Goal: Task Accomplishment & Management: Complete application form

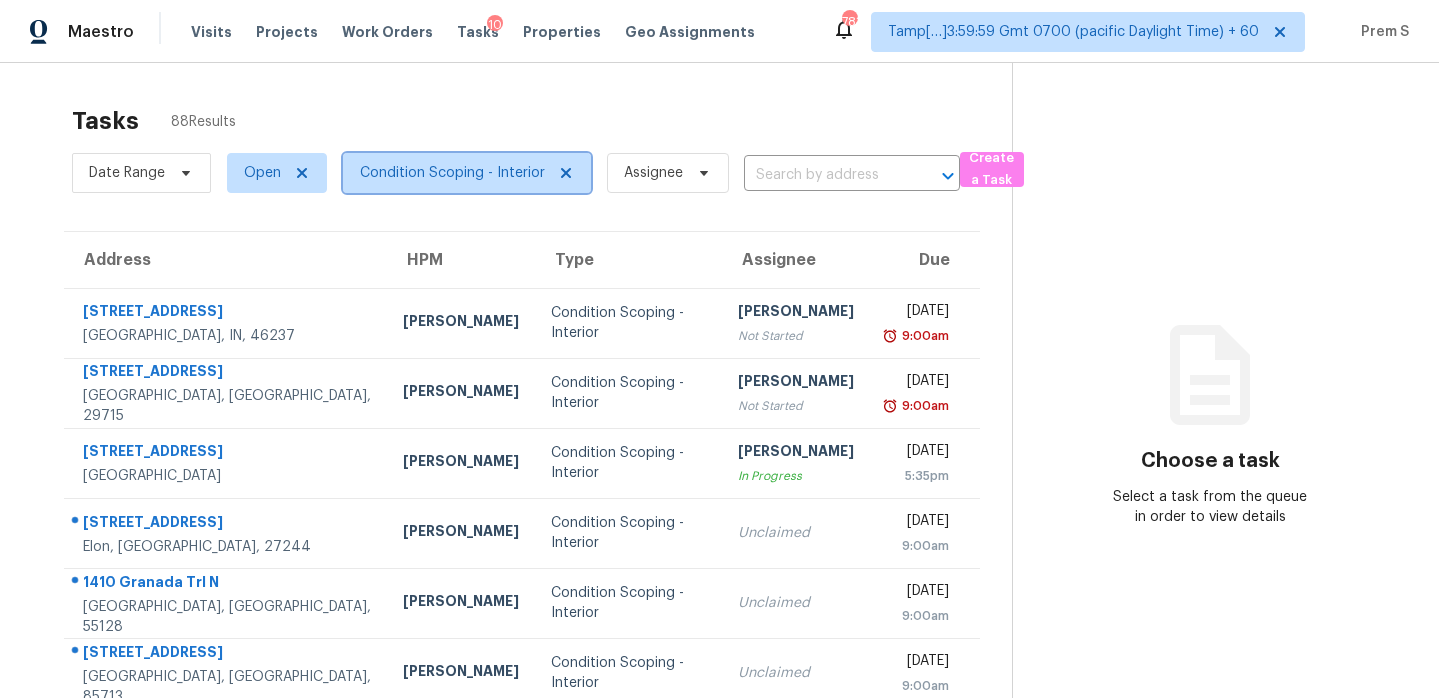
click at [478, 186] on span "Condition Scoping - Interior" at bounding box center [467, 173] width 248 height 40
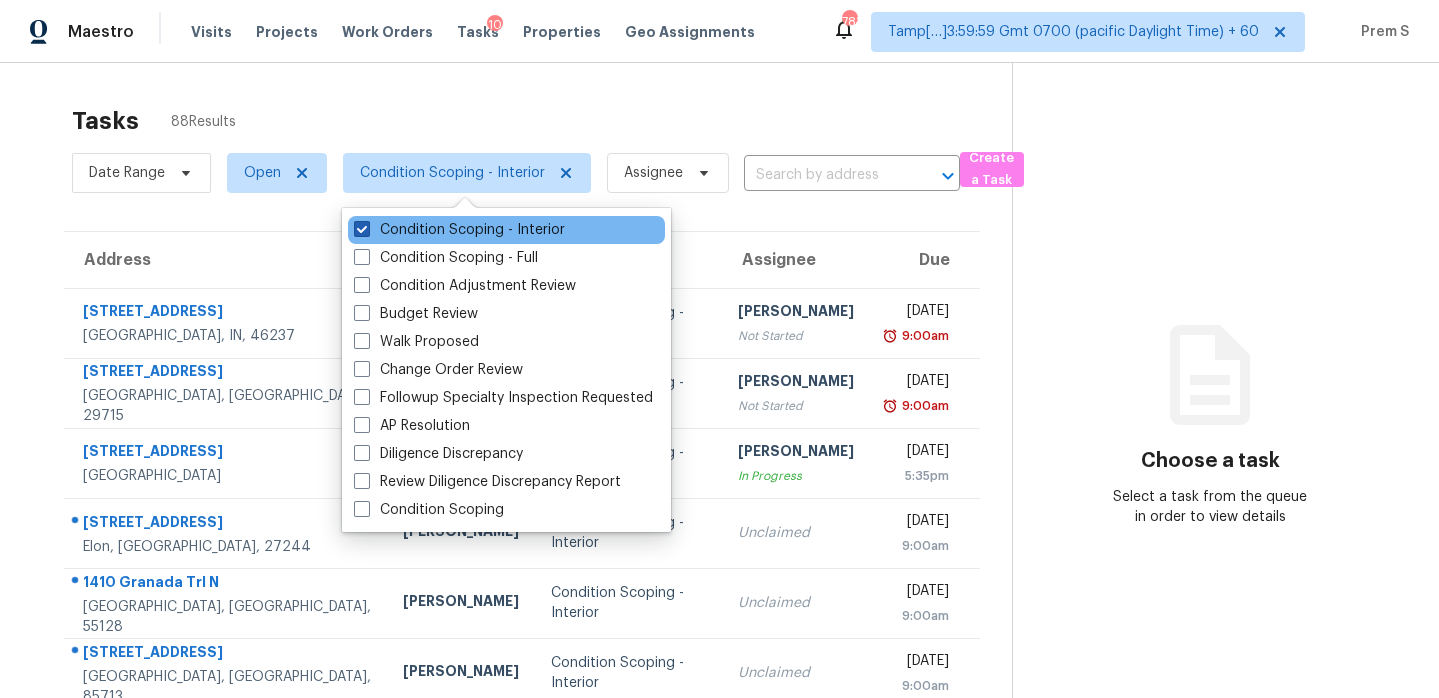
click at [457, 231] on label "Condition Scoping - Interior" at bounding box center [459, 230] width 211 height 20
click at [367, 231] on input "Condition Scoping - Interior" at bounding box center [360, 226] width 13 height 13
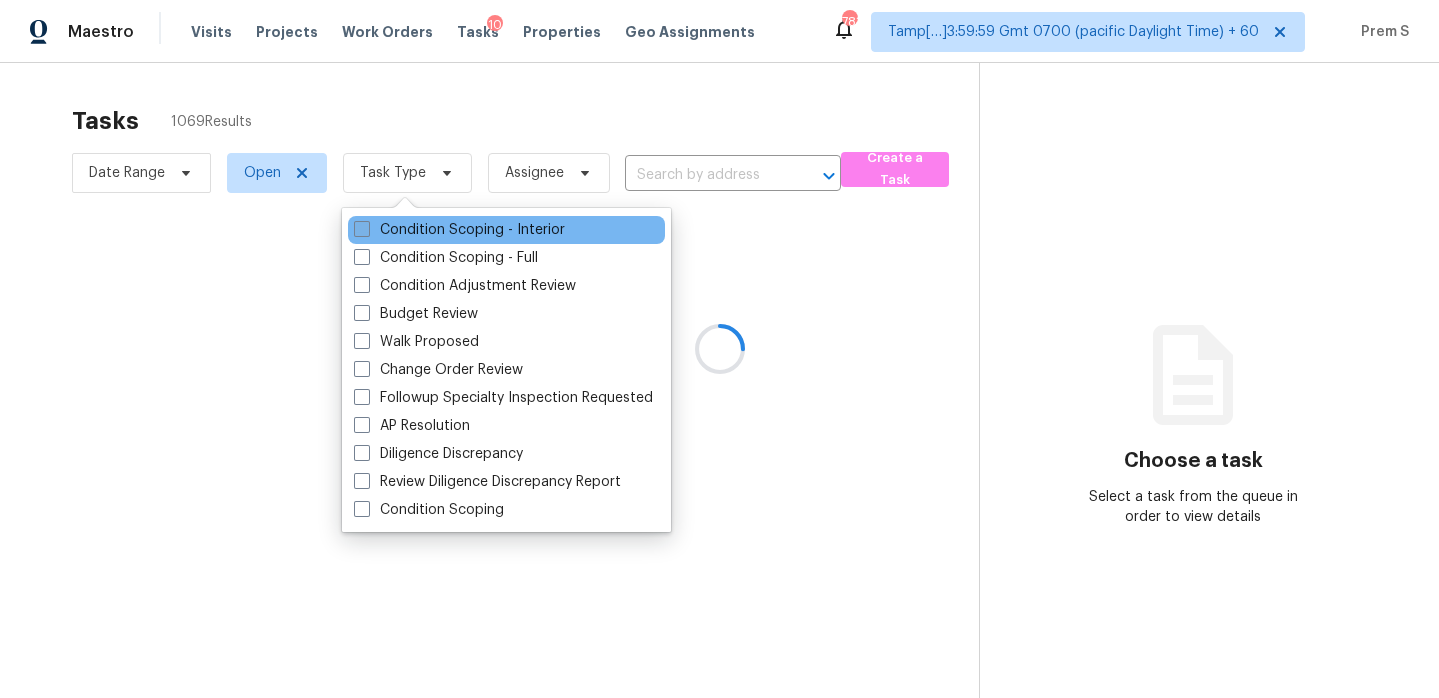
click at [457, 231] on label "Condition Scoping - Interior" at bounding box center [459, 230] width 211 height 20
click at [367, 231] on input "Condition Scoping - Interior" at bounding box center [360, 226] width 13 height 13
checkbox input "true"
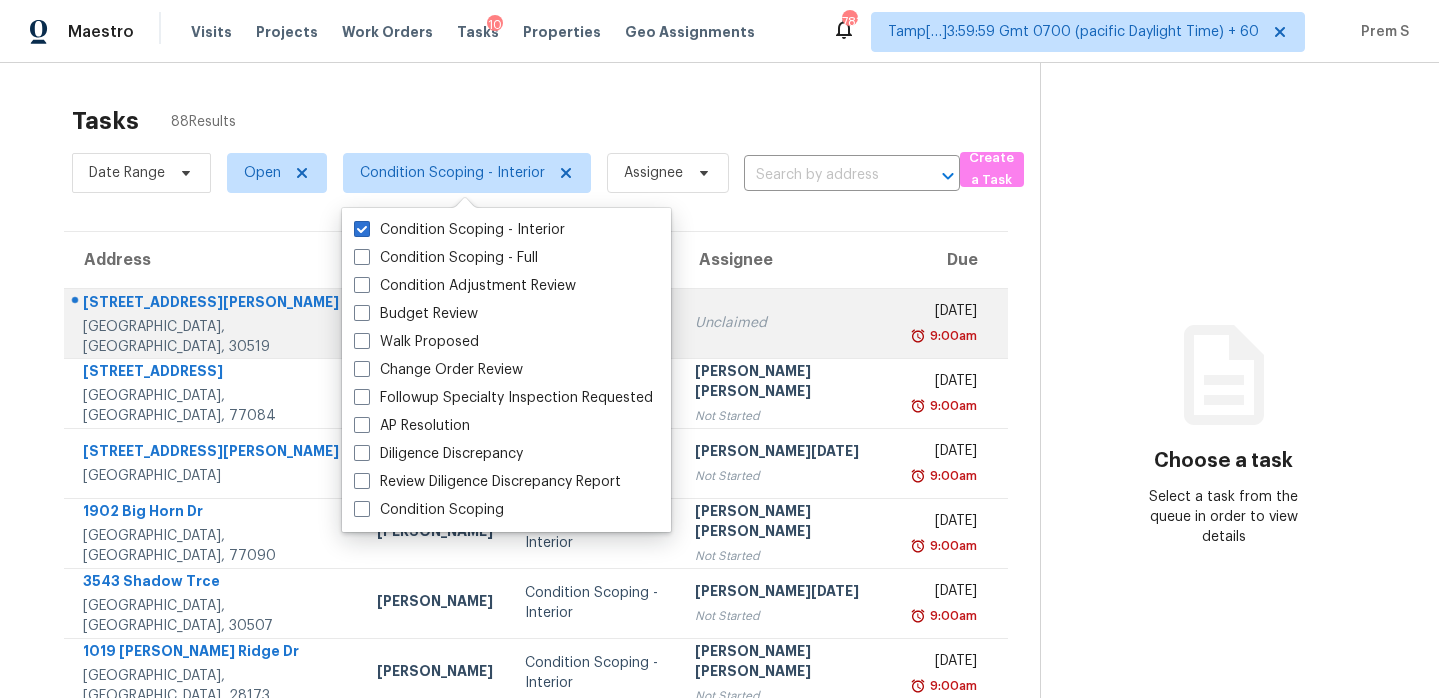
click at [773, 349] on td "Unclaimed" at bounding box center [789, 323] width 221 height 70
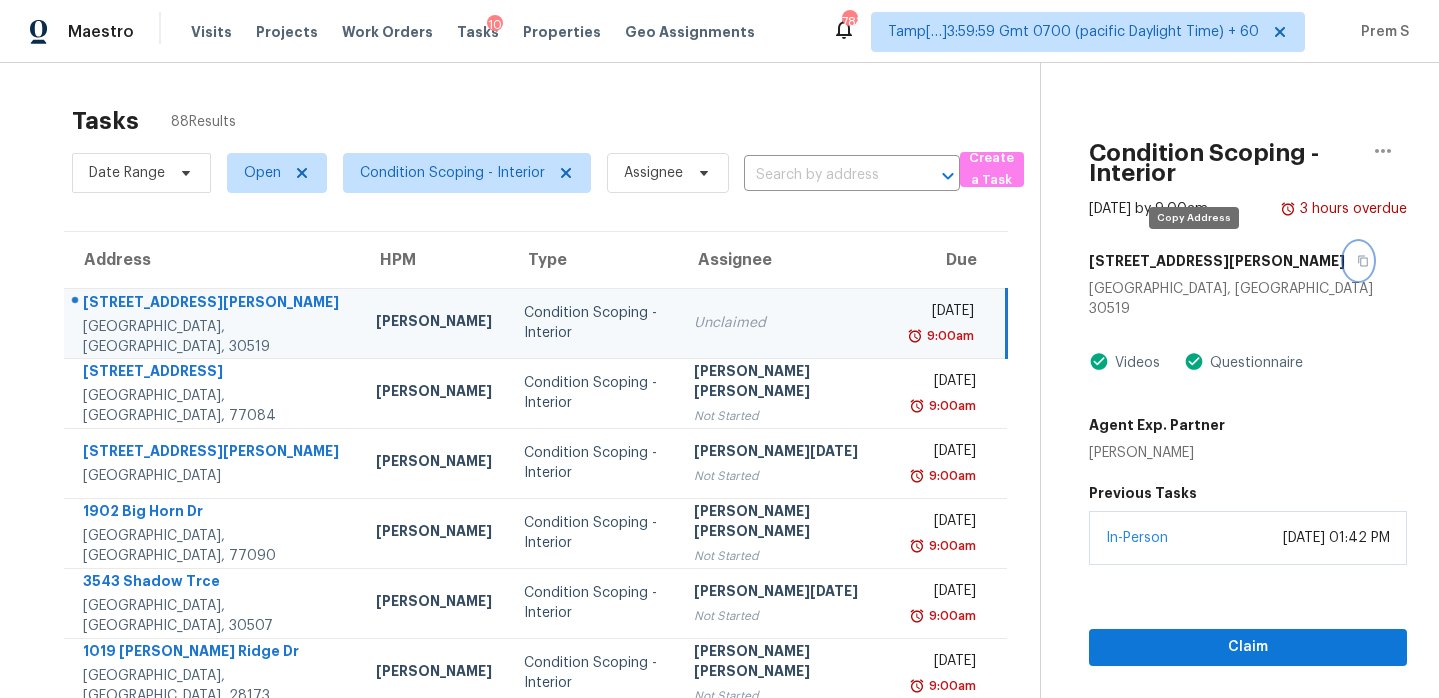
click at [1345, 268] on button "button" at bounding box center [1358, 261] width 27 height 36
click at [1358, 261] on icon "button" at bounding box center [1363, 261] width 10 height 11
click at [453, 183] on span "Condition Scoping - Interior" at bounding box center [467, 173] width 248 height 40
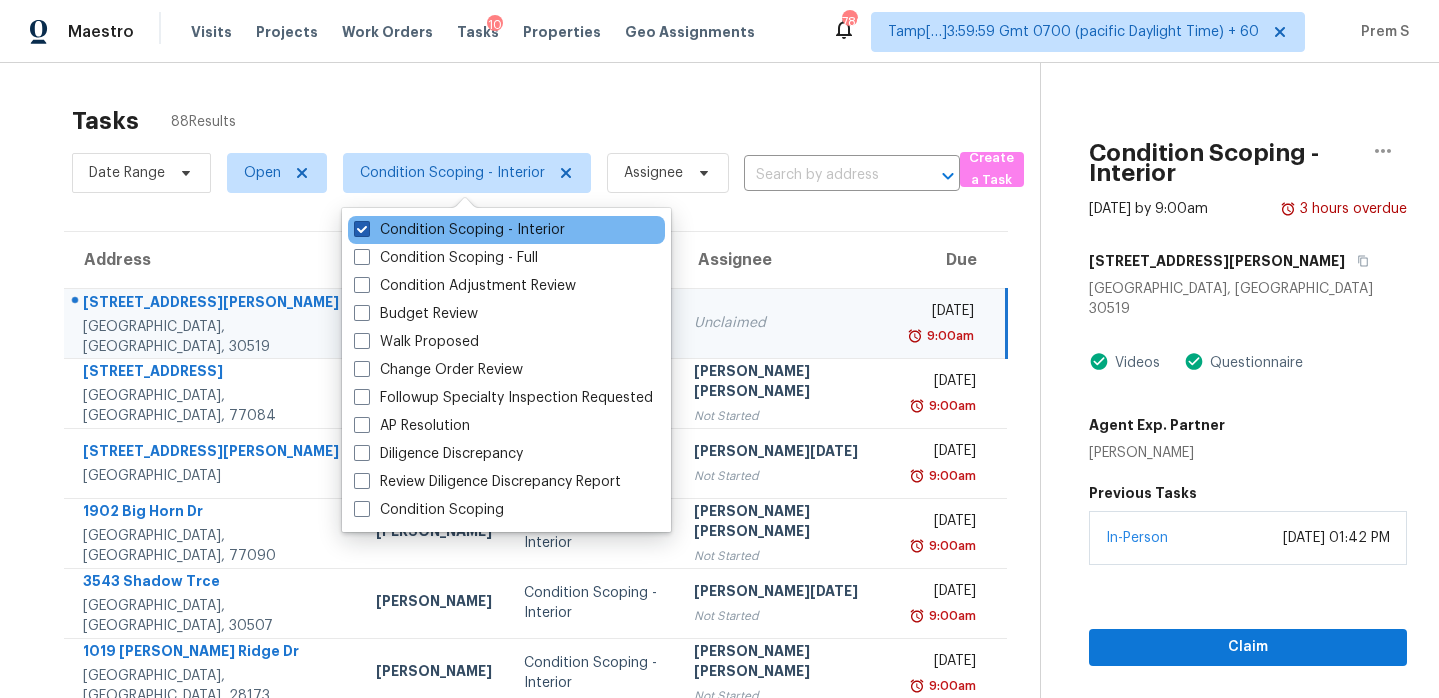
click at [437, 234] on label "Condition Scoping - Interior" at bounding box center [459, 230] width 211 height 20
click at [367, 233] on input "Condition Scoping - Interior" at bounding box center [360, 226] width 13 height 13
checkbox input "false"
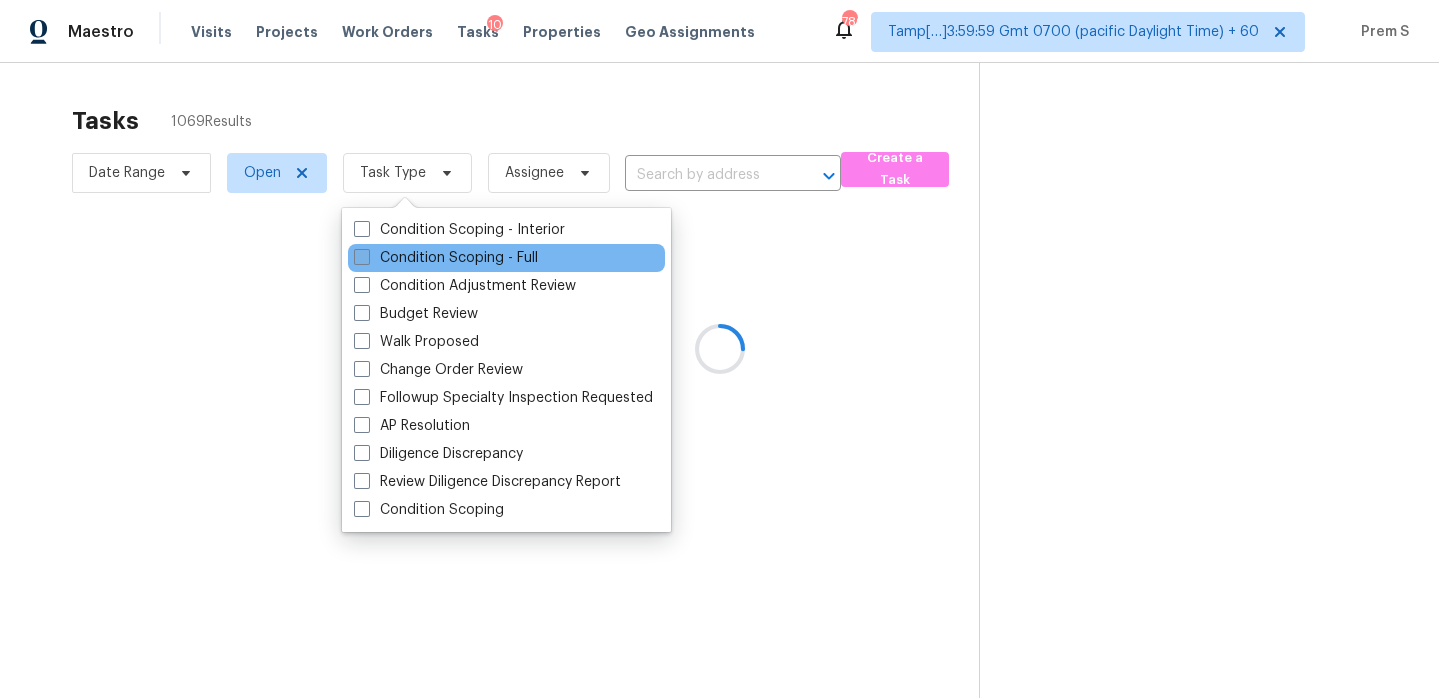
click at [426, 252] on label "Condition Scoping - Full" at bounding box center [446, 258] width 184 height 20
click at [367, 252] on input "Condition Scoping - Full" at bounding box center [360, 254] width 13 height 13
checkbox input "true"
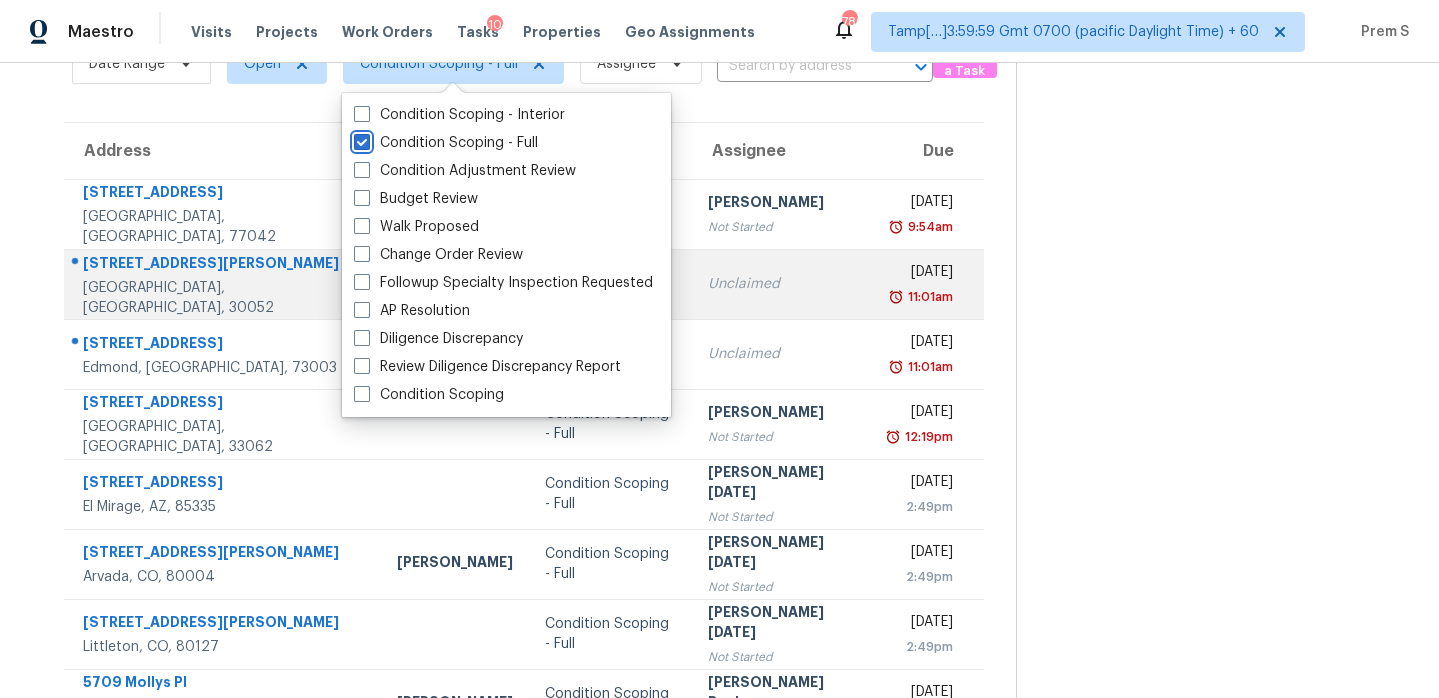
scroll to position [106, 0]
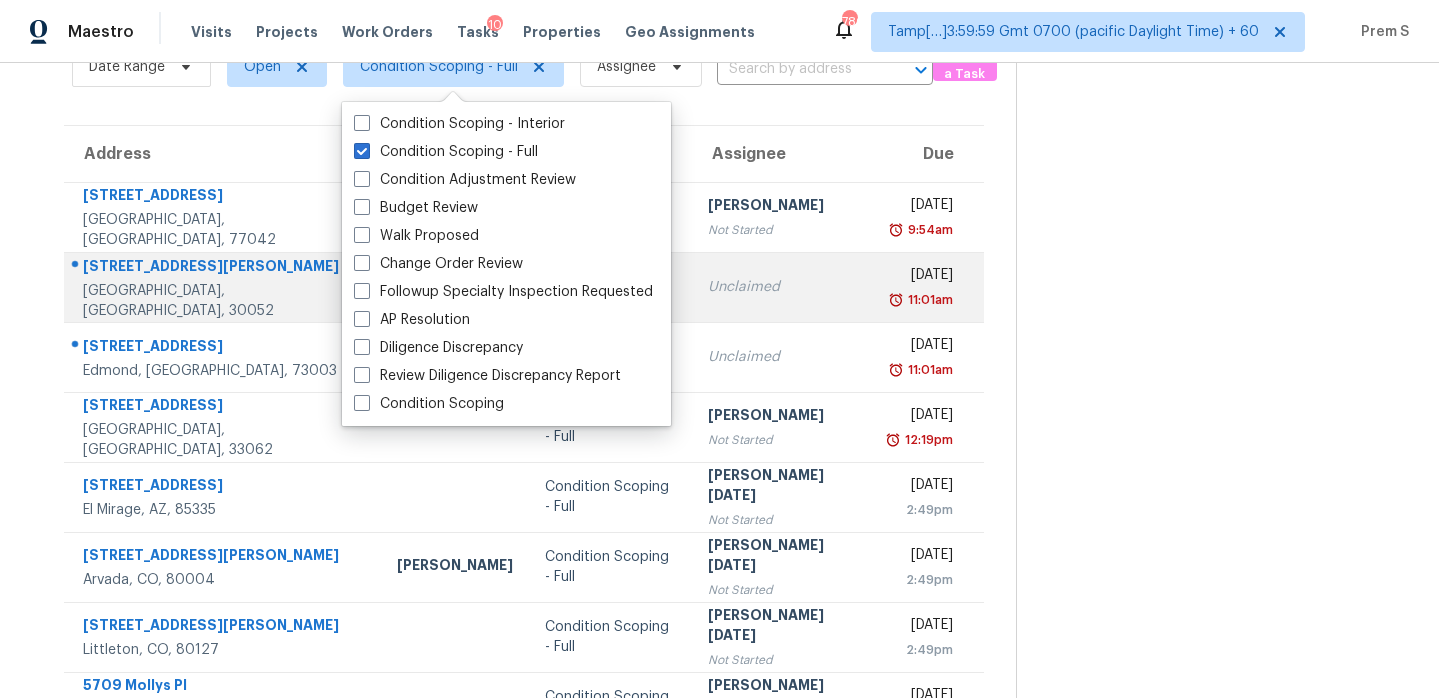
click at [874, 292] on td "Mon, Aug 11th 2025 11:01am" at bounding box center [929, 287] width 110 height 70
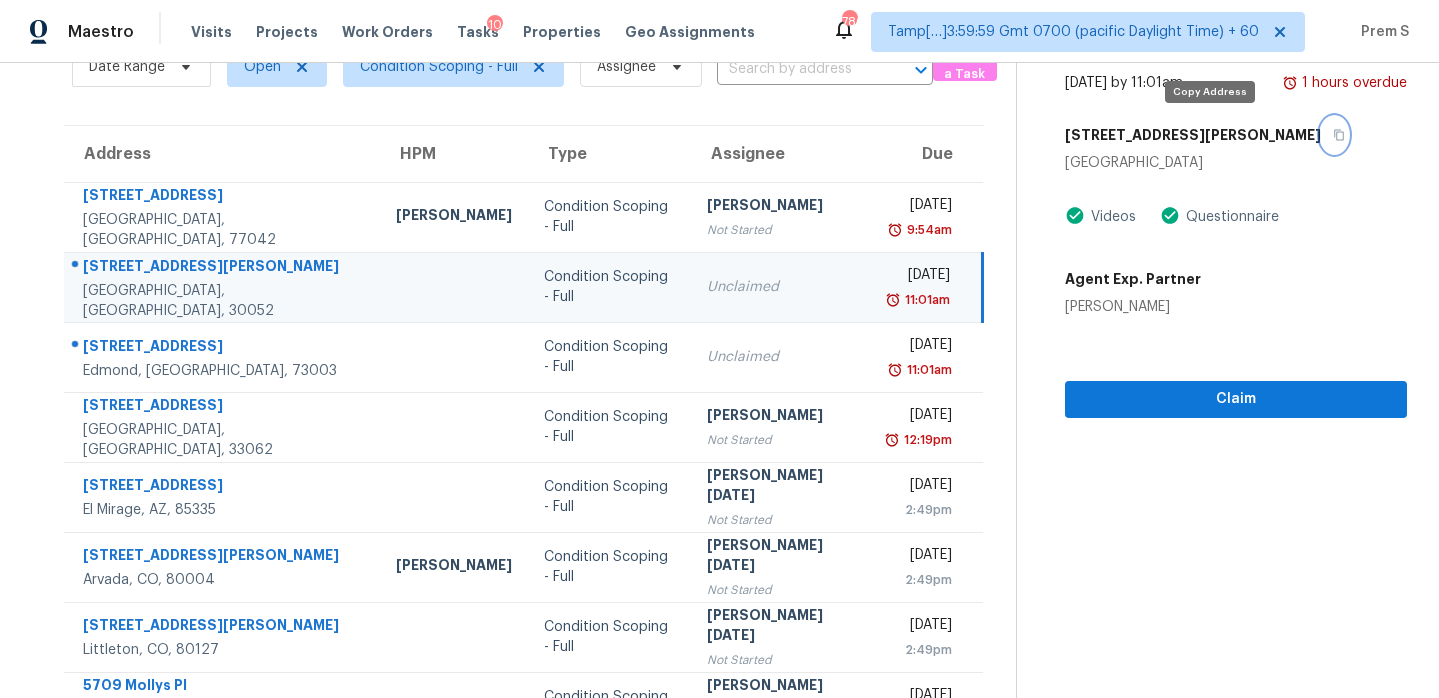
click at [1333, 137] on icon "button" at bounding box center [1339, 135] width 12 height 12
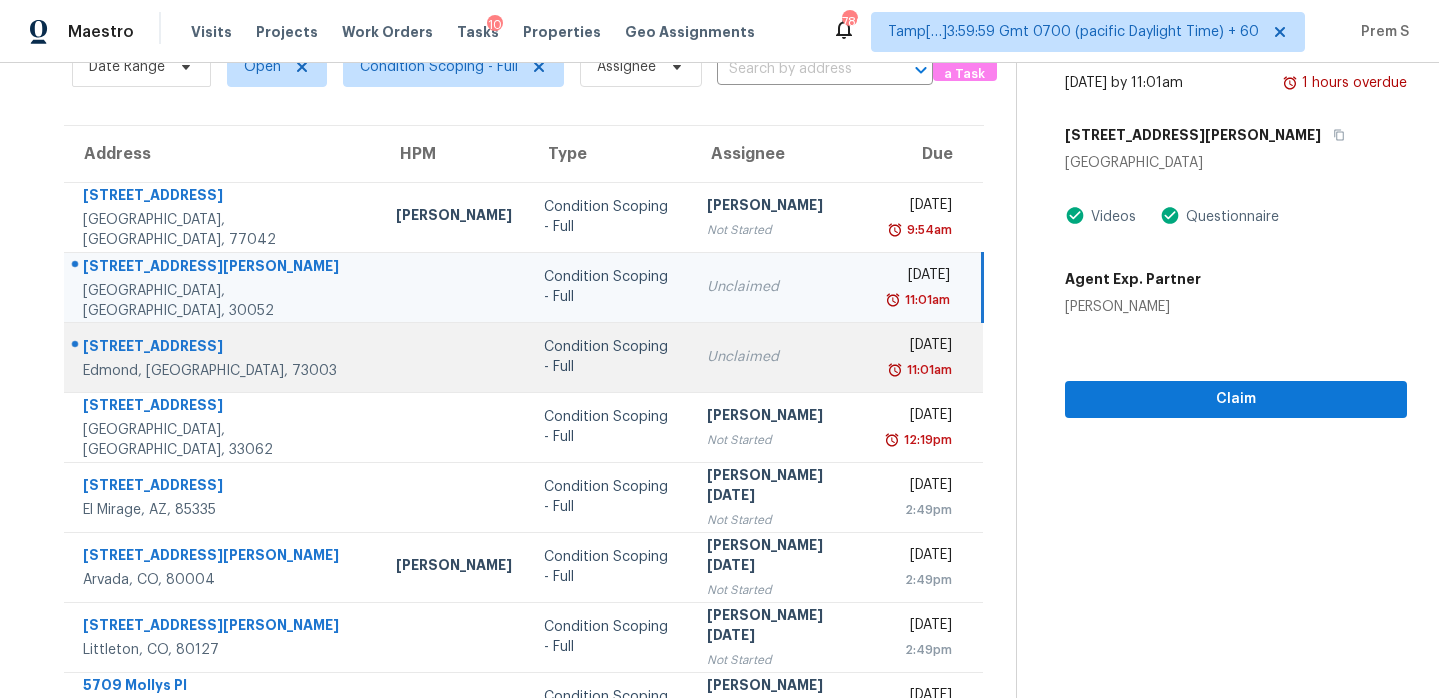
click at [757, 360] on div "Unclaimed" at bounding box center [782, 357] width 150 height 20
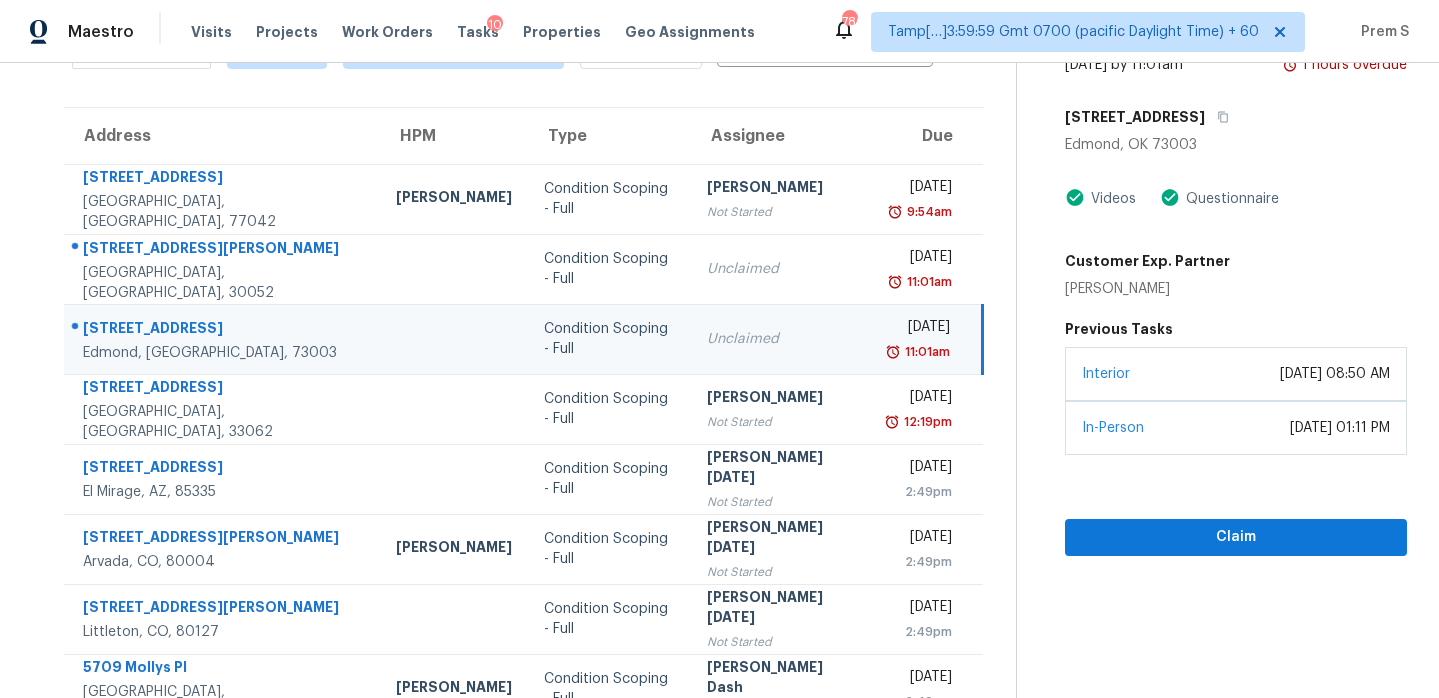
scroll to position [122, 0]
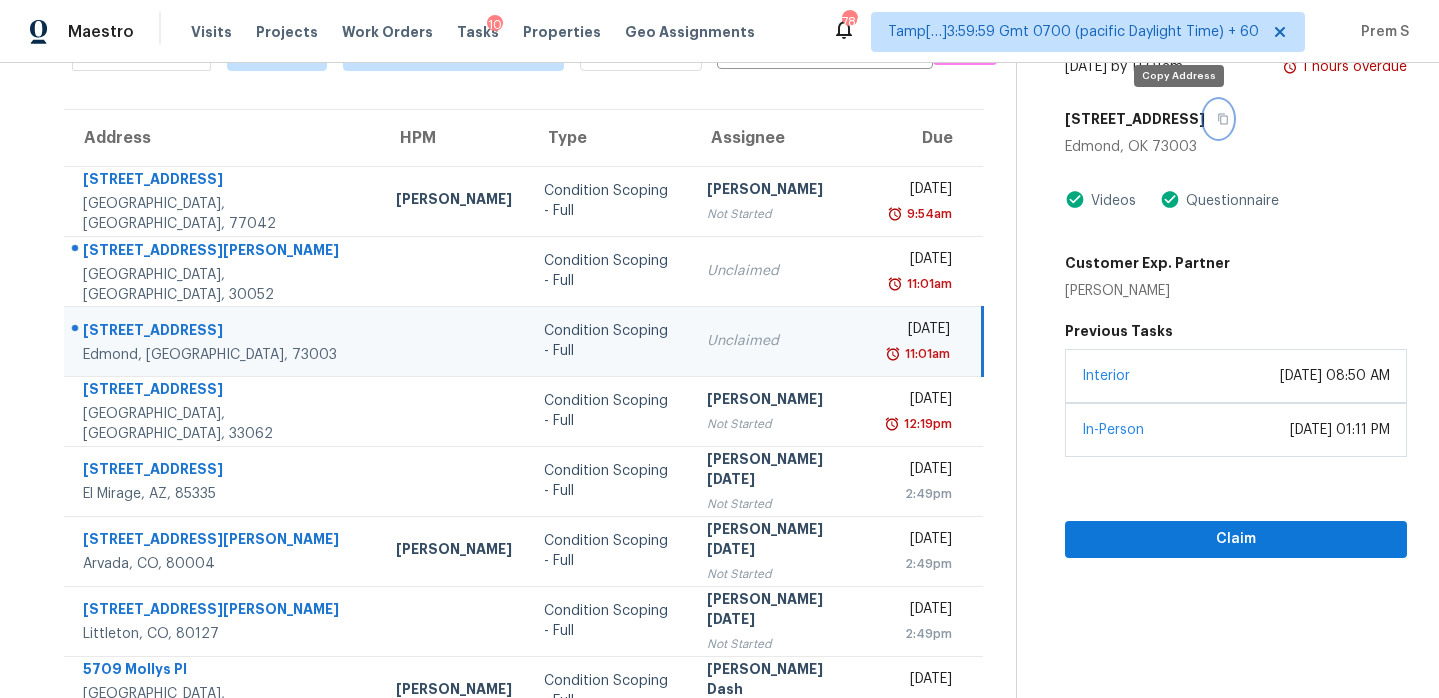
click at [1217, 123] on icon "button" at bounding box center [1223, 119] width 12 height 12
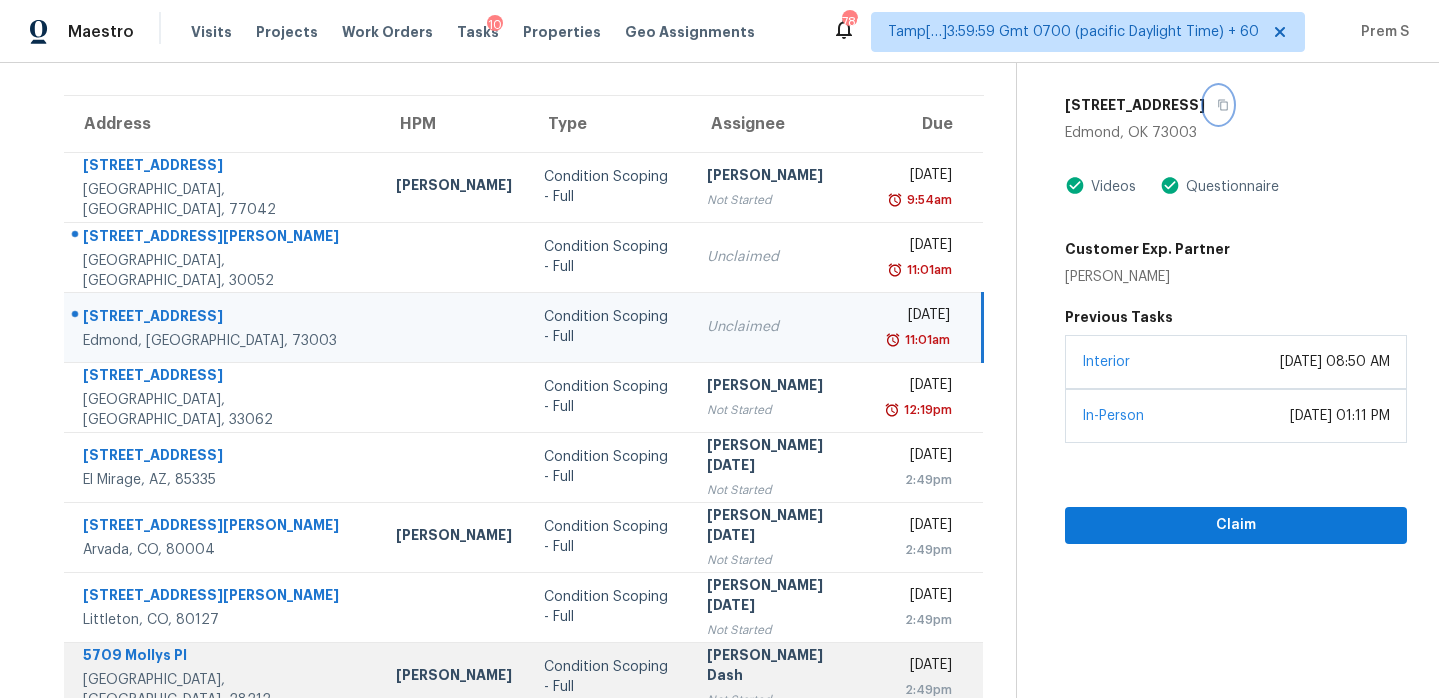
scroll to position [133, 0]
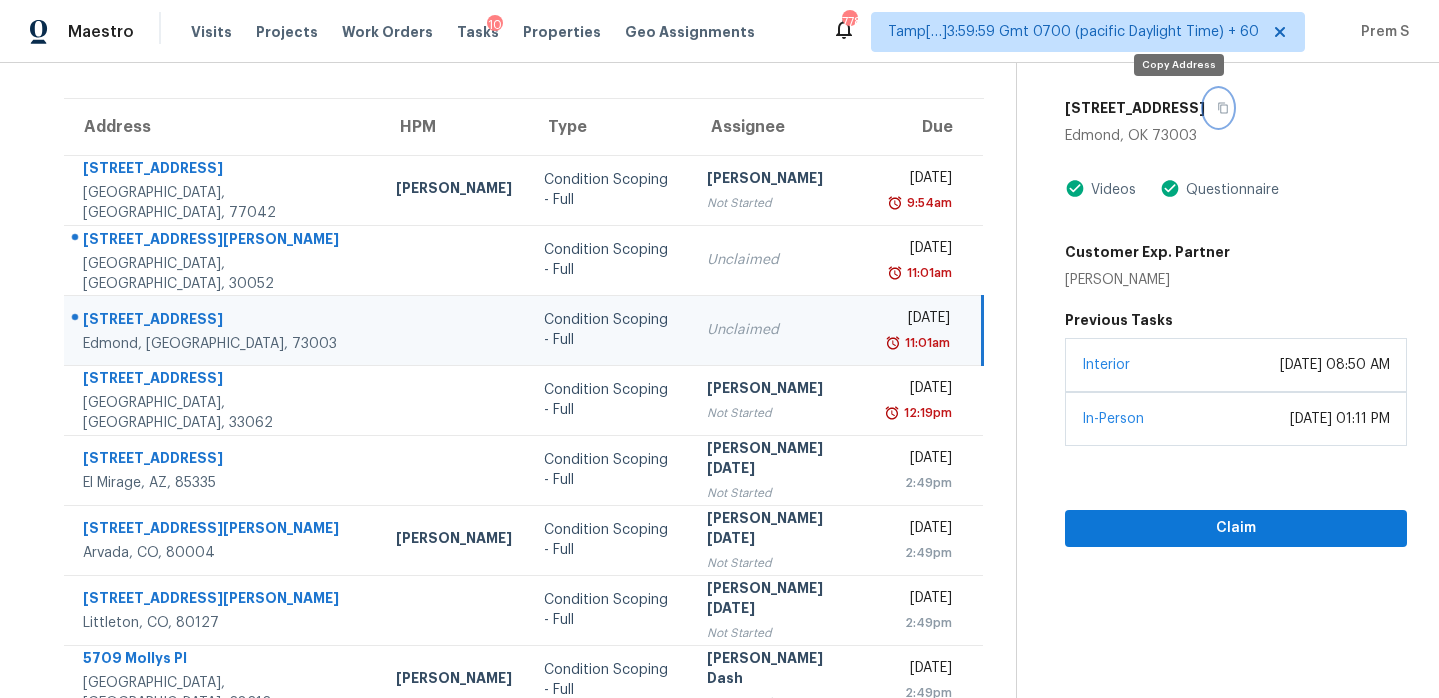
click at [1217, 106] on icon "button" at bounding box center [1223, 108] width 12 height 12
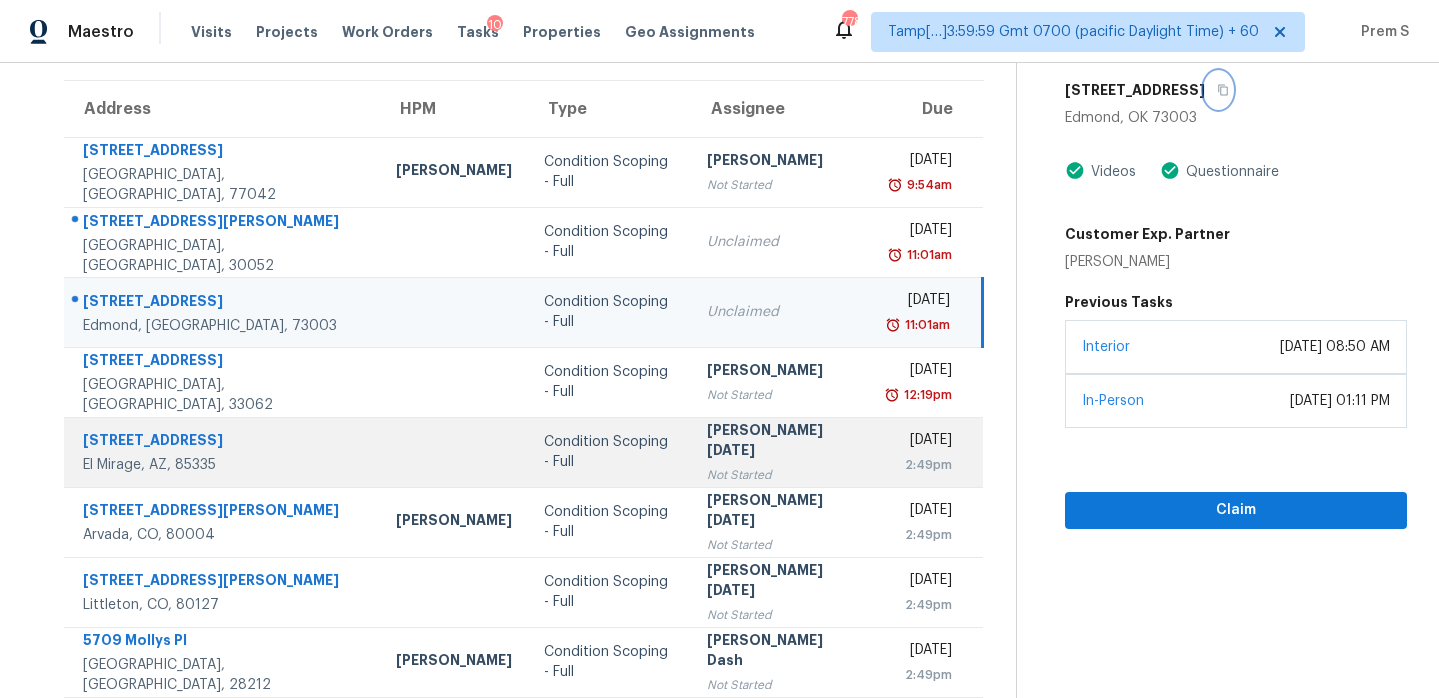
scroll to position [138, 0]
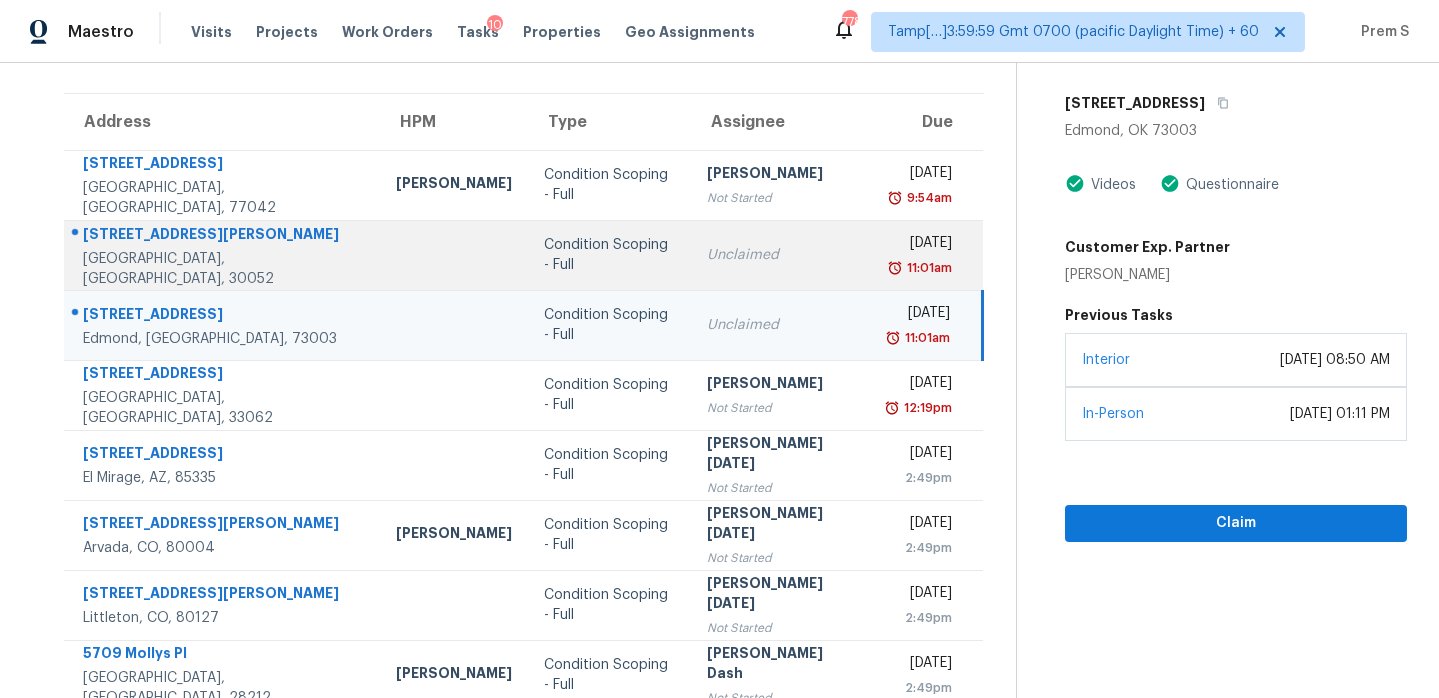
click at [788, 267] on td "Unclaimed" at bounding box center [782, 255] width 182 height 70
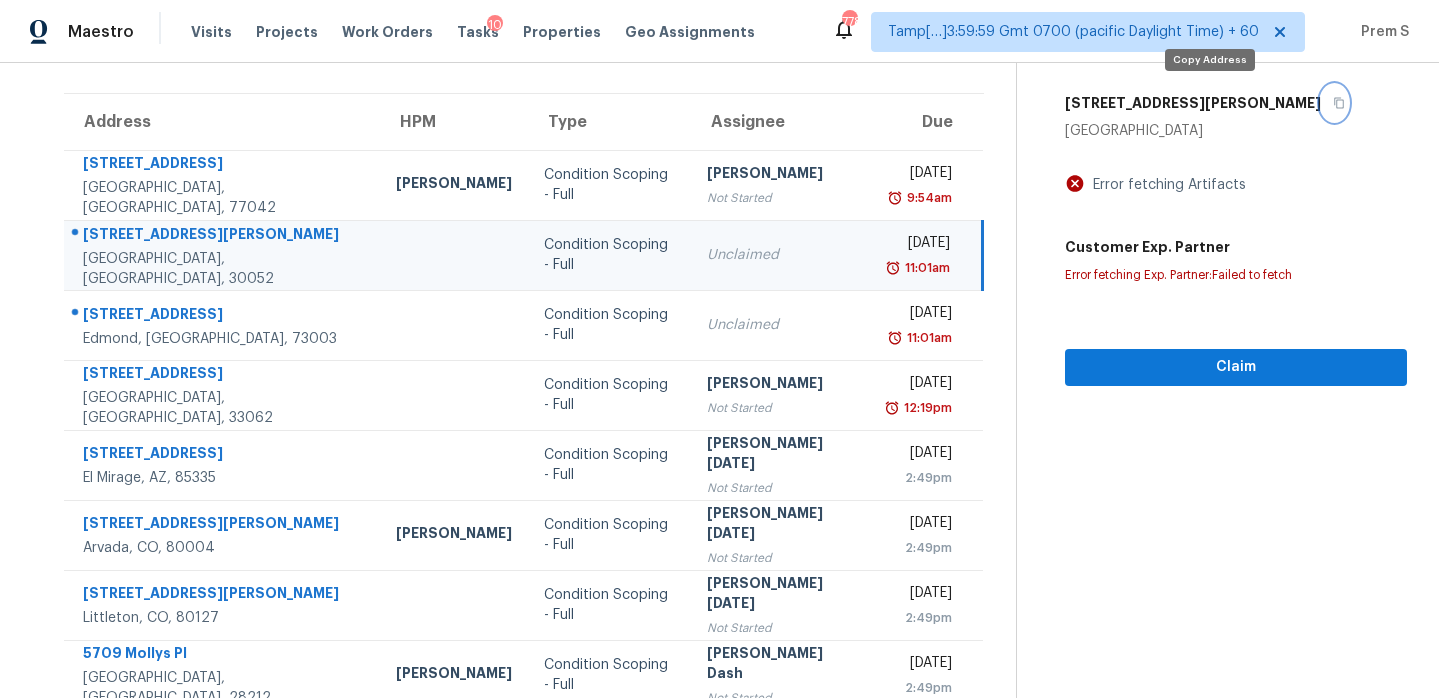
click at [1321, 111] on button "button" at bounding box center [1334, 103] width 27 height 36
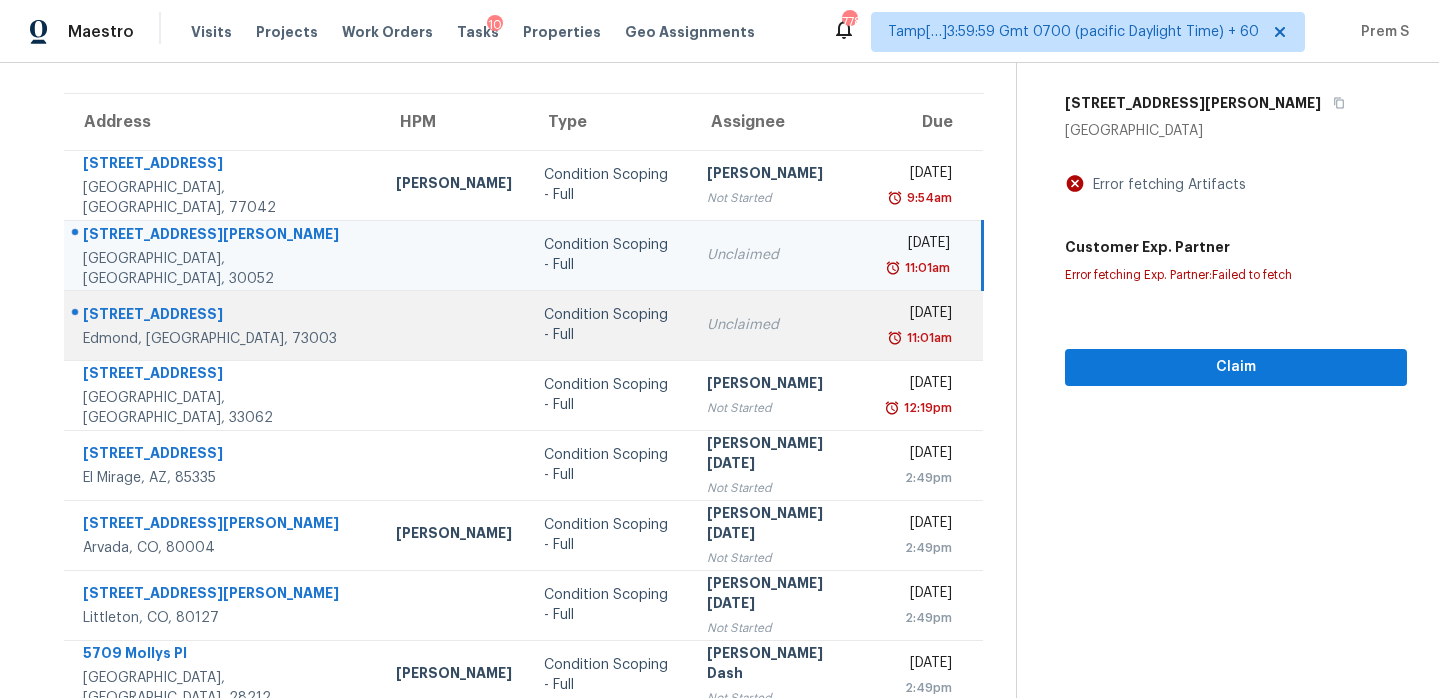
click at [734, 321] on div "Unclaimed" at bounding box center [782, 325] width 150 height 20
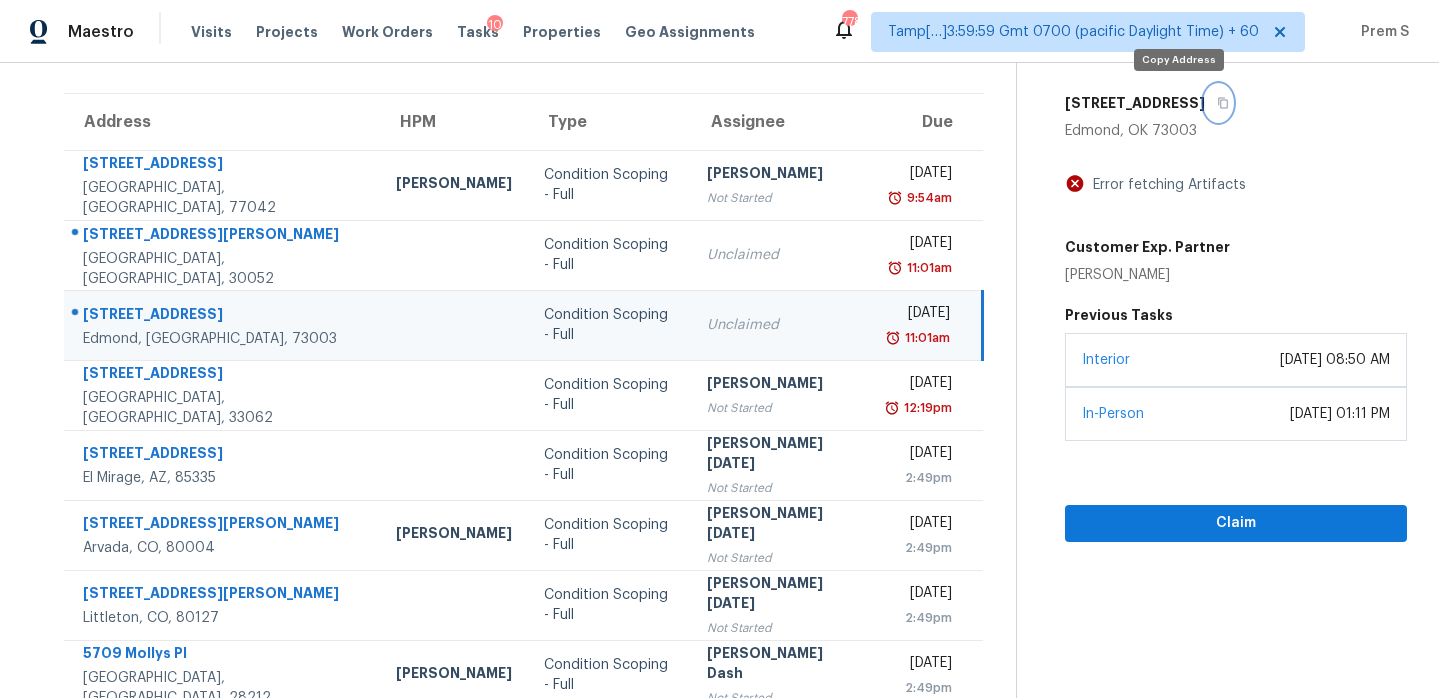
click at [1219, 102] on icon "button" at bounding box center [1224, 103] width 10 height 11
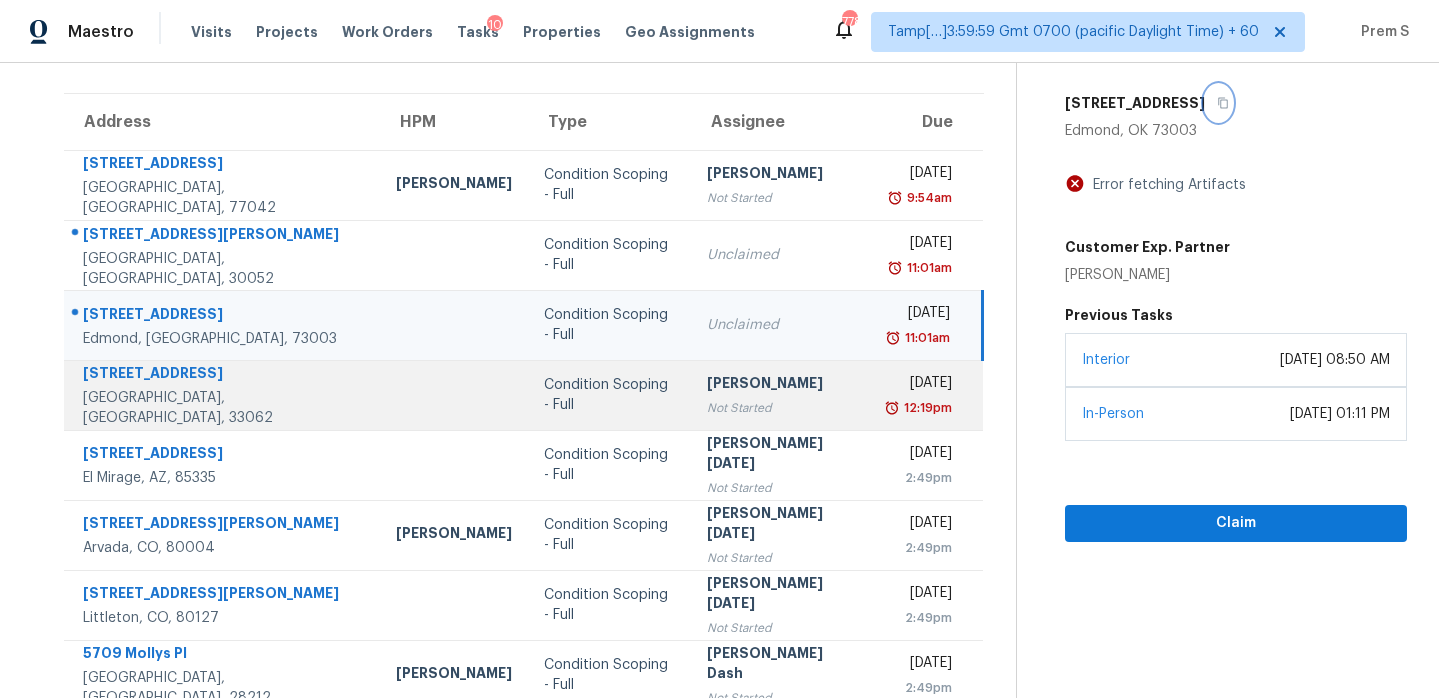
scroll to position [343, 0]
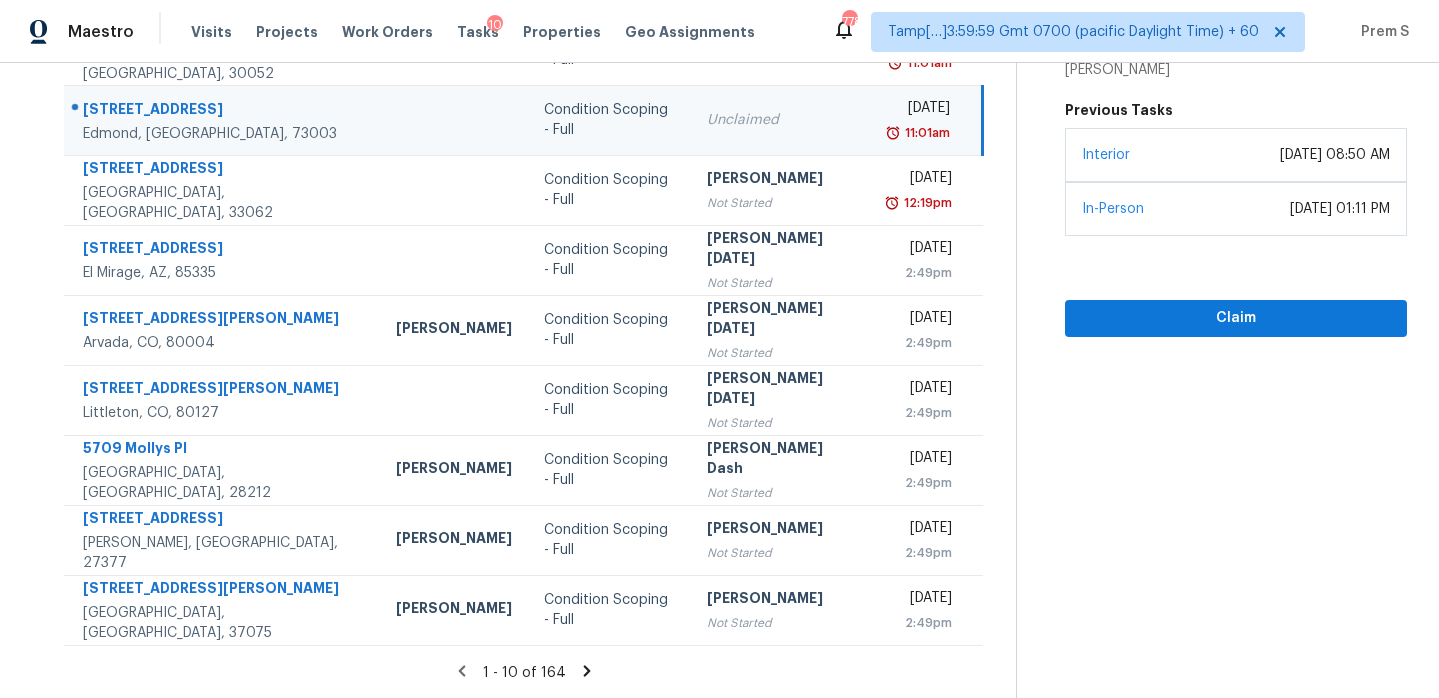
click at [583, 671] on icon at bounding box center [586, 670] width 7 height 11
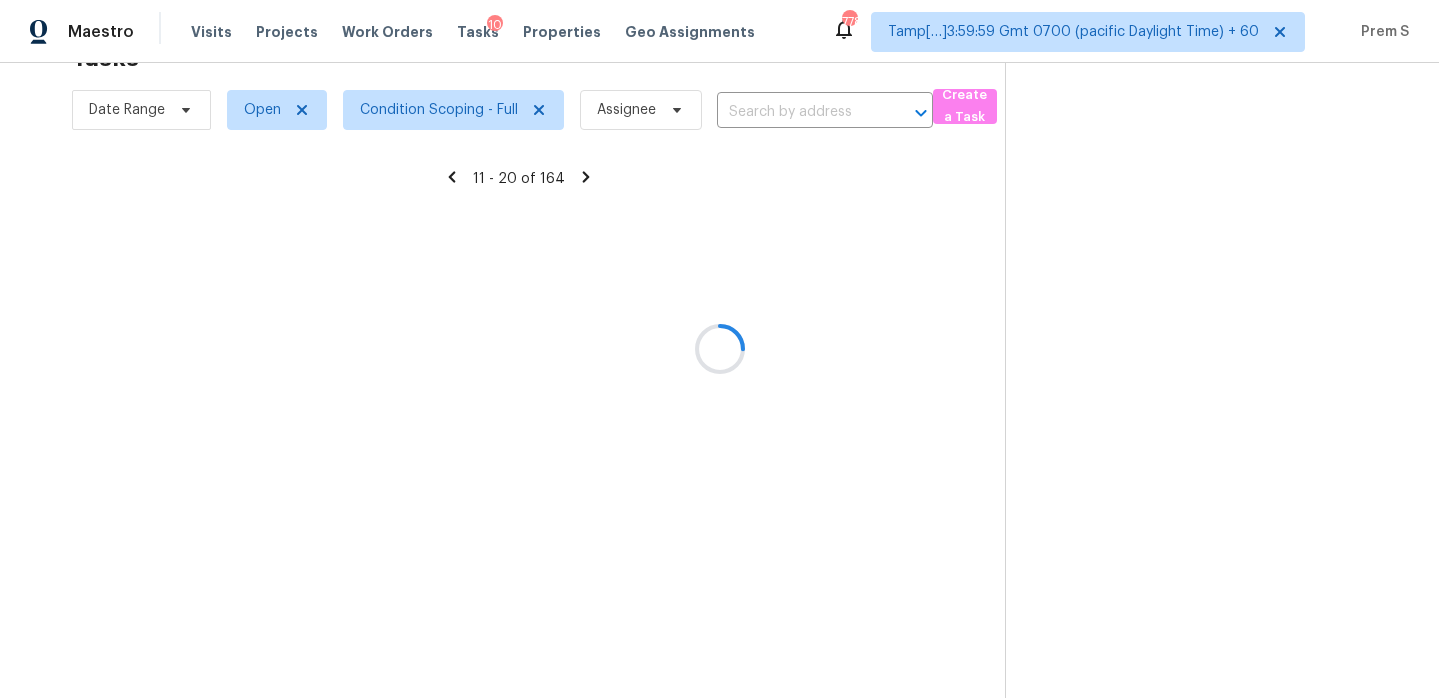
scroll to position [63, 0]
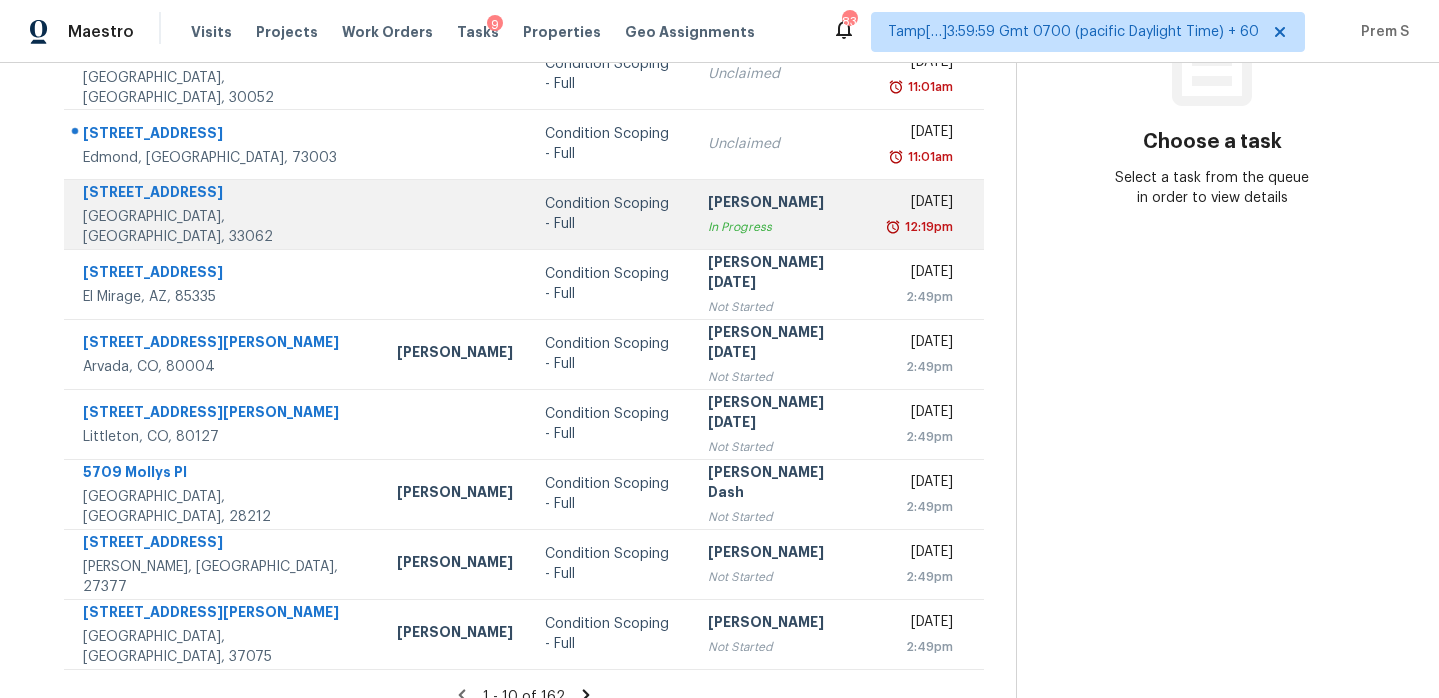
scroll to position [343, 0]
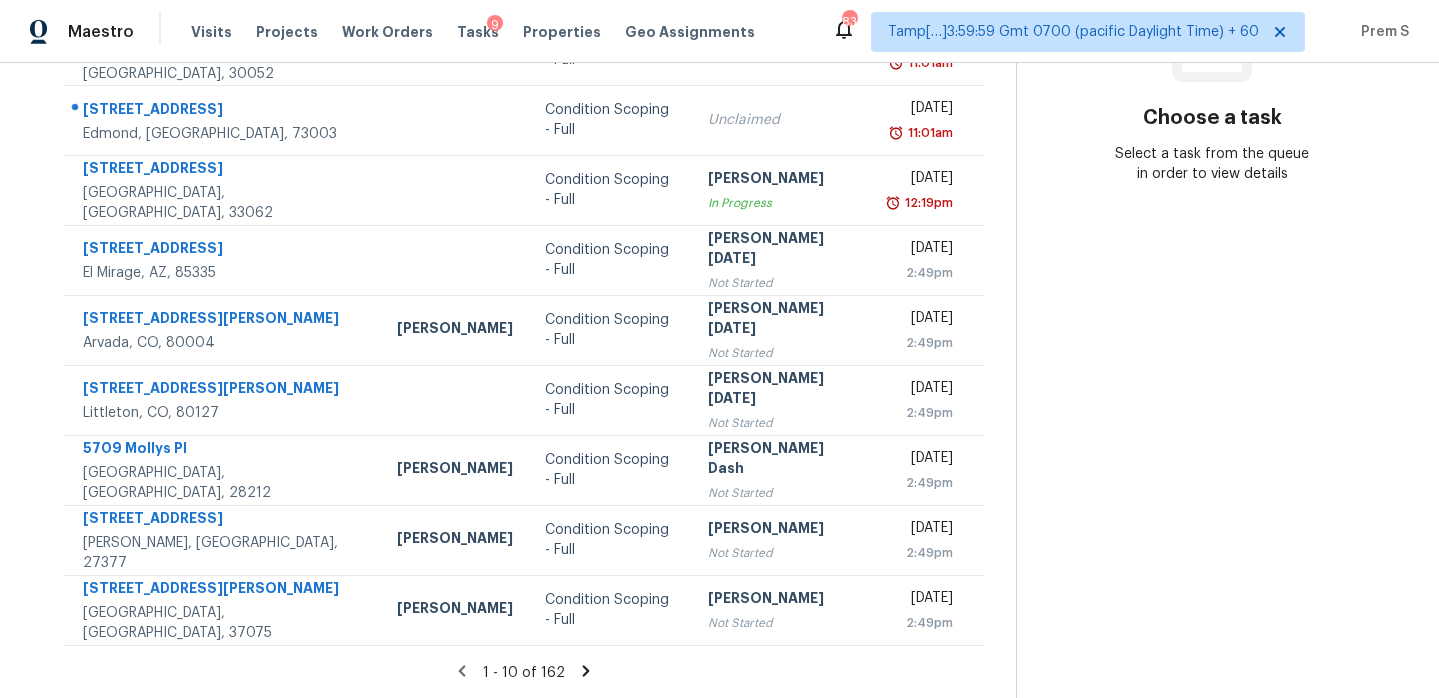
click at [577, 669] on icon at bounding box center [586, 671] width 18 height 18
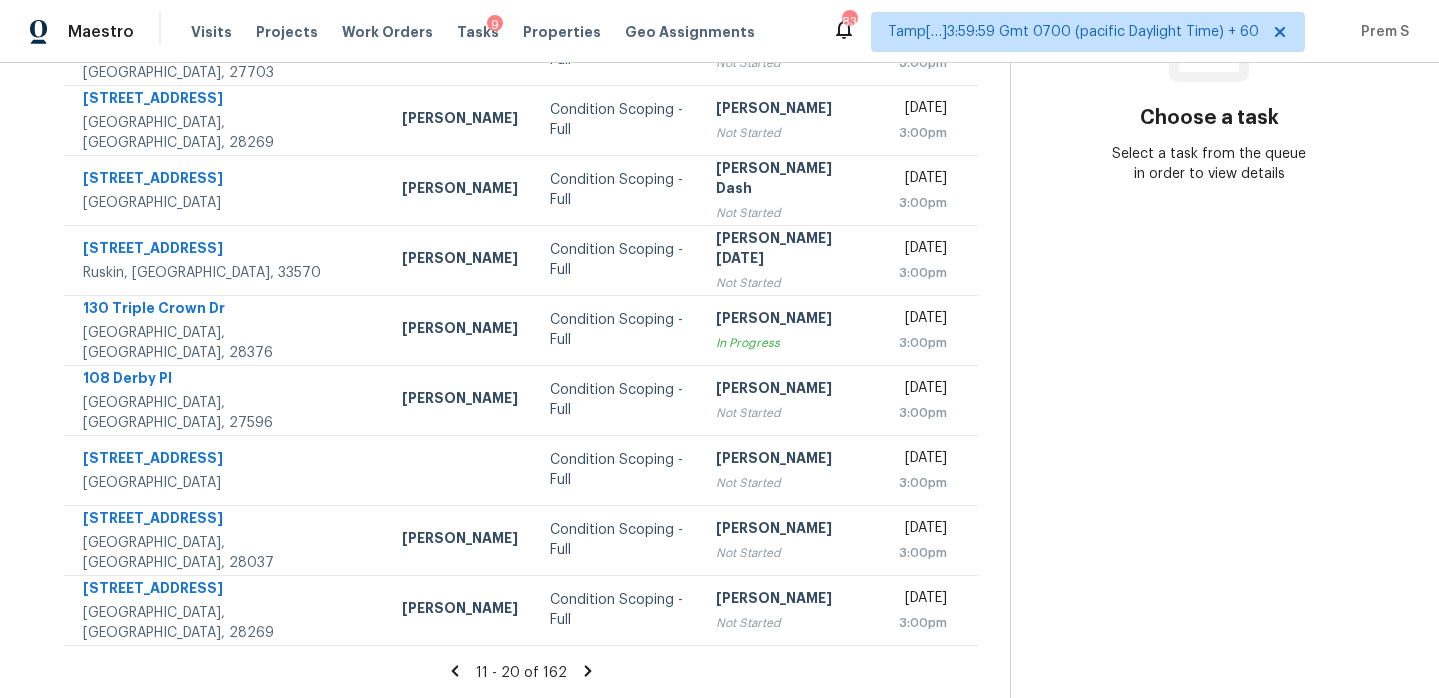
click at [584, 670] on icon at bounding box center [587, 670] width 7 height 11
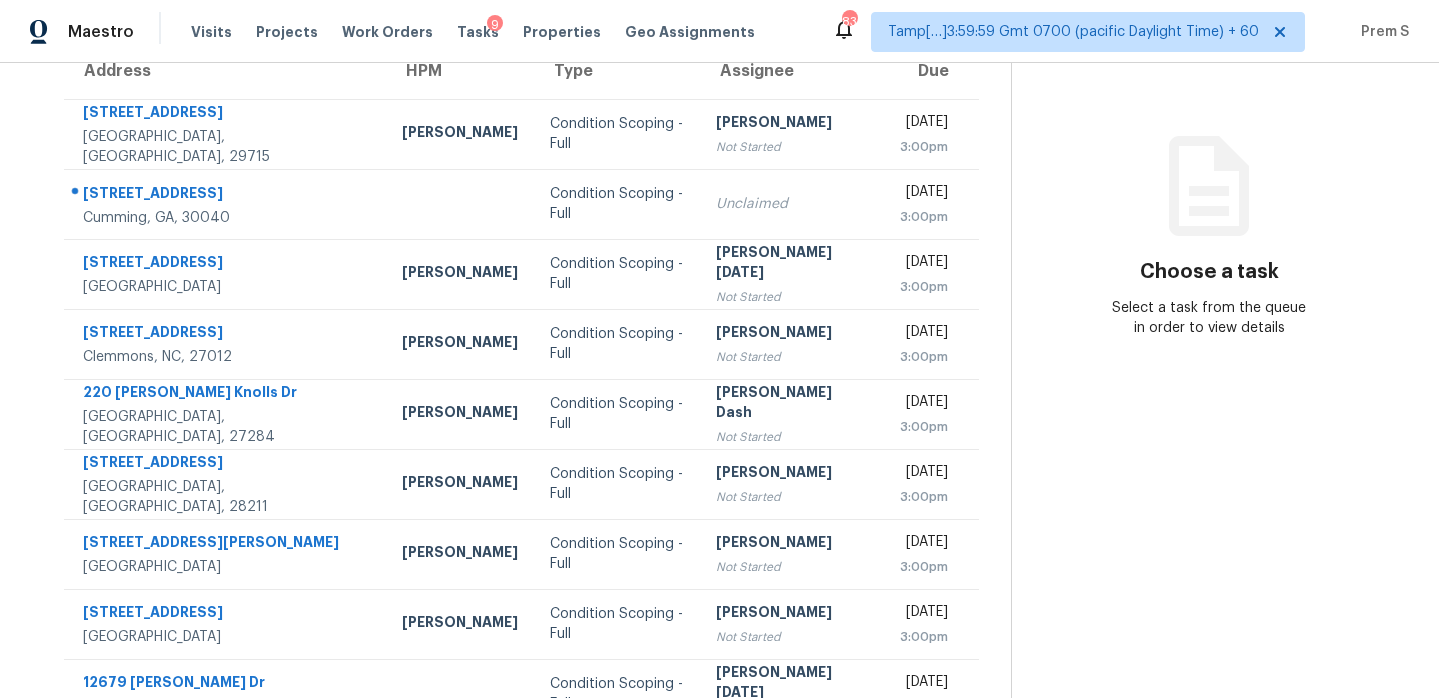
scroll to position [188, 0]
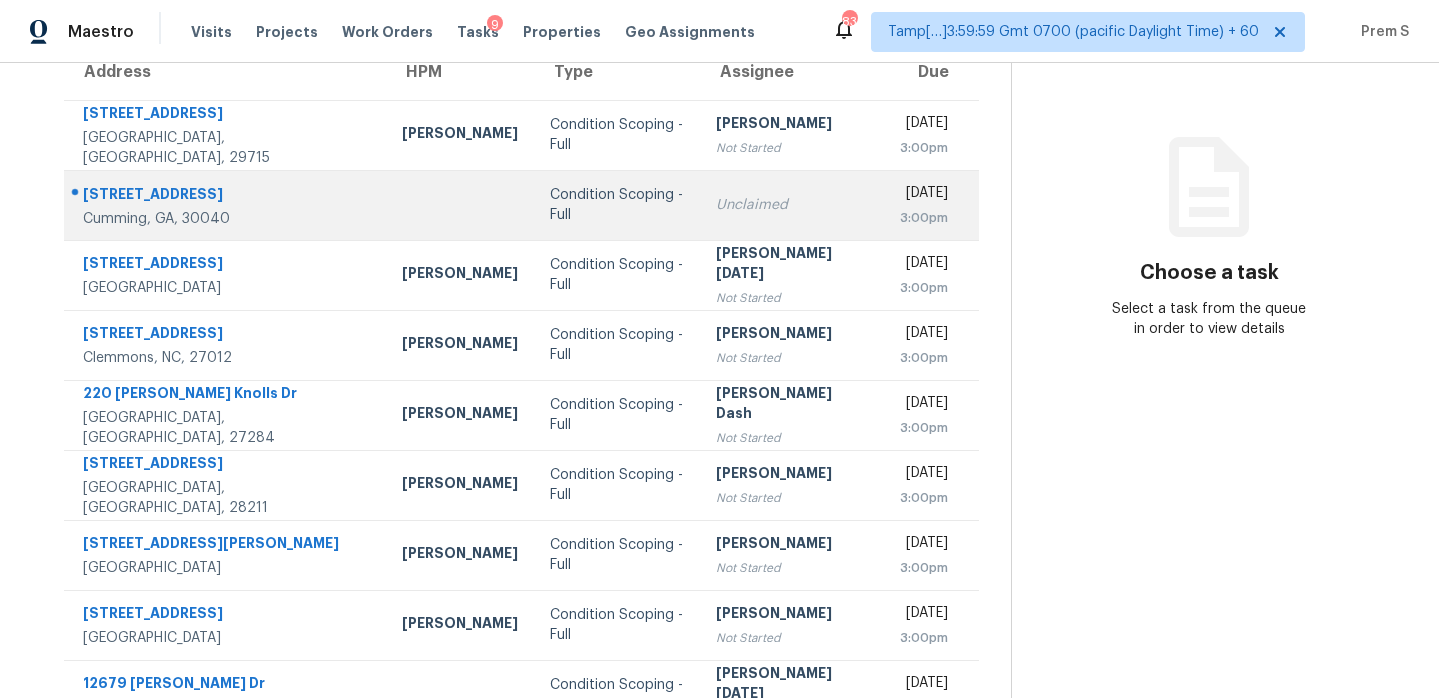
click at [772, 188] on td "Unclaimed" at bounding box center [792, 205] width 184 height 70
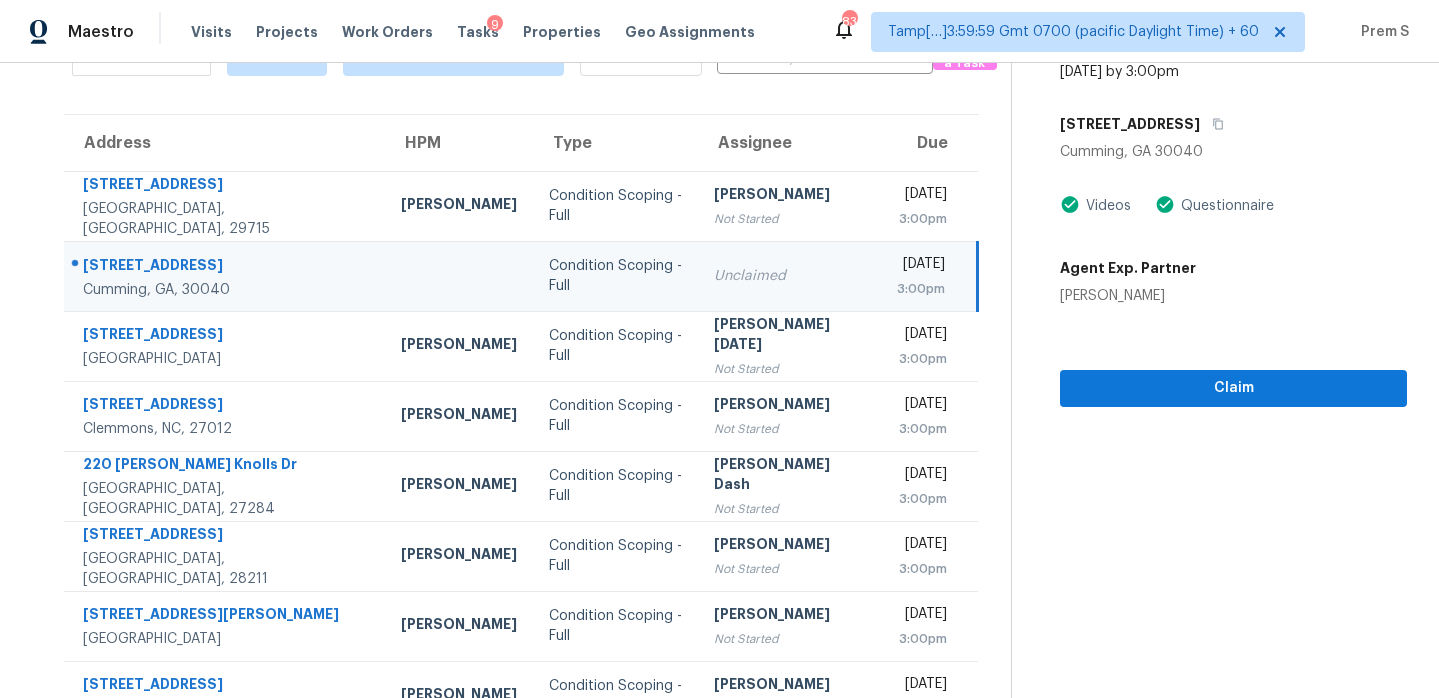
scroll to position [56, 0]
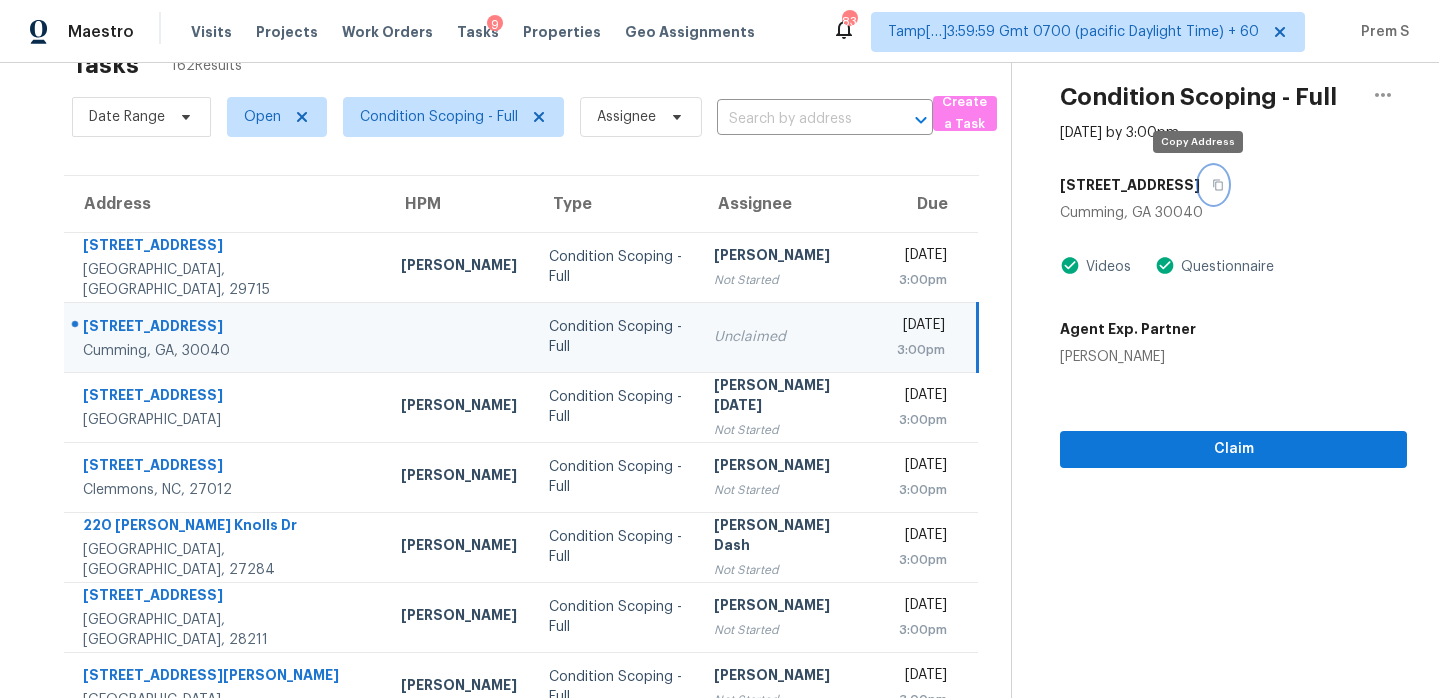
click at [1212, 180] on icon "button" at bounding box center [1218, 185] width 12 height 12
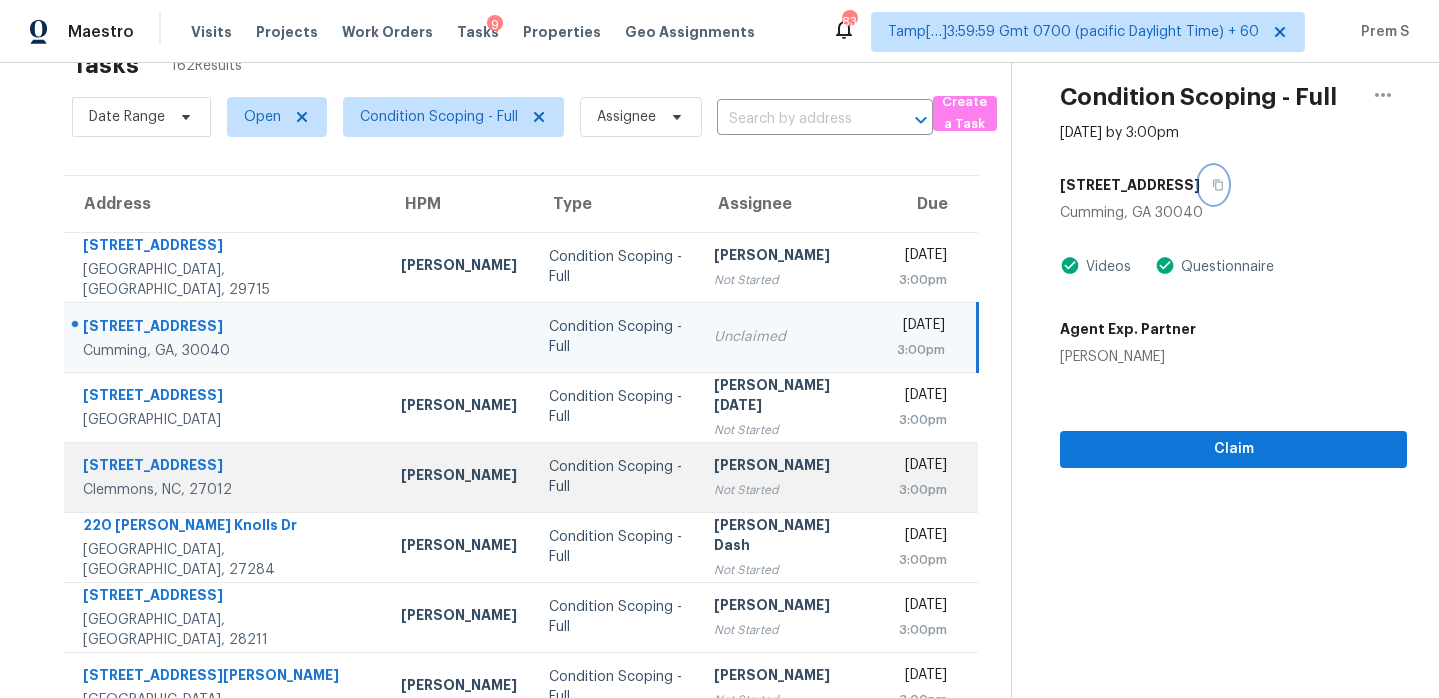
scroll to position [343, 0]
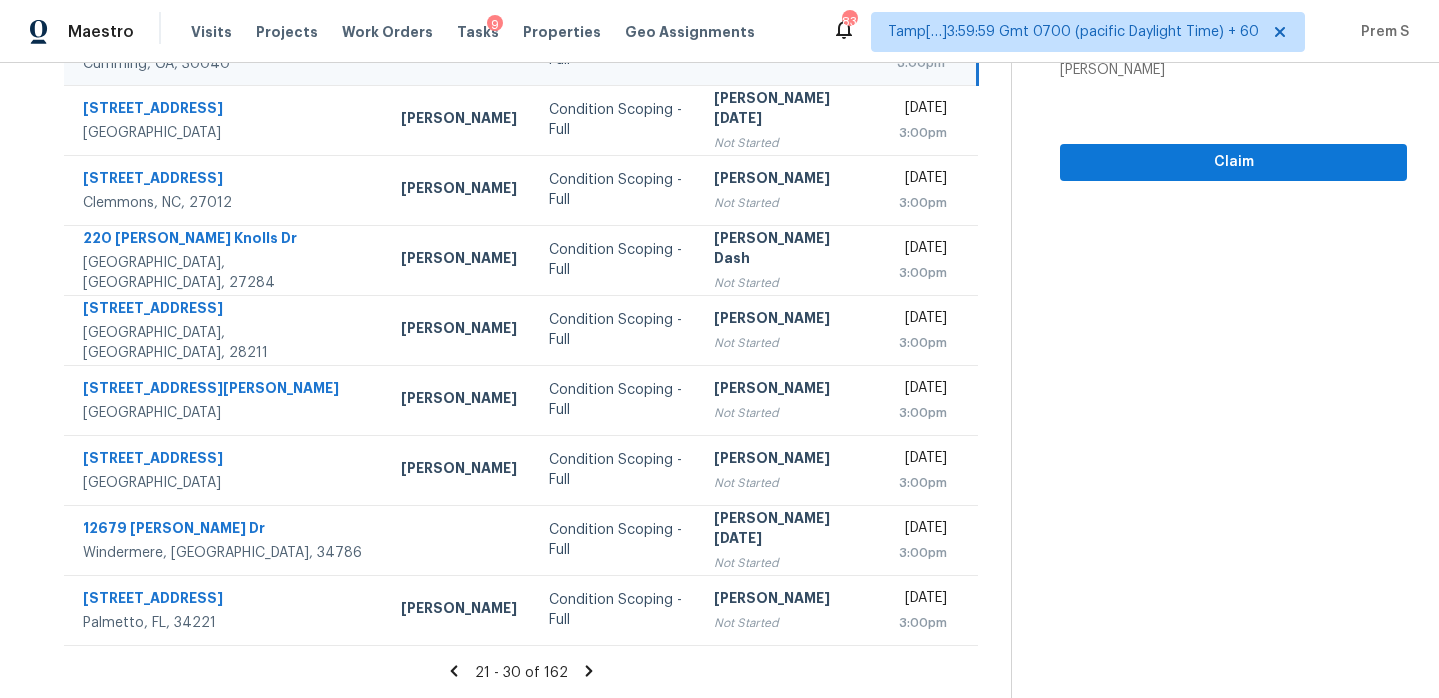
click at [586, 674] on icon at bounding box center [589, 670] width 7 height 11
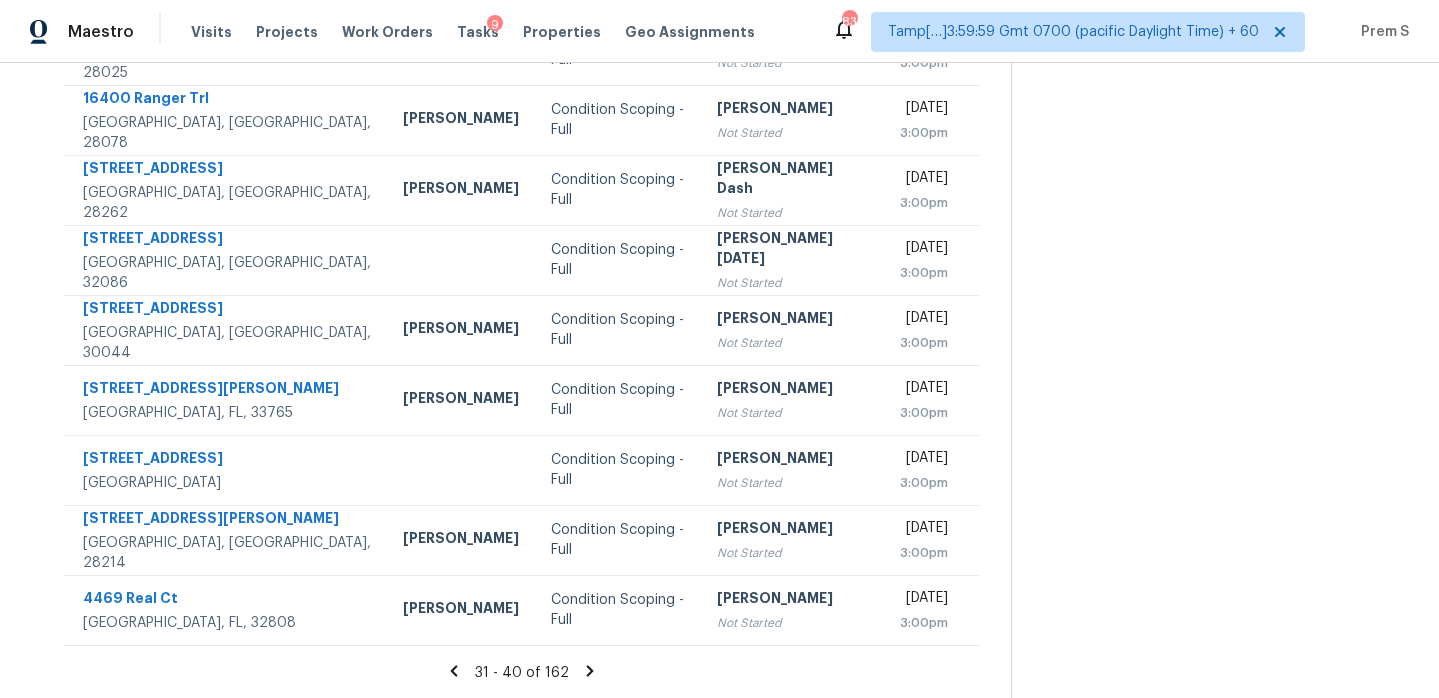
click at [585, 666] on icon at bounding box center [590, 671] width 18 height 18
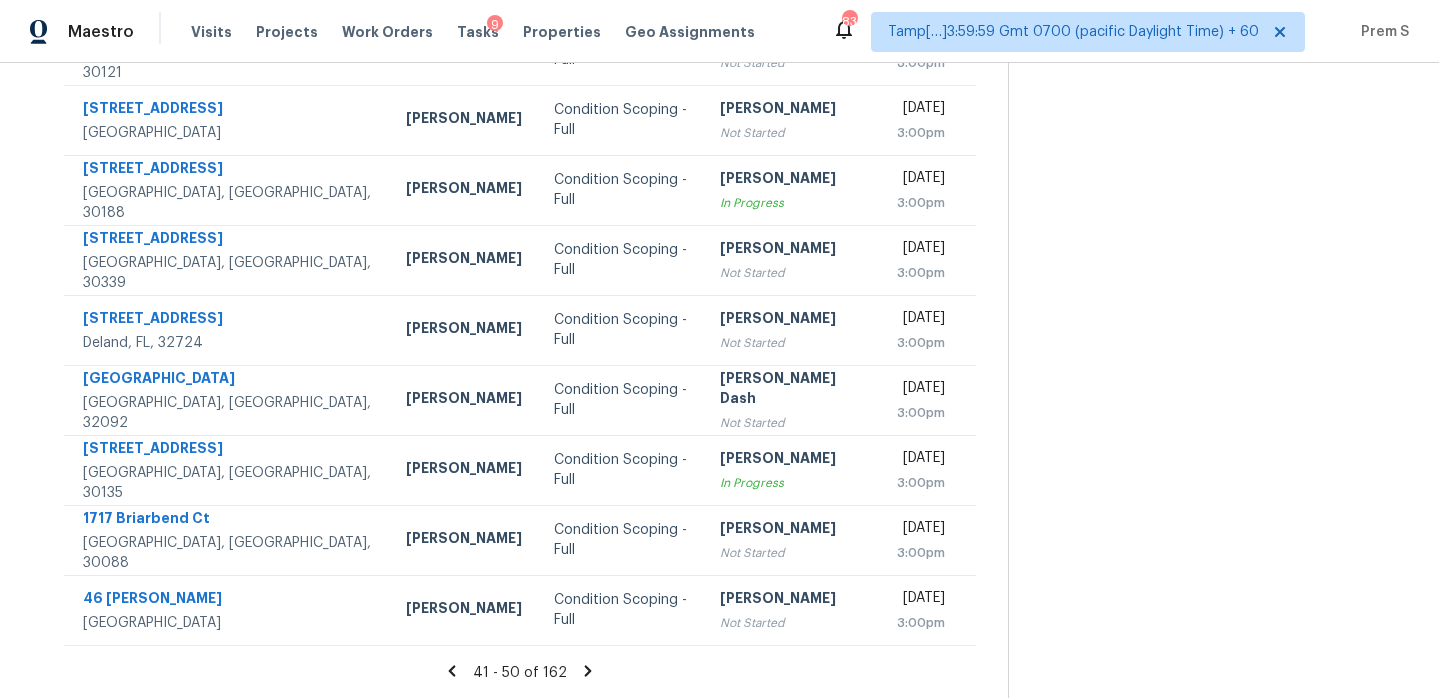
click at [585, 680] on div "41 - 50 of 162" at bounding box center [520, 672] width 976 height 21
click at [585, 669] on icon at bounding box center [588, 670] width 7 height 11
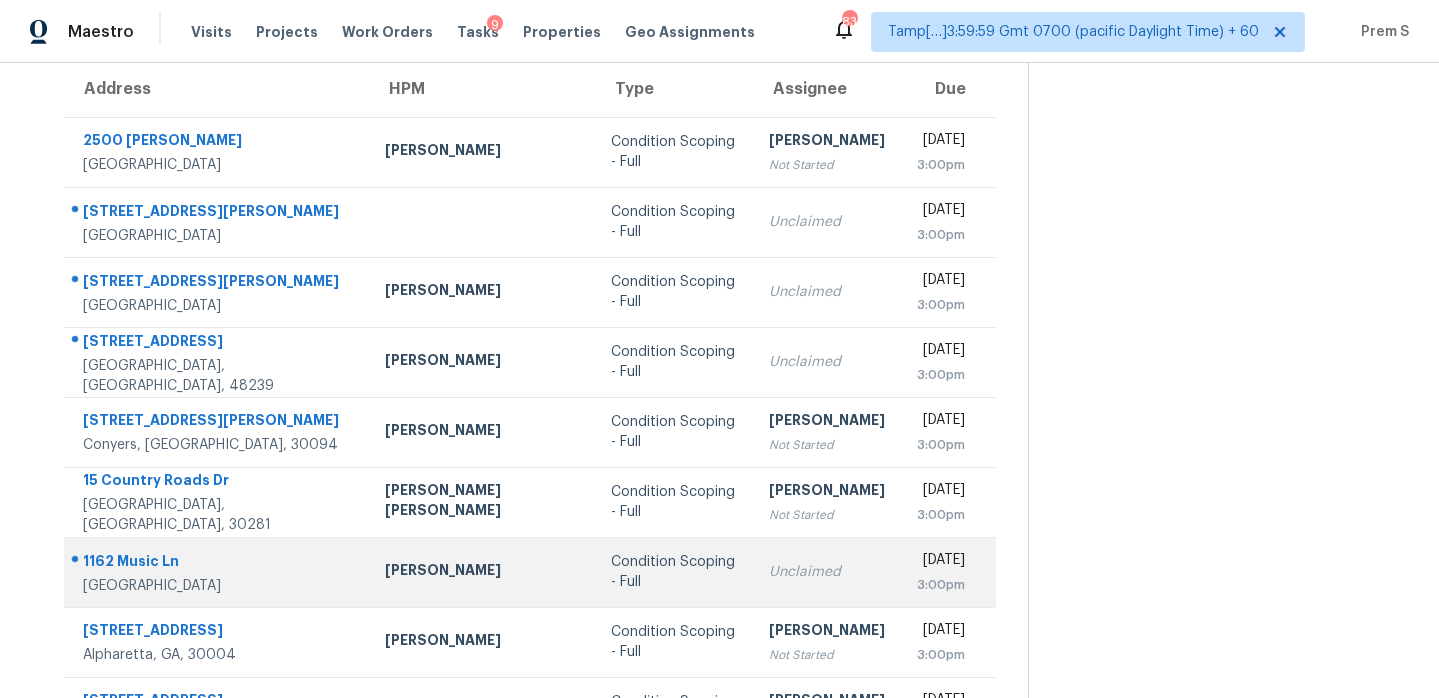
scroll to position [168, 0]
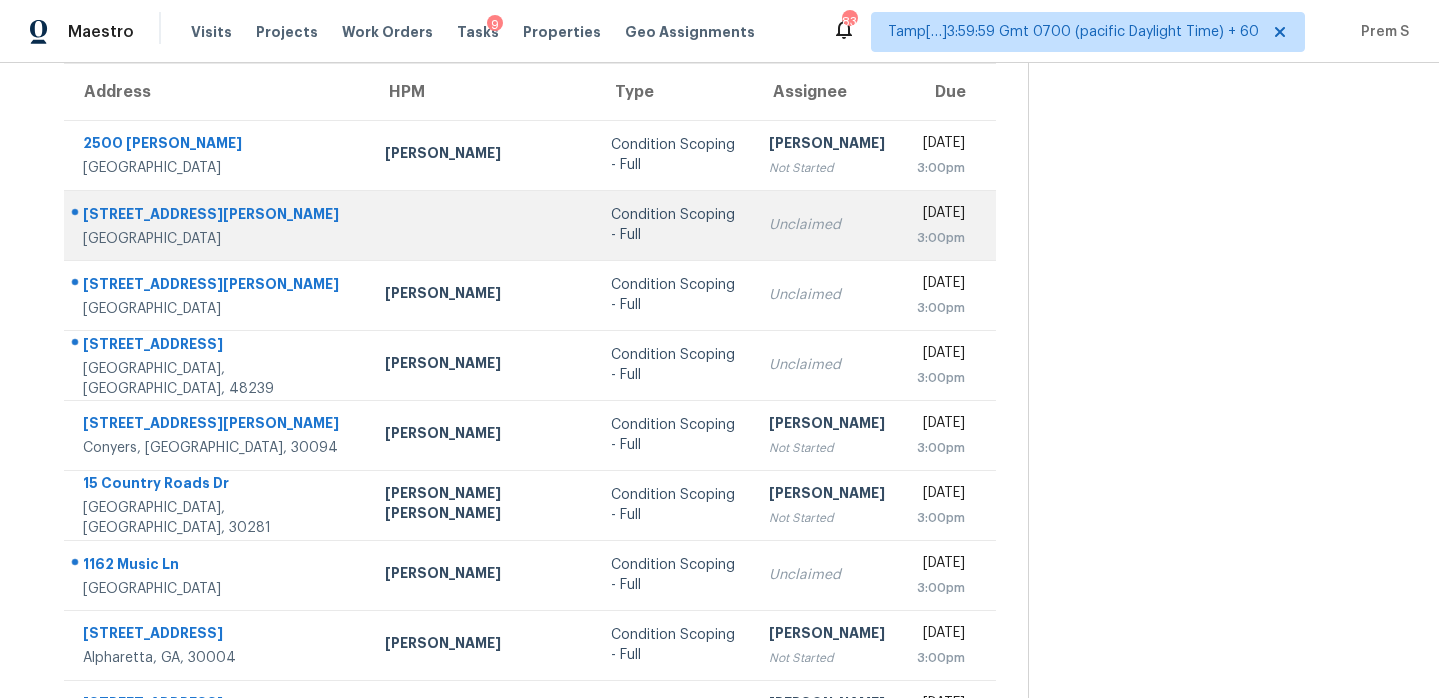
click at [917, 219] on div "[DATE]" at bounding box center [941, 215] width 48 height 25
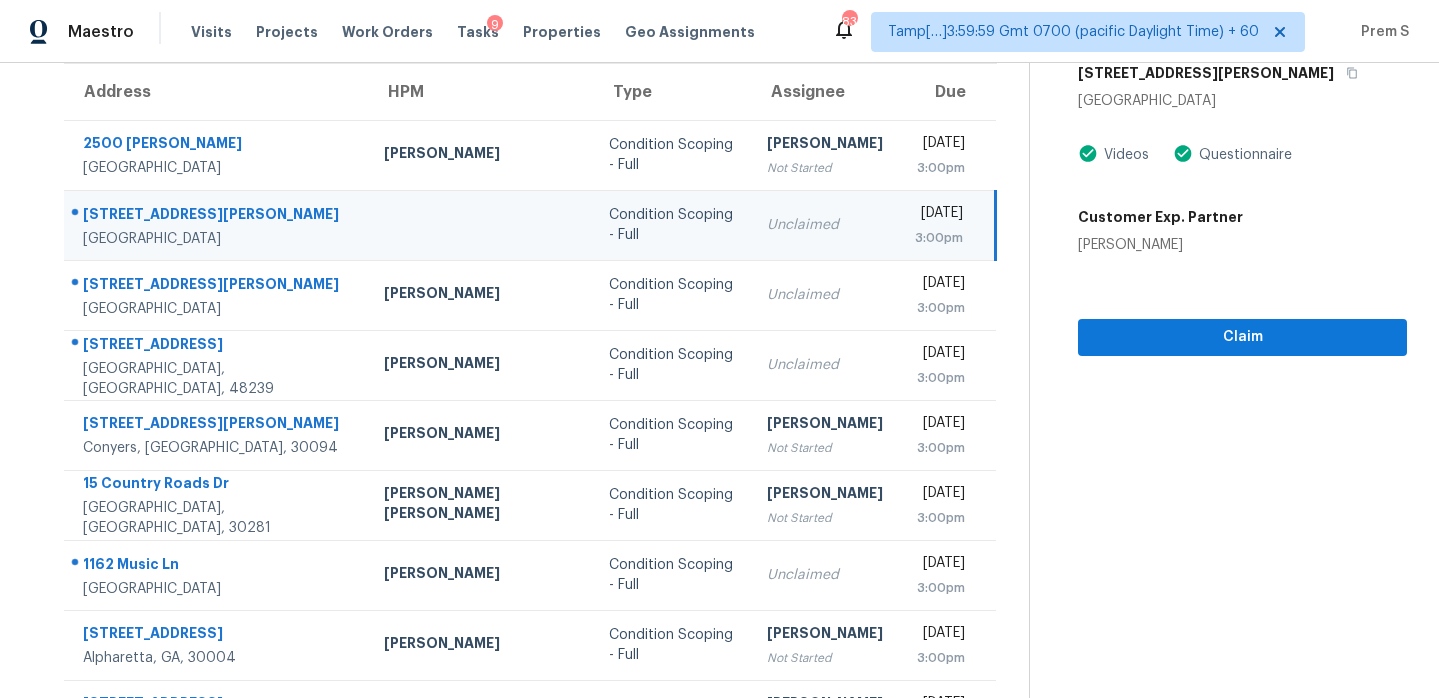
scroll to position [101, 0]
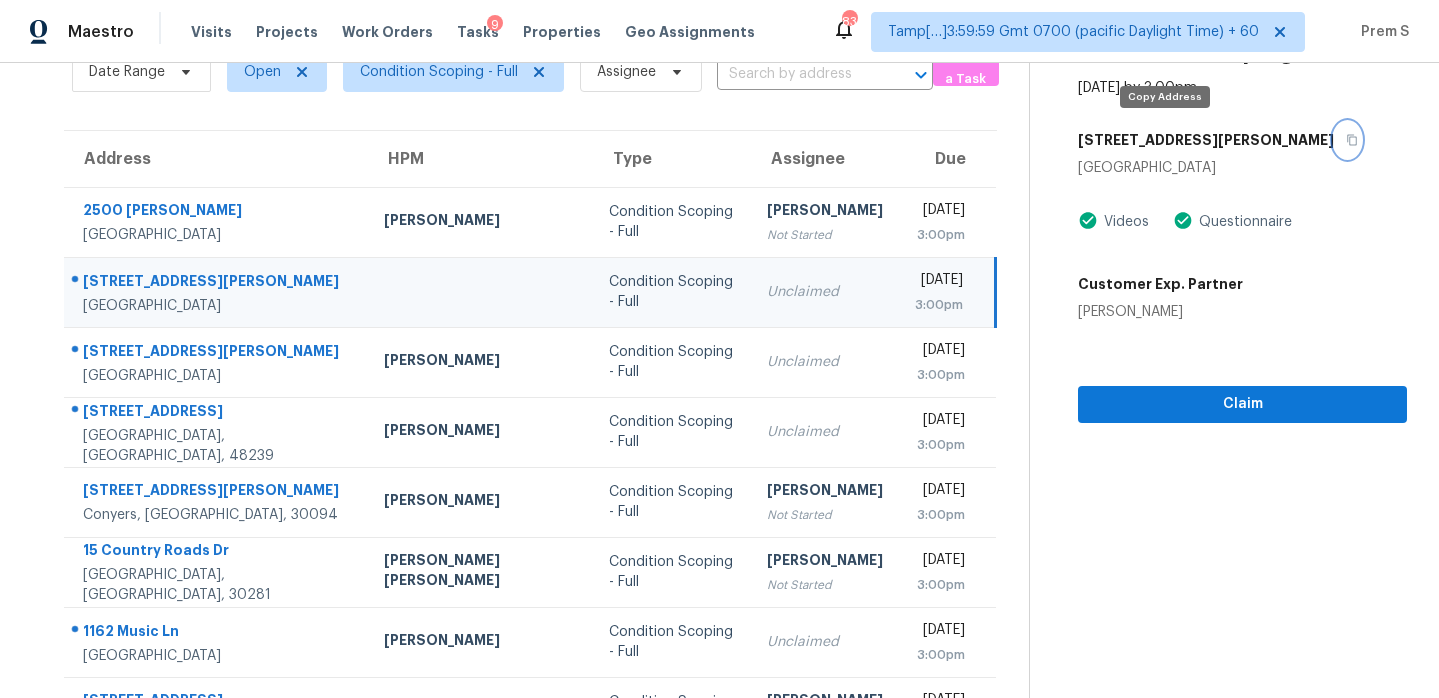
click at [1347, 136] on icon "button" at bounding box center [1352, 140] width 10 height 11
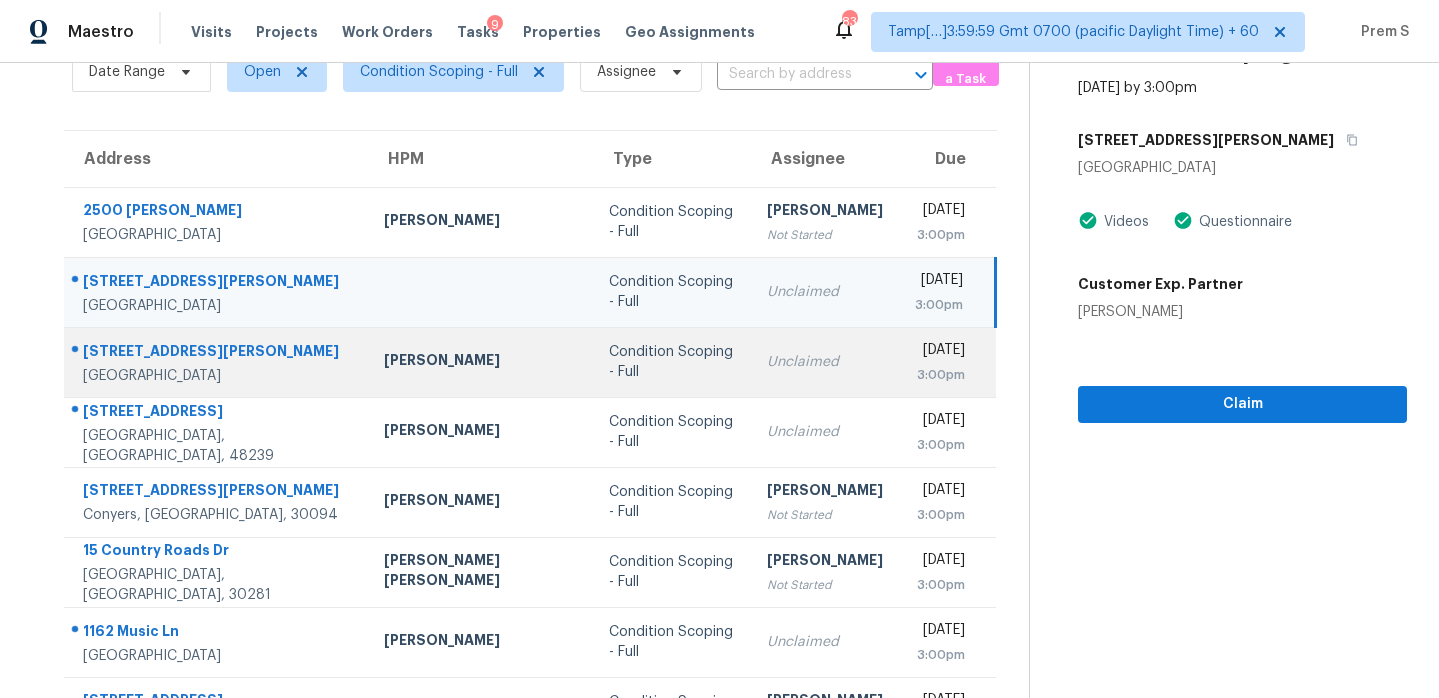
click at [767, 370] on div "Unclaimed" at bounding box center [825, 362] width 116 height 20
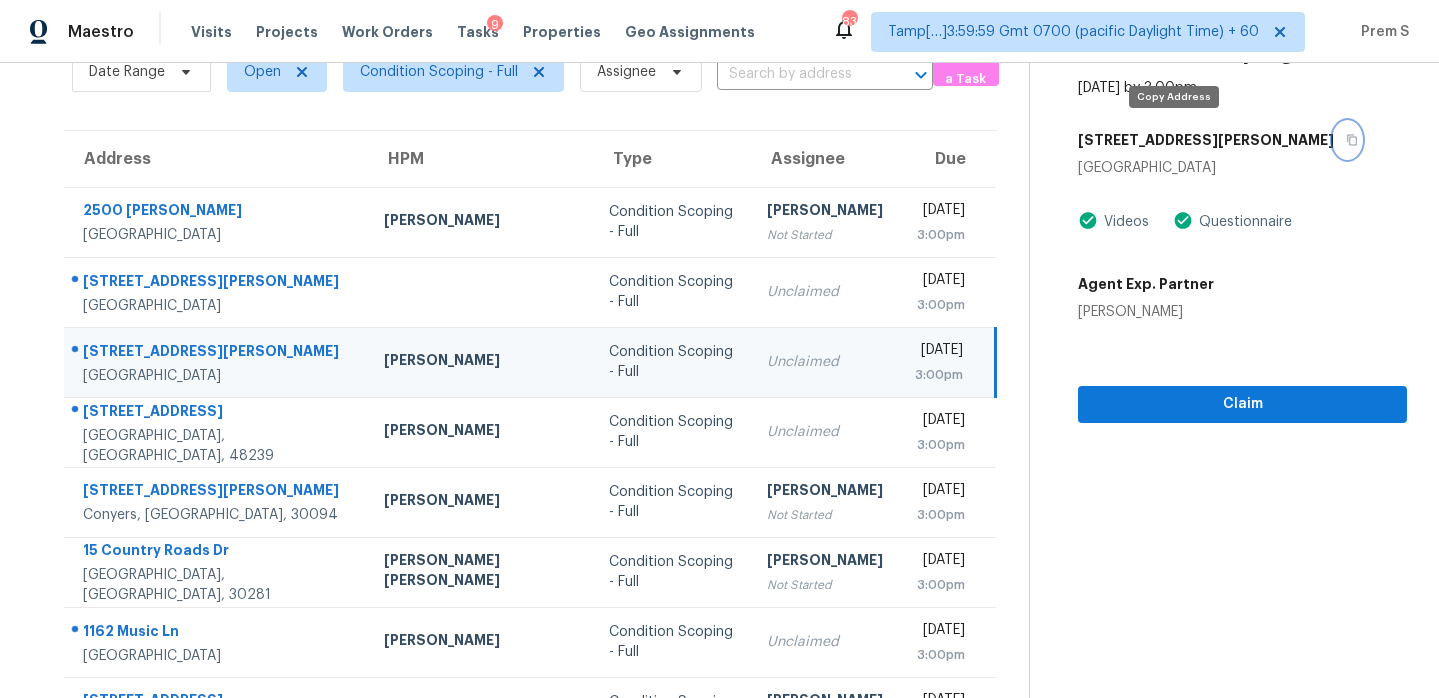
click at [1346, 143] on icon "button" at bounding box center [1352, 140] width 12 height 12
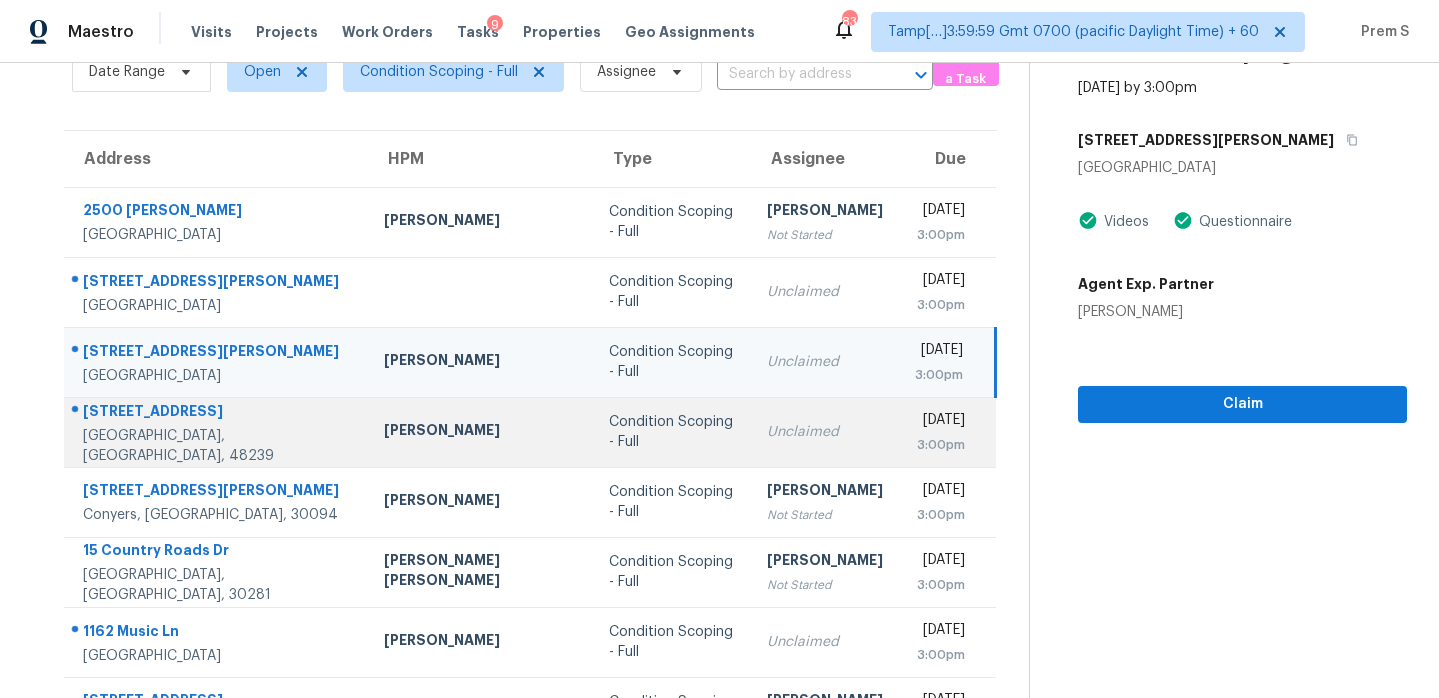
click at [791, 447] on td "Unclaimed" at bounding box center [825, 432] width 148 height 70
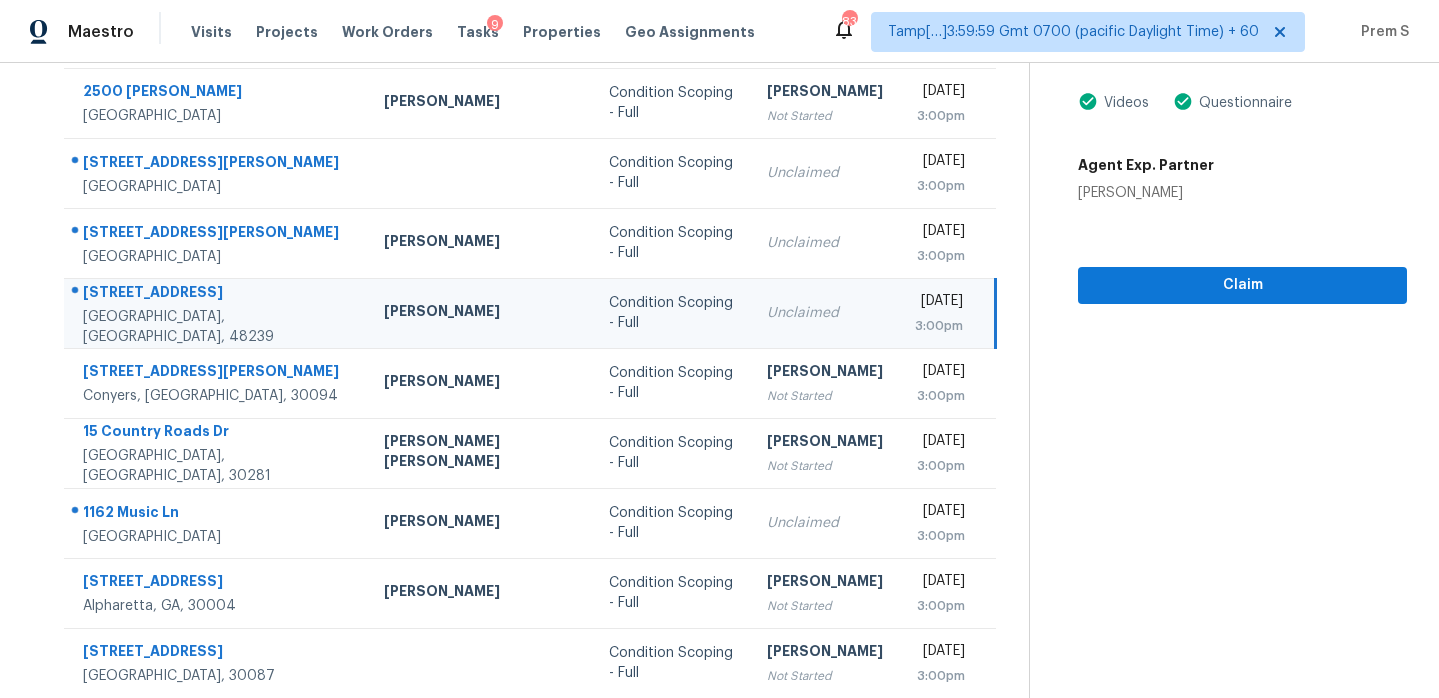
scroll to position [97, 0]
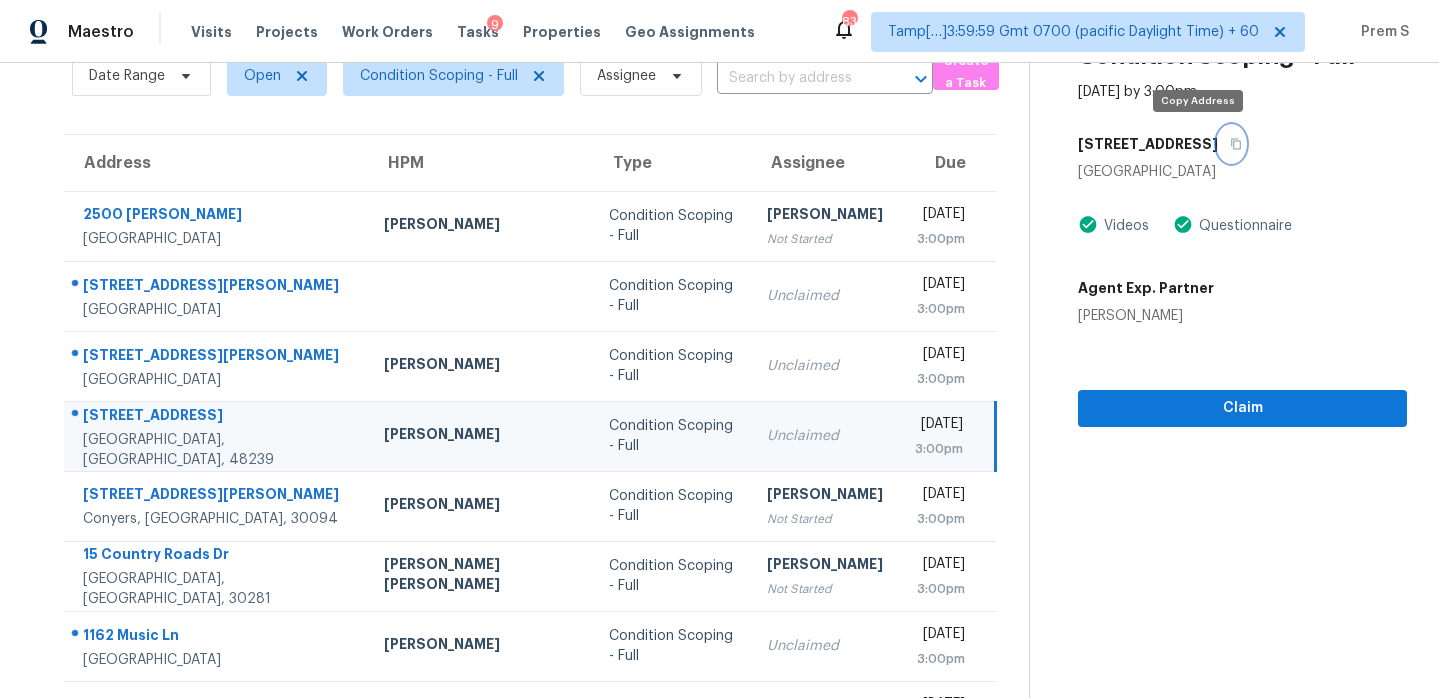
click at [1230, 147] on icon "button" at bounding box center [1236, 144] width 12 height 12
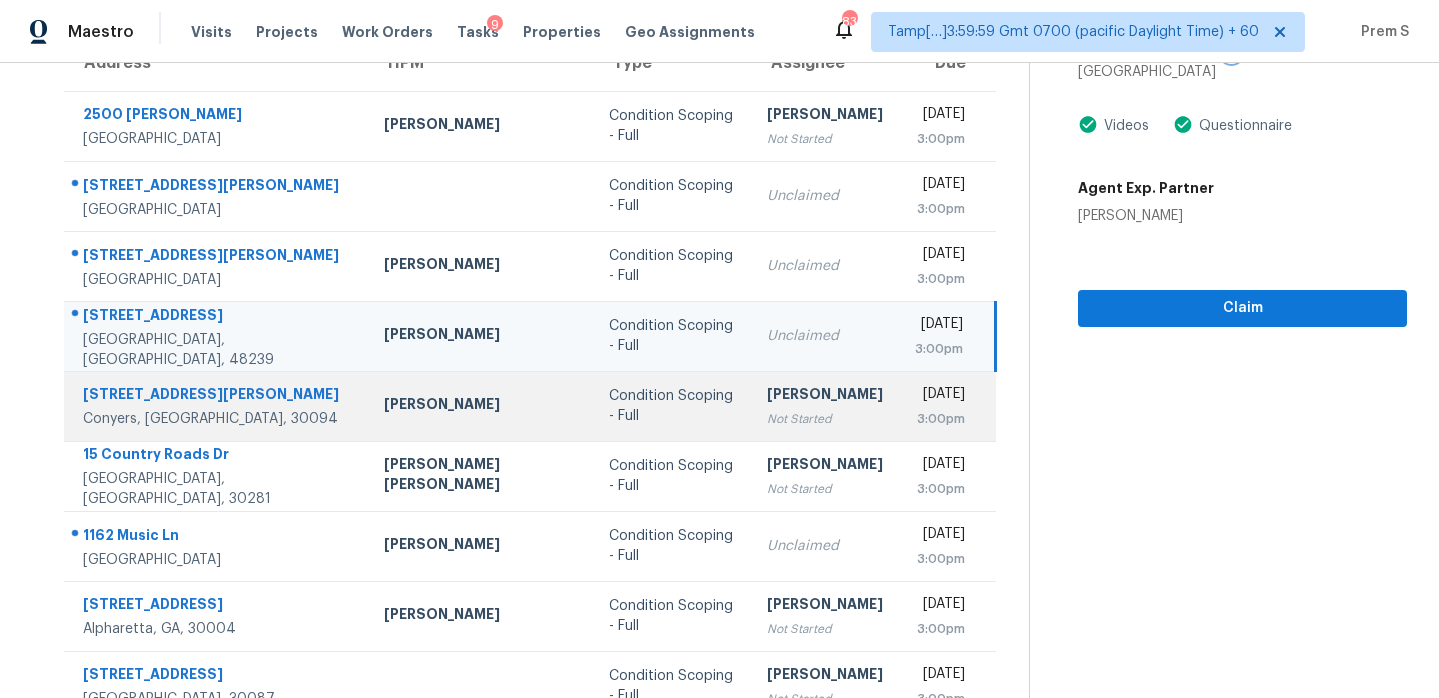
scroll to position [323, 0]
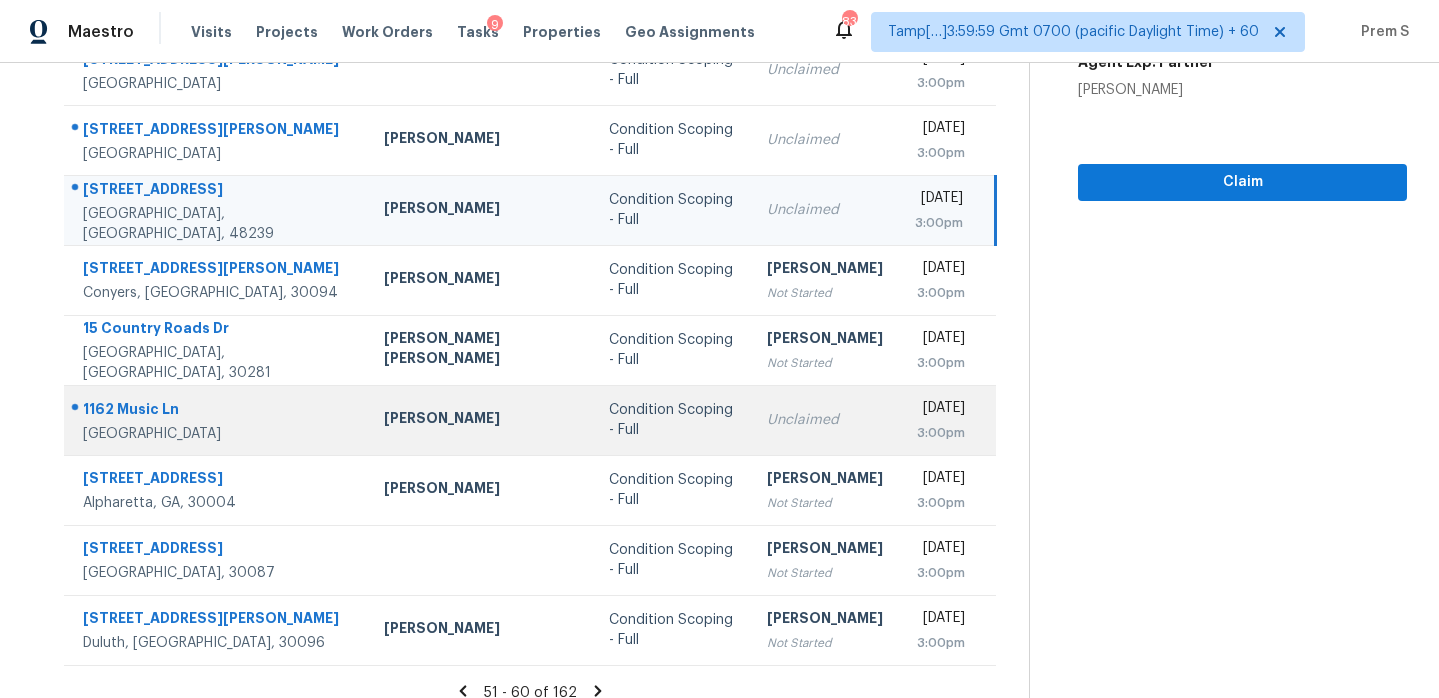
click at [899, 439] on td "Mon, Aug 11th 2025 3:00pm" at bounding box center [947, 420] width 97 height 70
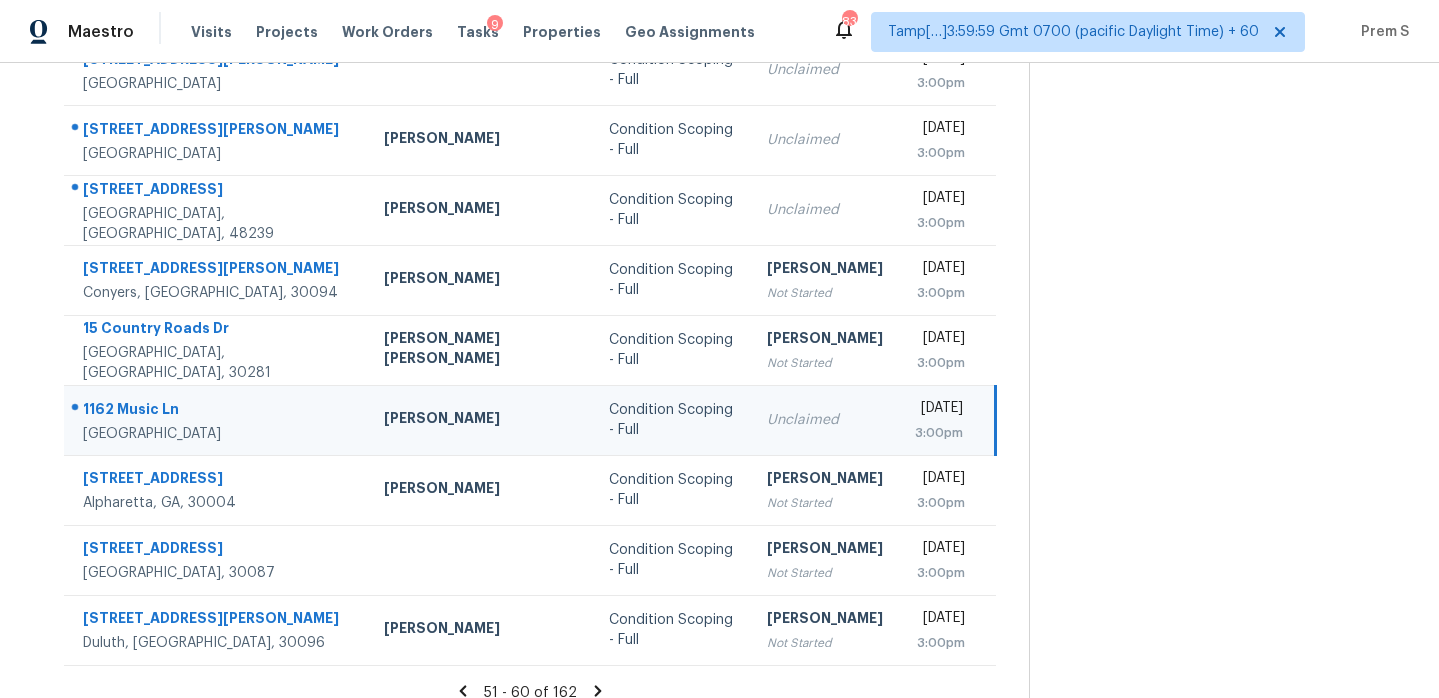
scroll to position [79, 0]
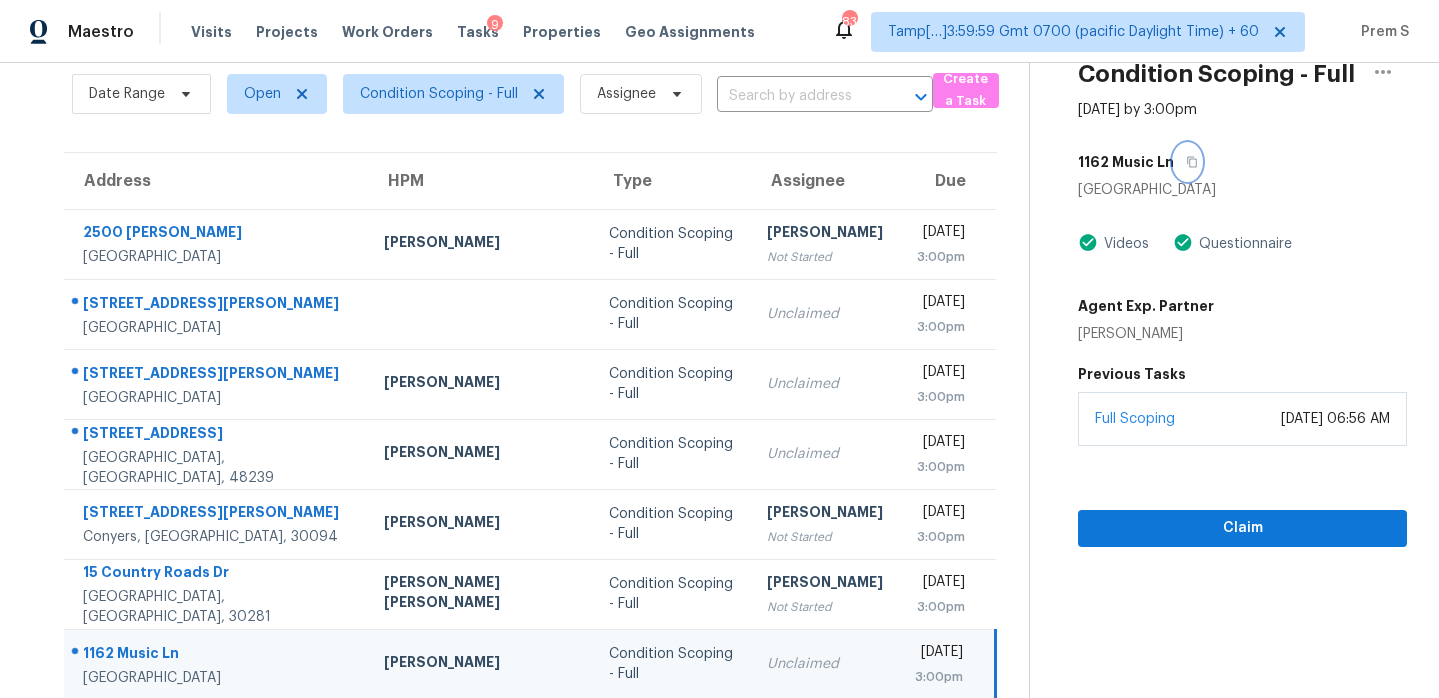
click at [1186, 165] on icon "button" at bounding box center [1192, 162] width 12 height 12
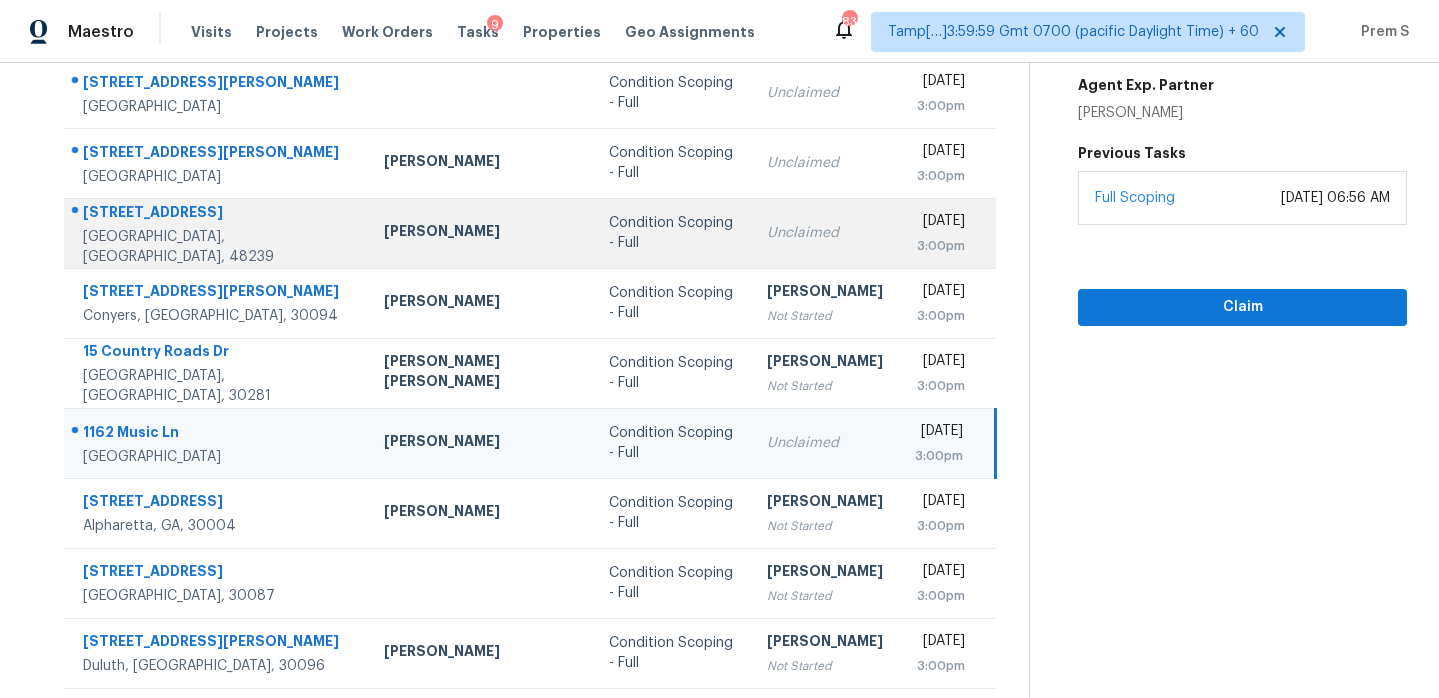
scroll to position [343, 0]
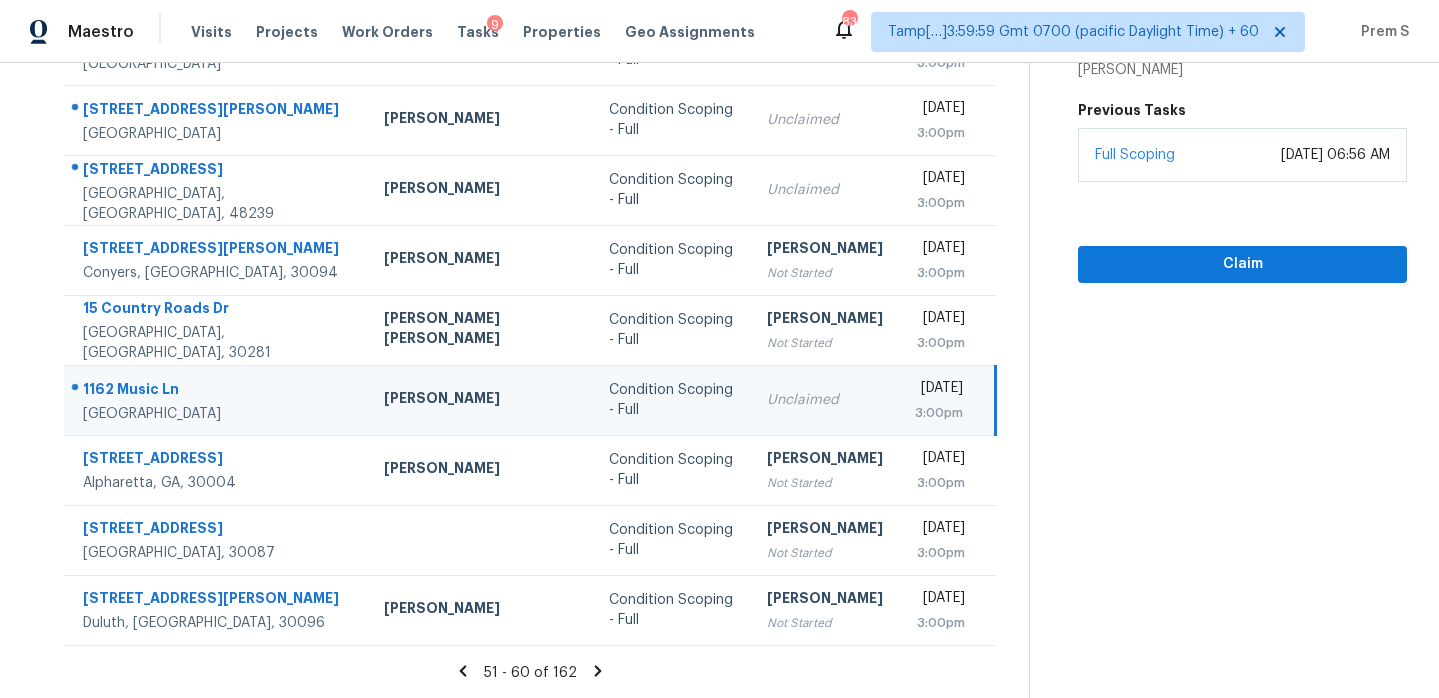
click at [589, 672] on icon at bounding box center [598, 671] width 18 height 18
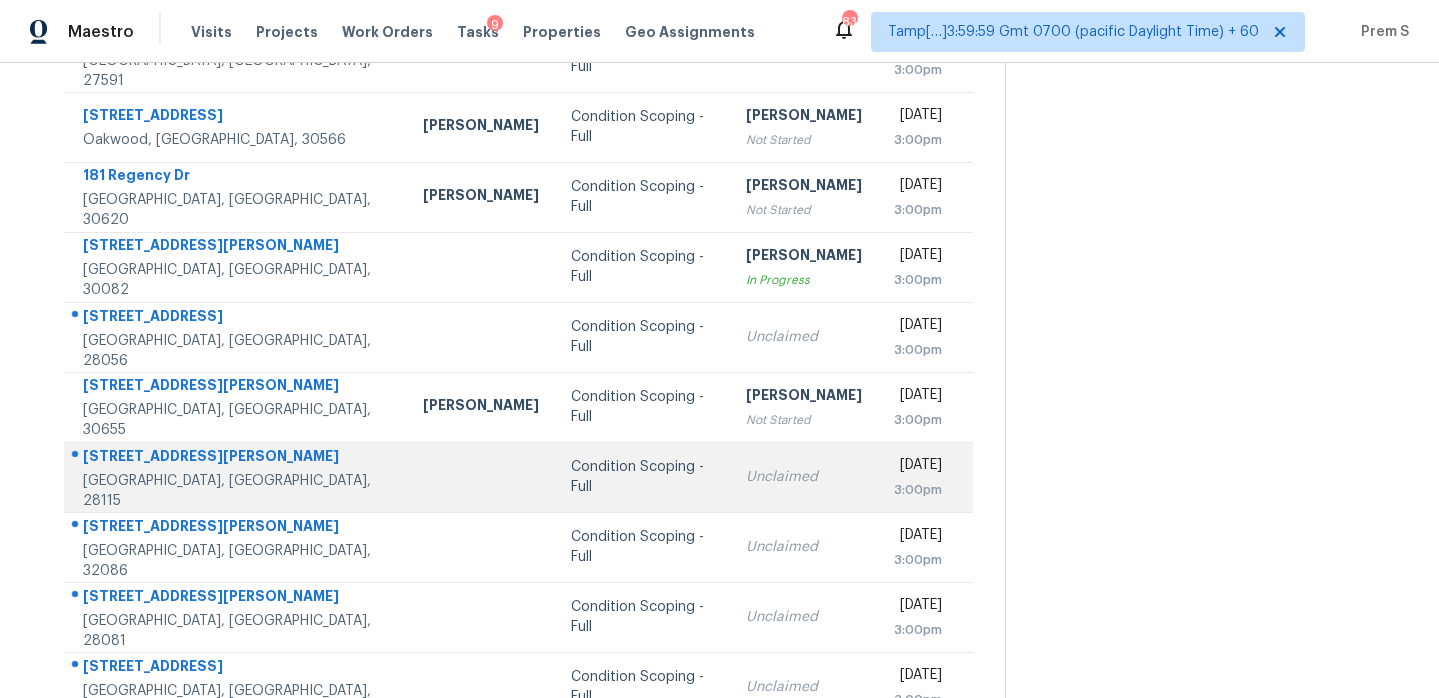
scroll to position [265, 0]
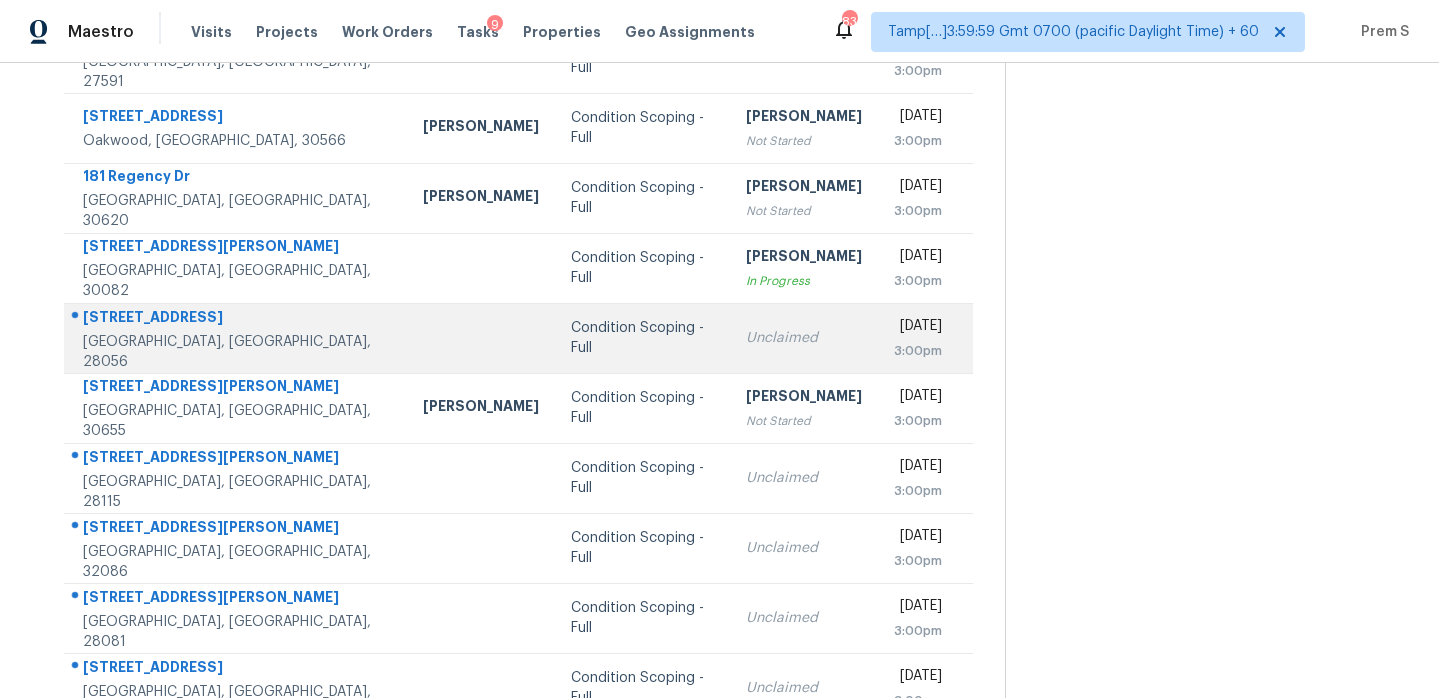
click at [878, 341] on td "Mon, Aug 11th 2025 3:00pm" at bounding box center [925, 338] width 95 height 70
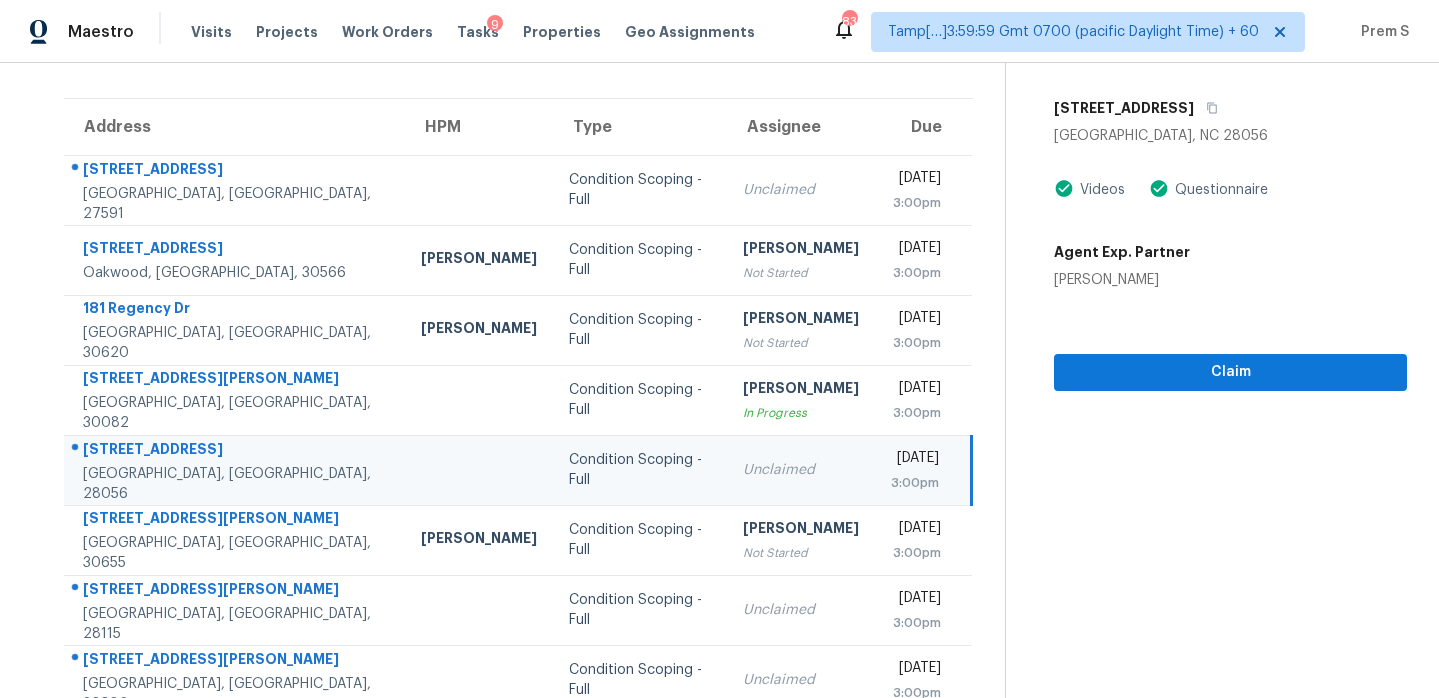
scroll to position [132, 0]
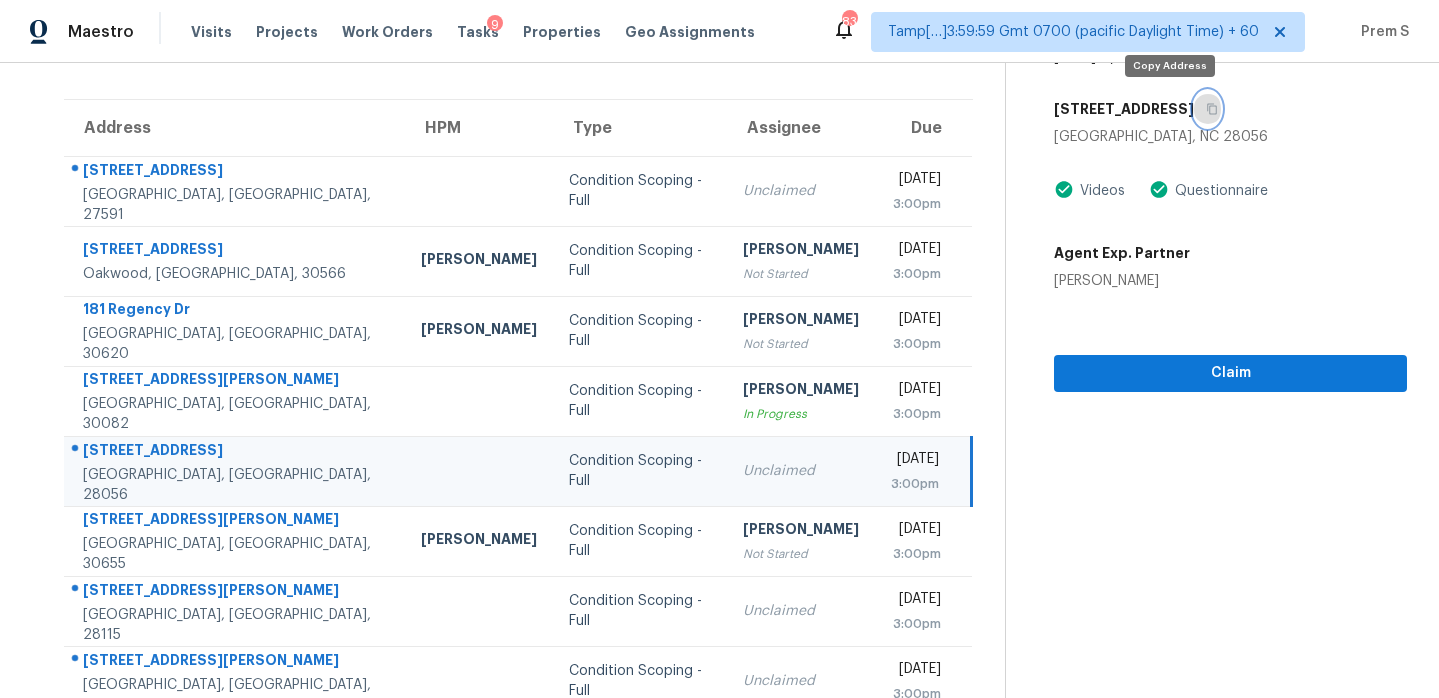
click at [1206, 111] on icon "button" at bounding box center [1212, 109] width 12 height 12
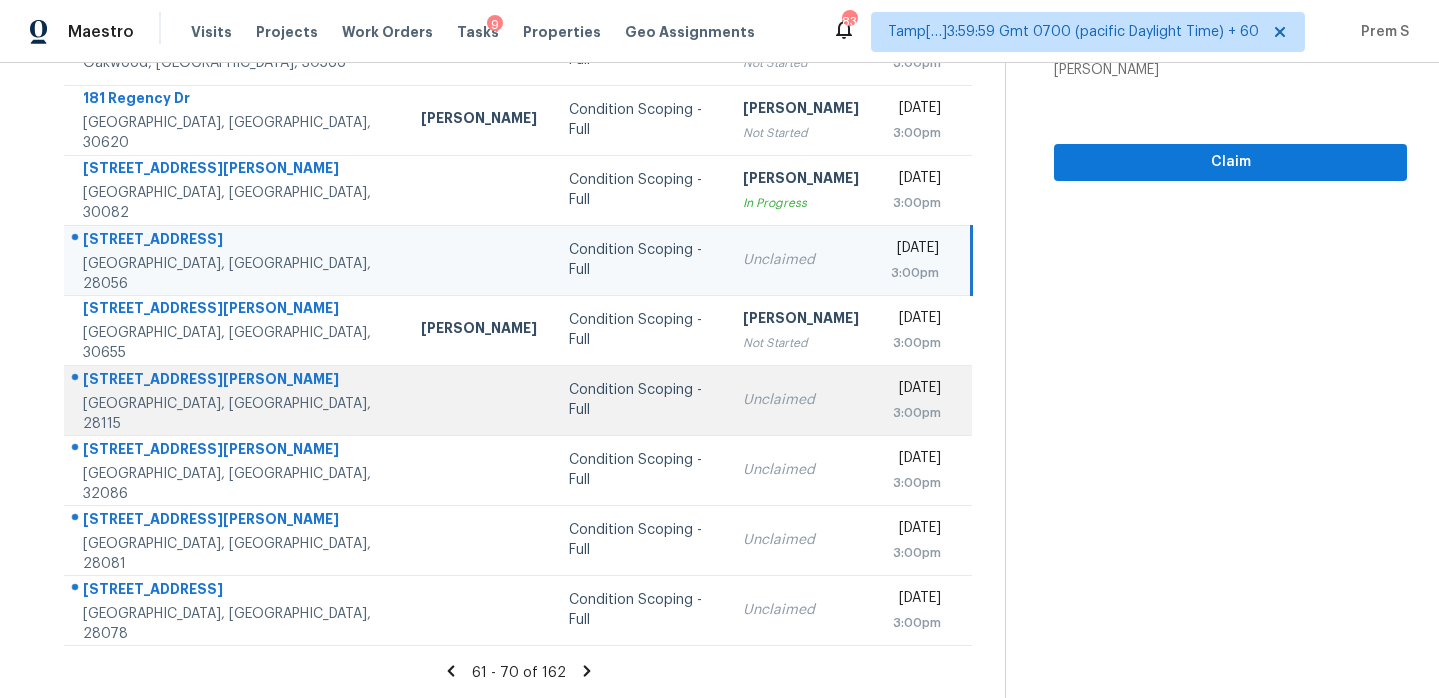
click at [553, 413] on td "Condition Scoping - Full" at bounding box center [640, 400] width 175 height 70
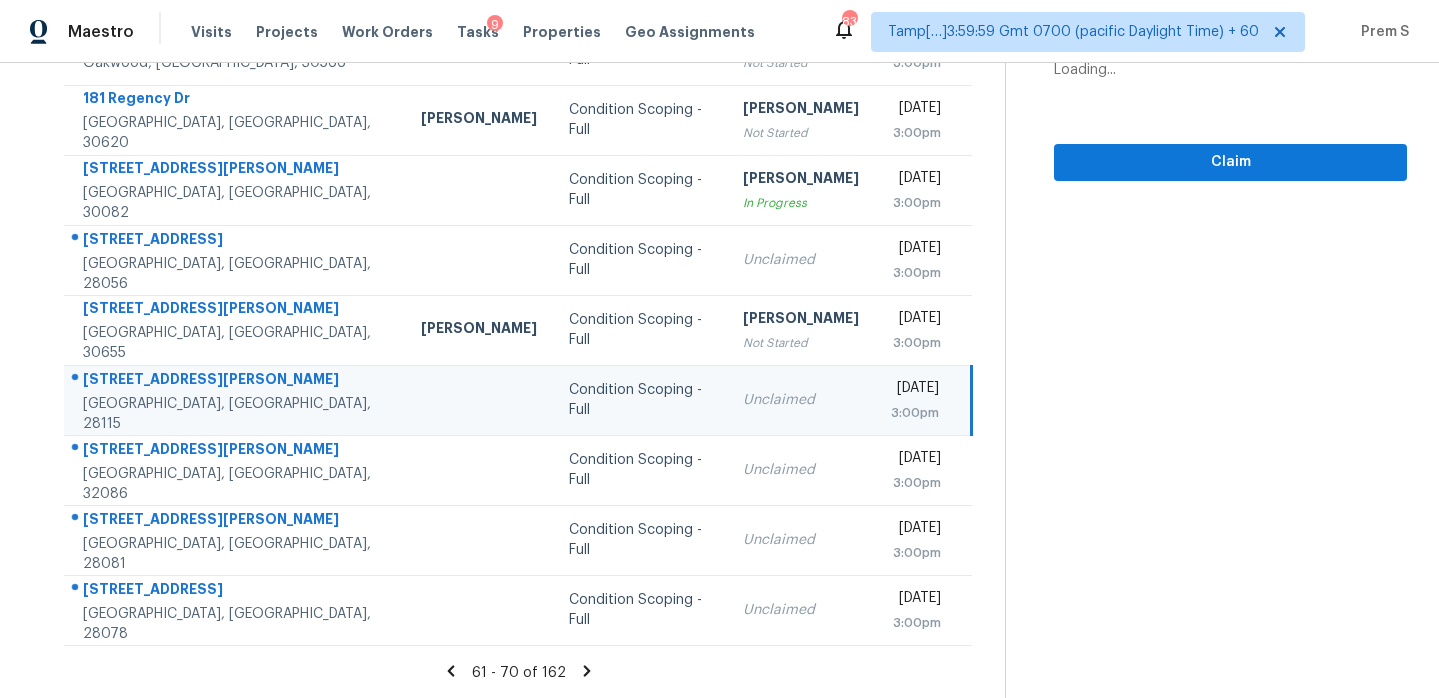
scroll to position [159, 0]
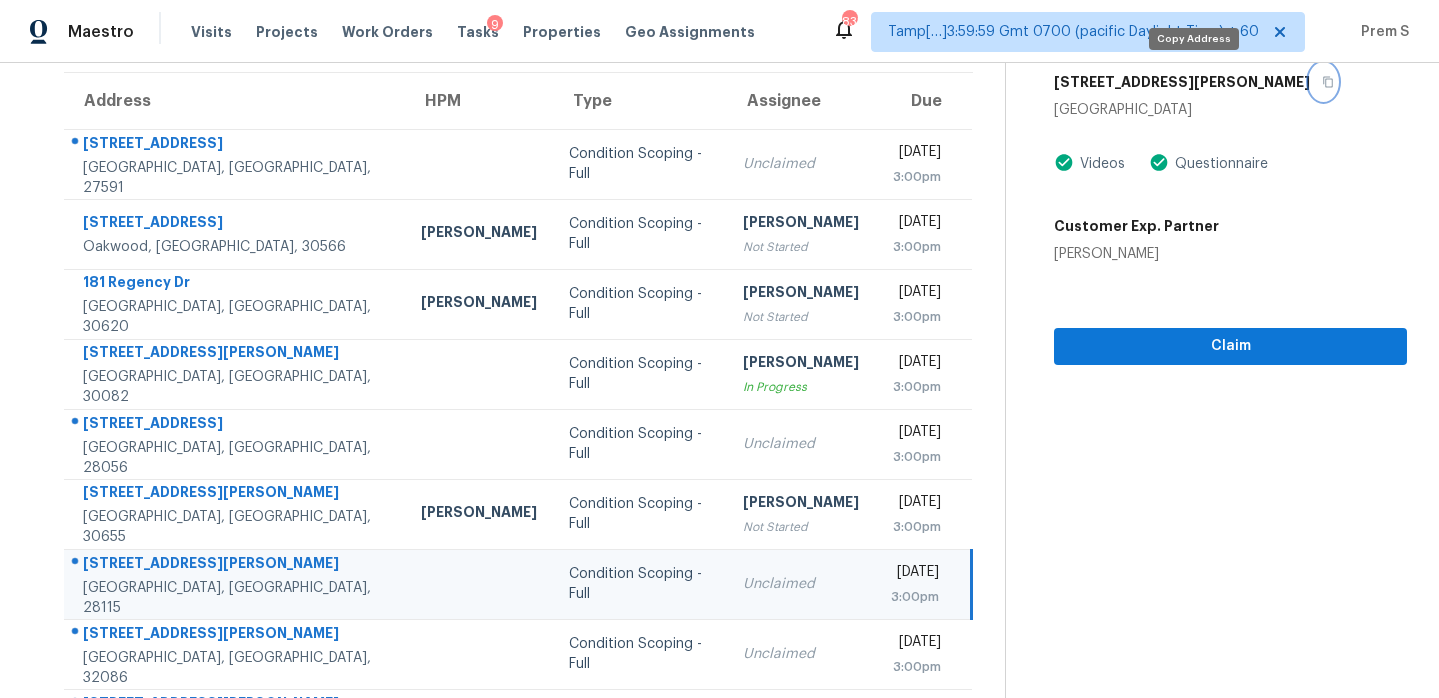
click at [1322, 82] on icon "button" at bounding box center [1328, 82] width 12 height 12
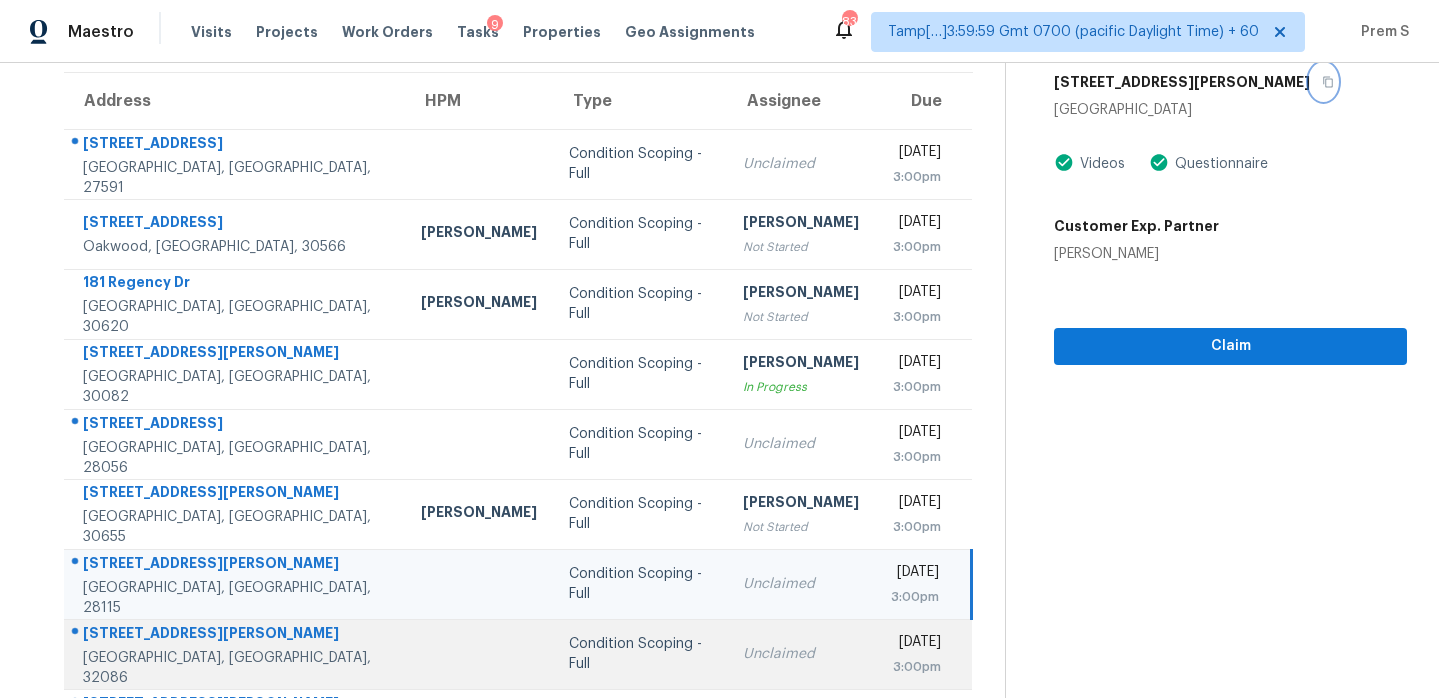
scroll to position [343, 0]
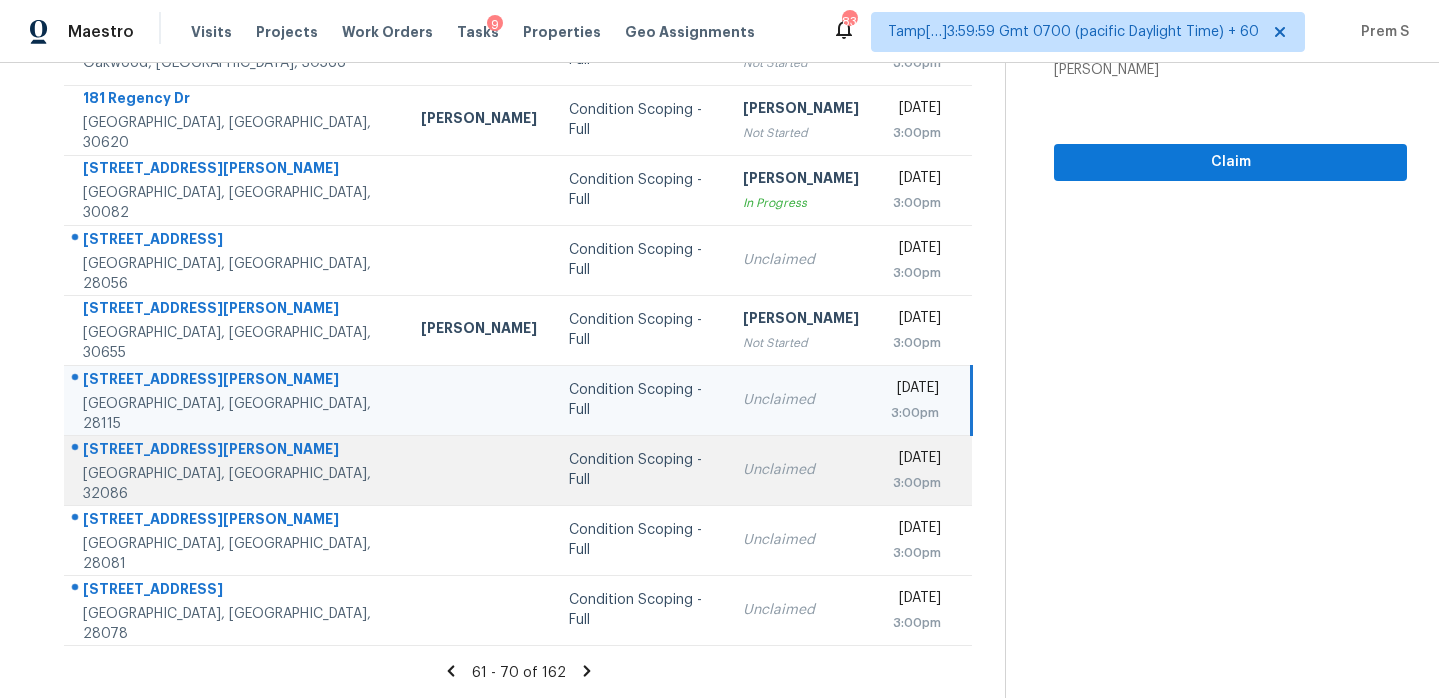
click at [891, 473] on div "3:00pm" at bounding box center [916, 483] width 50 height 20
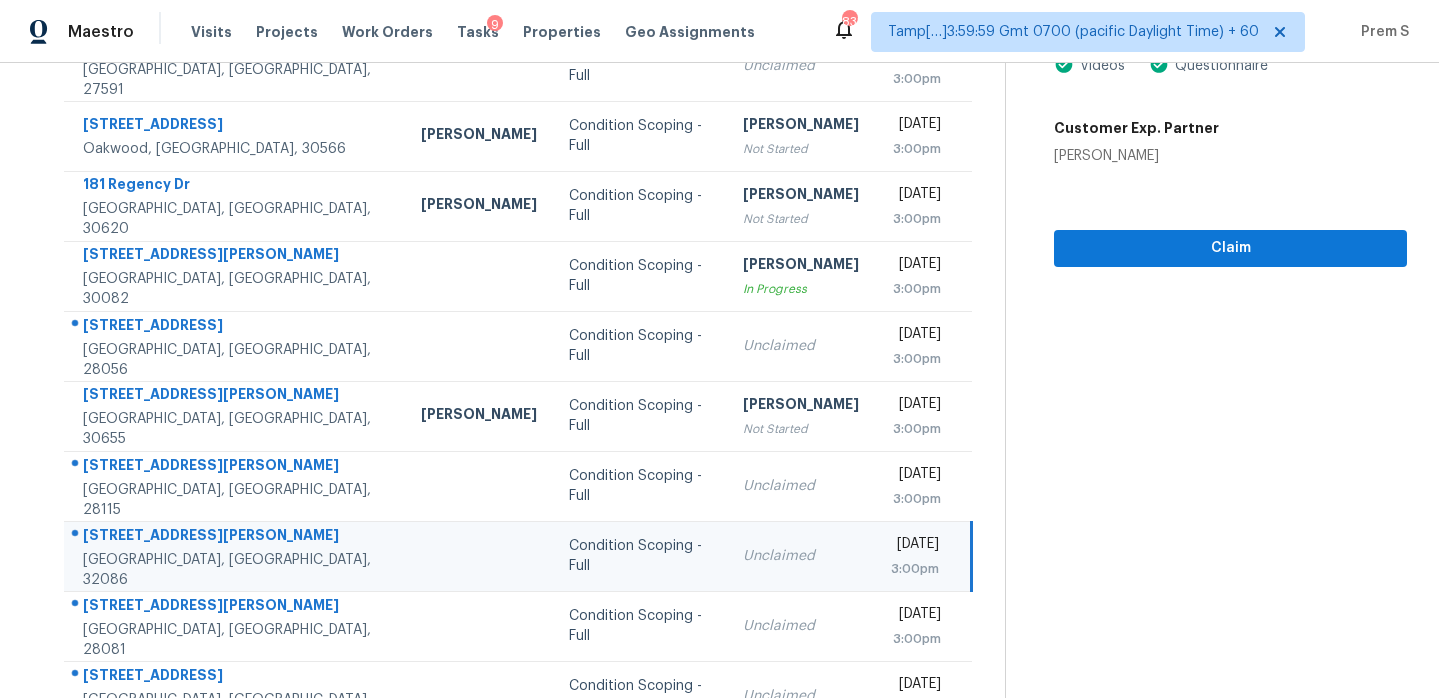
scroll to position [81, 0]
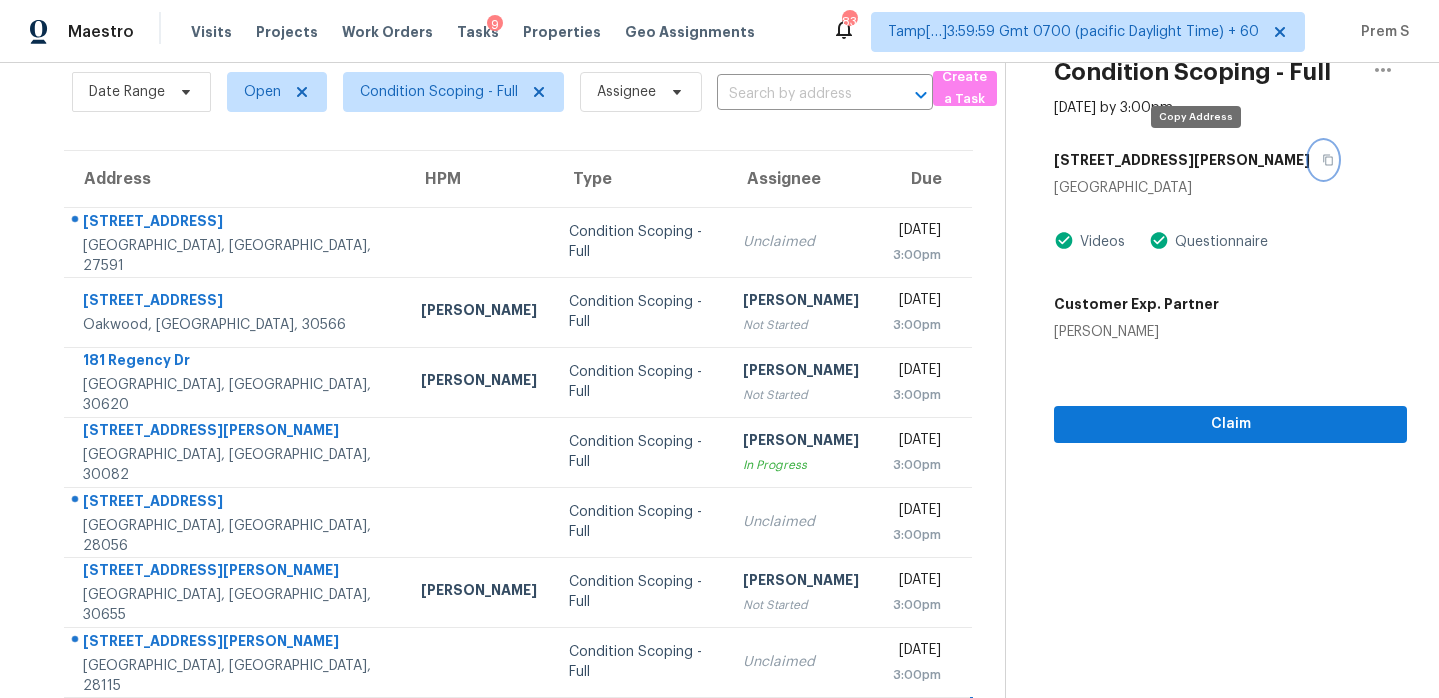
click at [1310, 168] on button "button" at bounding box center [1323, 160] width 27 height 36
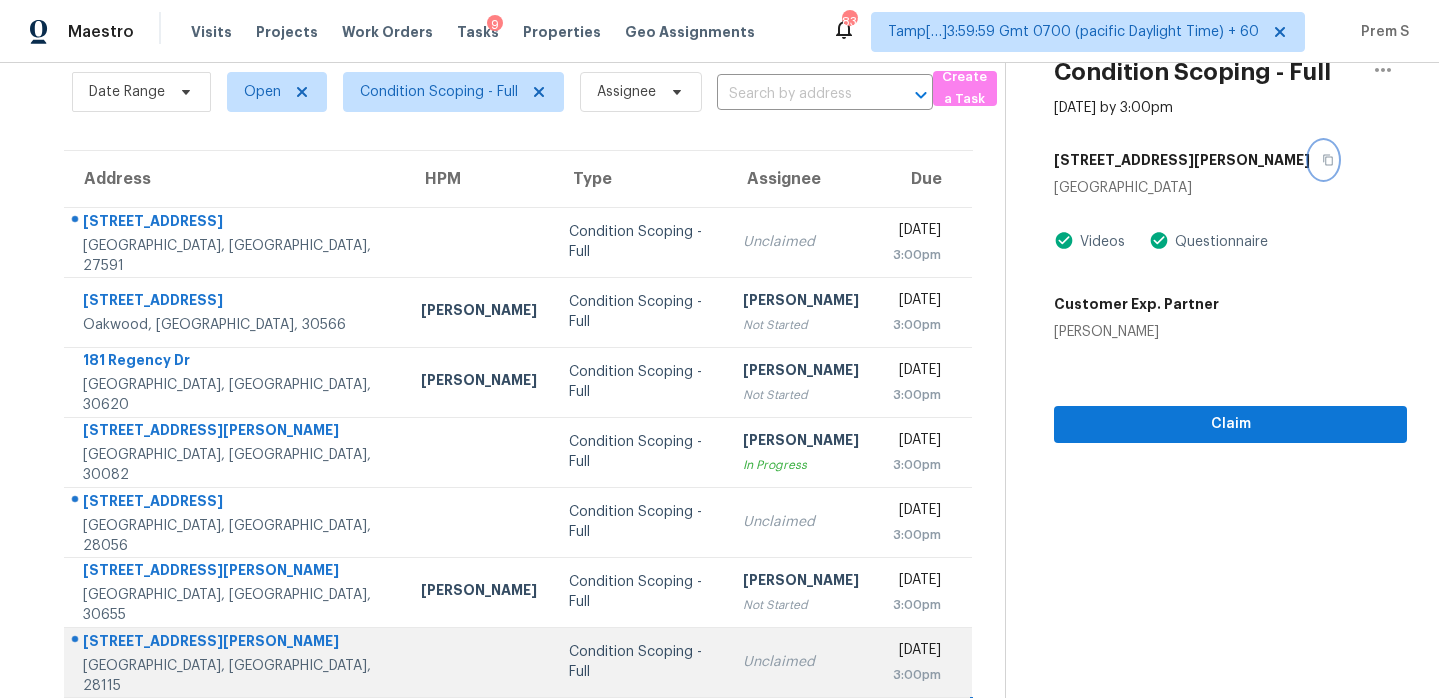
scroll to position [343, 0]
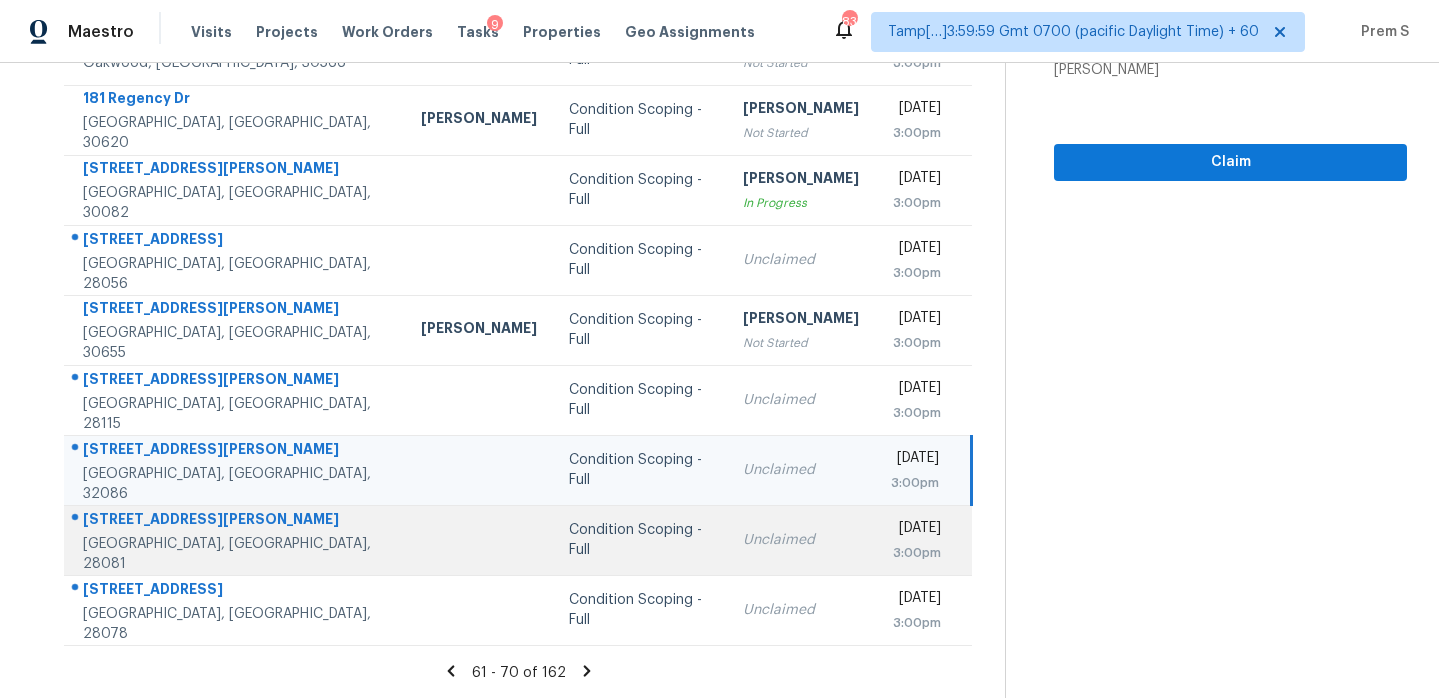
click at [771, 563] on td "Unclaimed" at bounding box center [801, 540] width 148 height 70
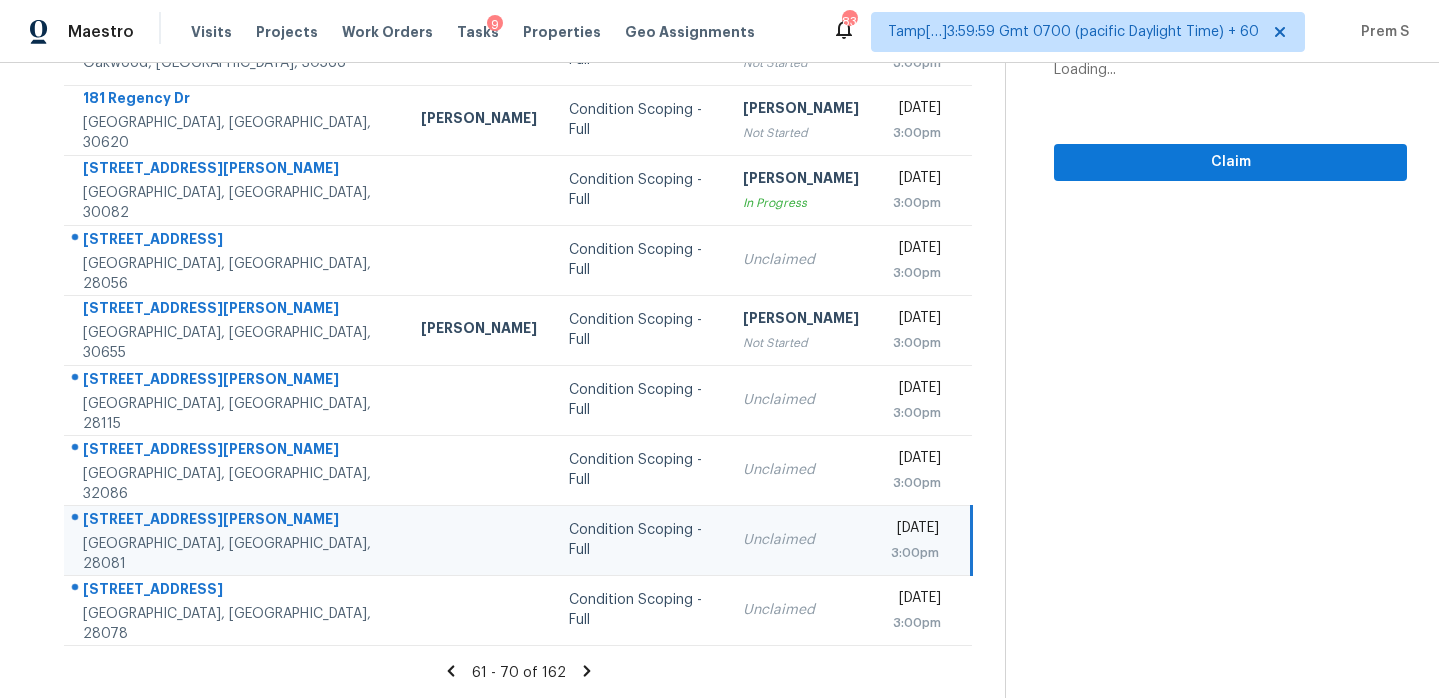
scroll to position [126, 0]
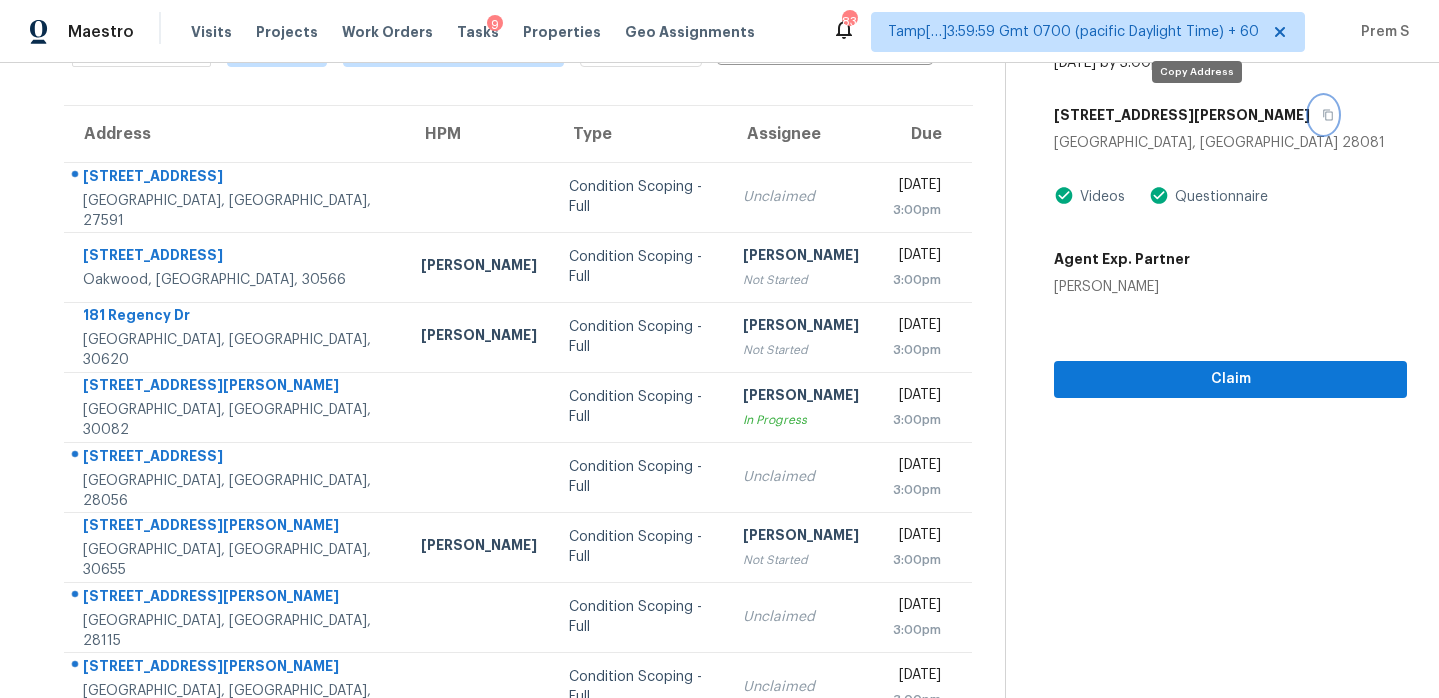
click at [1322, 110] on icon "button" at bounding box center [1328, 115] width 12 height 12
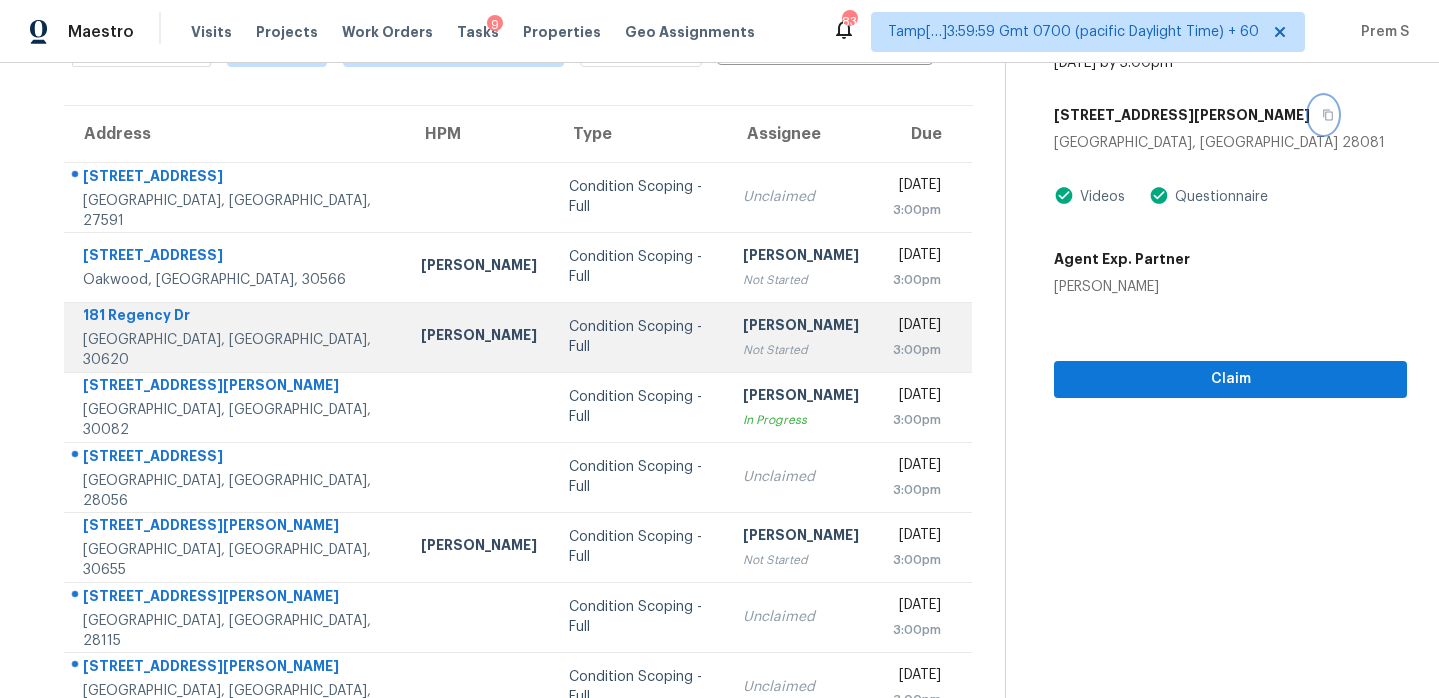
scroll to position [343, 0]
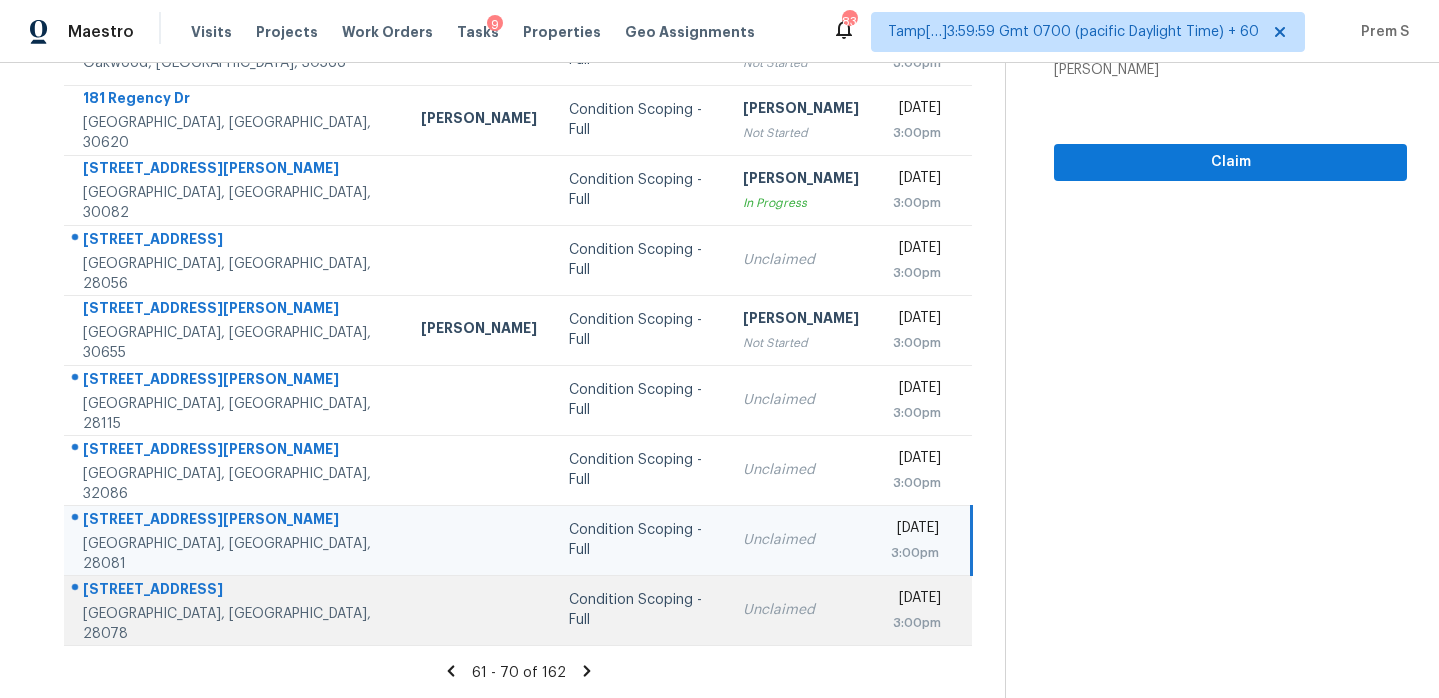
click at [736, 624] on td "Unclaimed" at bounding box center [801, 610] width 148 height 70
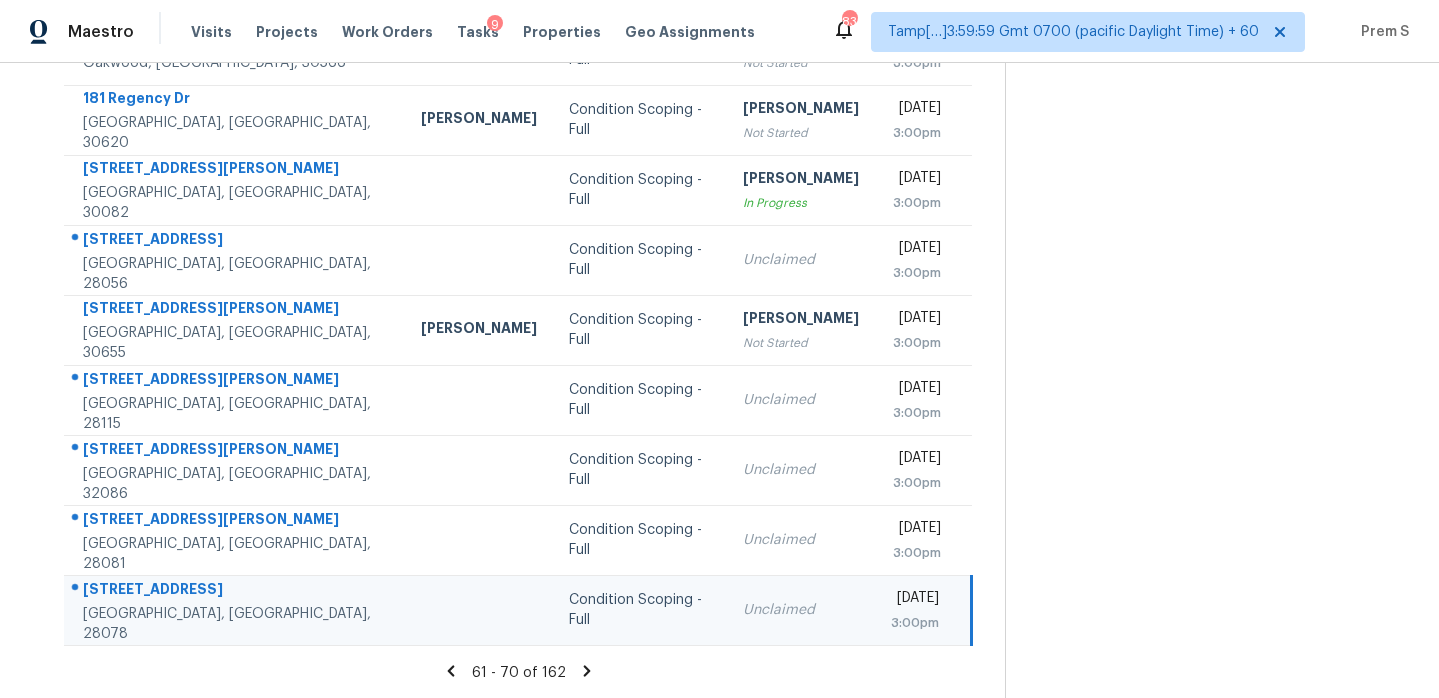
scroll to position [0, 0]
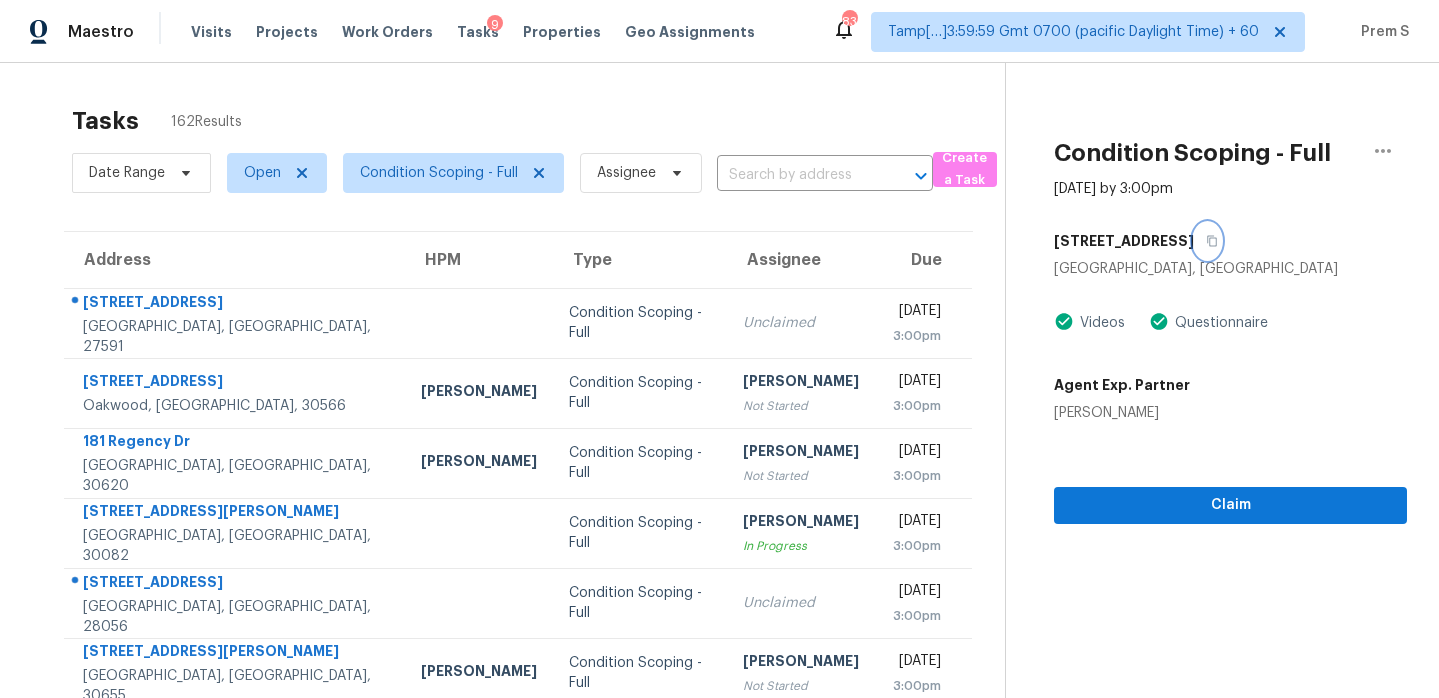
click at [1217, 244] on icon "button" at bounding box center [1212, 241] width 12 height 12
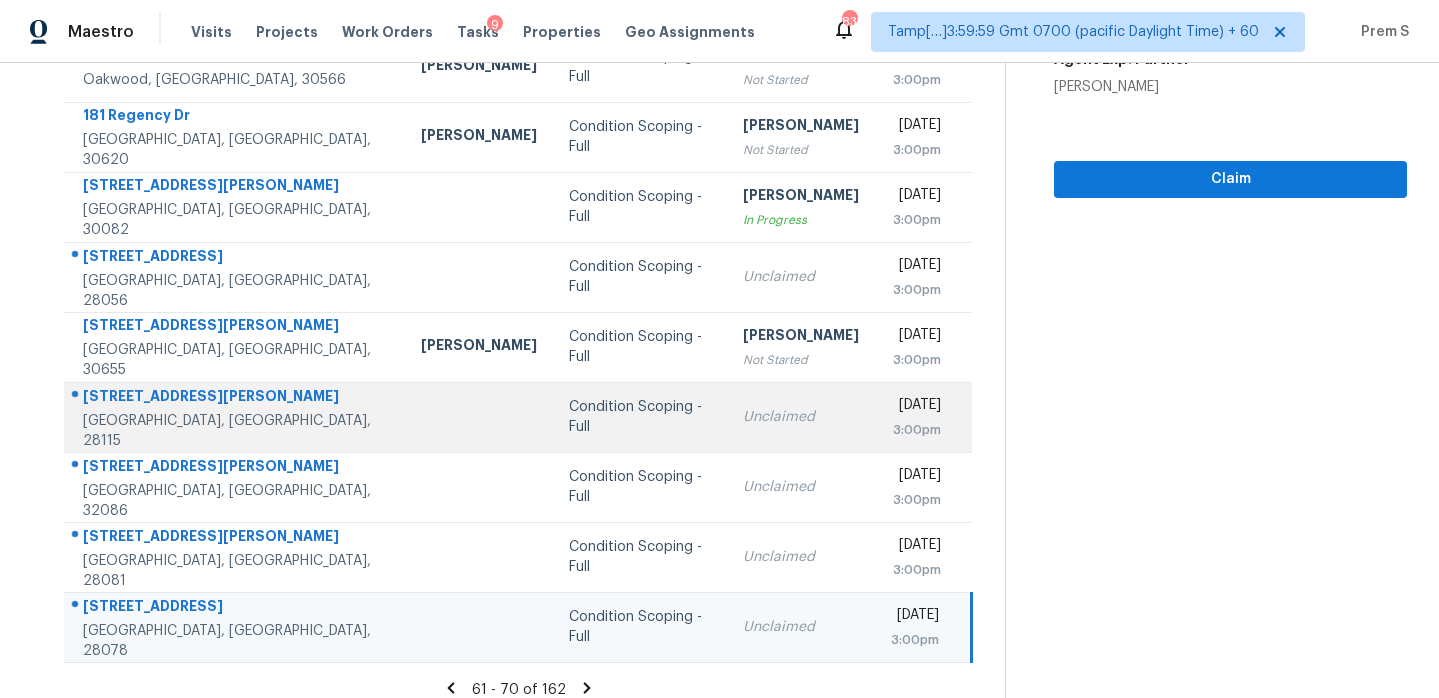
scroll to position [343, 0]
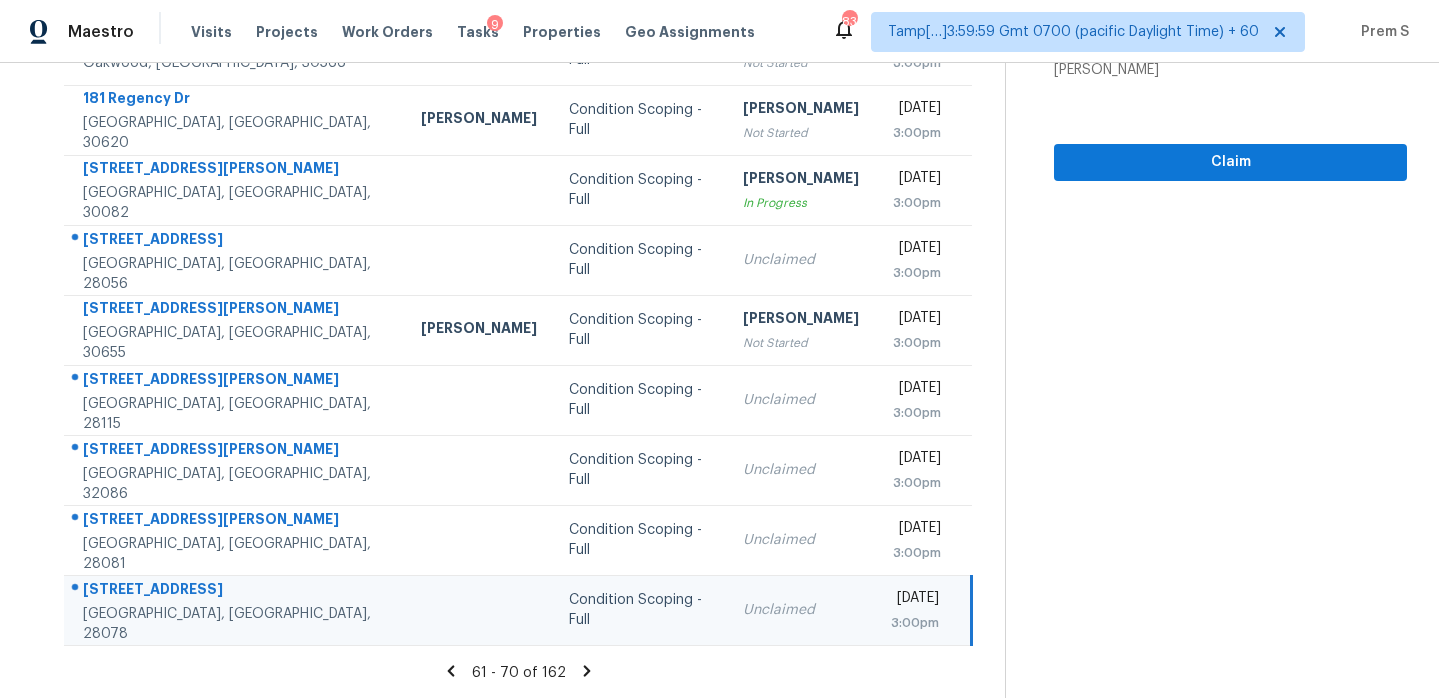
click at [583, 674] on icon at bounding box center [586, 670] width 7 height 11
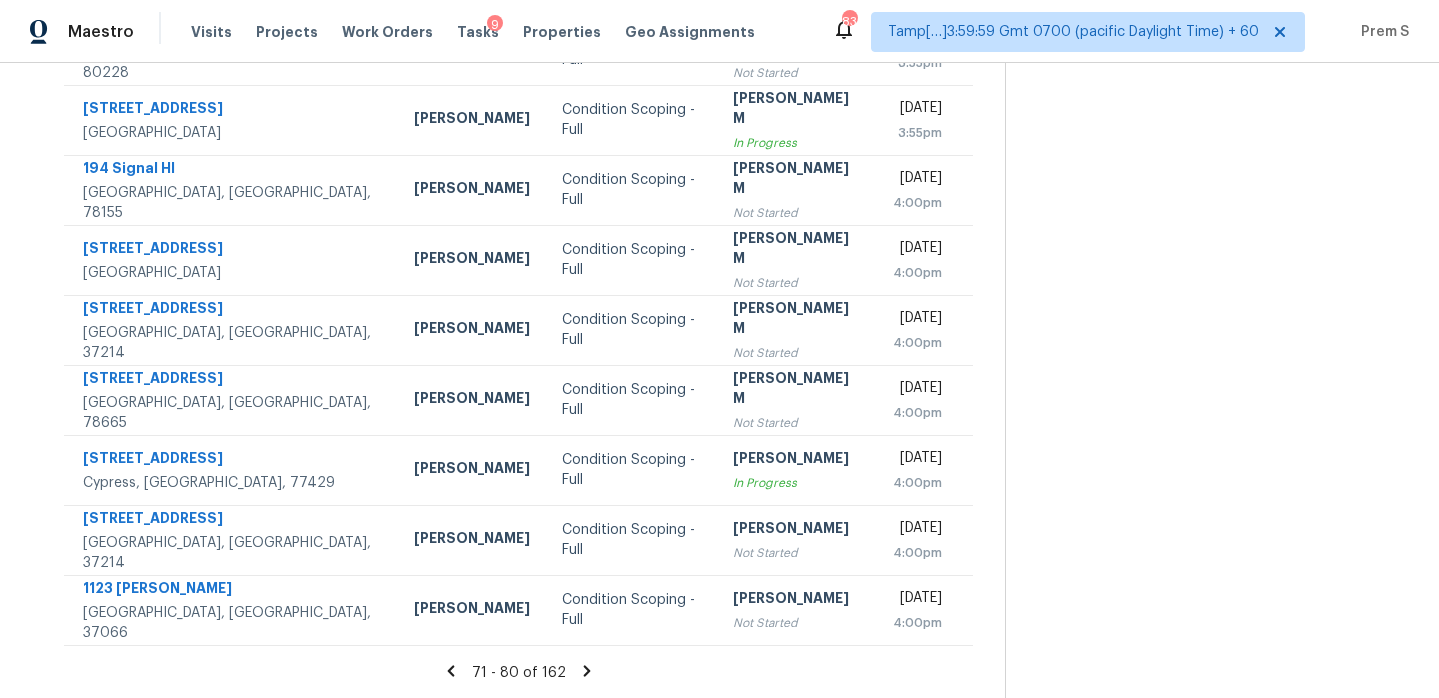
click at [585, 668] on icon at bounding box center [587, 671] width 18 height 18
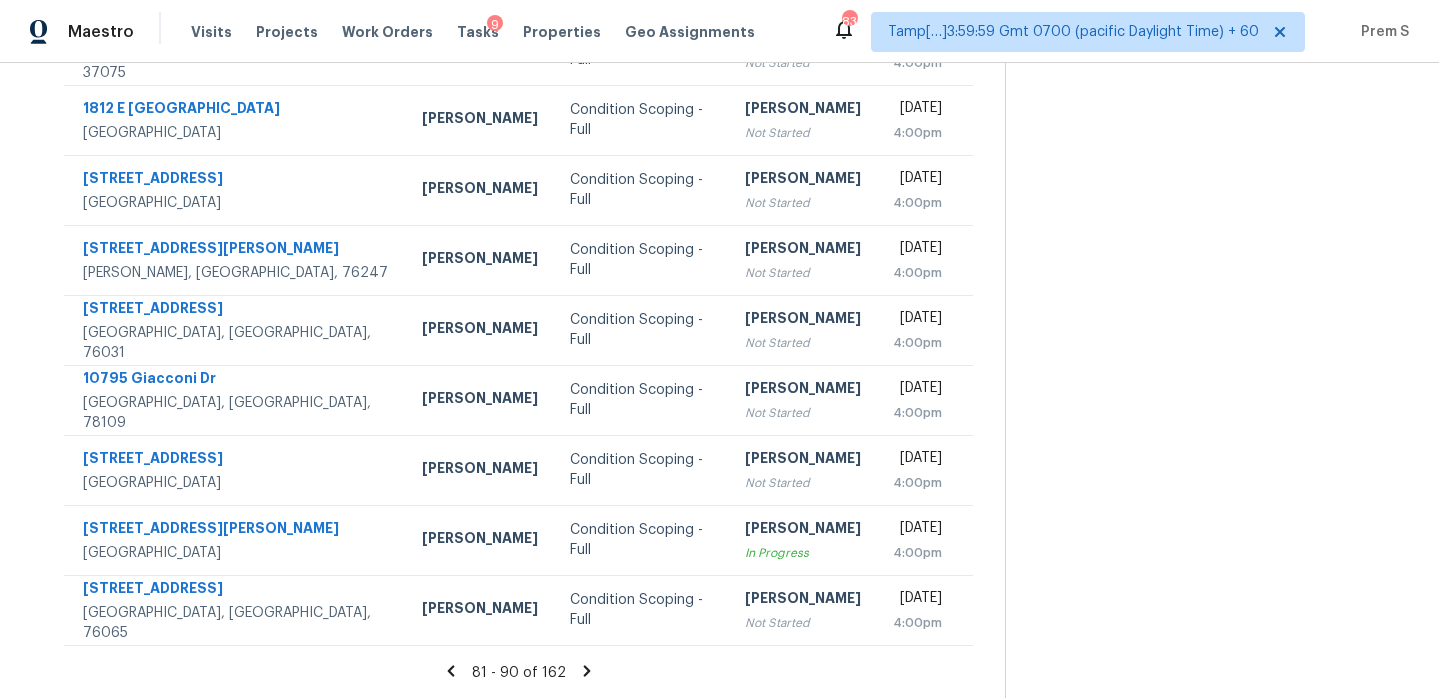
click at [584, 671] on icon at bounding box center [586, 670] width 7 height 11
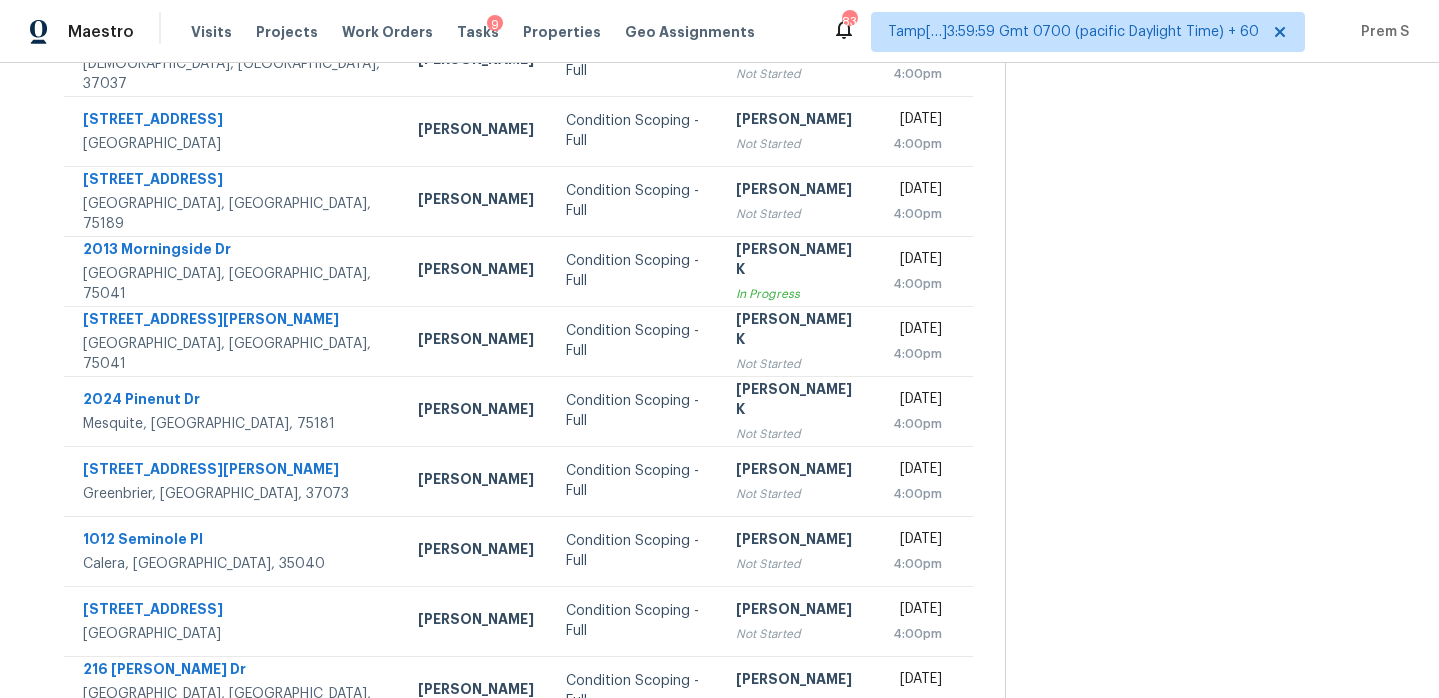
scroll to position [361, 0]
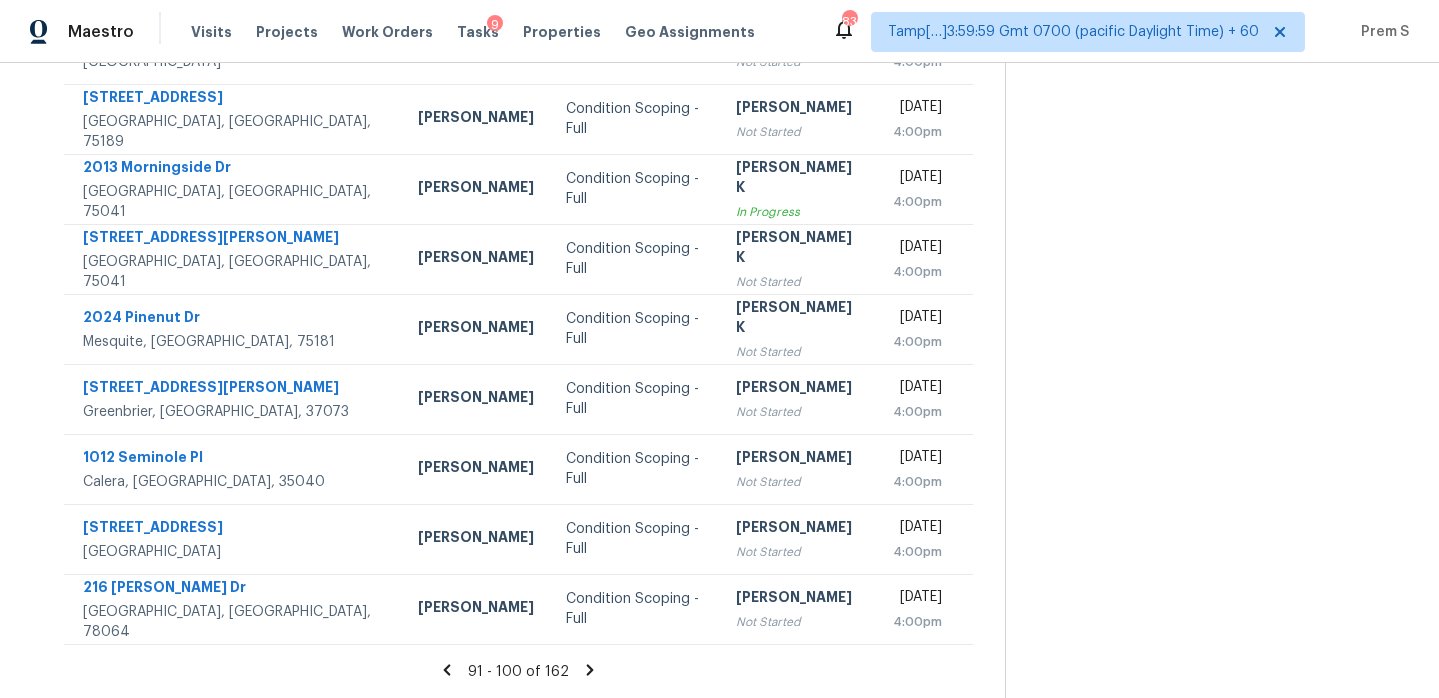
click at [587, 674] on icon at bounding box center [590, 669] width 7 height 11
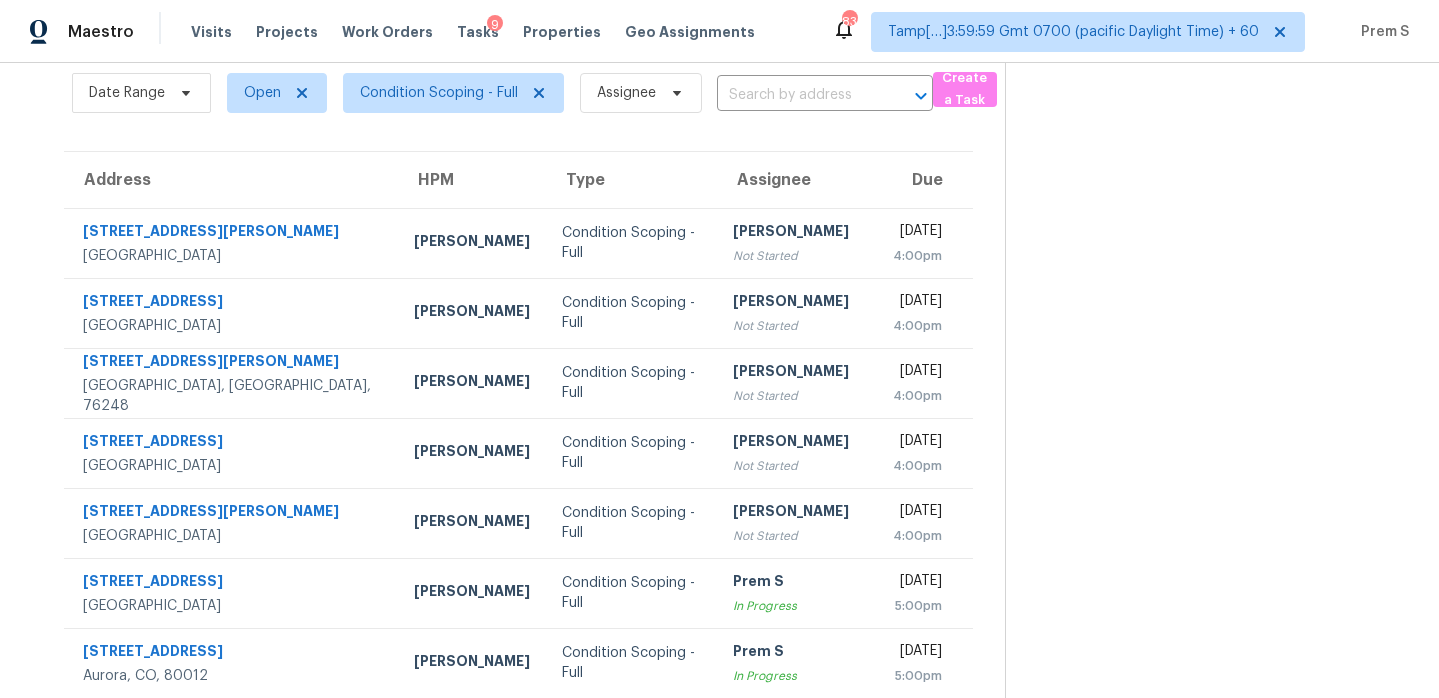
scroll to position [343, 0]
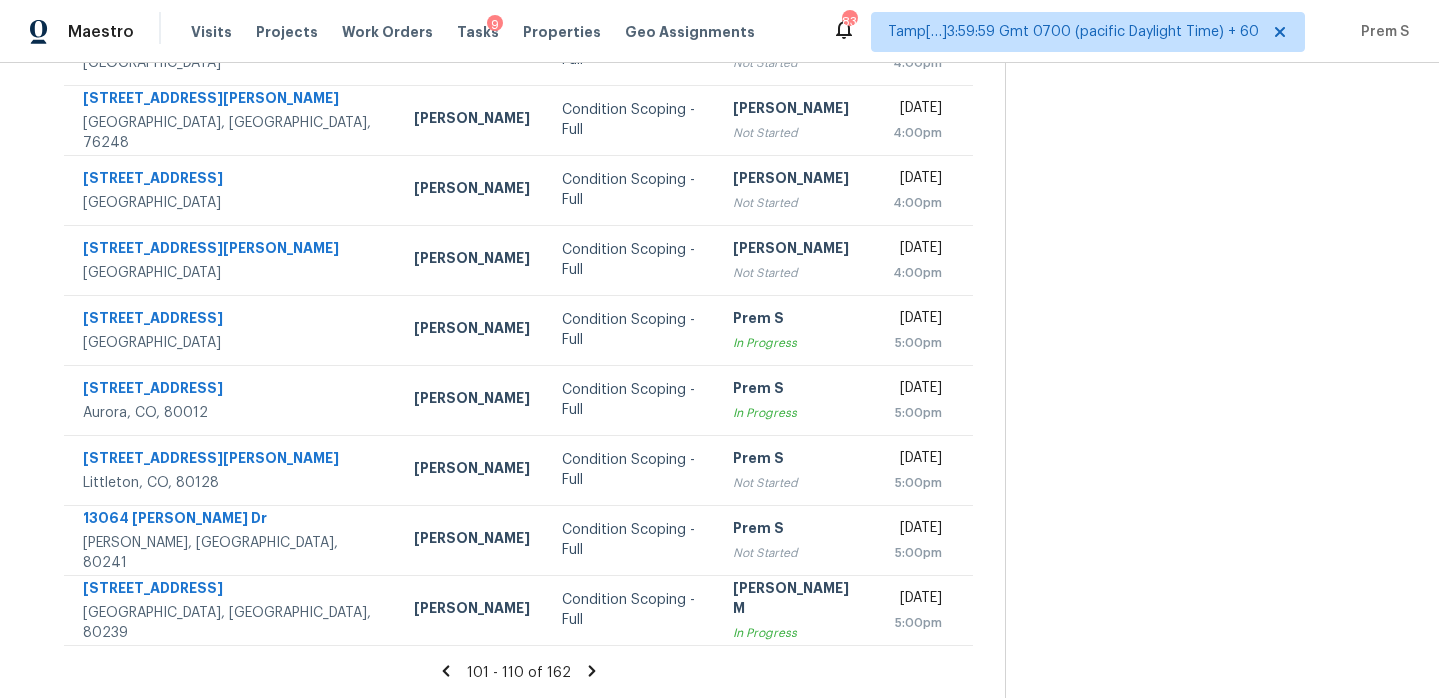
click at [595, 673] on icon at bounding box center [592, 671] width 18 height 18
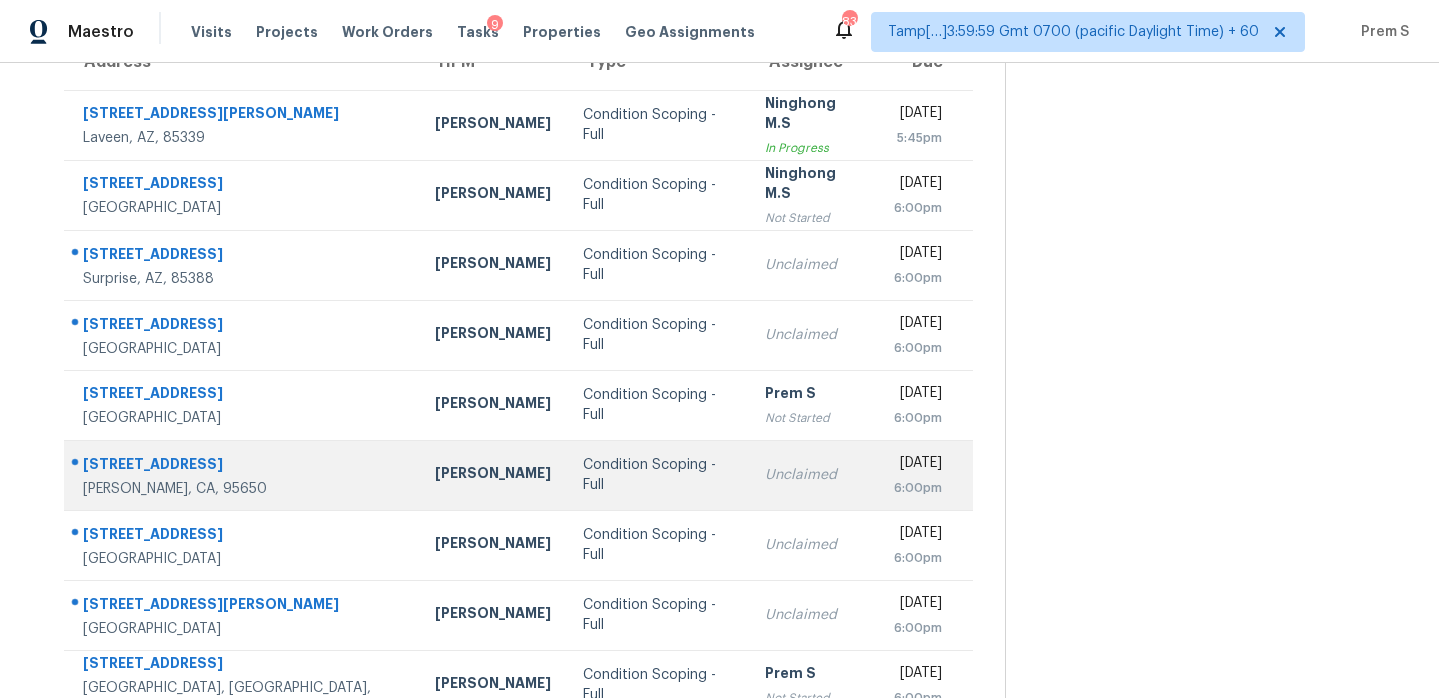
scroll to position [197, 0]
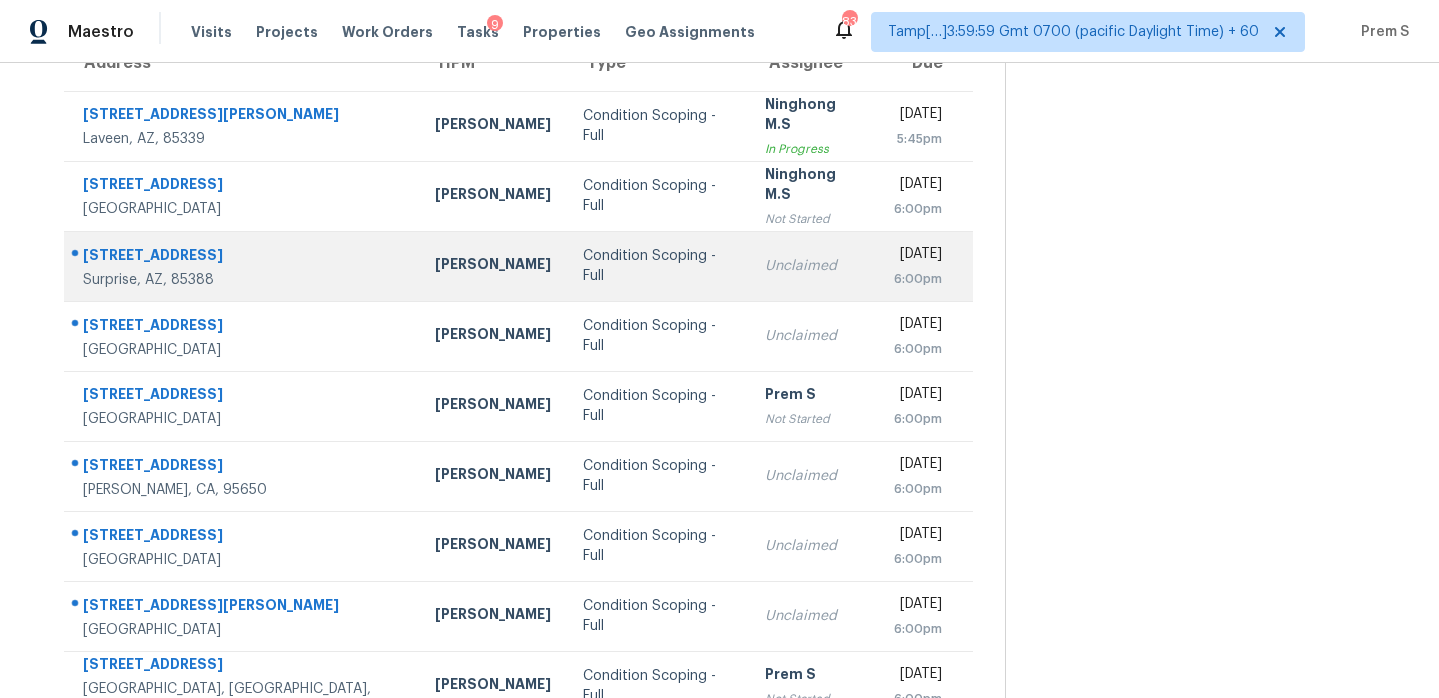
click at [781, 275] on td "Unclaimed" at bounding box center [814, 266] width 130 height 70
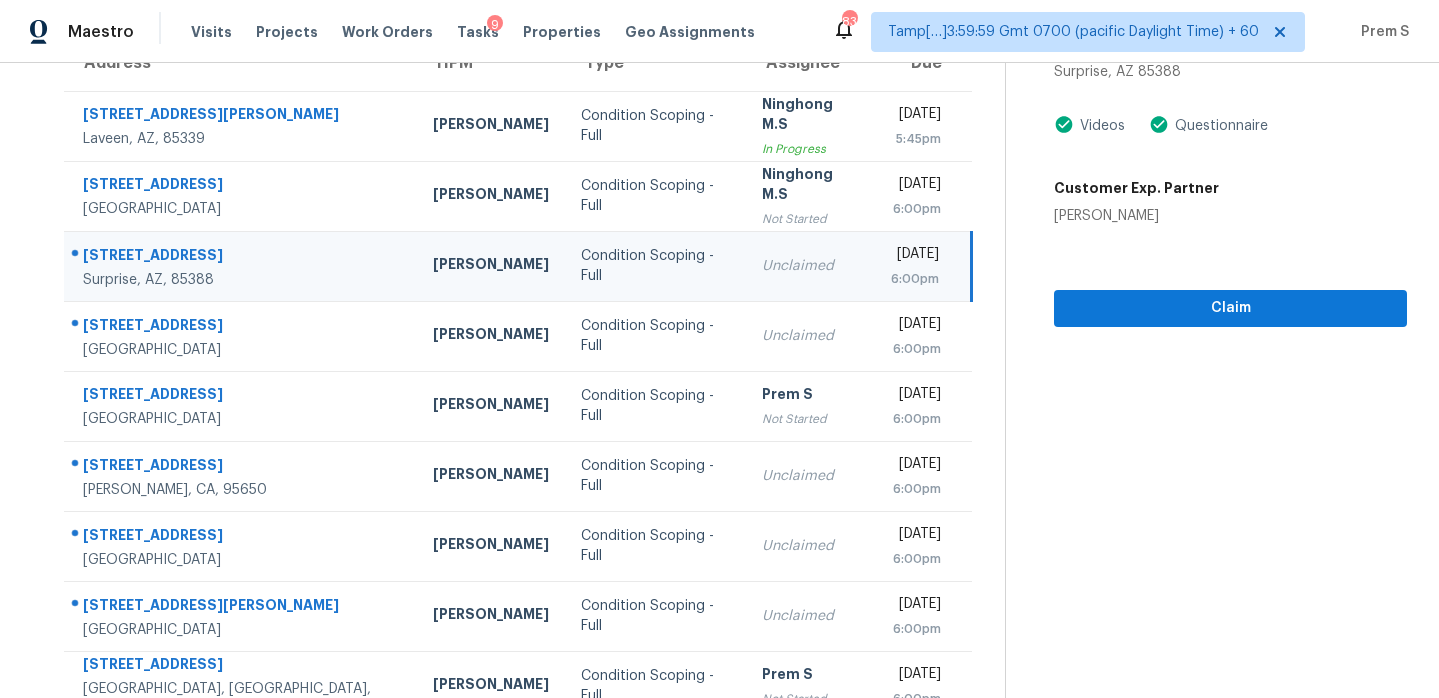
scroll to position [43, 0]
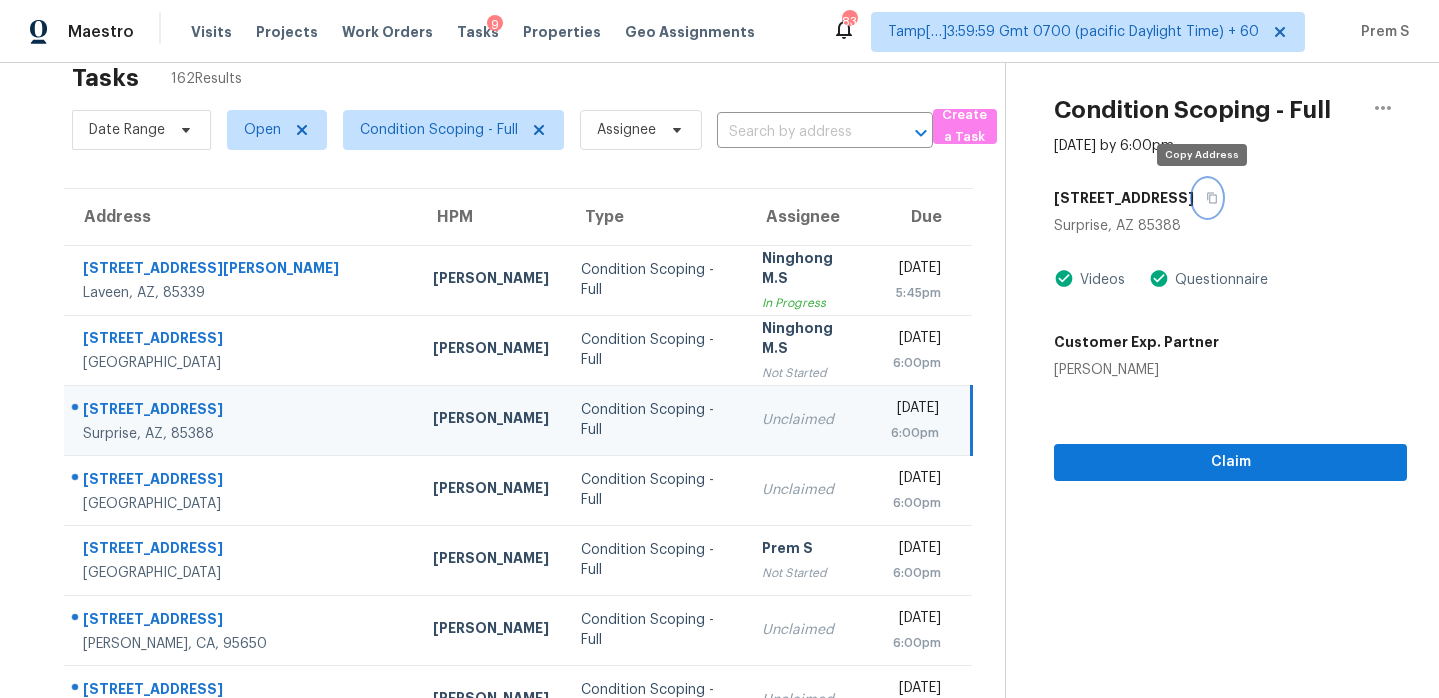
click at [1206, 198] on icon "button" at bounding box center [1212, 198] width 12 height 12
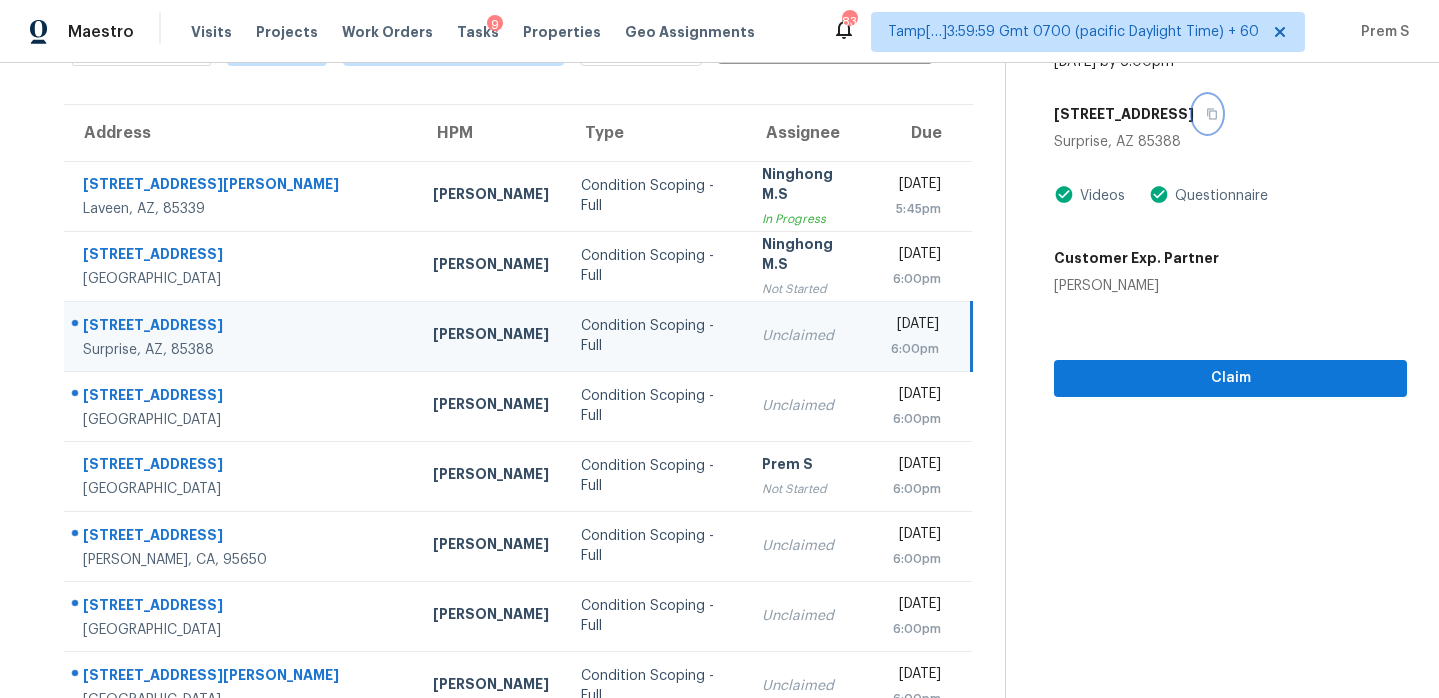
scroll to position [180, 0]
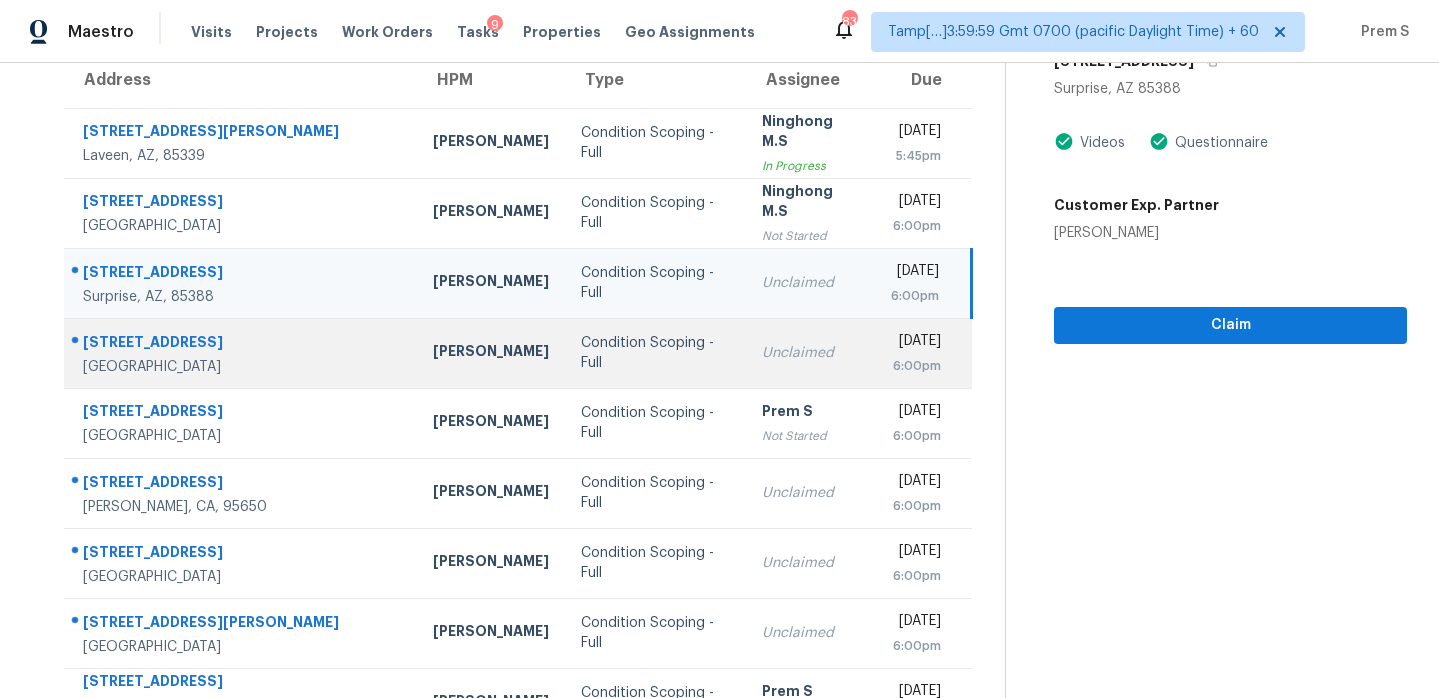
click at [891, 345] on div "[DATE]" at bounding box center [916, 343] width 50 height 25
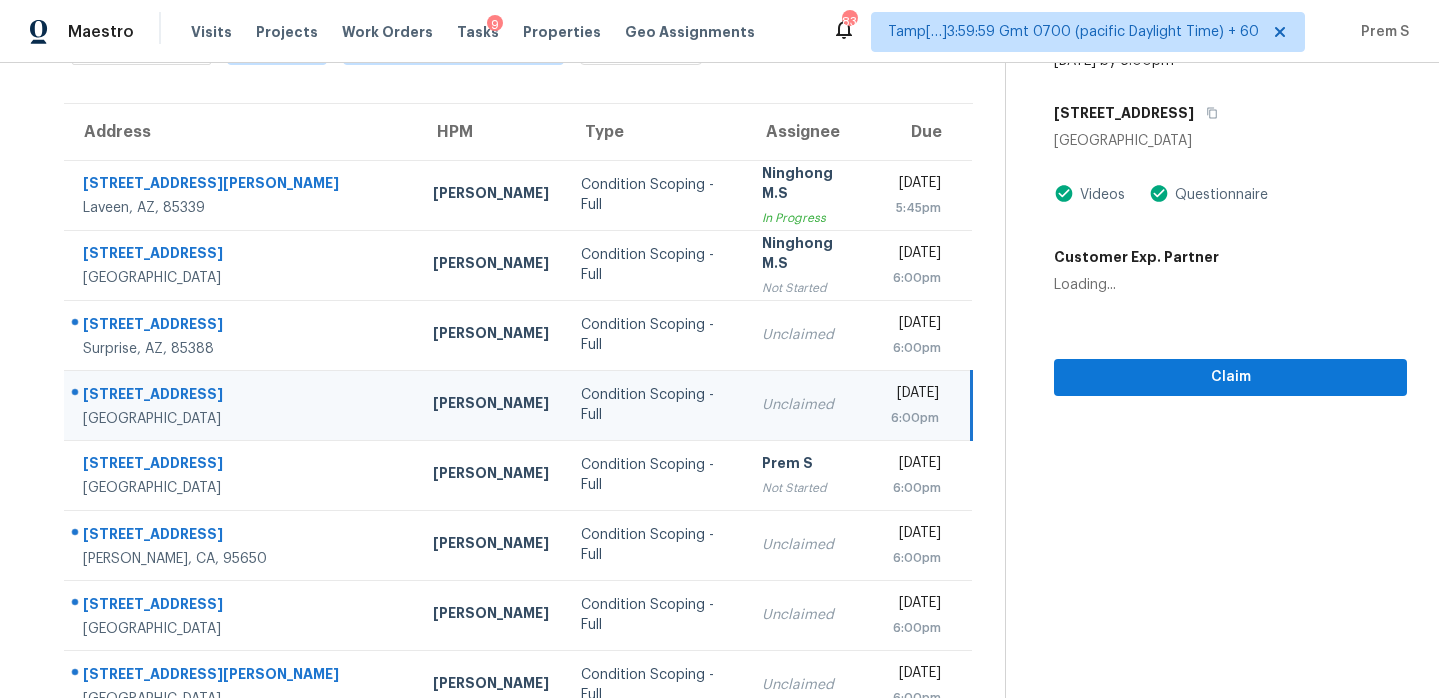
scroll to position [127, 0]
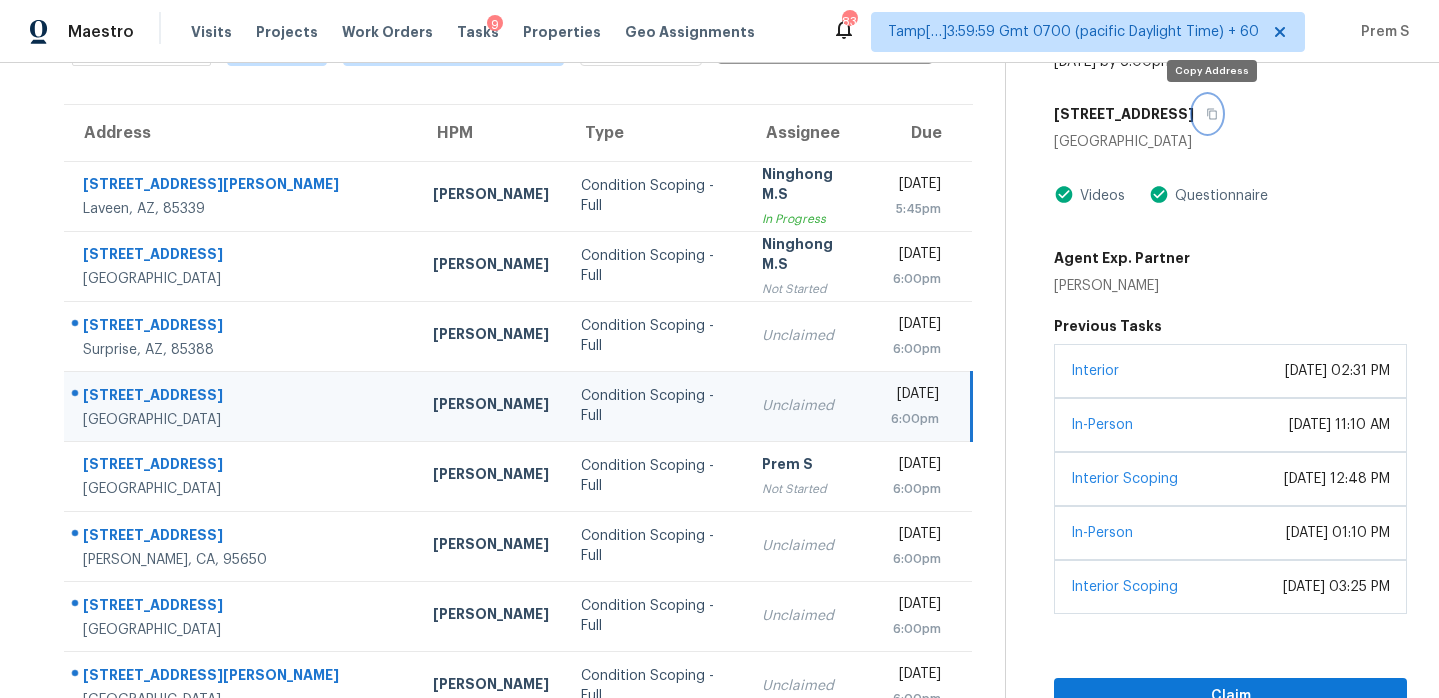
click at [1213, 112] on icon "button" at bounding box center [1212, 114] width 12 height 12
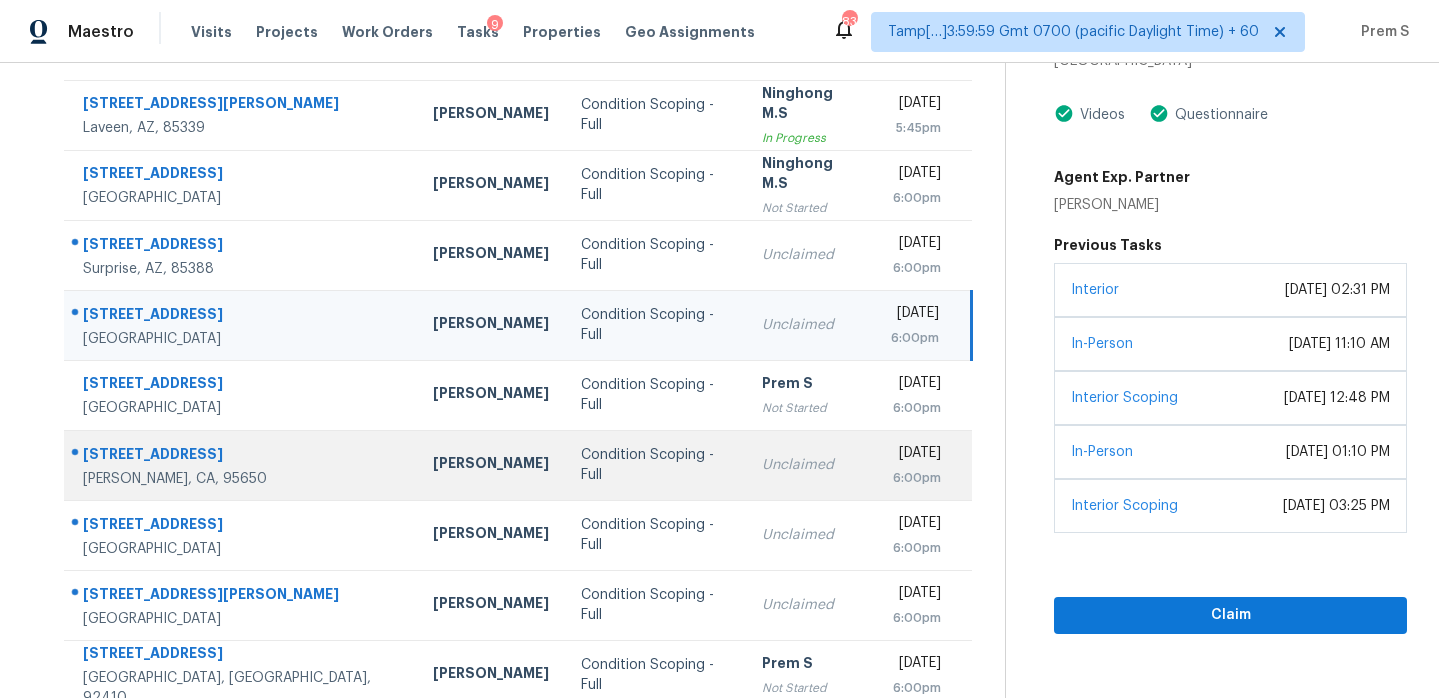
scroll to position [343, 0]
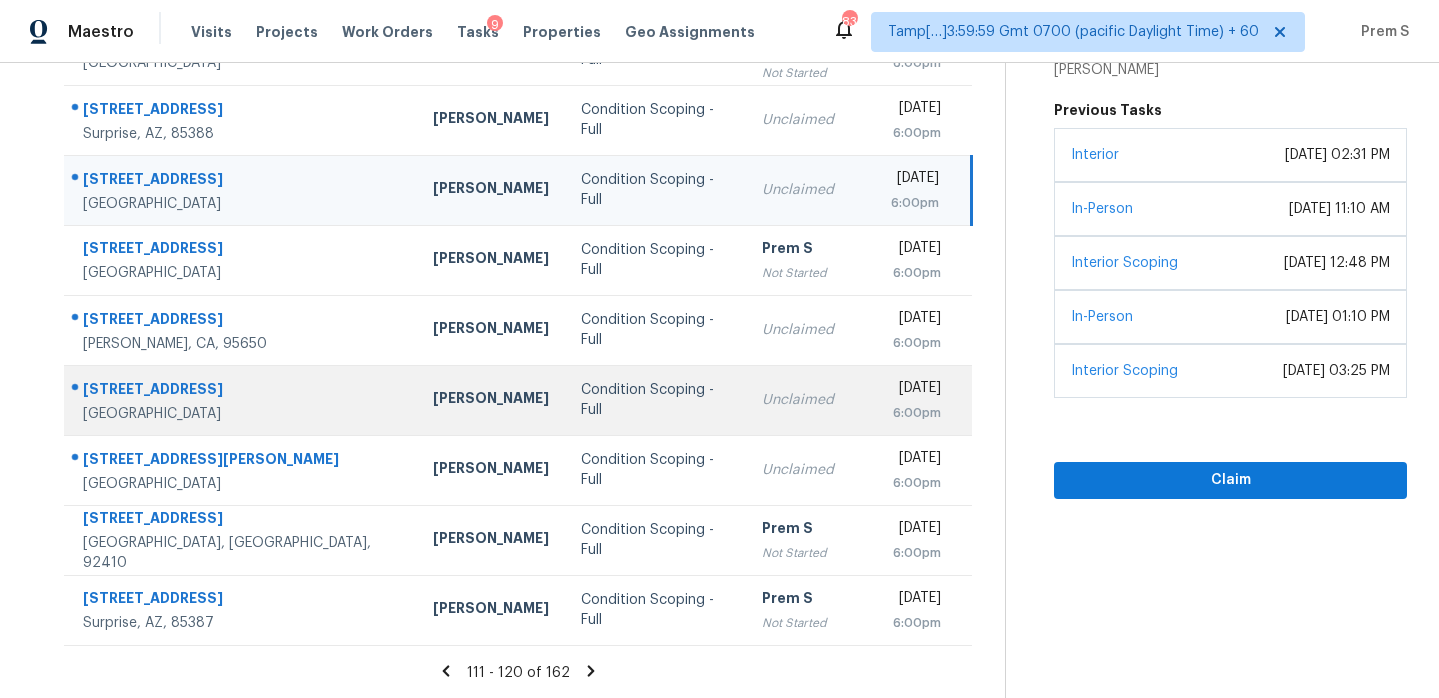
click at [762, 399] on div "Unclaimed" at bounding box center [810, 400] width 97 height 20
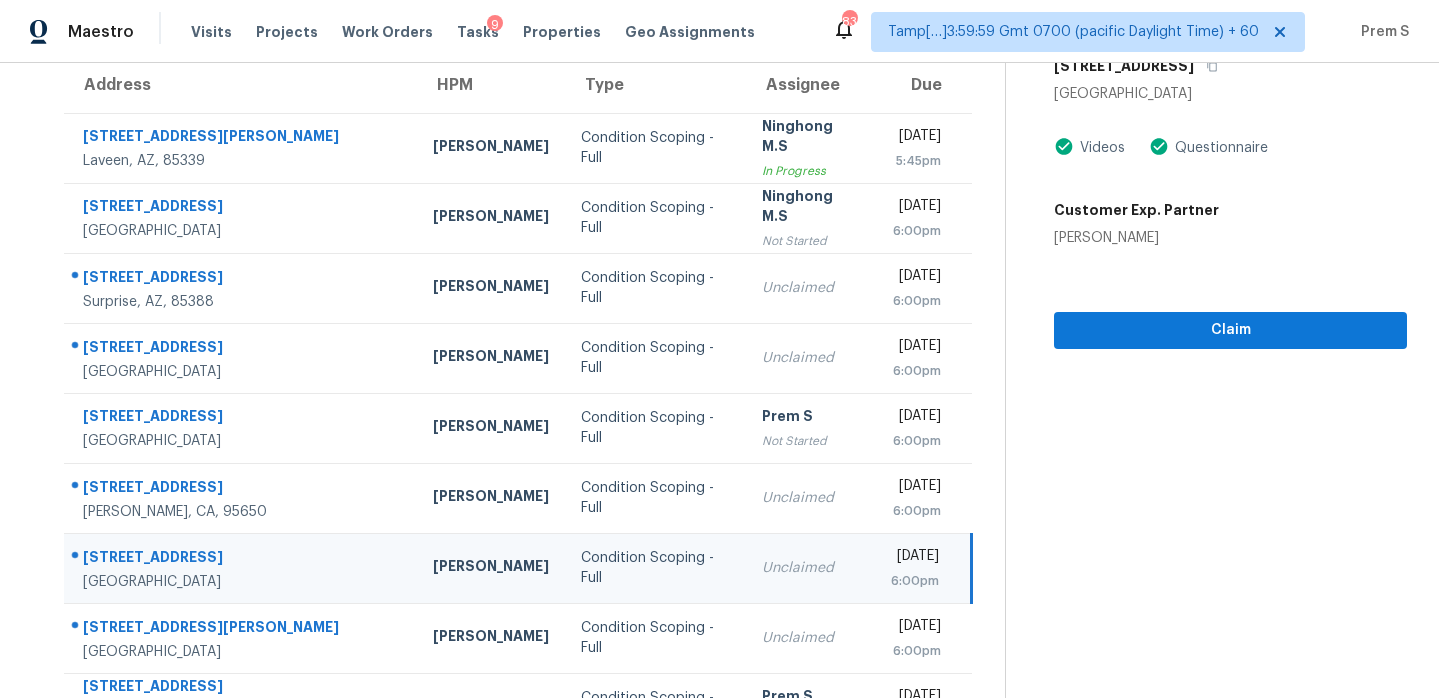
scroll to position [57, 0]
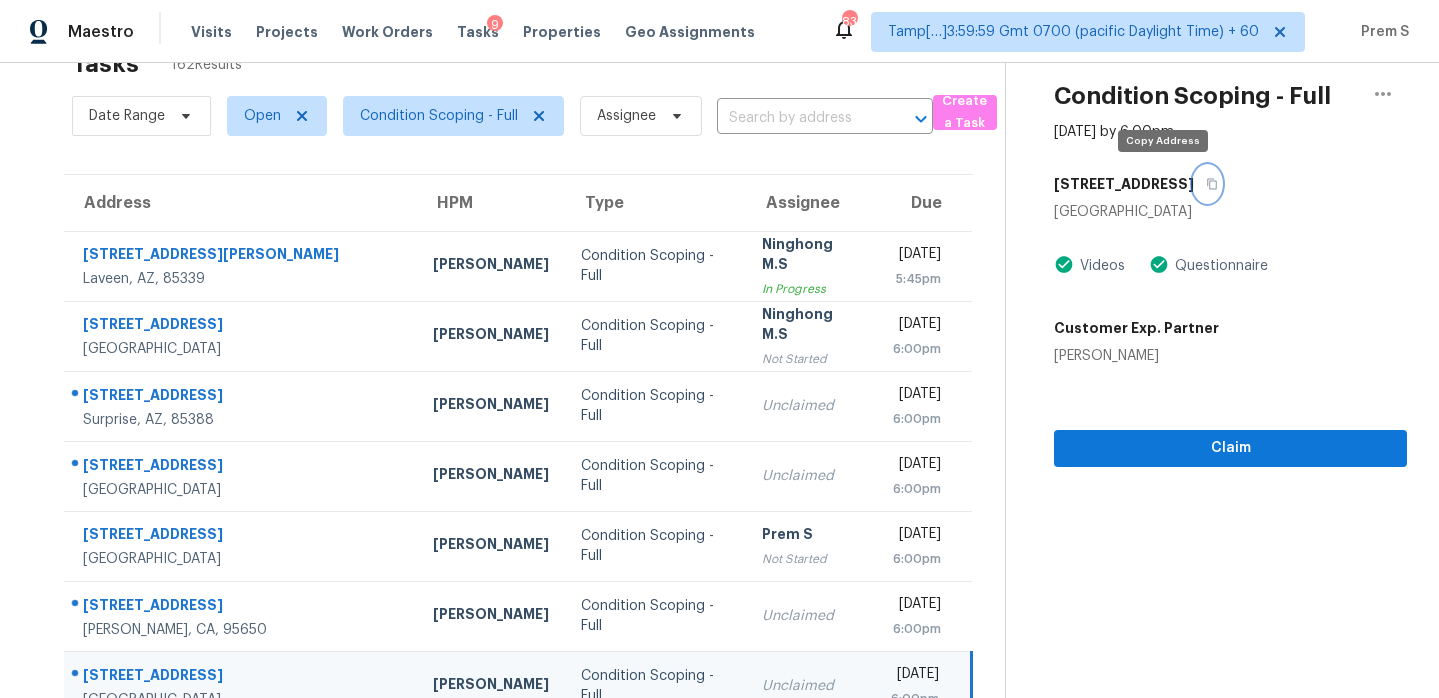
click at [1206, 189] on icon "button" at bounding box center [1212, 184] width 12 height 12
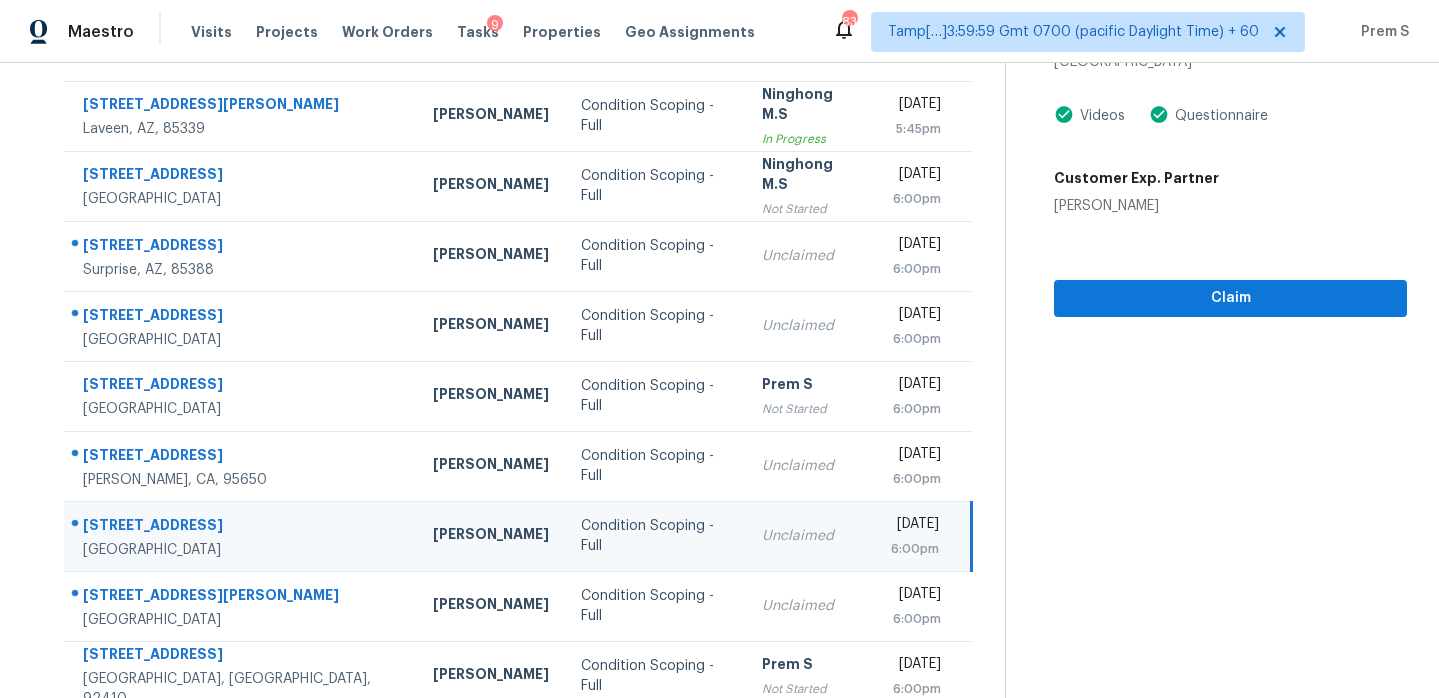
scroll to position [256, 0]
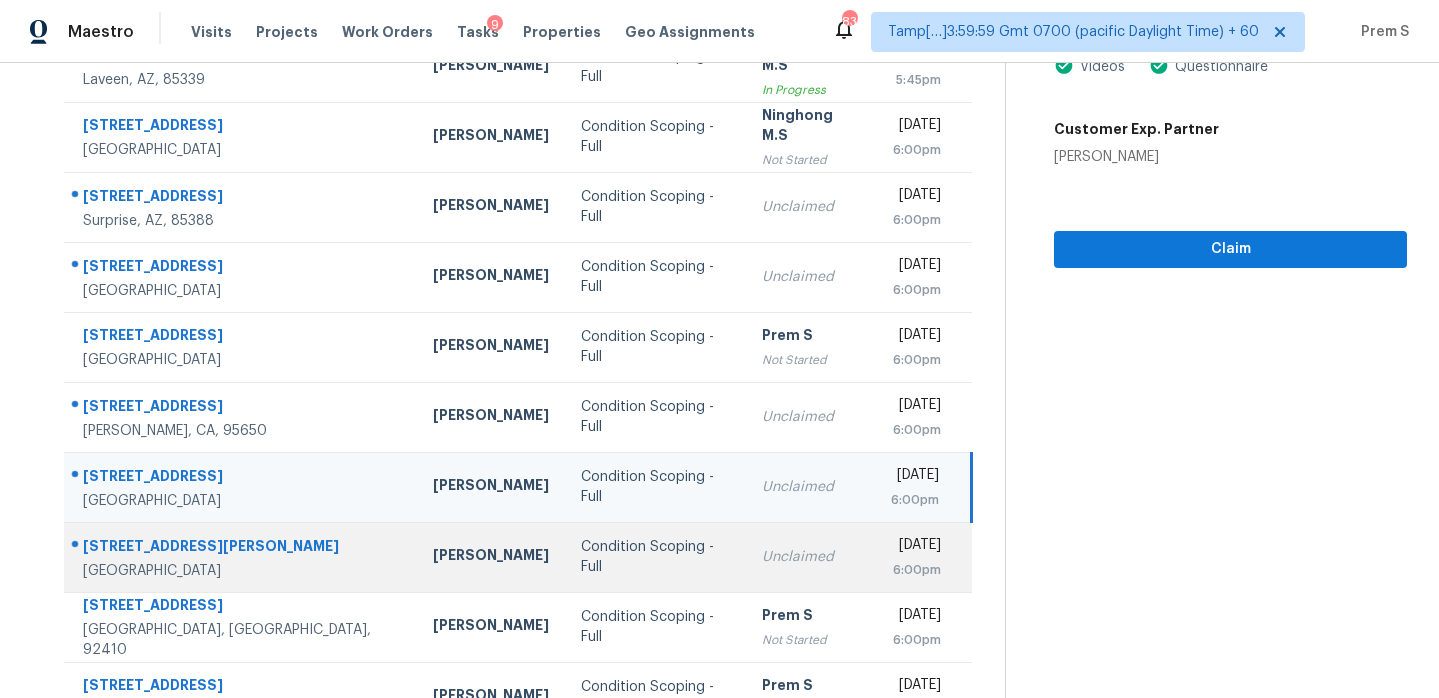
click at [875, 567] on td "Mon, Aug 11th 2025 6:00pm" at bounding box center [923, 557] width 97 height 70
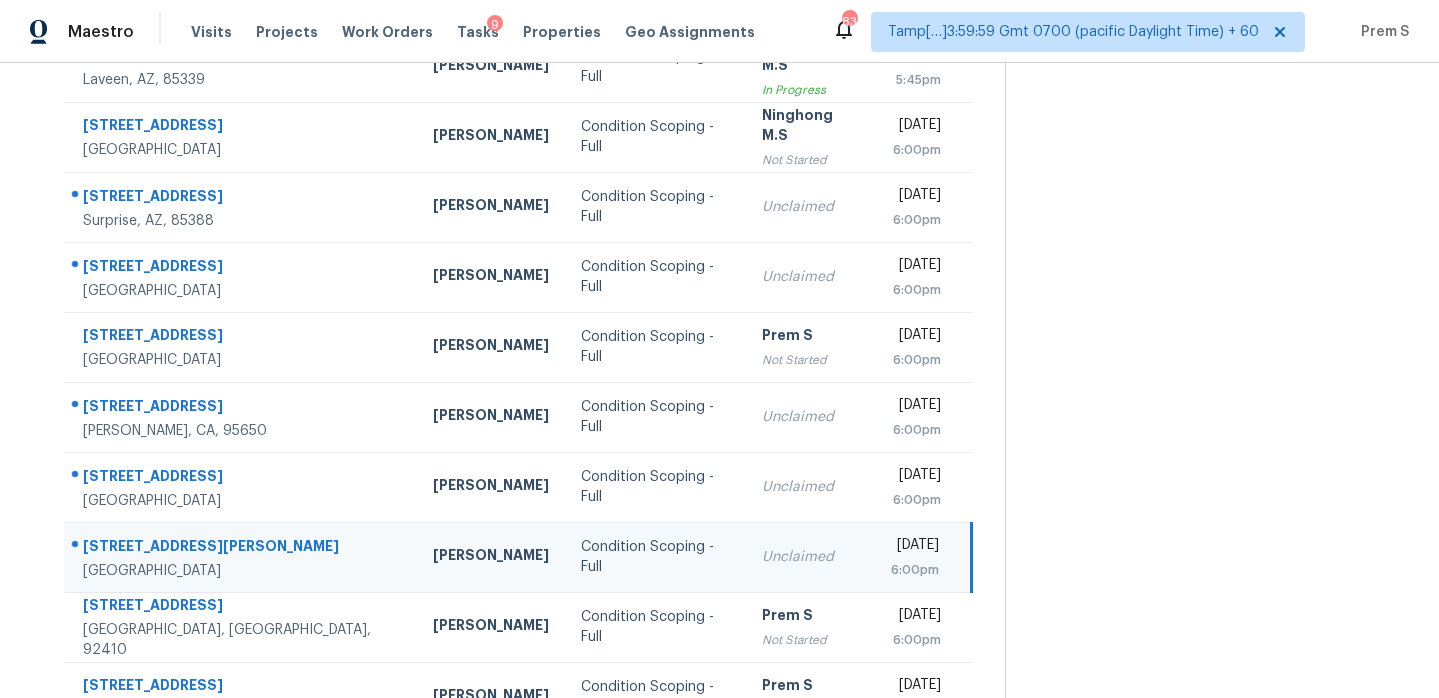
scroll to position [74, 0]
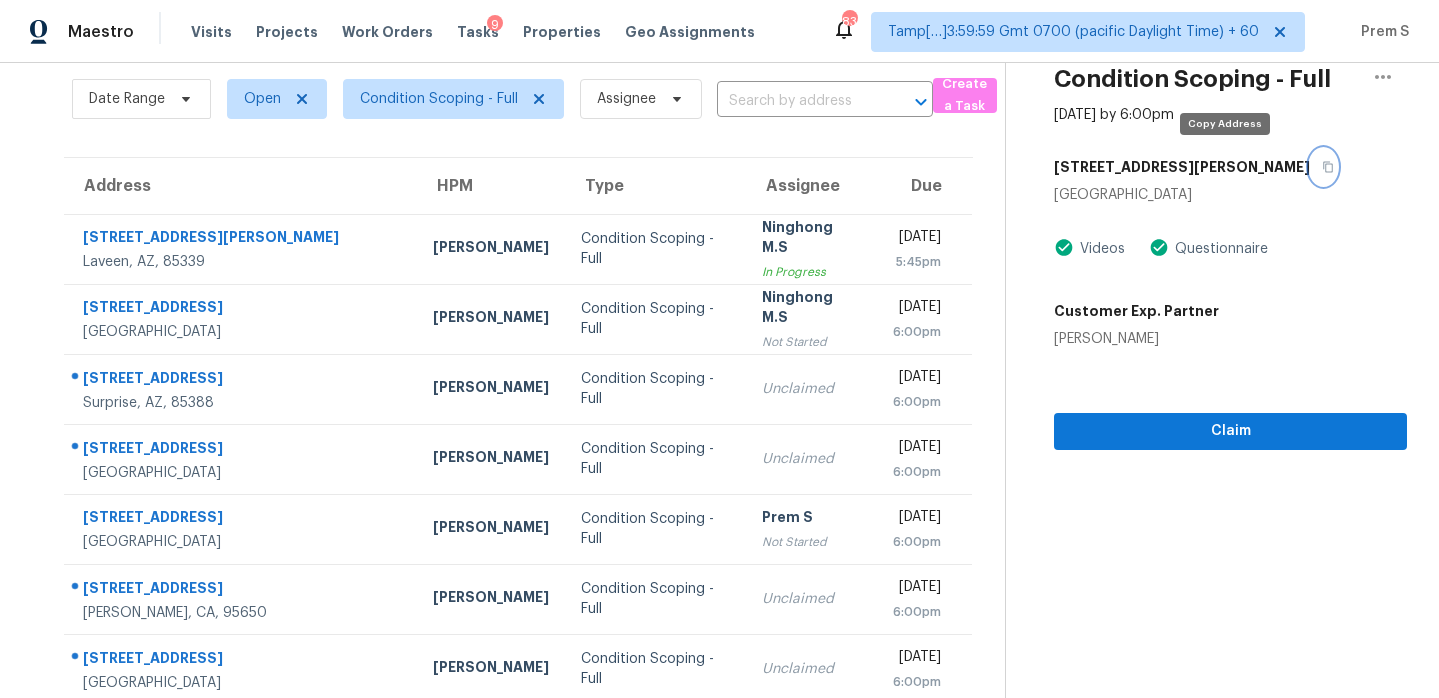
click at [1322, 170] on icon "button" at bounding box center [1328, 167] width 12 height 12
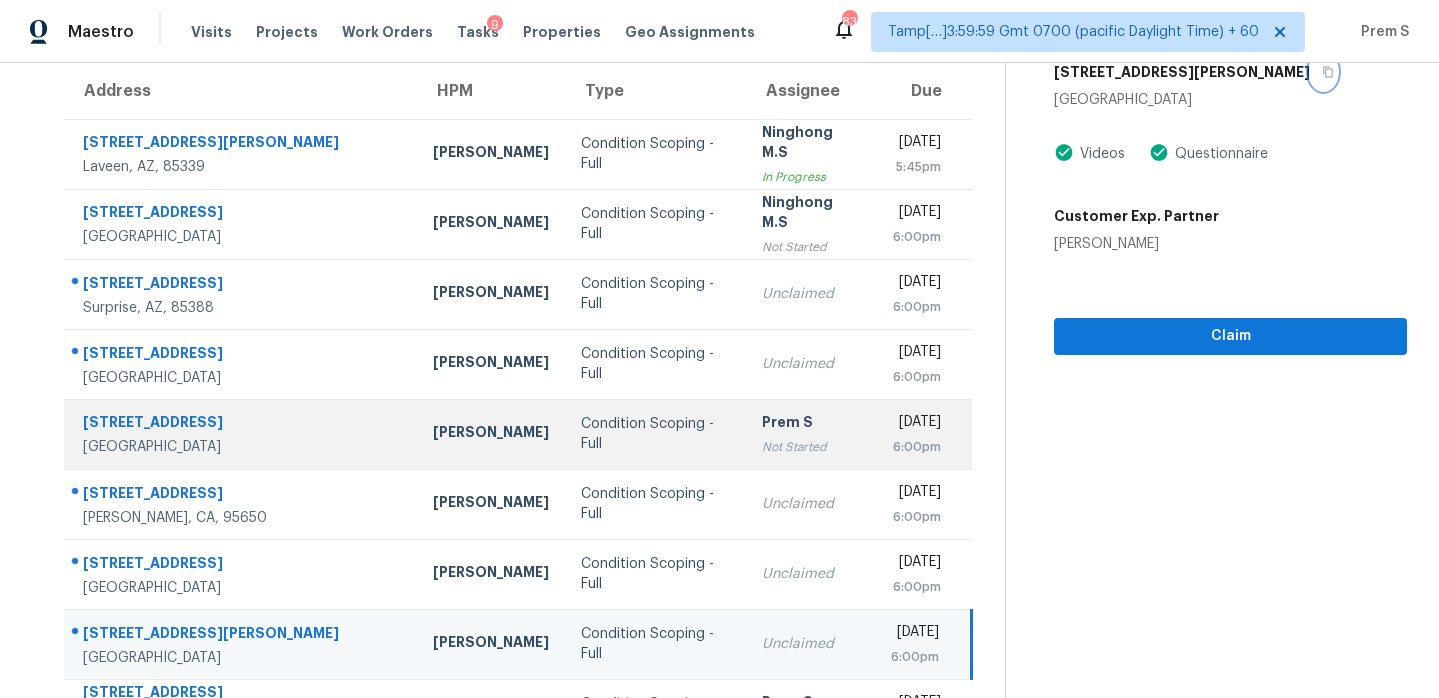
scroll to position [343, 0]
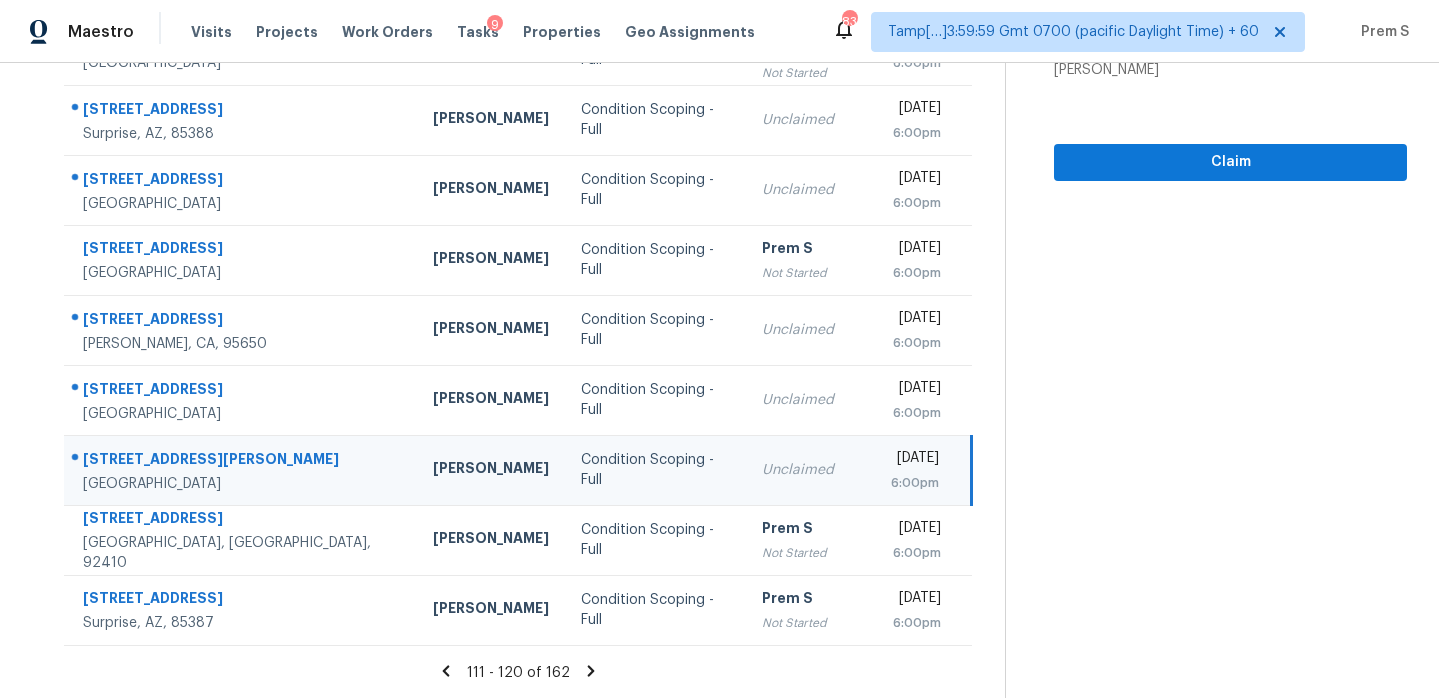
click at [593, 671] on icon at bounding box center [591, 671] width 18 height 18
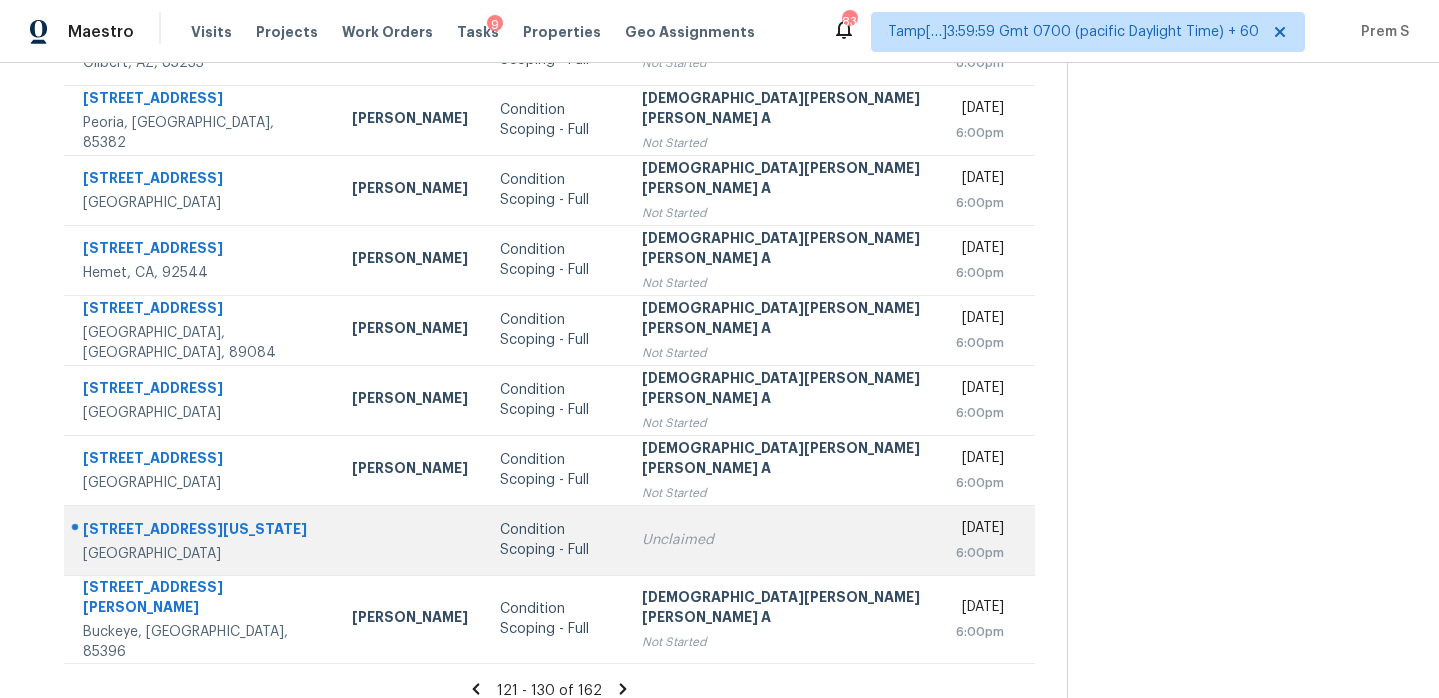
click at [744, 546] on div "Unclaimed" at bounding box center [783, 540] width 282 height 20
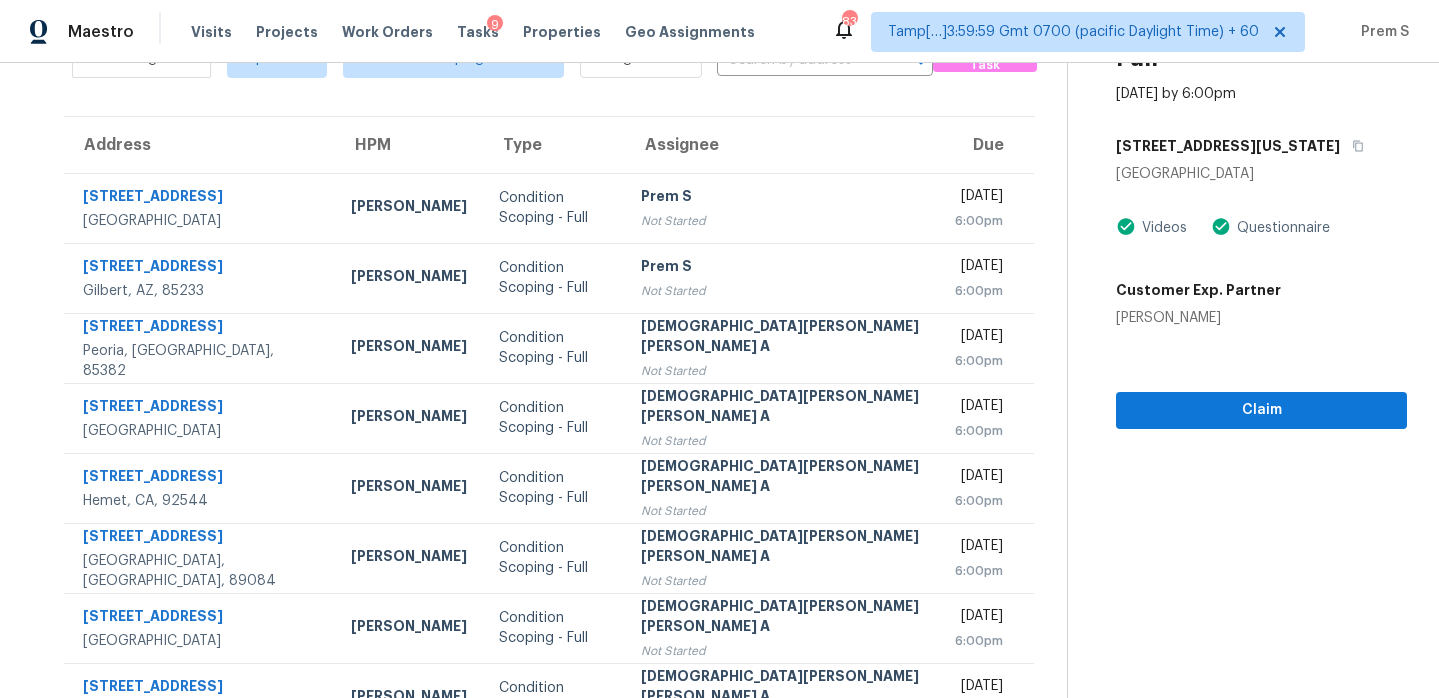
scroll to position [41, 0]
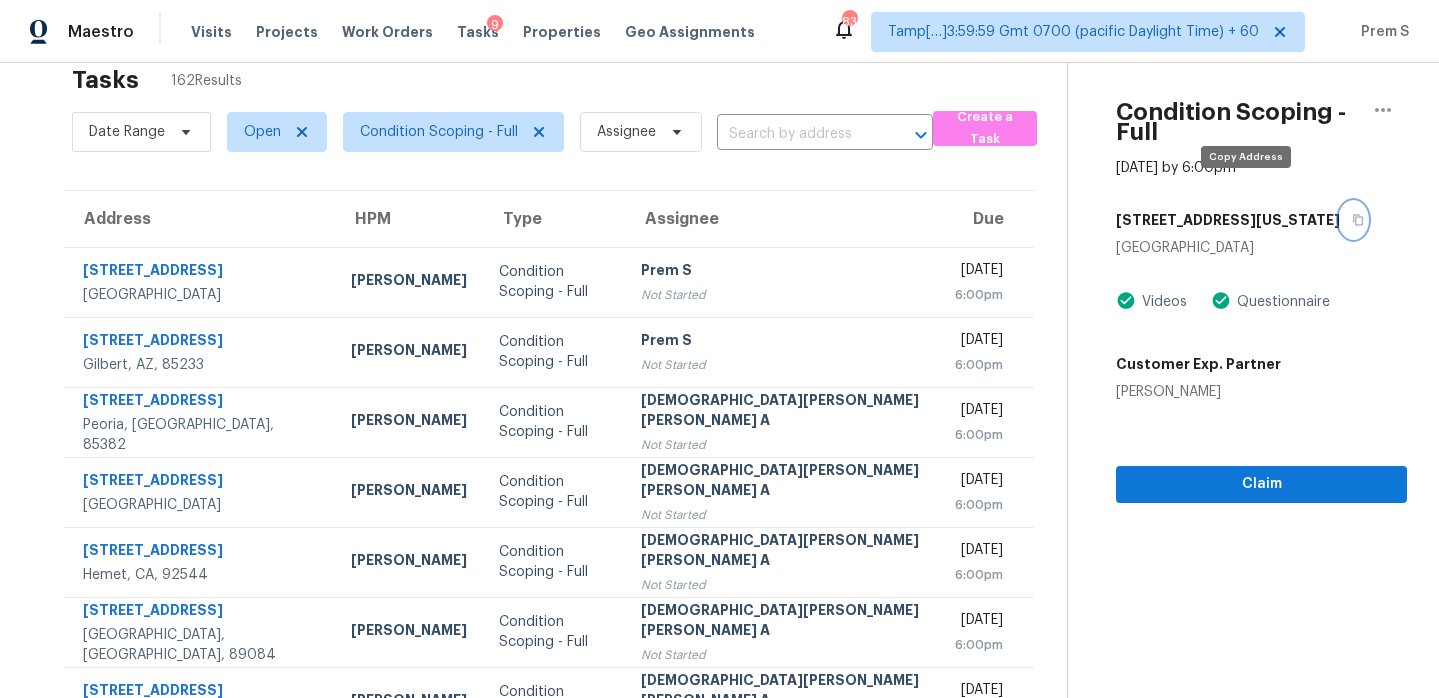
click at [1353, 215] on icon "button" at bounding box center [1358, 220] width 10 height 11
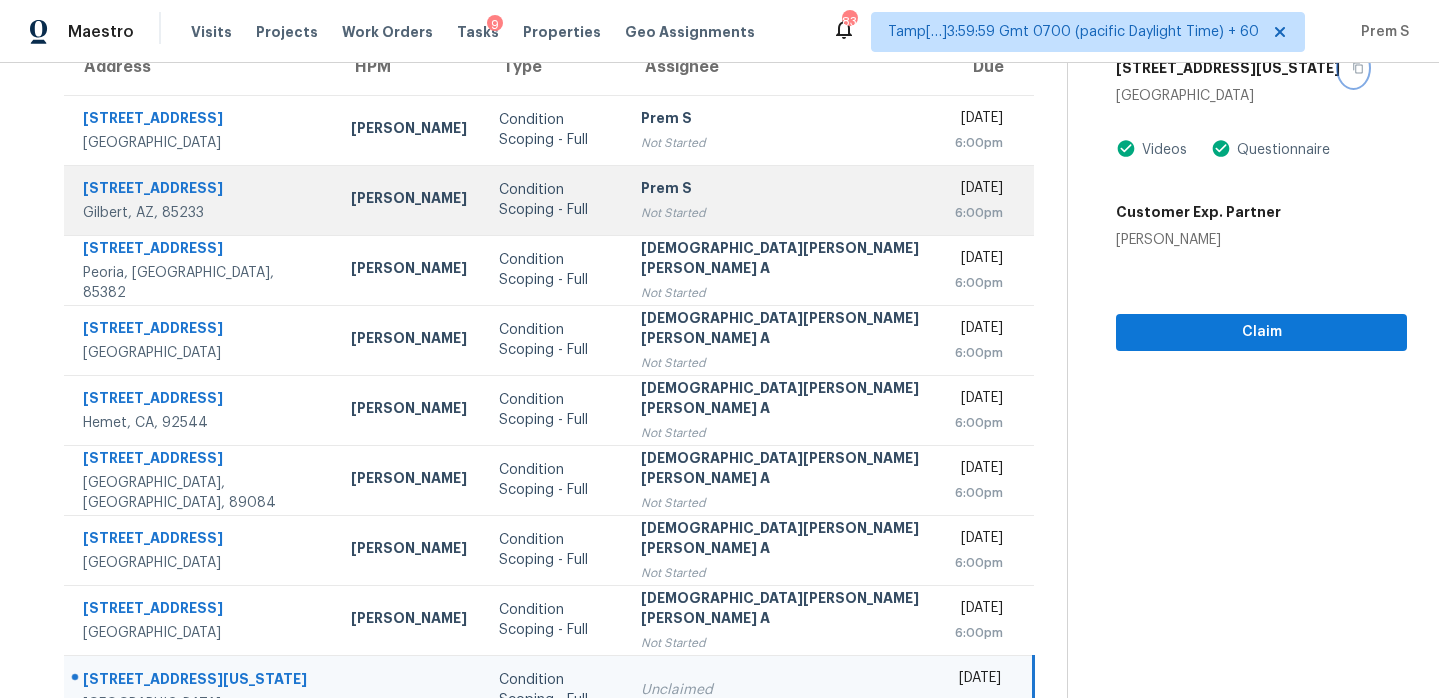
scroll to position [343, 0]
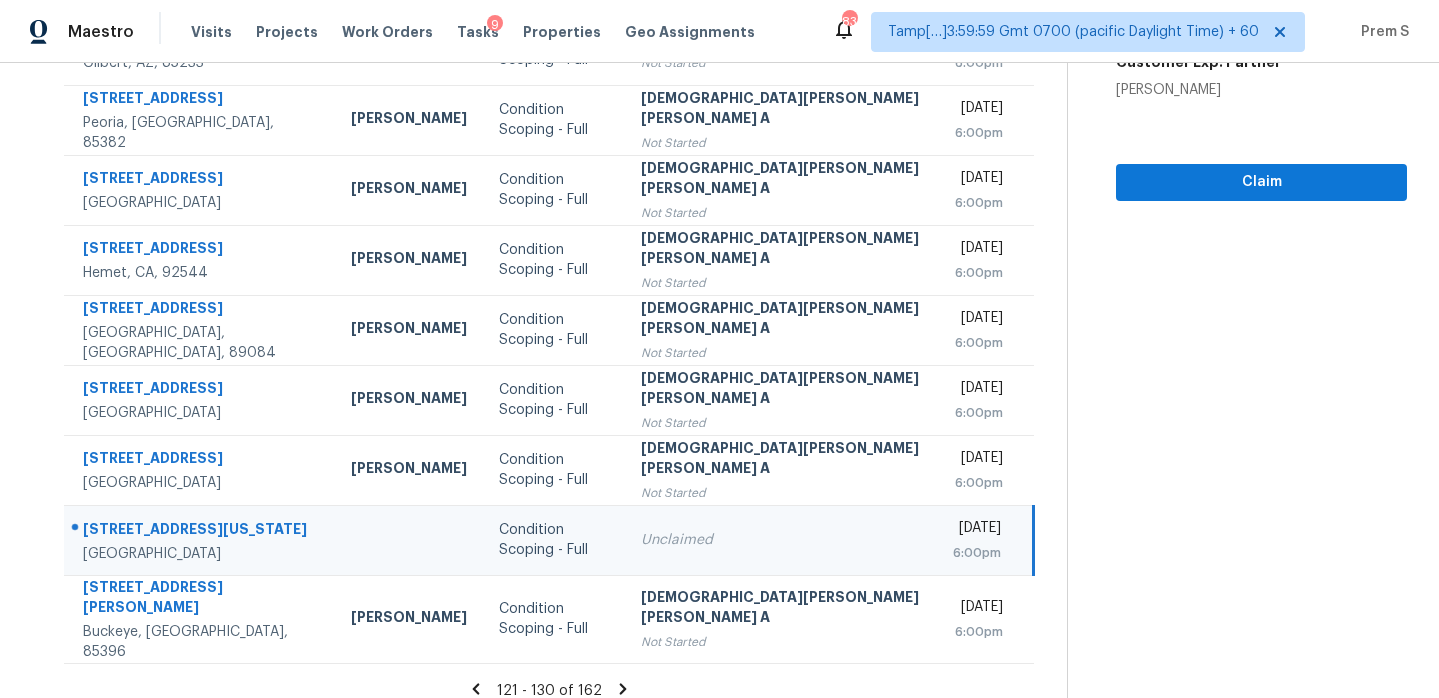
click at [620, 683] on icon at bounding box center [623, 688] width 7 height 11
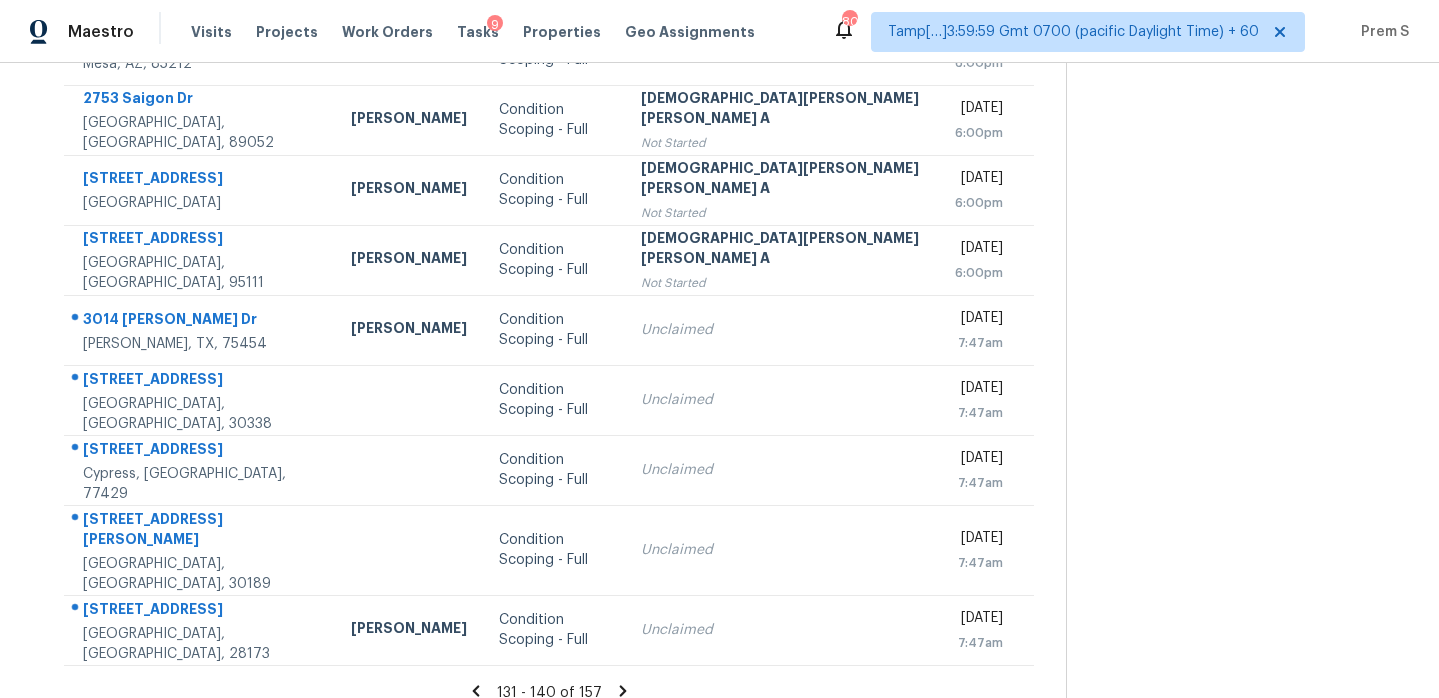
scroll to position [0, 0]
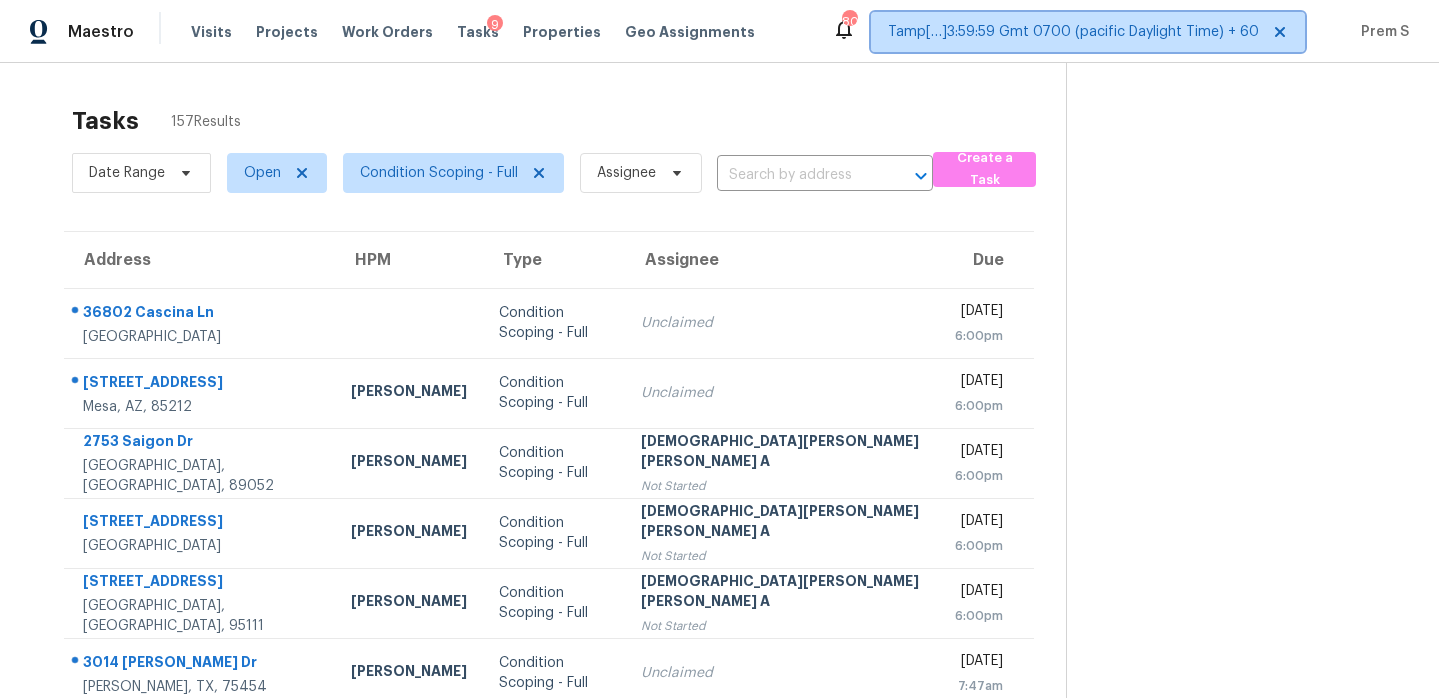
click at [1164, 29] on span "Tamp[…]3:59:59 Gmt 0700 (pacific Daylight Time) + 60" at bounding box center [1073, 32] width 371 height 20
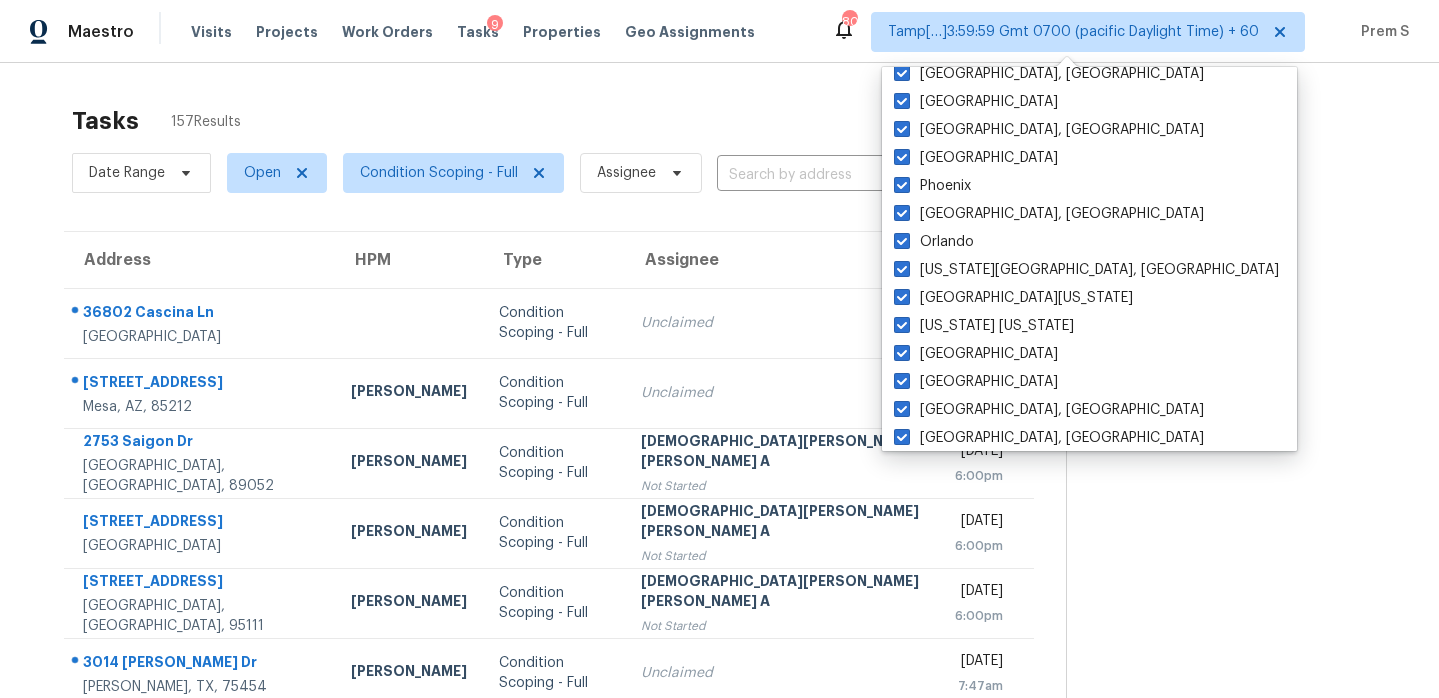
scroll to position [1340, 0]
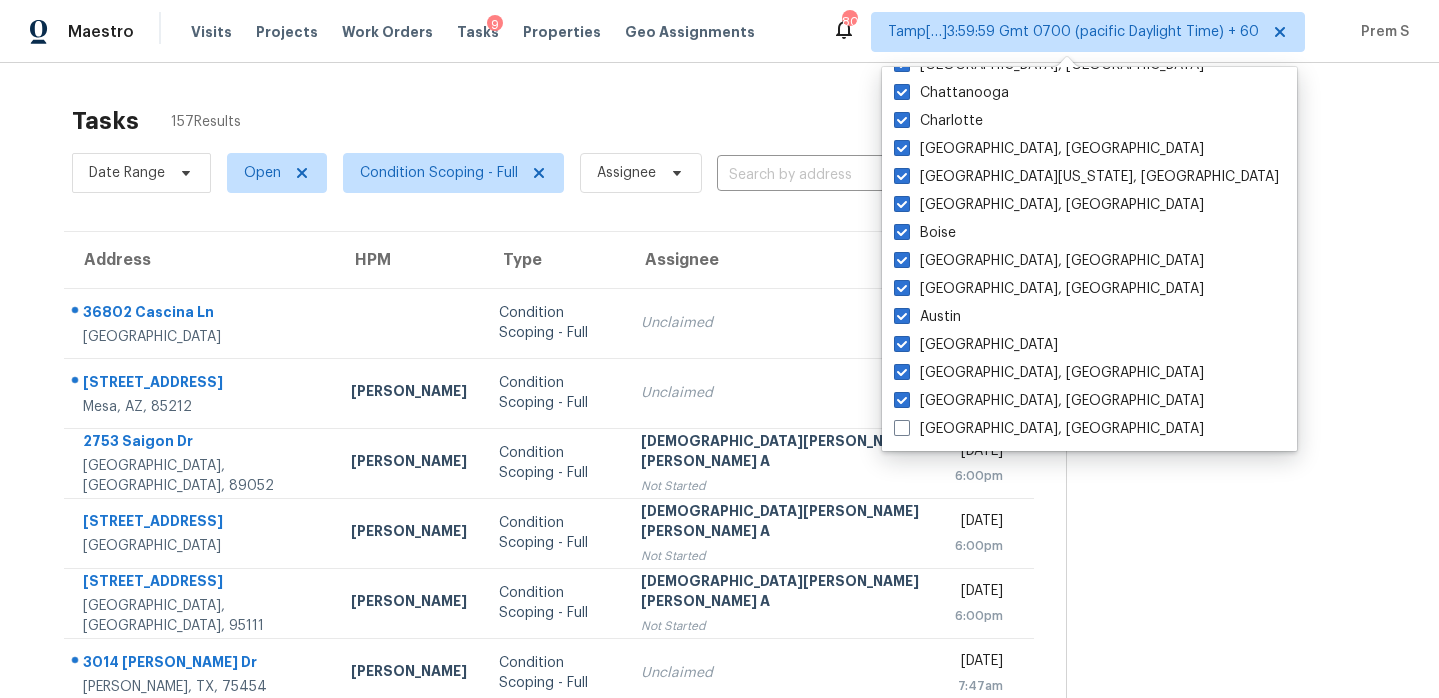
click at [1123, 340] on section at bounding box center [1236, 562] width 341 height 999
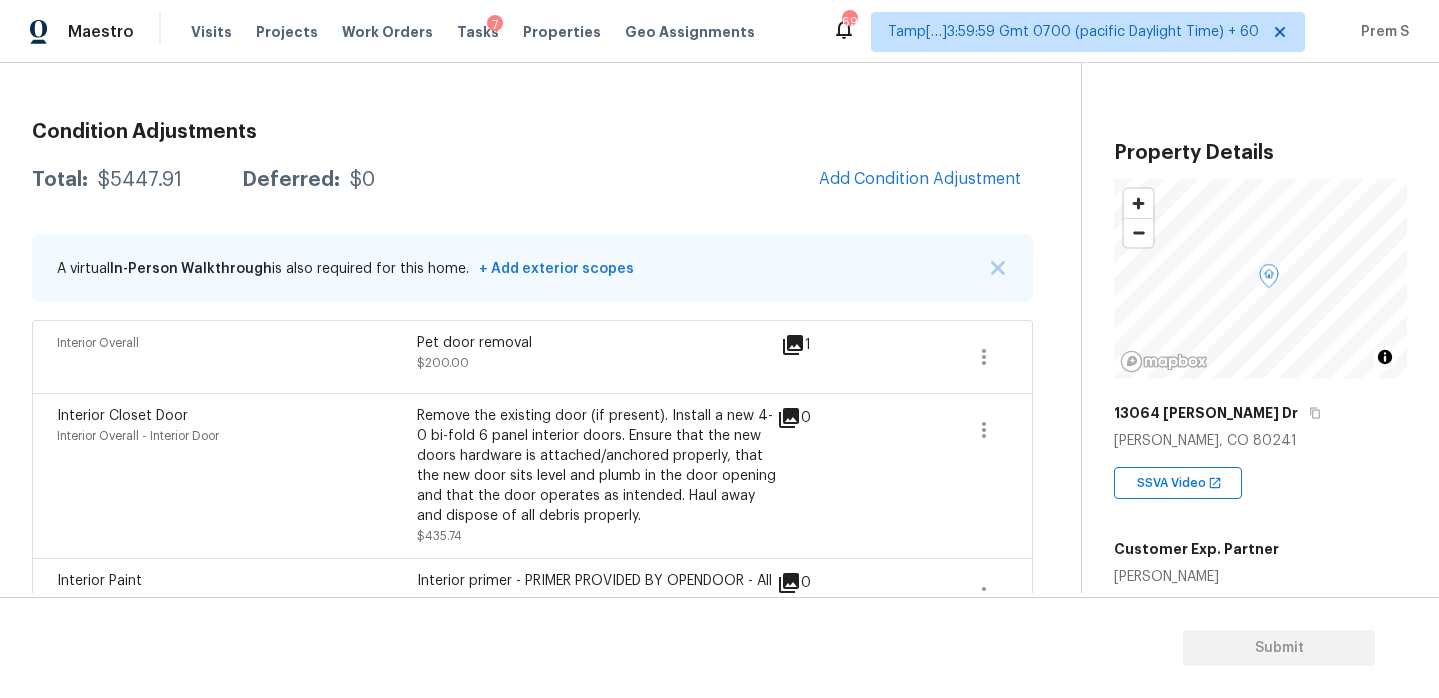
scroll to position [249, 0]
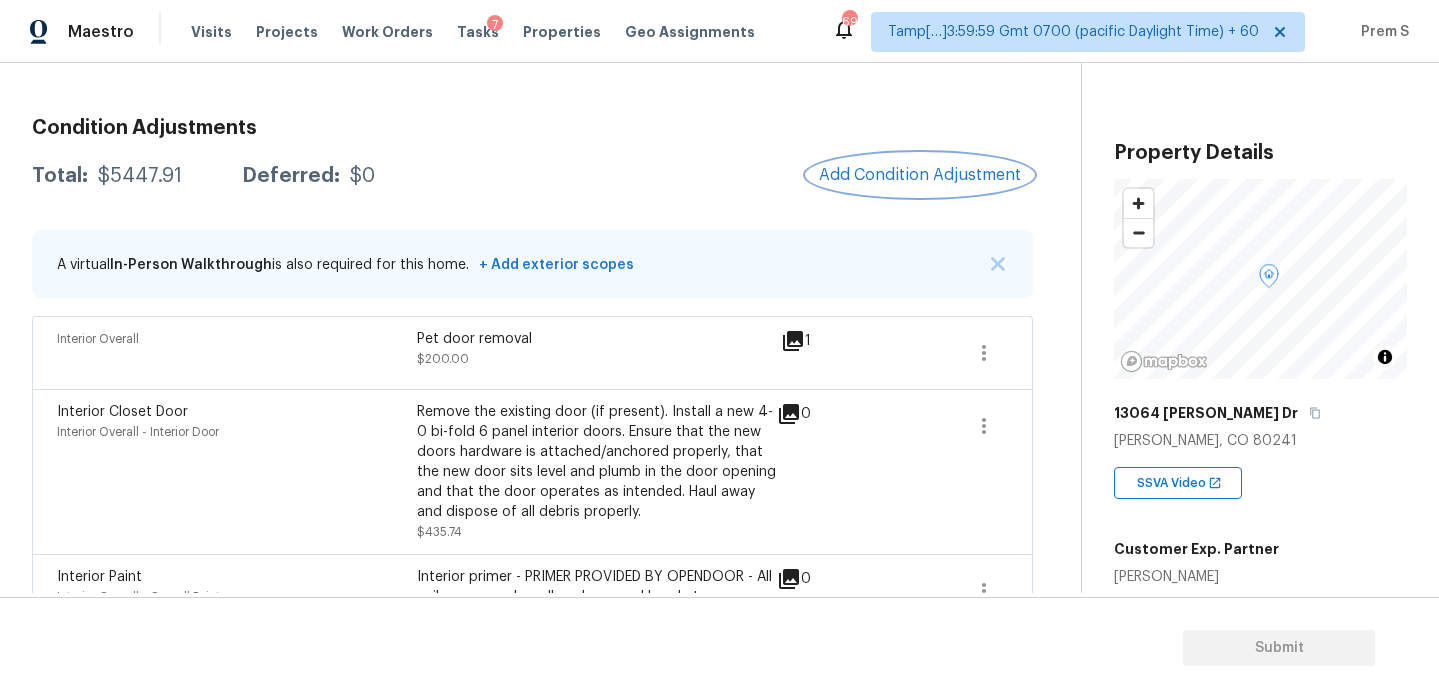
click at [913, 169] on span "Add Condition Adjustment" at bounding box center [920, 175] width 202 height 18
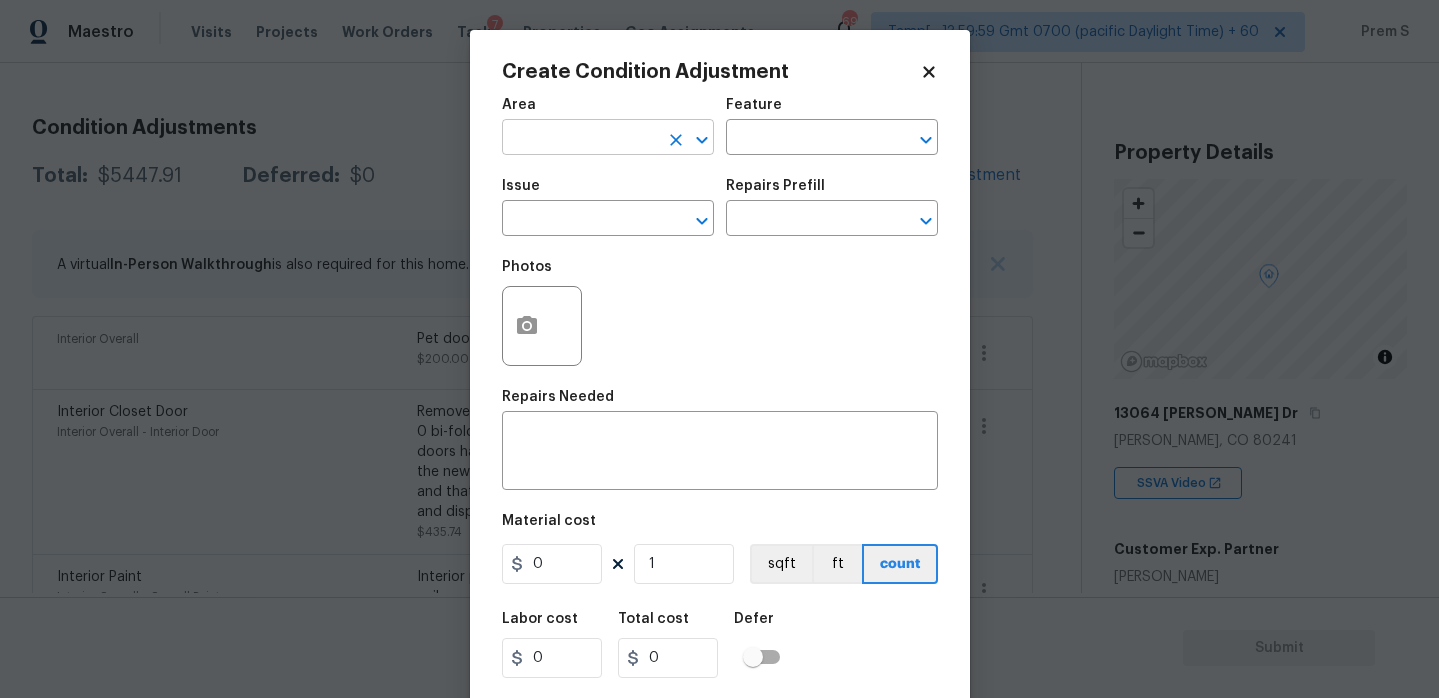
click at [624, 142] on input "text" at bounding box center [580, 139] width 156 height 31
type input "e"
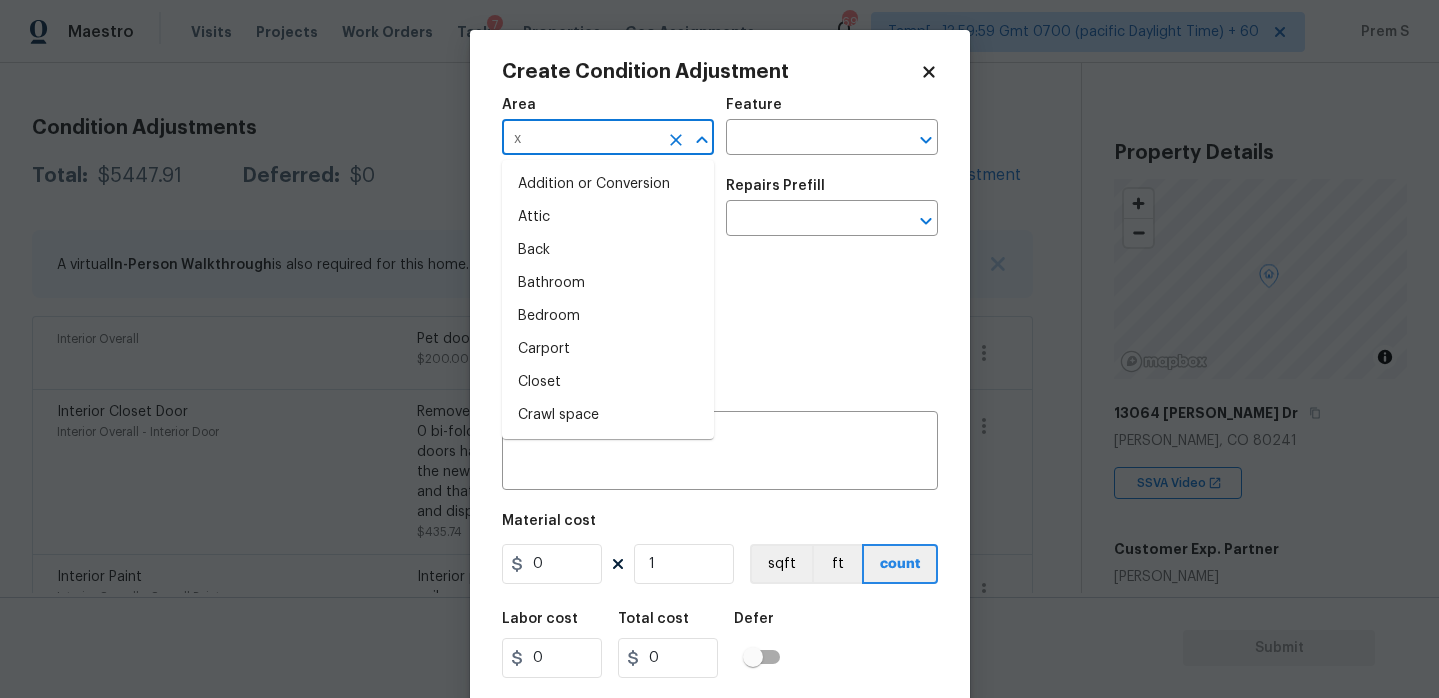
type input "xt"
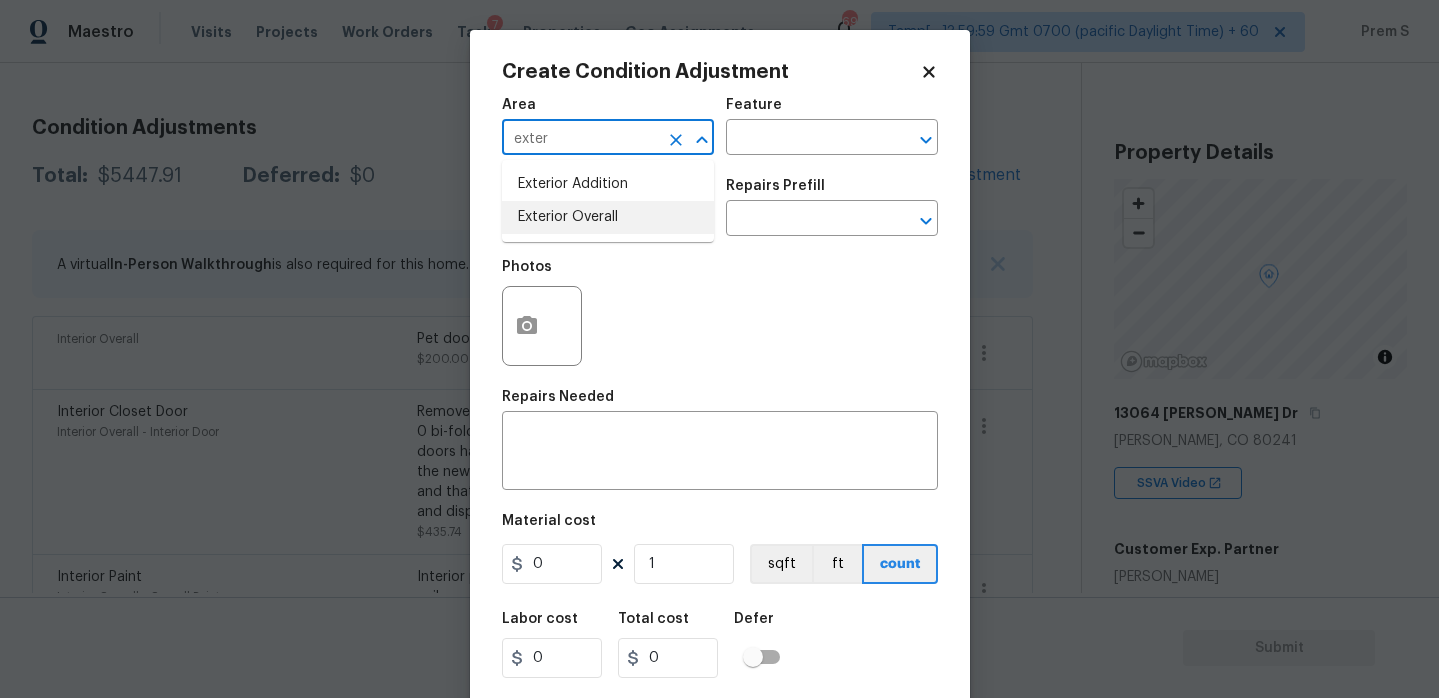
click at [590, 231] on li "Exterior Overall" at bounding box center [608, 217] width 212 height 33
type input "Exterior Overall"
click at [590, 231] on input "text" at bounding box center [580, 220] width 156 height 31
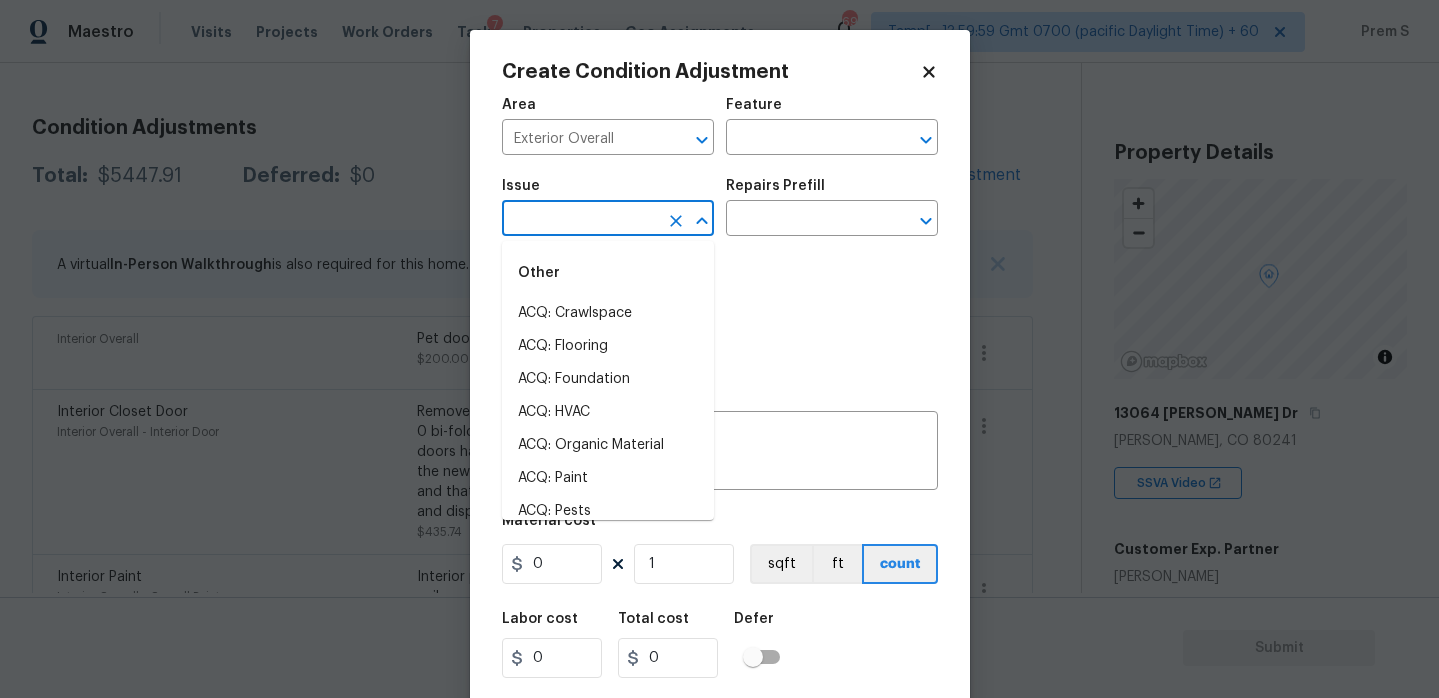
click at [590, 231] on input "text" at bounding box center [580, 220] width 156 height 31
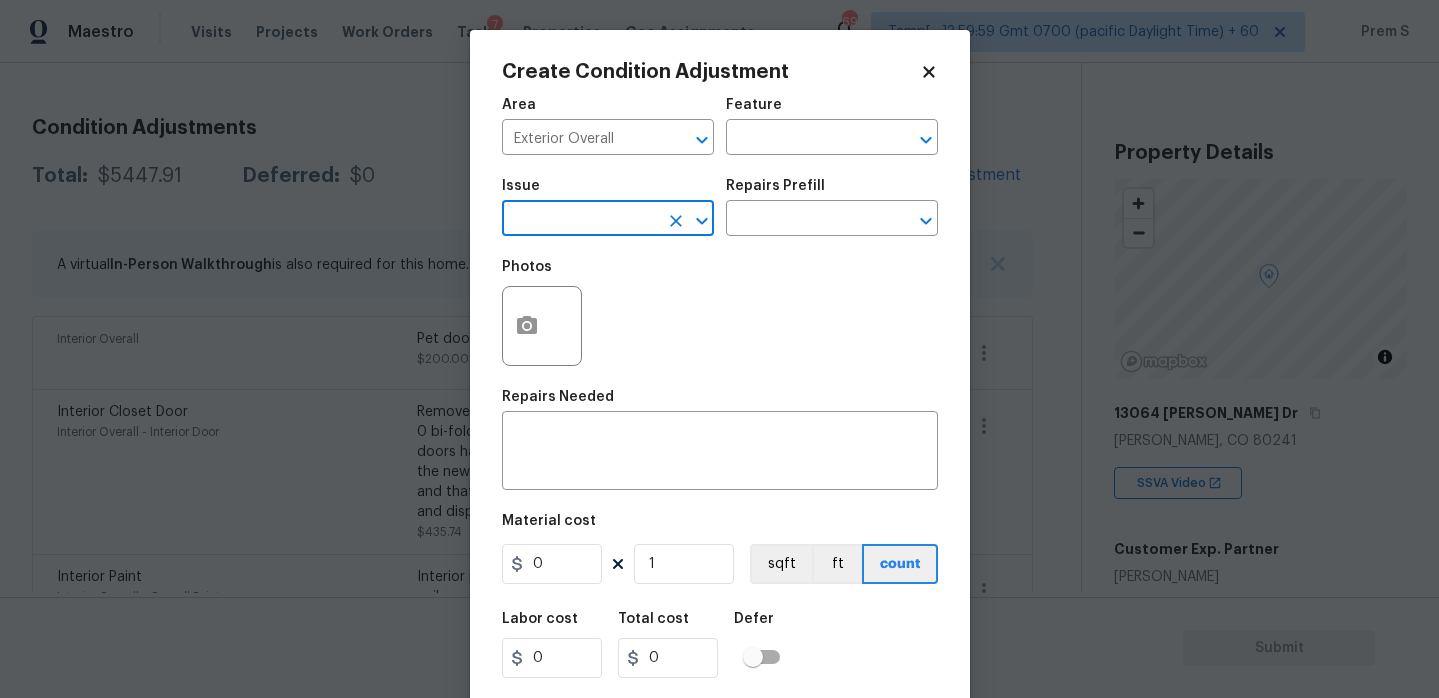
click at [610, 216] on input "text" at bounding box center [580, 220] width 156 height 31
click at [623, 311] on em "Landscape Package" at bounding box center [585, 313] width 134 height 16
type input "Landscape Package"
click at [810, 204] on div "Repairs Prefill" at bounding box center [832, 192] width 212 height 26
click at [800, 222] on input "text" at bounding box center [804, 220] width 156 height 31
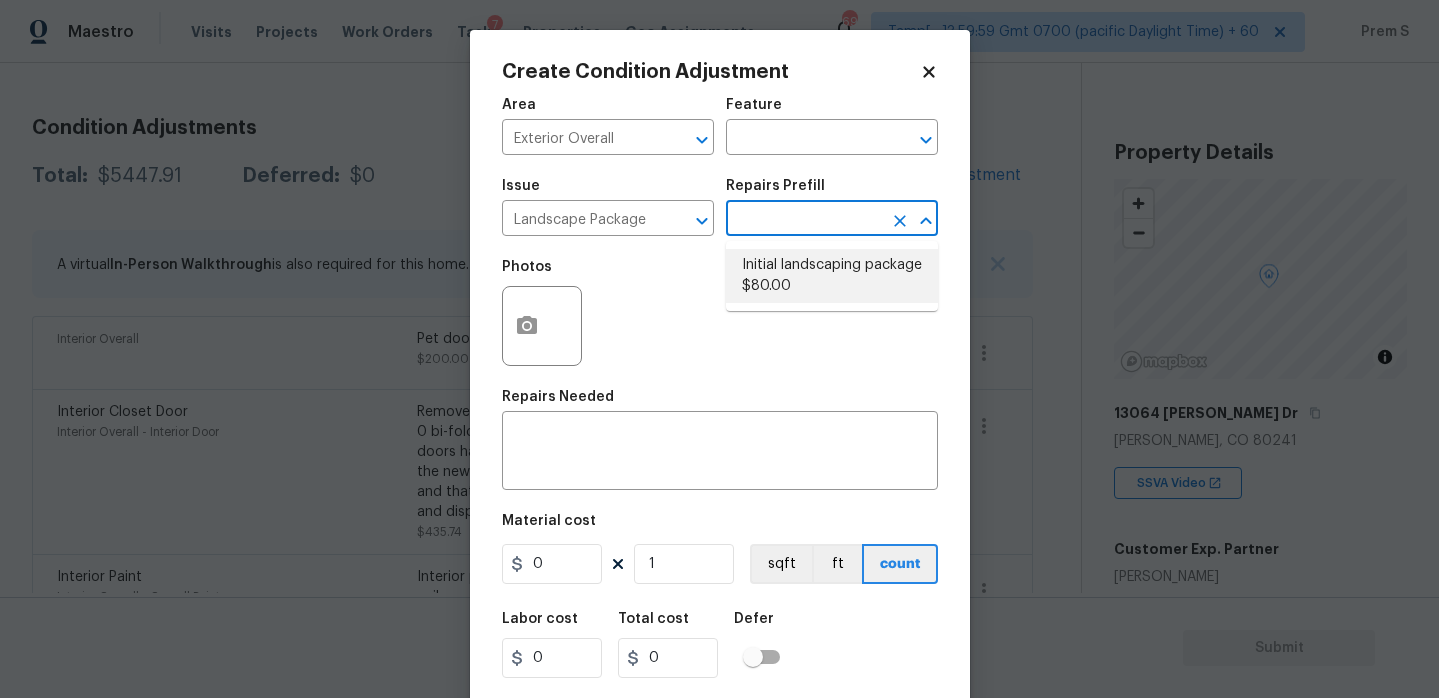
click at [842, 264] on li "Initial landscaping package $80.00" at bounding box center [832, 276] width 212 height 54
type input "Home Readiness Packages"
type textarea "Mowing of grass up to 6" in height. Mow, edge along driveways & sidewalks, trim…"
type input "80"
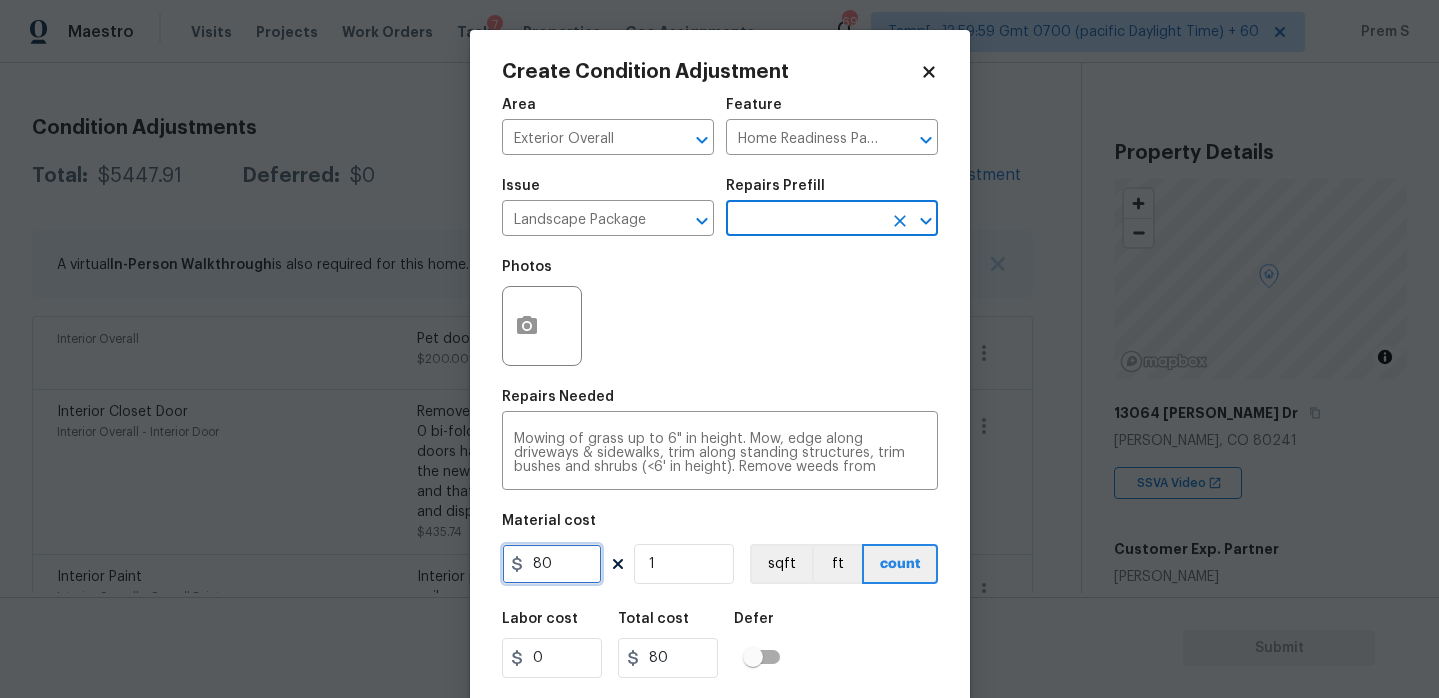
click at [559, 558] on input "80" at bounding box center [552, 564] width 100 height 40
click at [547, 571] on input "80" at bounding box center [552, 564] width 100 height 40
type input "750"
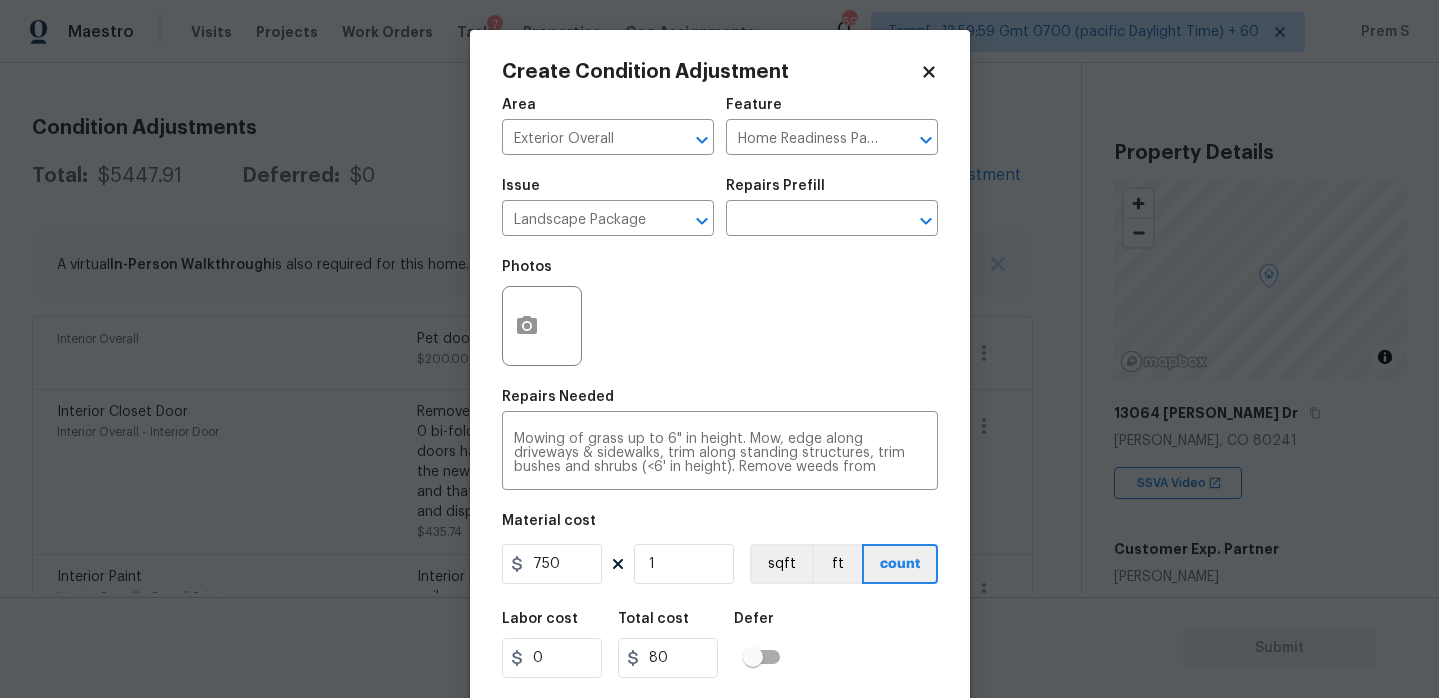
click at [857, 622] on div "Labor cost 0 Total cost 80 Defer" at bounding box center [720, 645] width 436 height 90
type input "750"
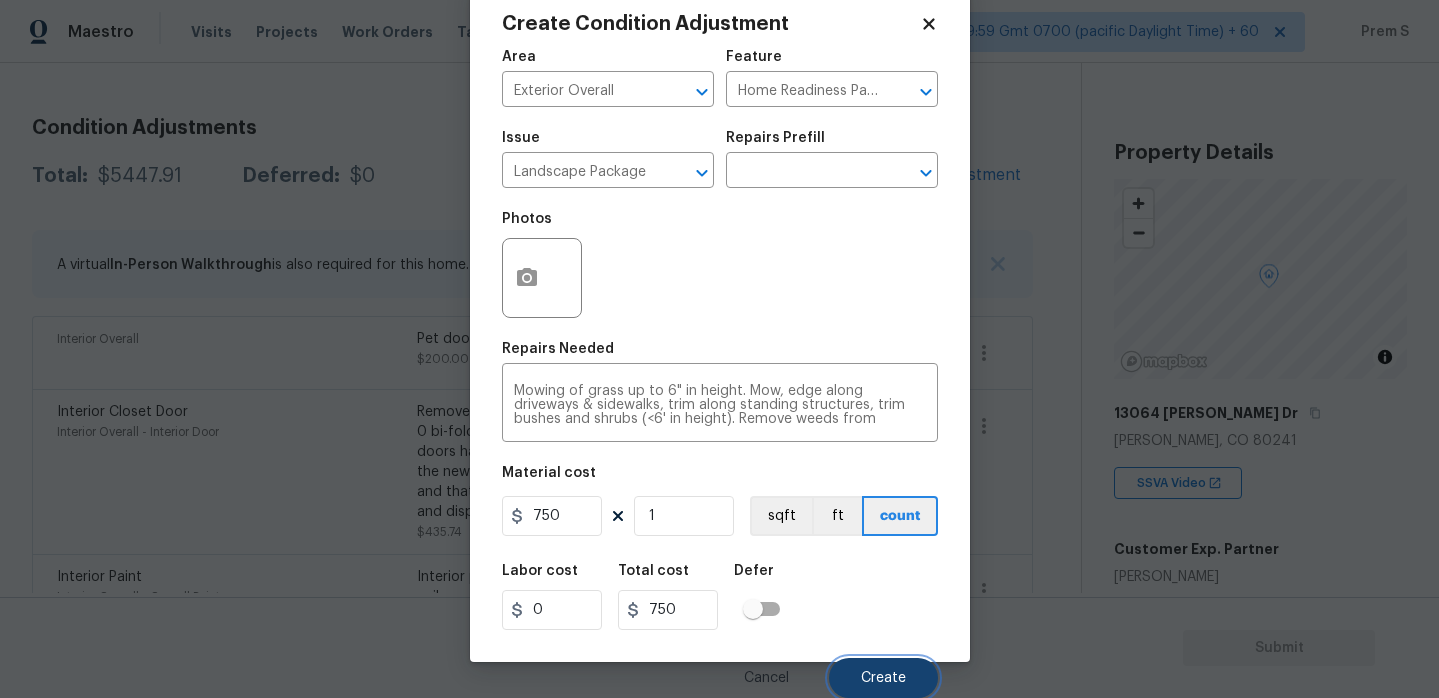
click at [873, 677] on span "Create" at bounding box center [883, 678] width 45 height 15
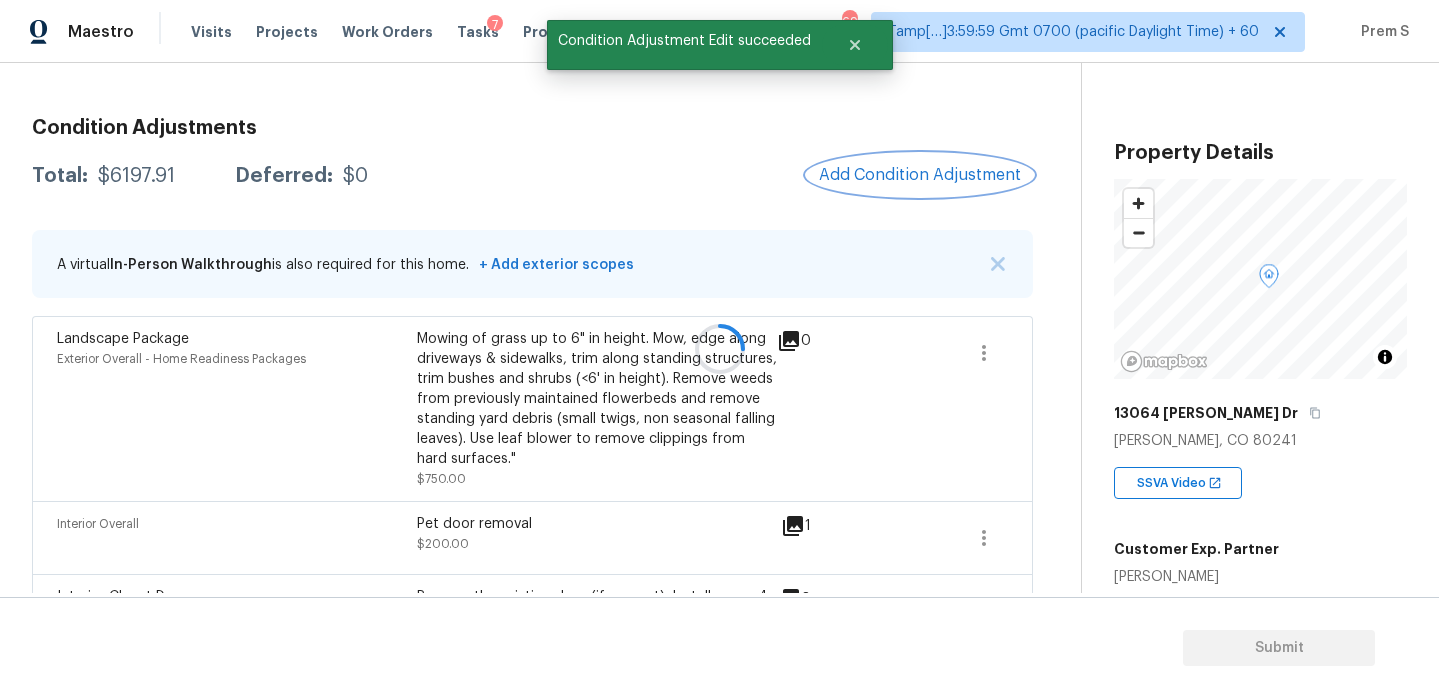
scroll to position [0, 0]
click at [914, 174] on span "Add Condition Adjustment" at bounding box center [920, 175] width 202 height 18
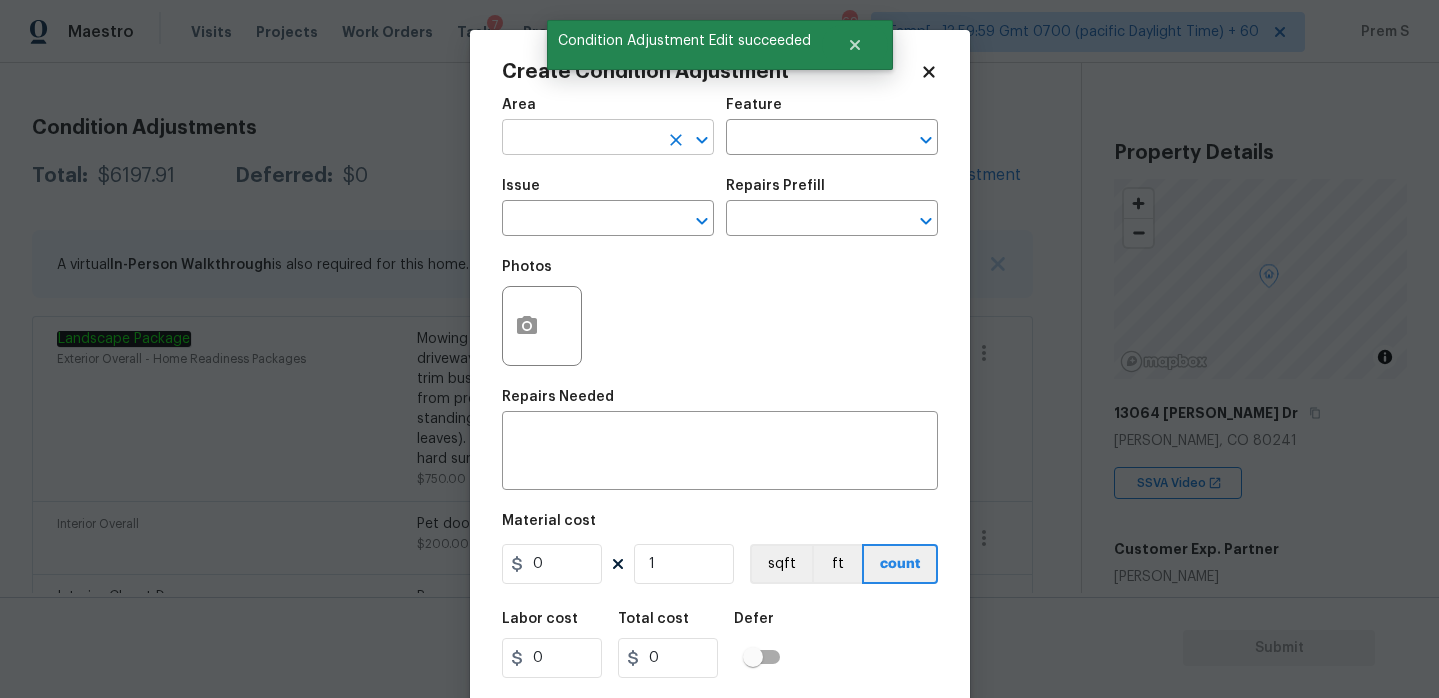
click at [547, 139] on input "text" at bounding box center [580, 139] width 156 height 31
type input "h"
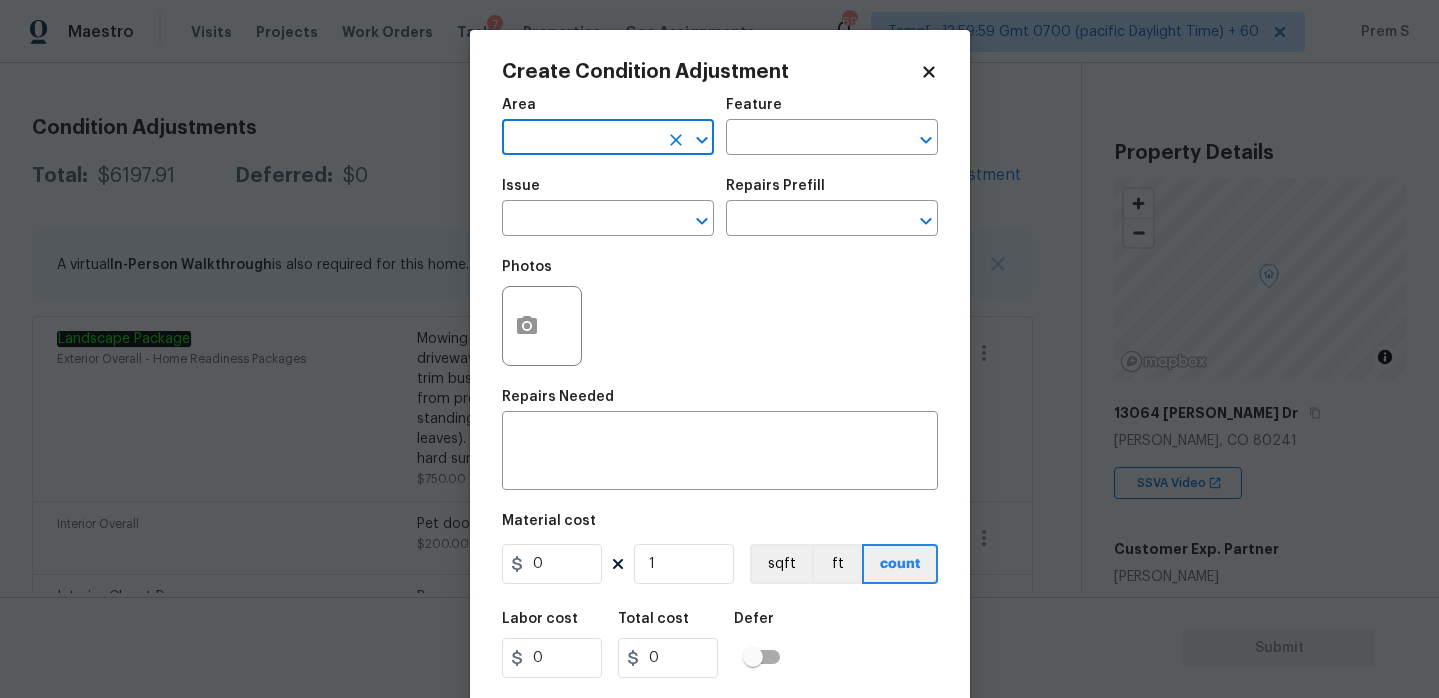
click at [559, 138] on input "text" at bounding box center [580, 139] width 156 height 31
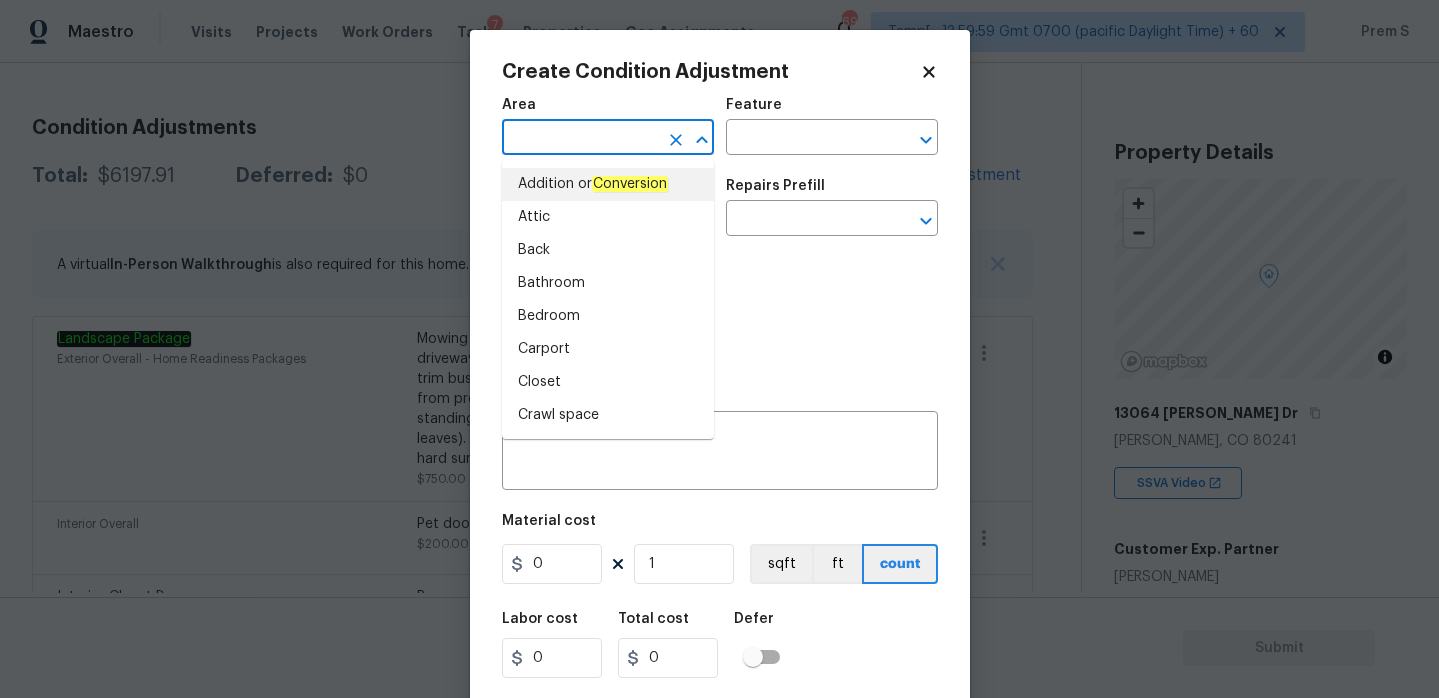
click at [567, 140] on input "text" at bounding box center [580, 139] width 156 height 31
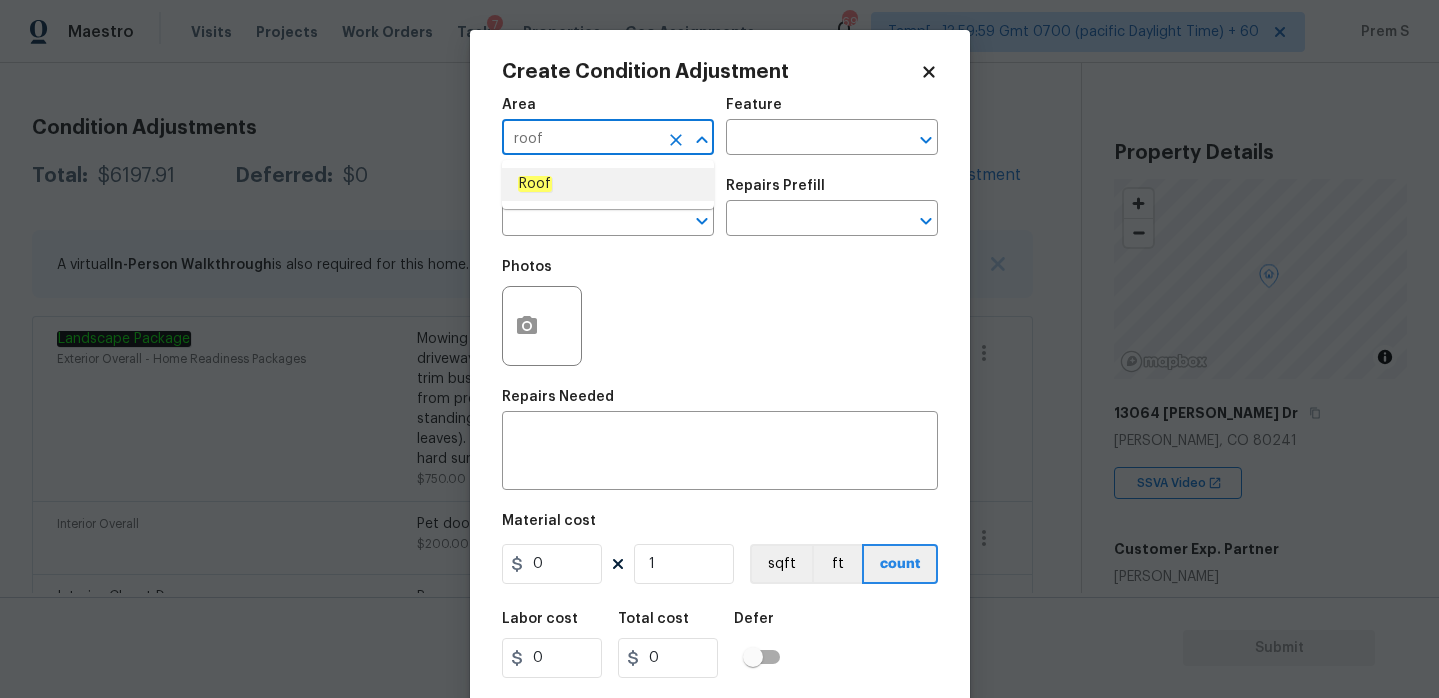
click at [568, 182] on li "Roof" at bounding box center [608, 184] width 212 height 33
type input "Roof"
click at [544, 216] on input "text" at bounding box center [580, 220] width 156 height 31
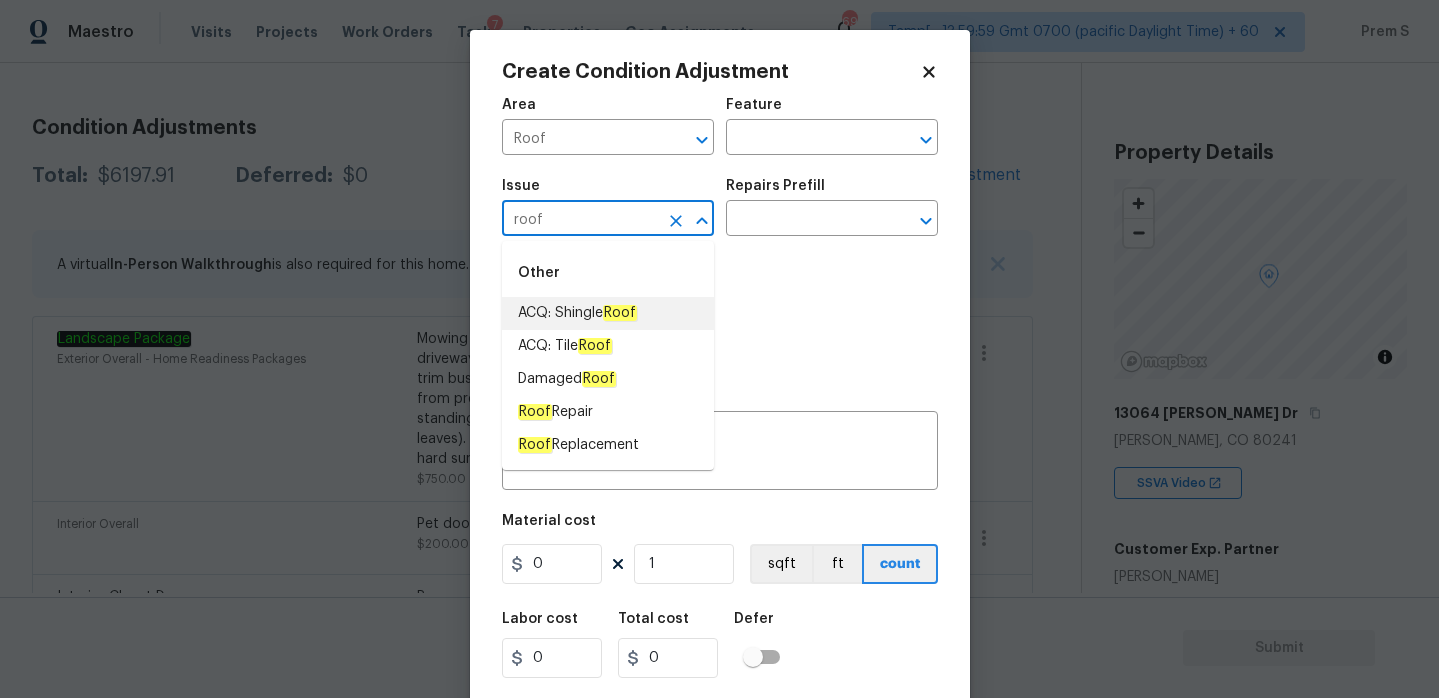
click at [596, 314] on span "ACQ: Shingle Roof" at bounding box center [577, 313] width 119 height 21
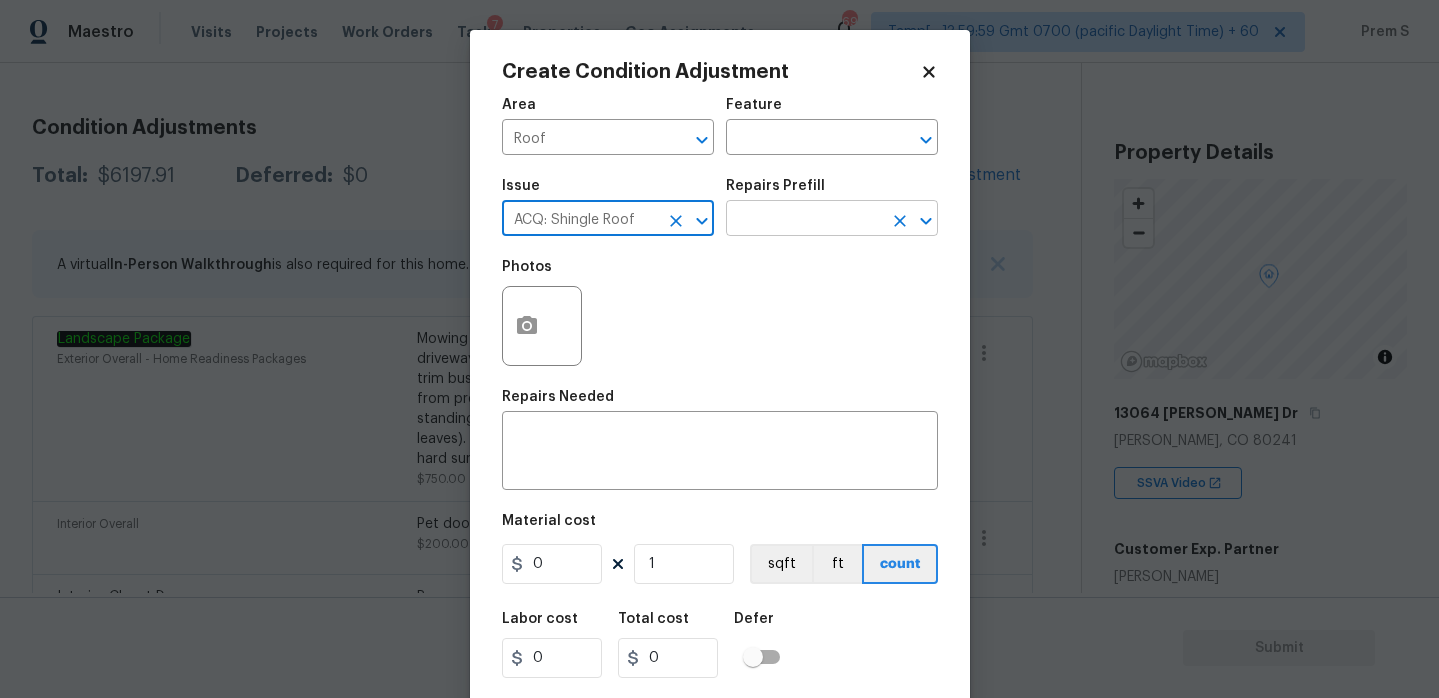
type input "ACQ: Shingle Roof"
click at [852, 212] on input "text" at bounding box center [804, 220] width 156 height 31
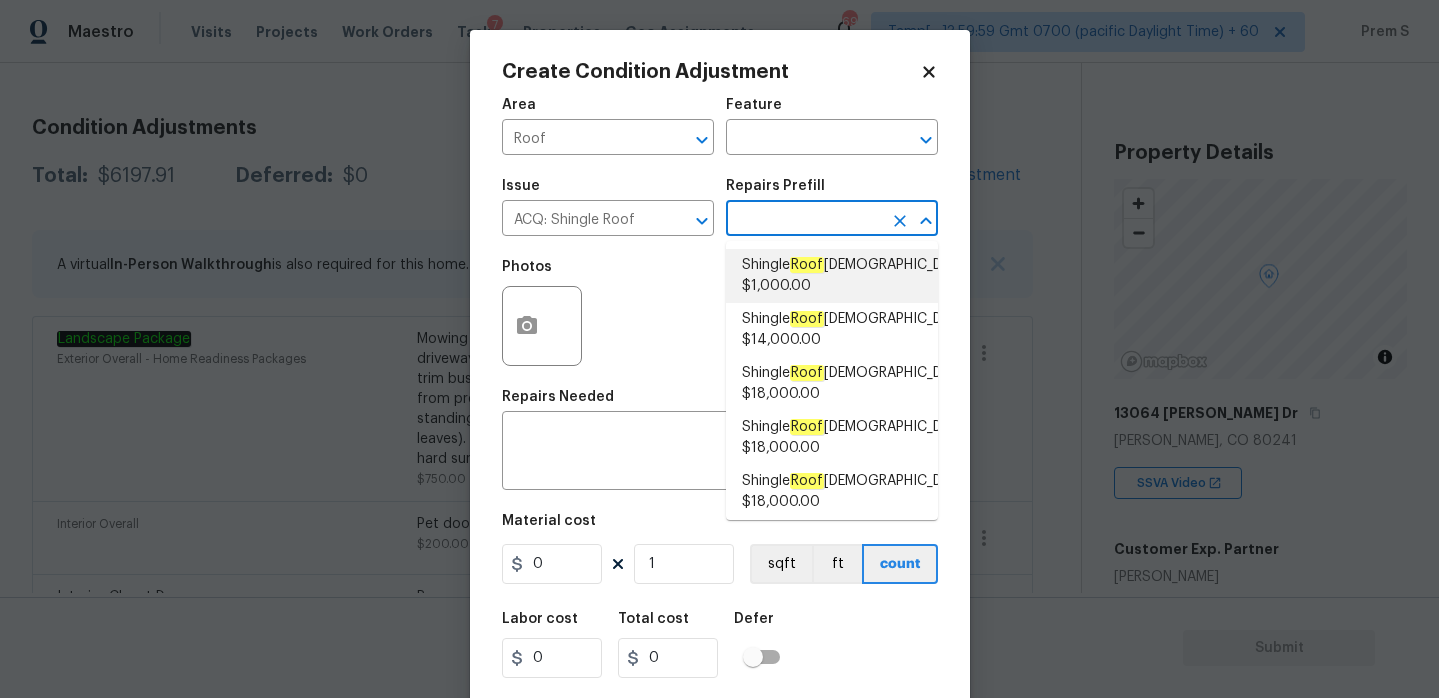
click at [869, 260] on span "Shingle Roof 0-10 Years Old $1,000.00" at bounding box center [856, 276] width 229 height 42
type input "Acquisition"
type textarea "Acquisition Scope: Shingle Roof 0-10 years in age maintenance."
type input "1000"
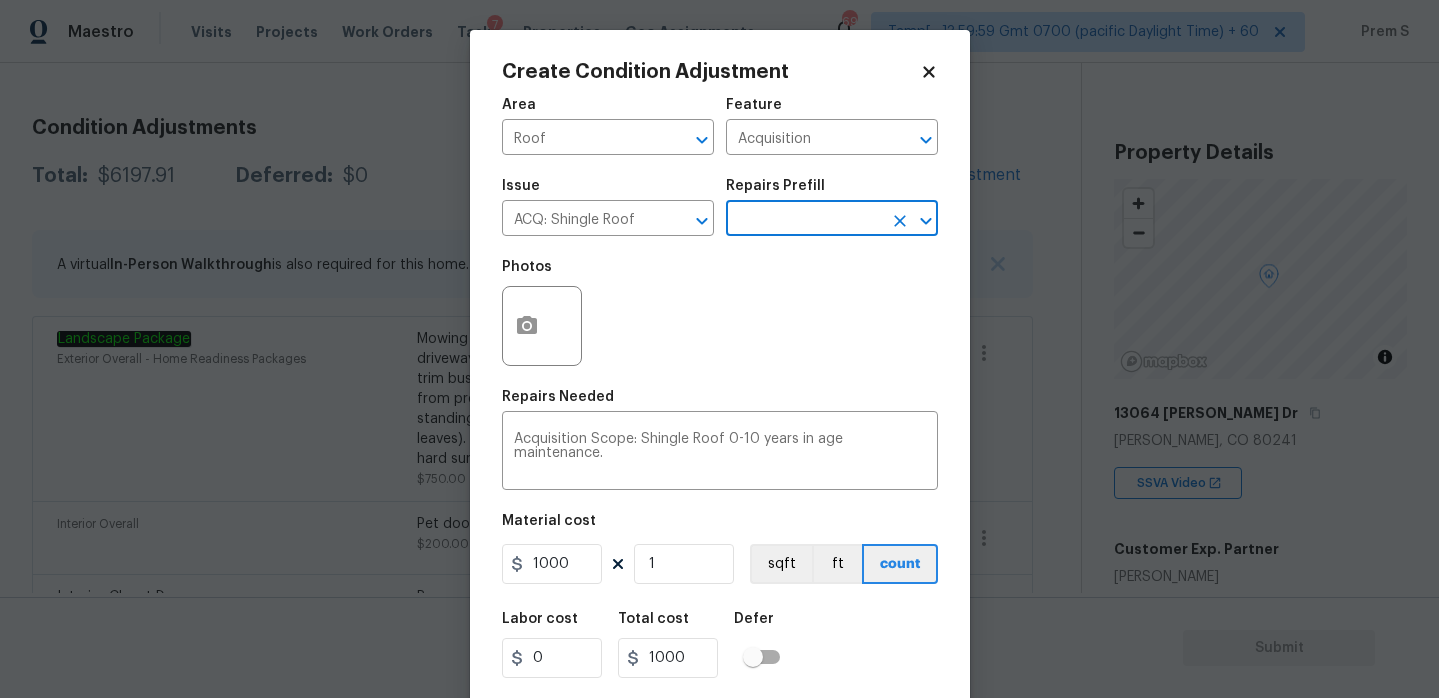
scroll to position [49, 0]
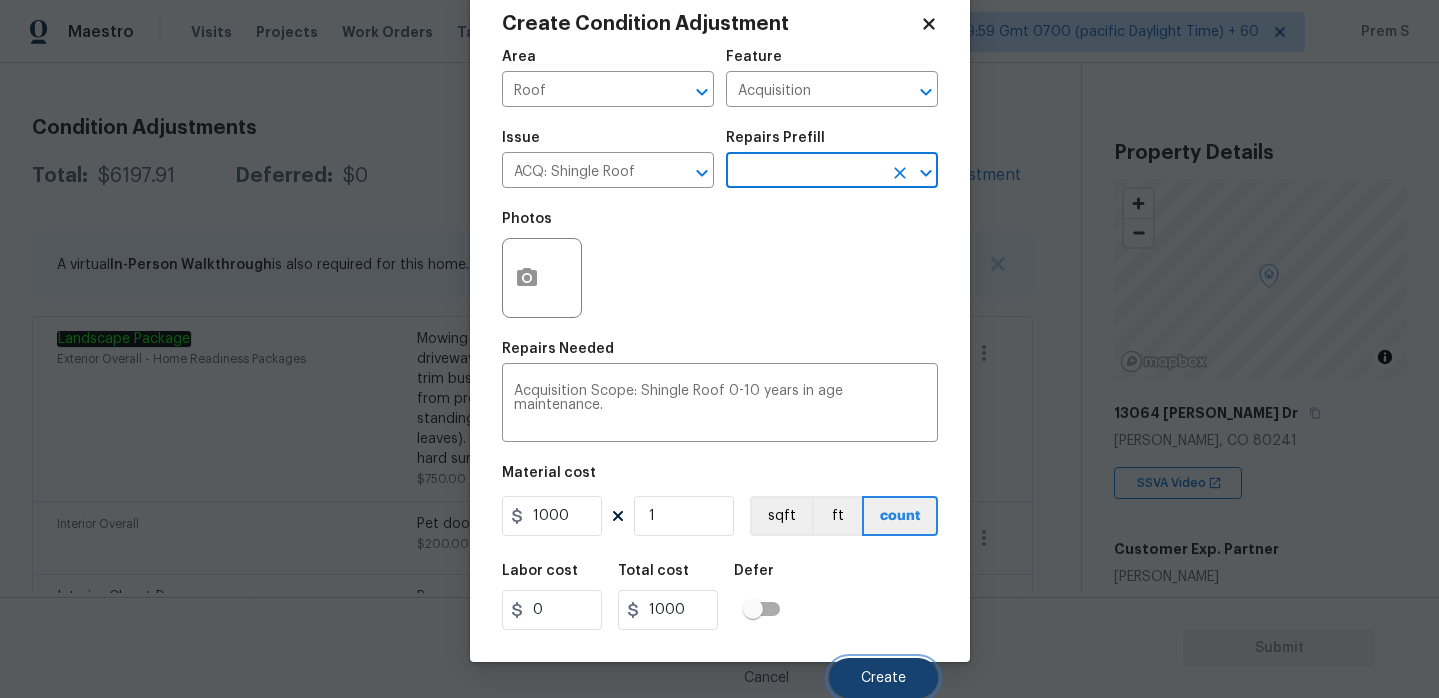
click at [869, 682] on span "Create" at bounding box center [883, 678] width 45 height 15
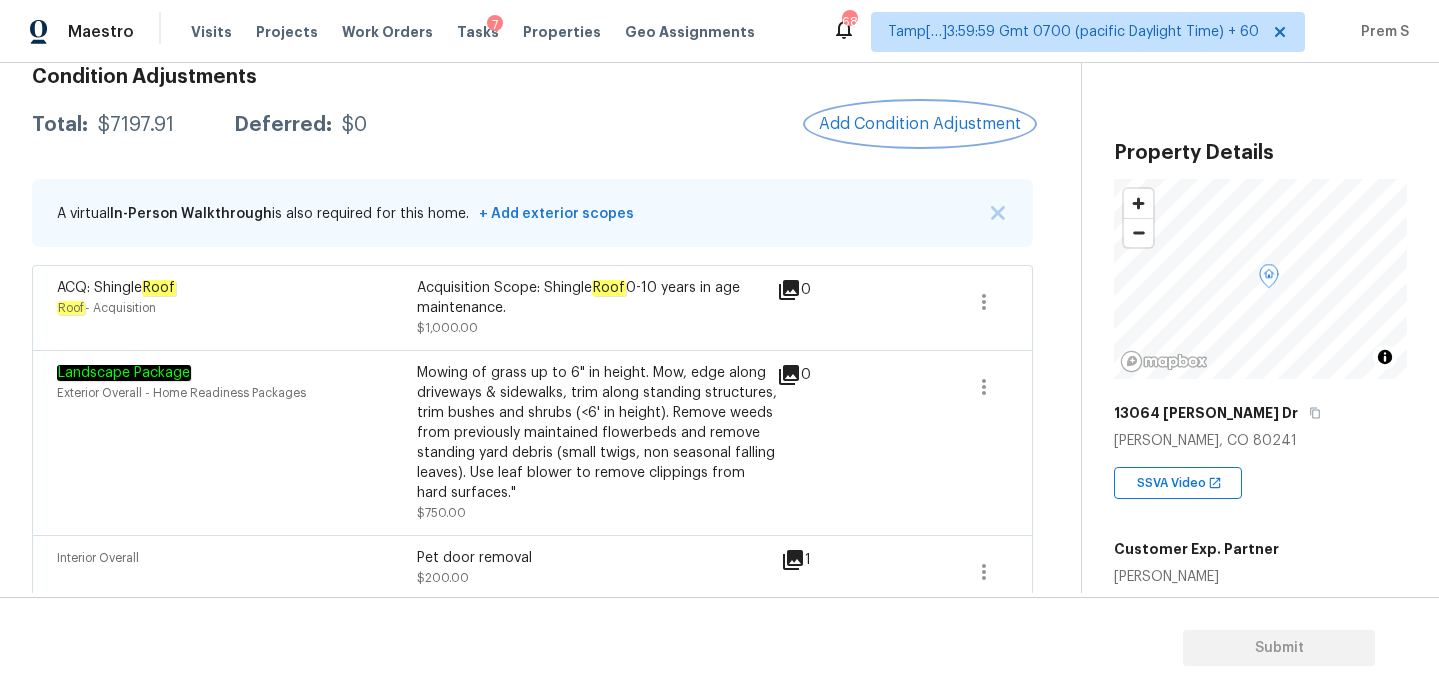
scroll to position [292, 0]
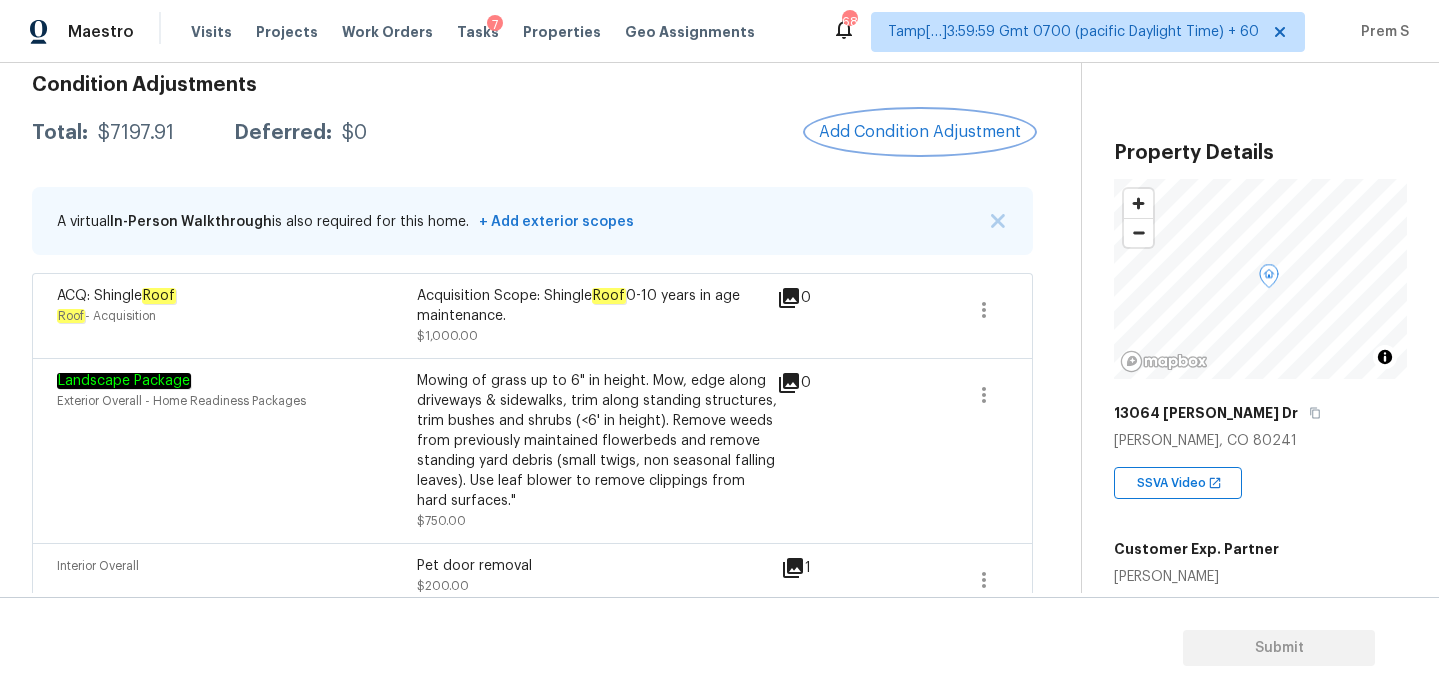
click at [916, 136] on span "Add Condition Adjustment" at bounding box center [920, 132] width 202 height 18
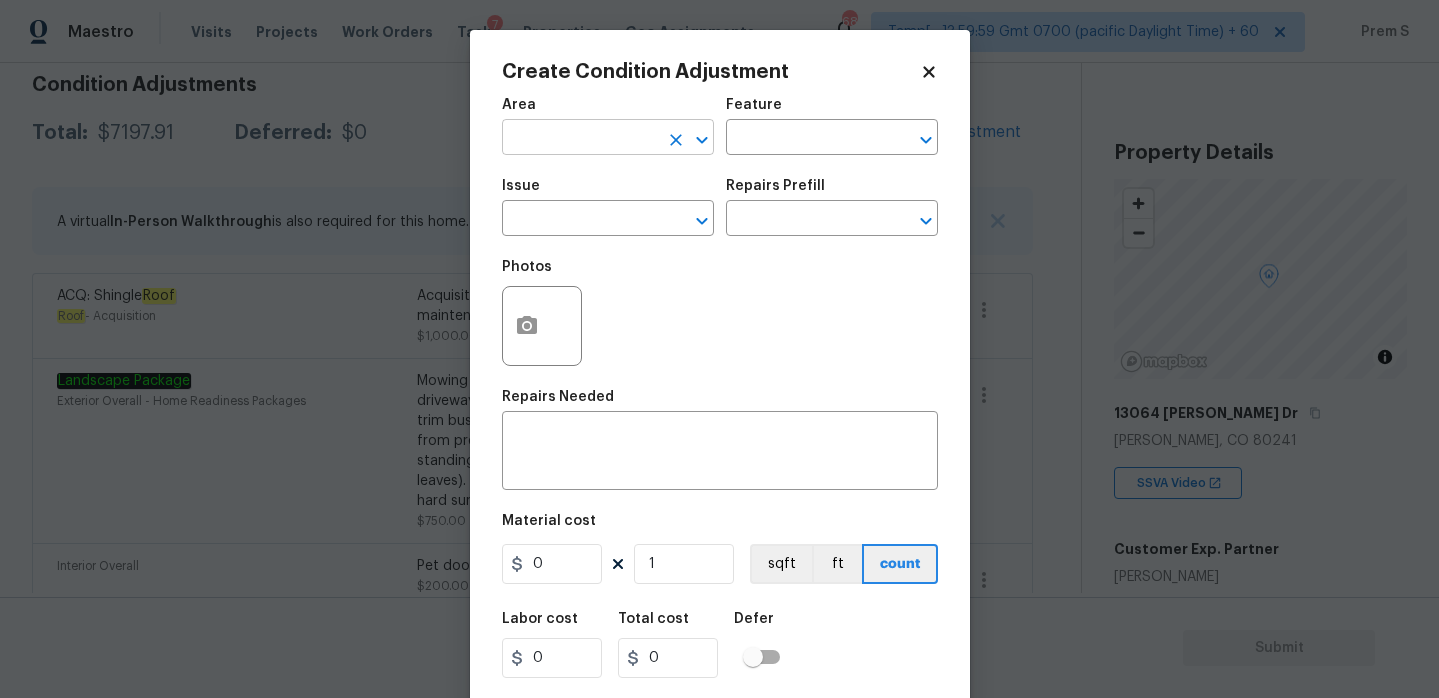
click at [586, 146] on input "text" at bounding box center [580, 139] width 156 height 31
click at [582, 195] on li "HVAC" at bounding box center [608, 184] width 212 height 33
type input "HVAC"
click at [564, 222] on input "text" at bounding box center [580, 220] width 156 height 31
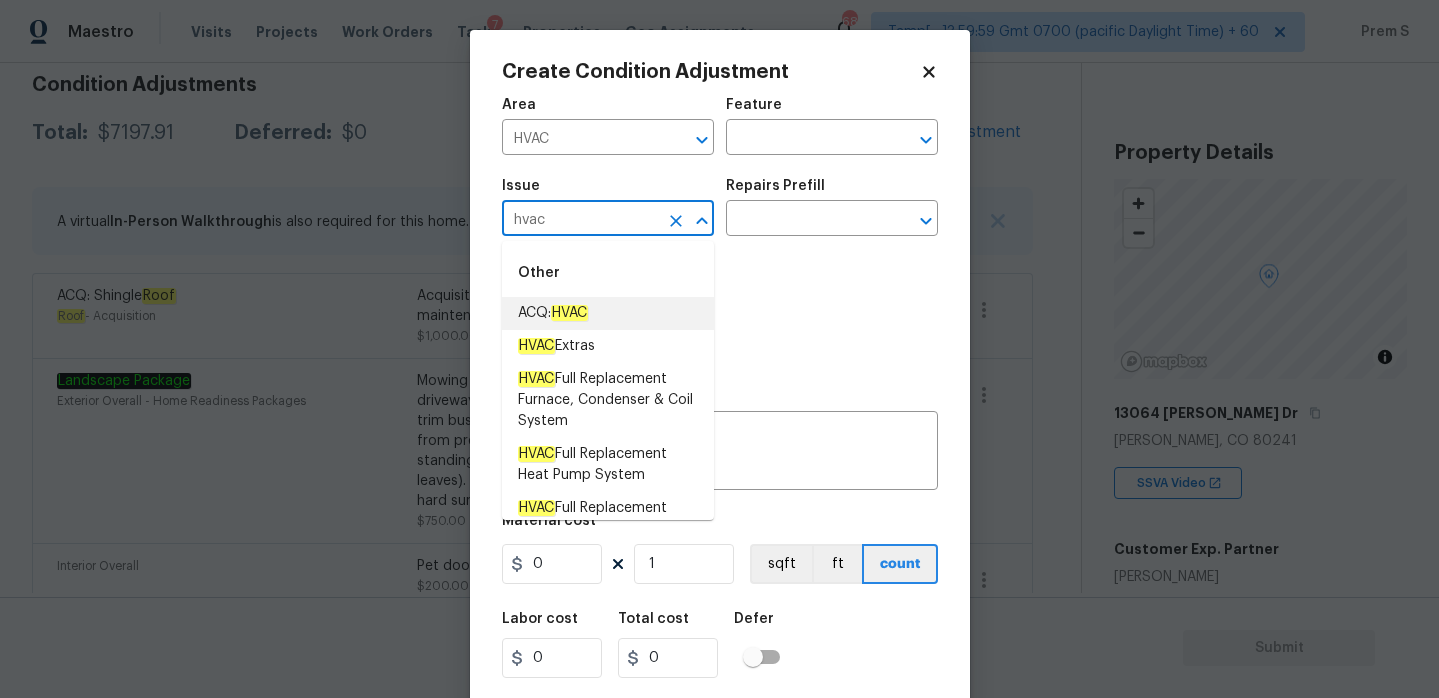
click at [588, 310] on span "ACQ: HVAC" at bounding box center [553, 313] width 70 height 21
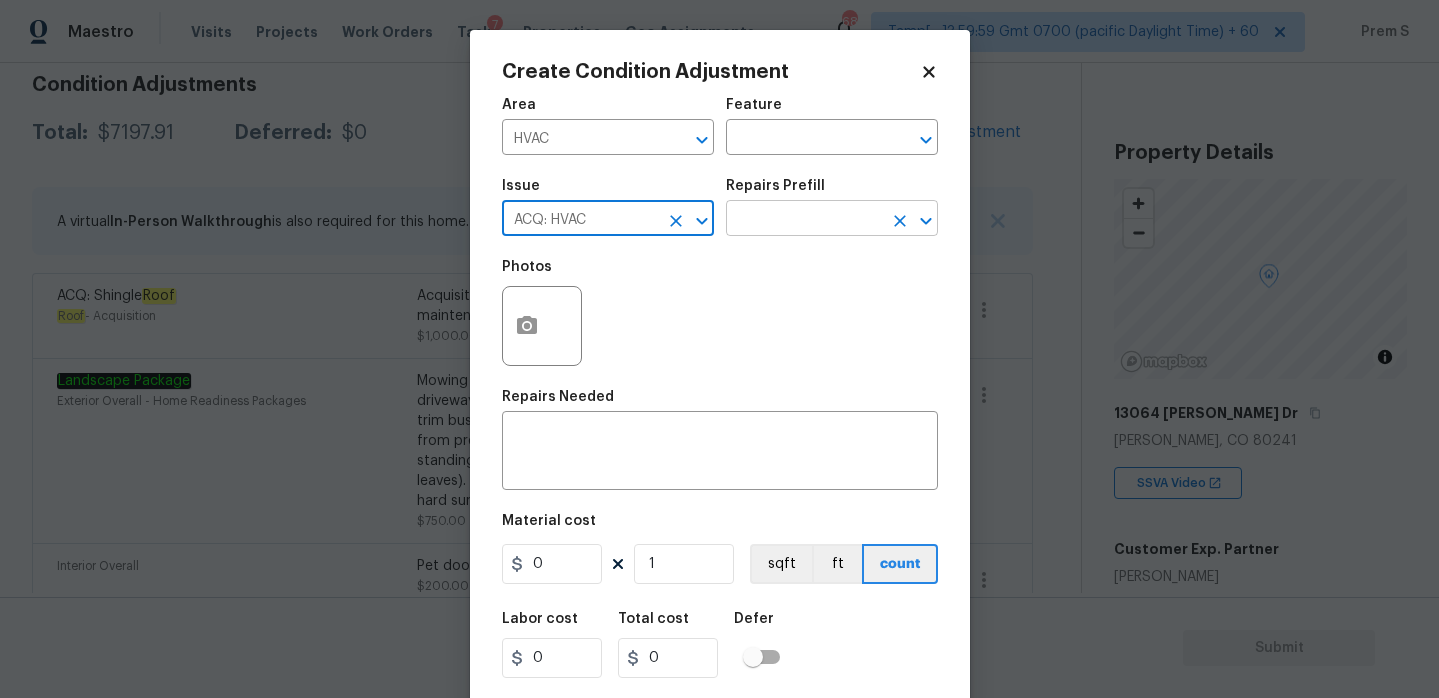
type input "ACQ: HVAC"
click at [786, 210] on input "text" at bounding box center [804, 220] width 156 height 31
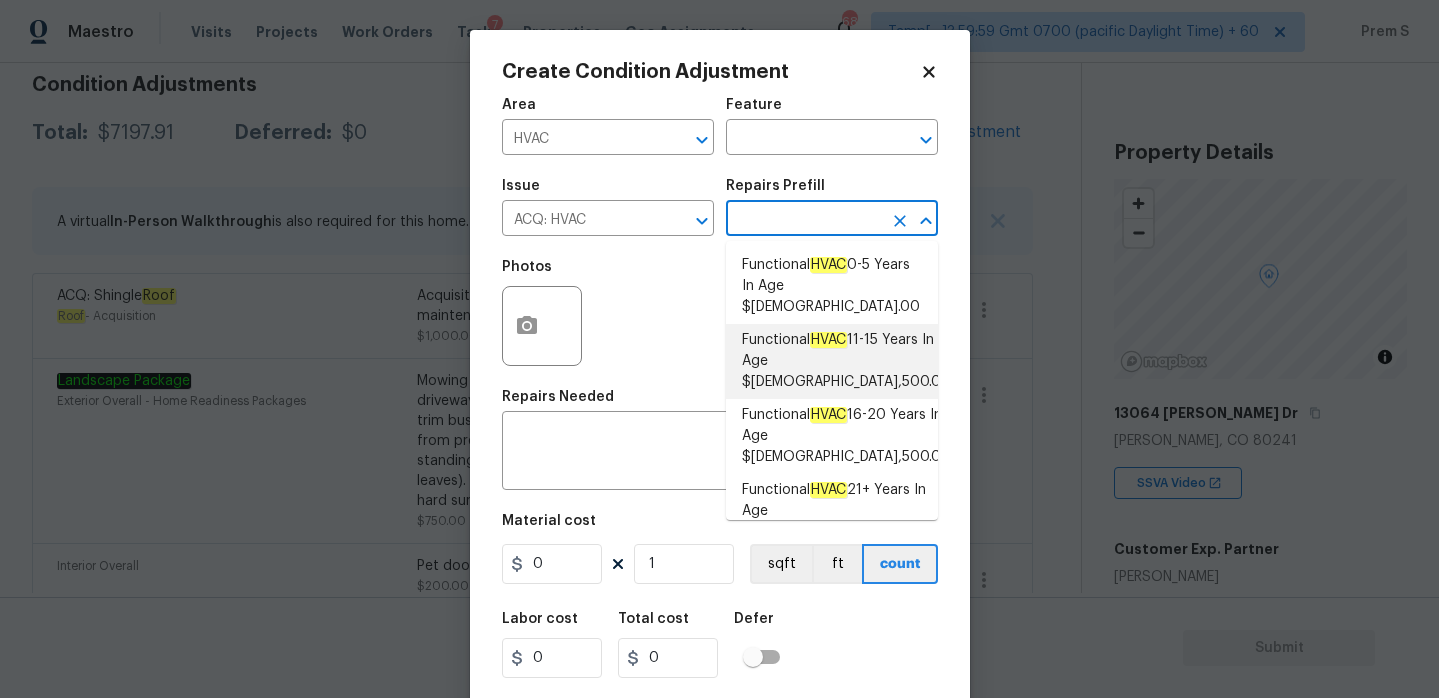
click at [850, 334] on span "Functional HVAC 11-15 Years In Age $7,500.00" at bounding box center [846, 361] width 209 height 63
type input "Acquisition"
type textarea "Acquisition Scope: Functional HVAC 11-15"
type input "7500"
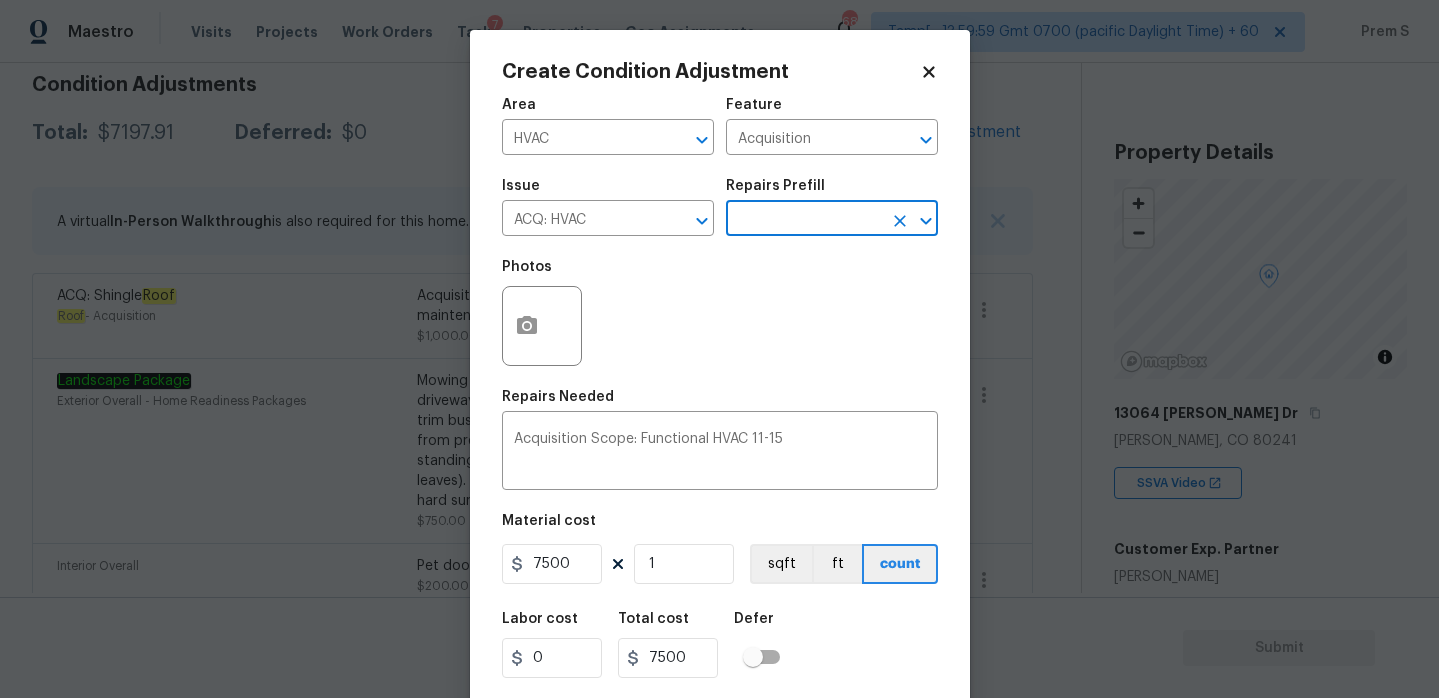
scroll to position [49, 0]
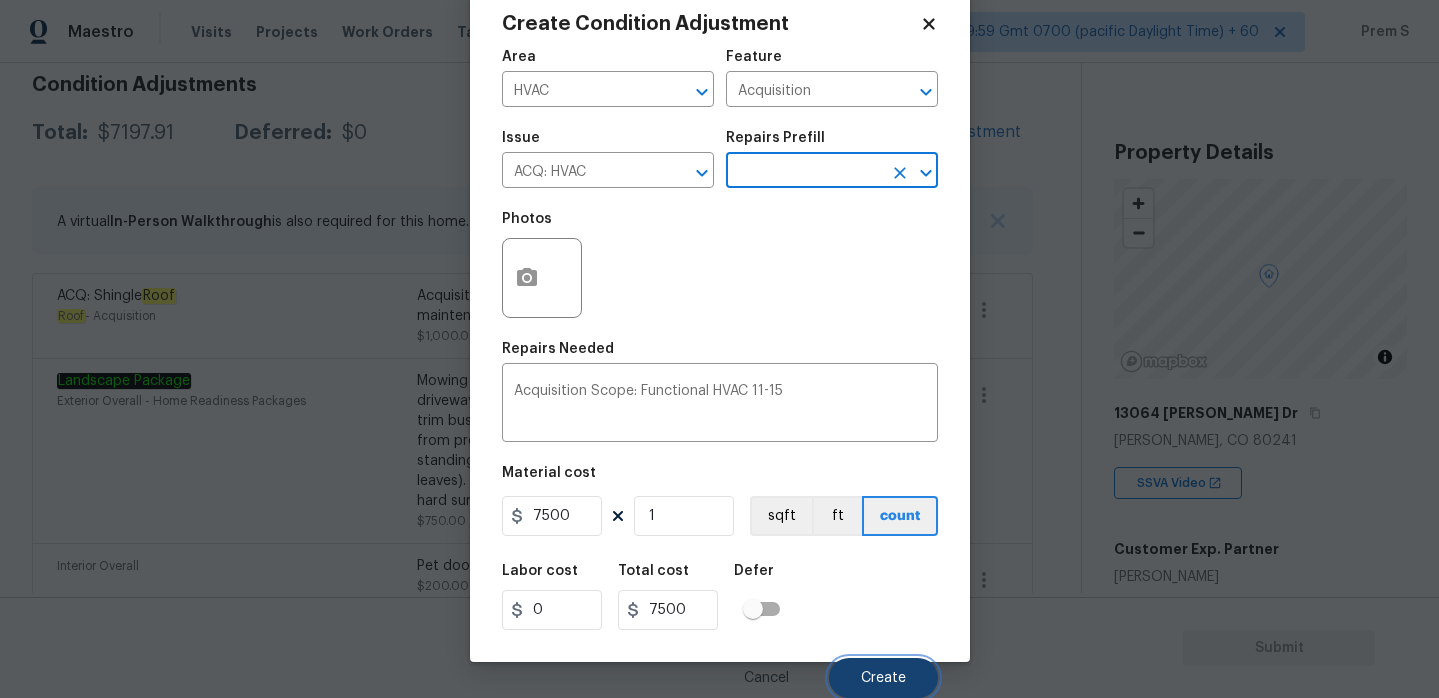
click at [887, 681] on span "Create" at bounding box center [883, 678] width 45 height 15
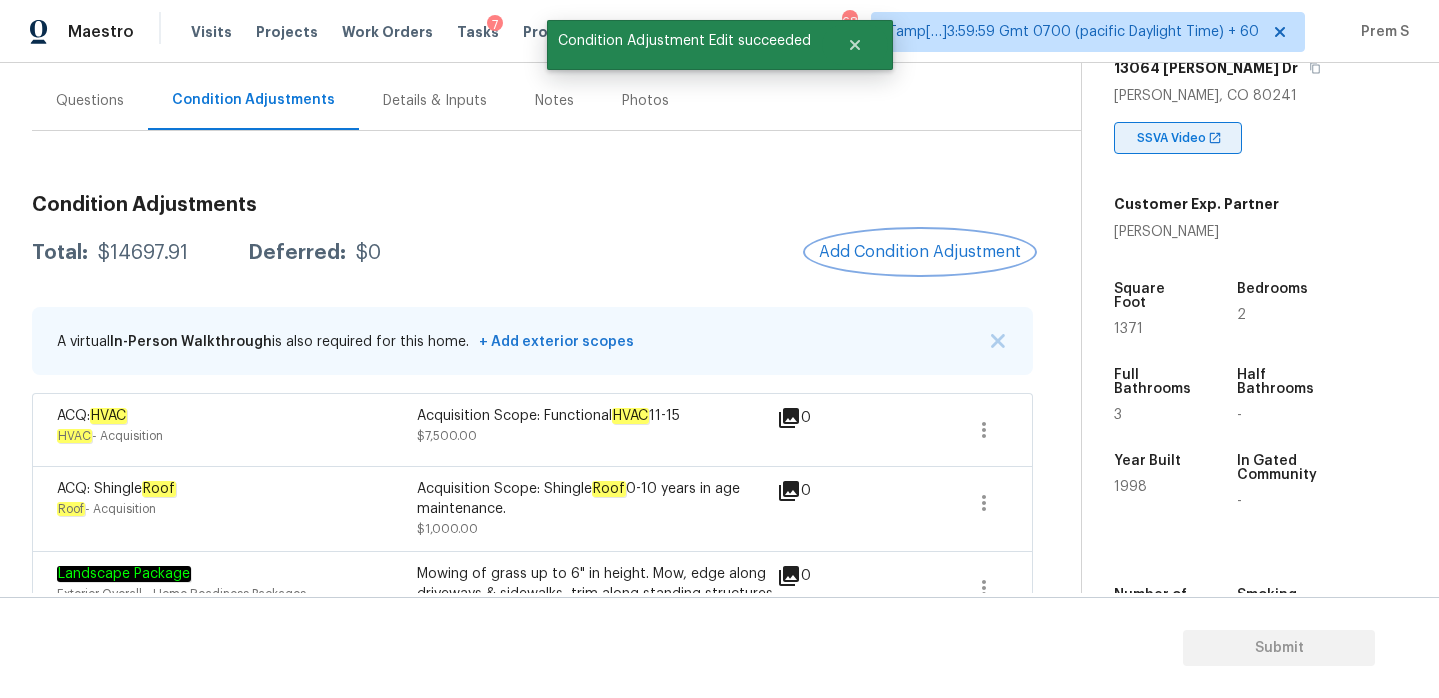
scroll to position [481, 0]
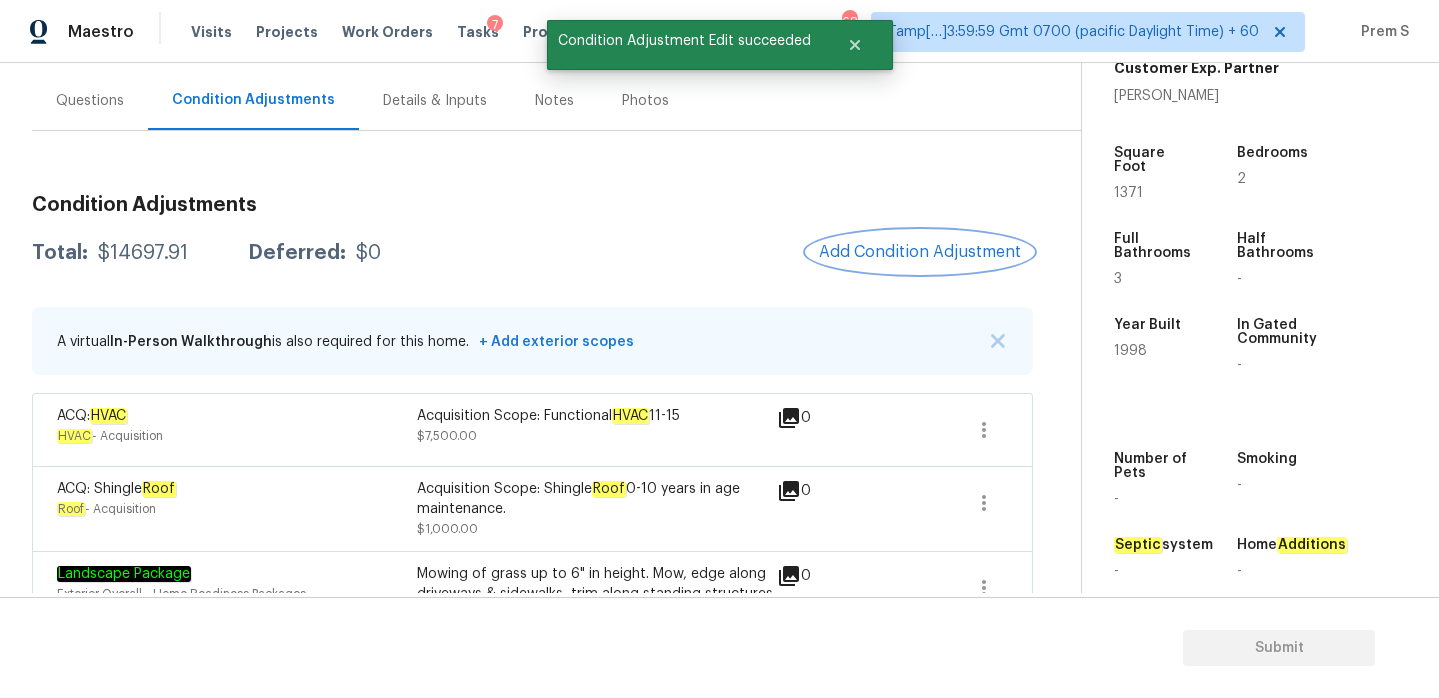
click at [950, 262] on button "Add Condition Adjustment" at bounding box center [920, 252] width 226 height 42
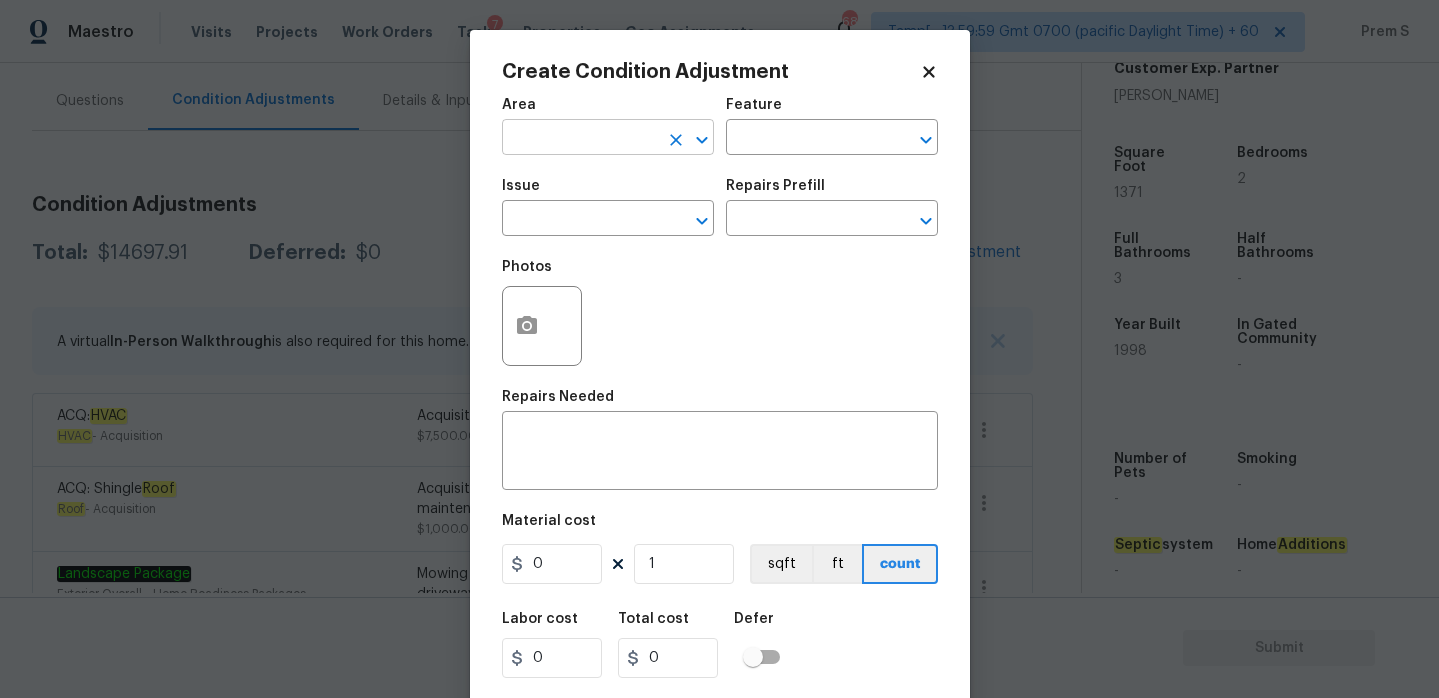
click at [546, 130] on input "text" at bounding box center [580, 139] width 156 height 31
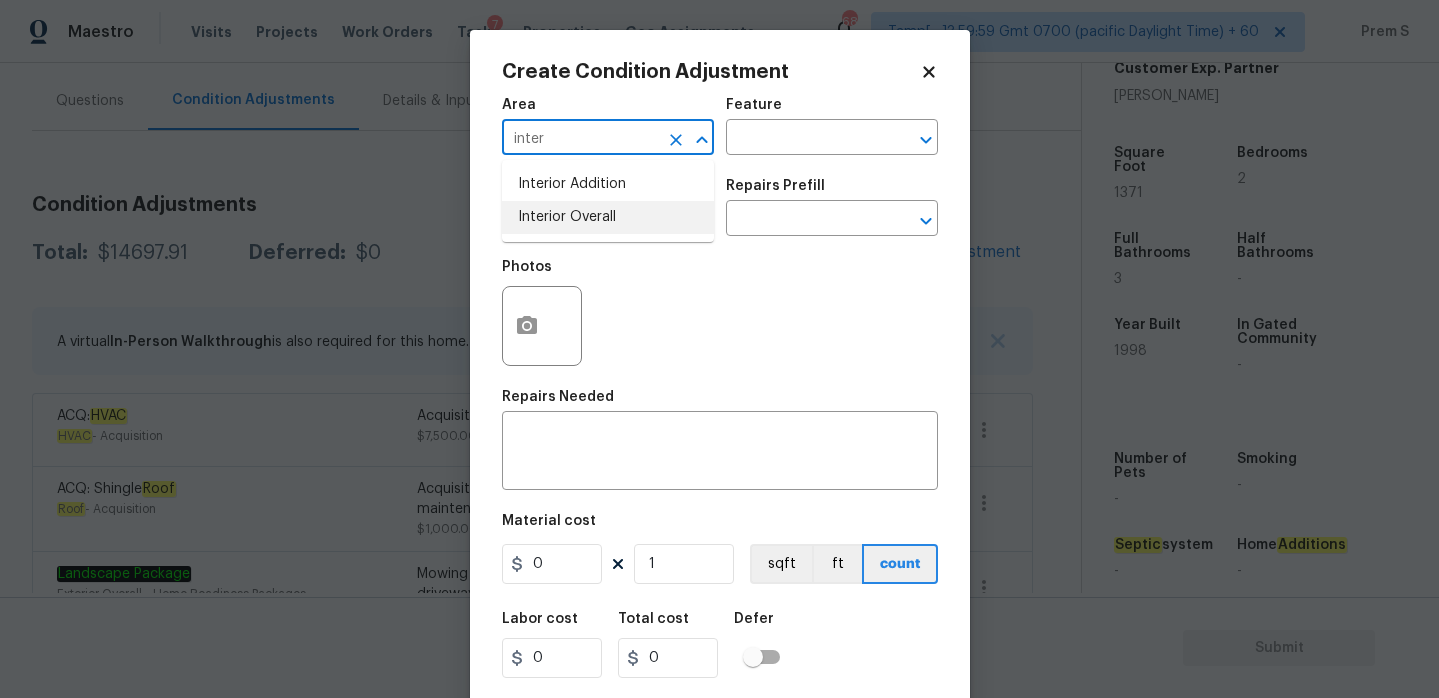
click at [544, 204] on li "Interior Overall" at bounding box center [608, 217] width 212 height 33
type input "Interior Overall"
click at [544, 204] on div "Issue" at bounding box center [608, 192] width 212 height 26
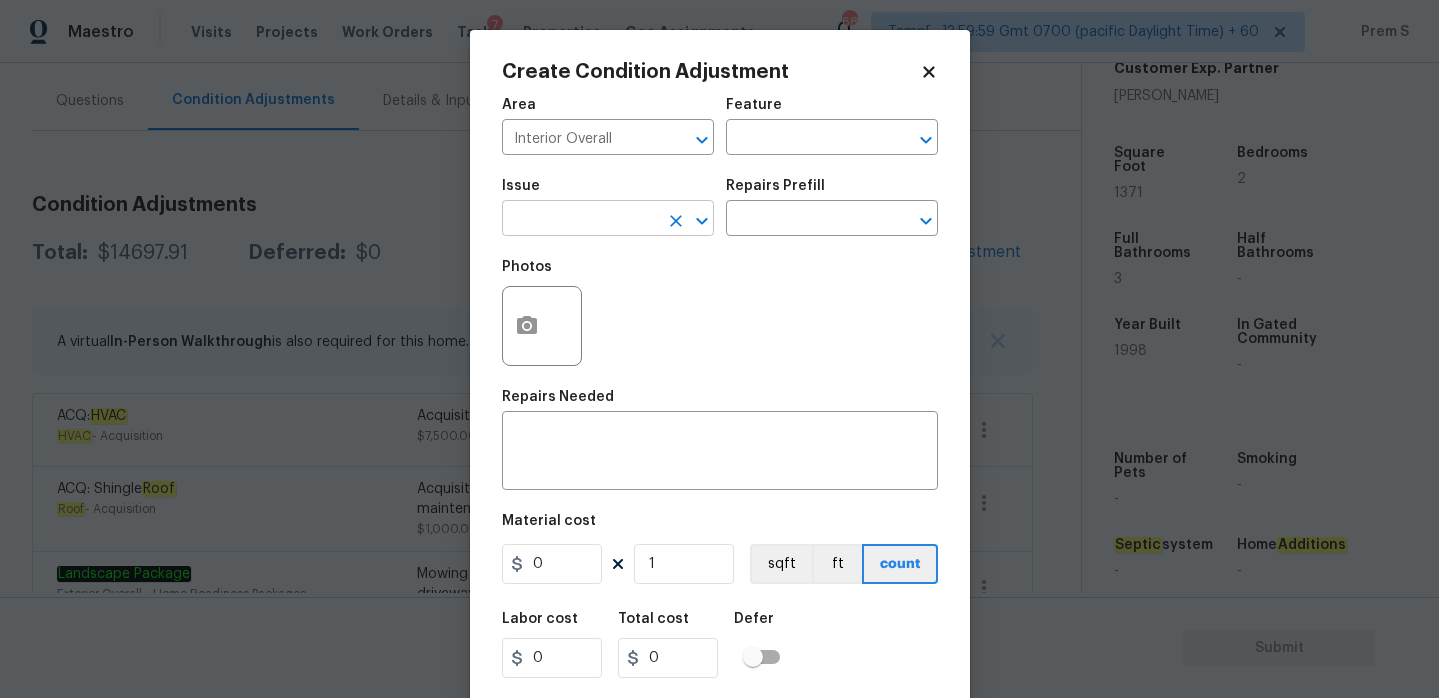
click at [543, 222] on input "text" at bounding box center [580, 220] width 156 height 31
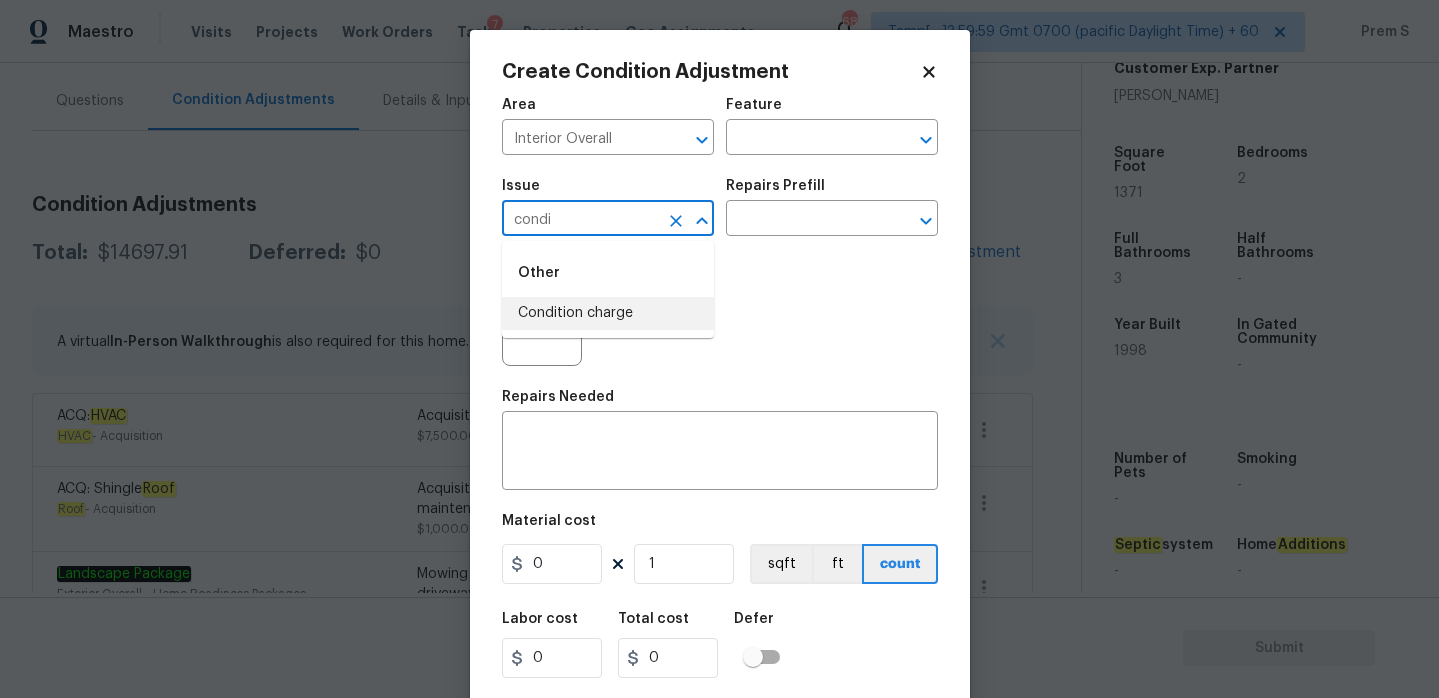
click at [562, 318] on li "Condition charge" at bounding box center [608, 313] width 212 height 33
type input "Condition charge"
click at [864, 224] on input "text" at bounding box center [804, 220] width 156 height 31
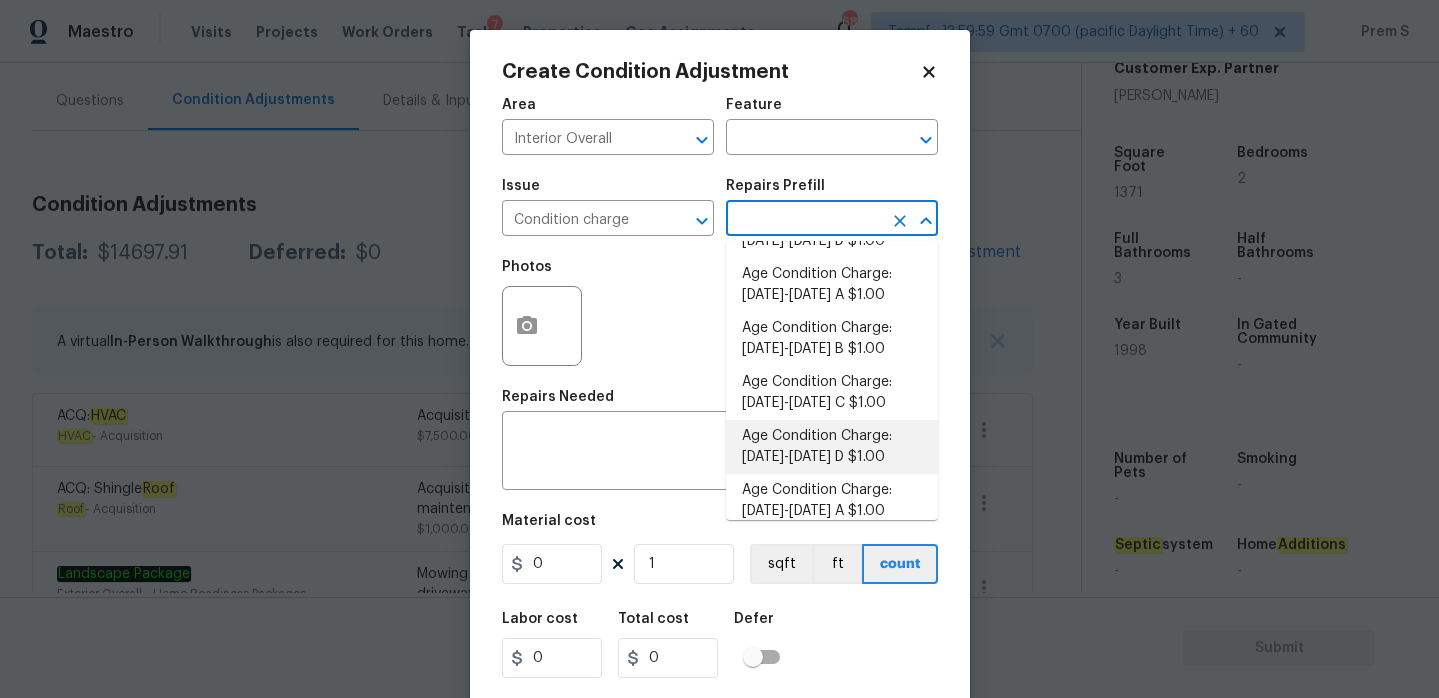
scroll to position [334, 0]
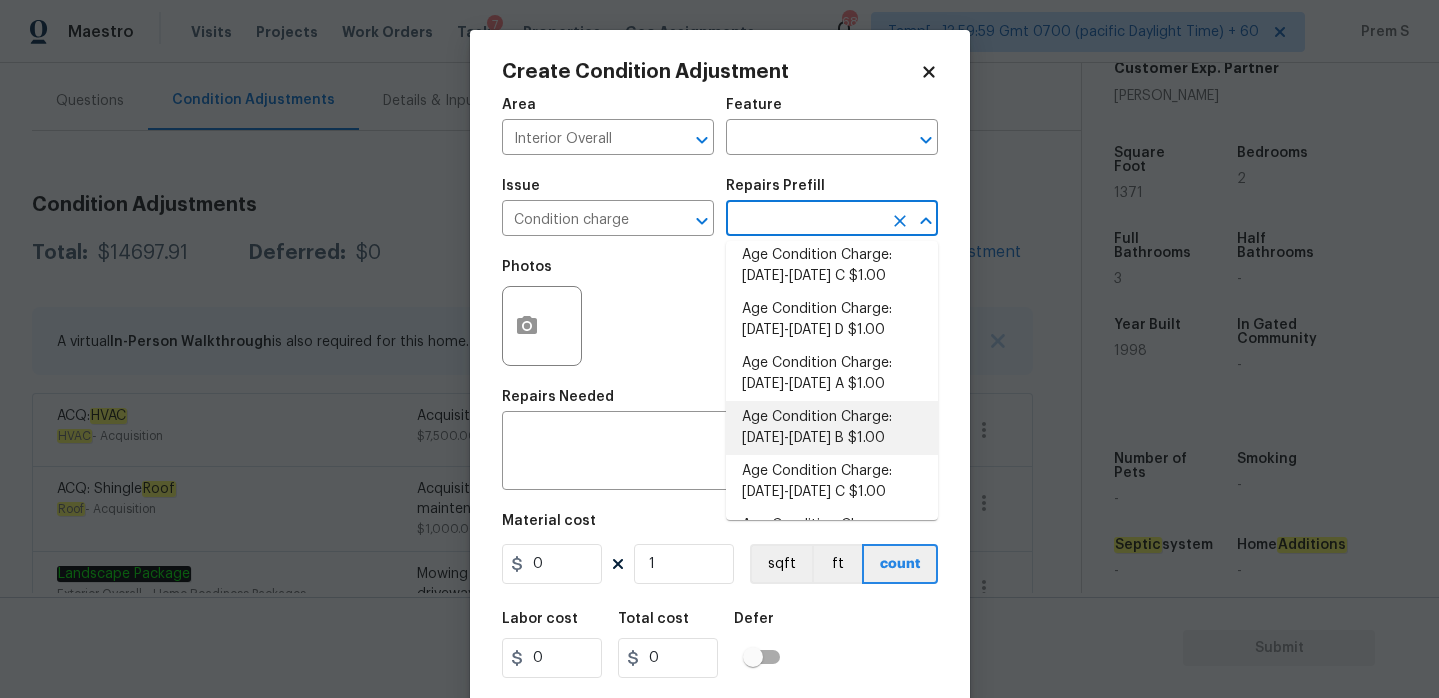
click at [853, 438] on li "Age Condition Charge: 1993-2008 B $1.00" at bounding box center [832, 428] width 212 height 54
type input "Home Readiness Packages"
type textarea "Age Condition Charge: 1993-2008 B"
type input "1"
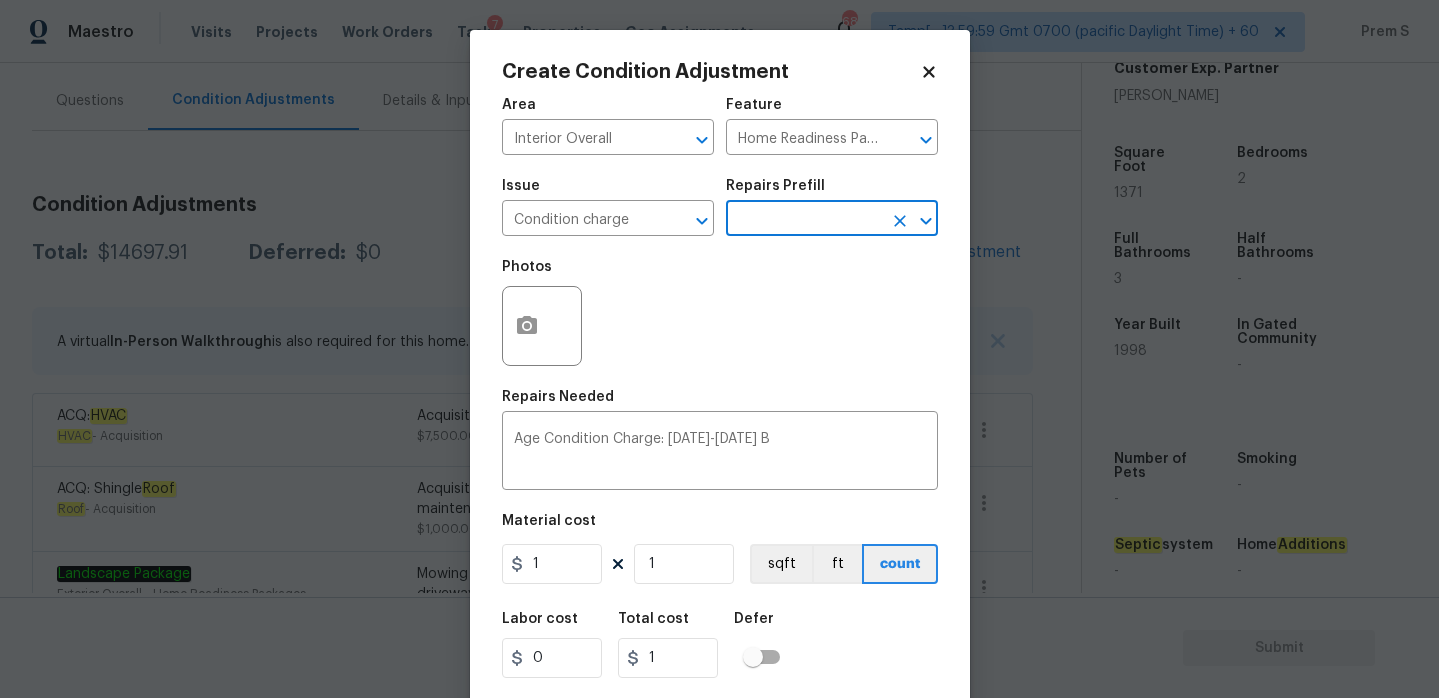
scroll to position [49, 0]
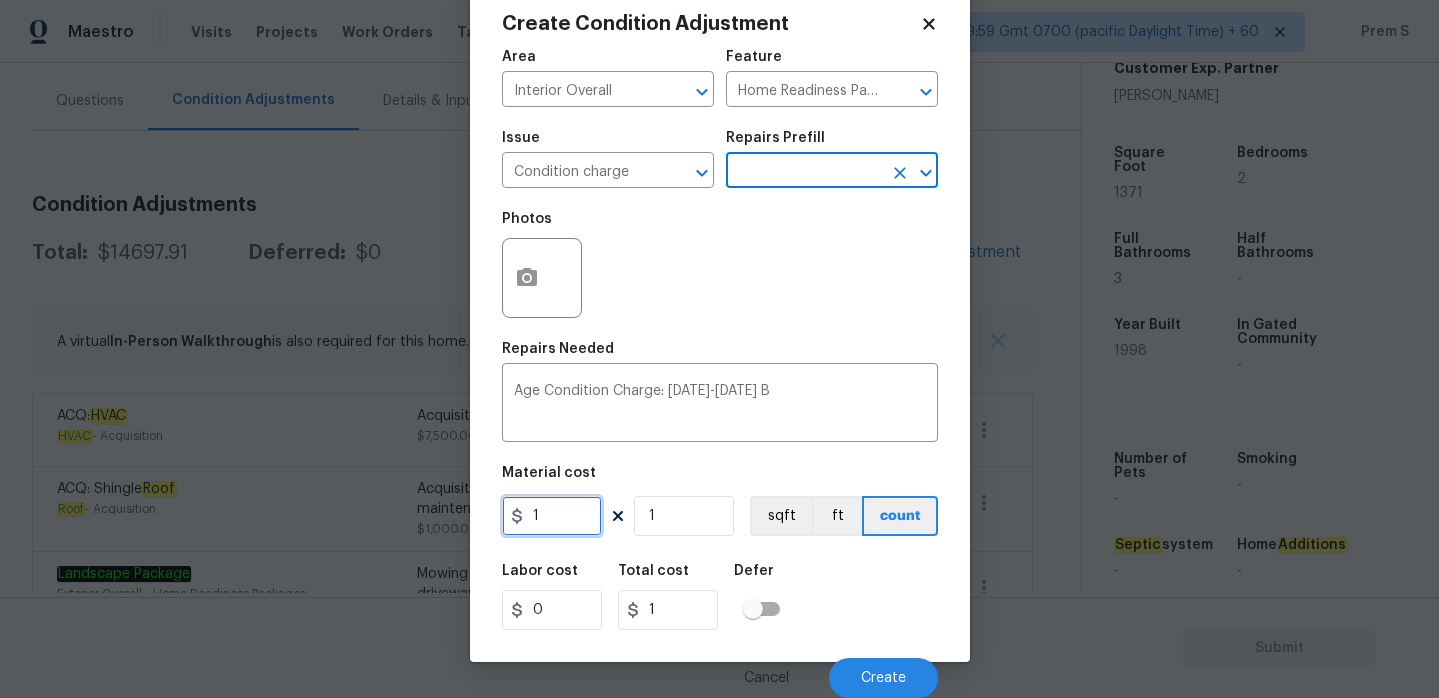
click at [549, 524] on input "1" at bounding box center [552, 516] width 100 height 40
type input "2000"
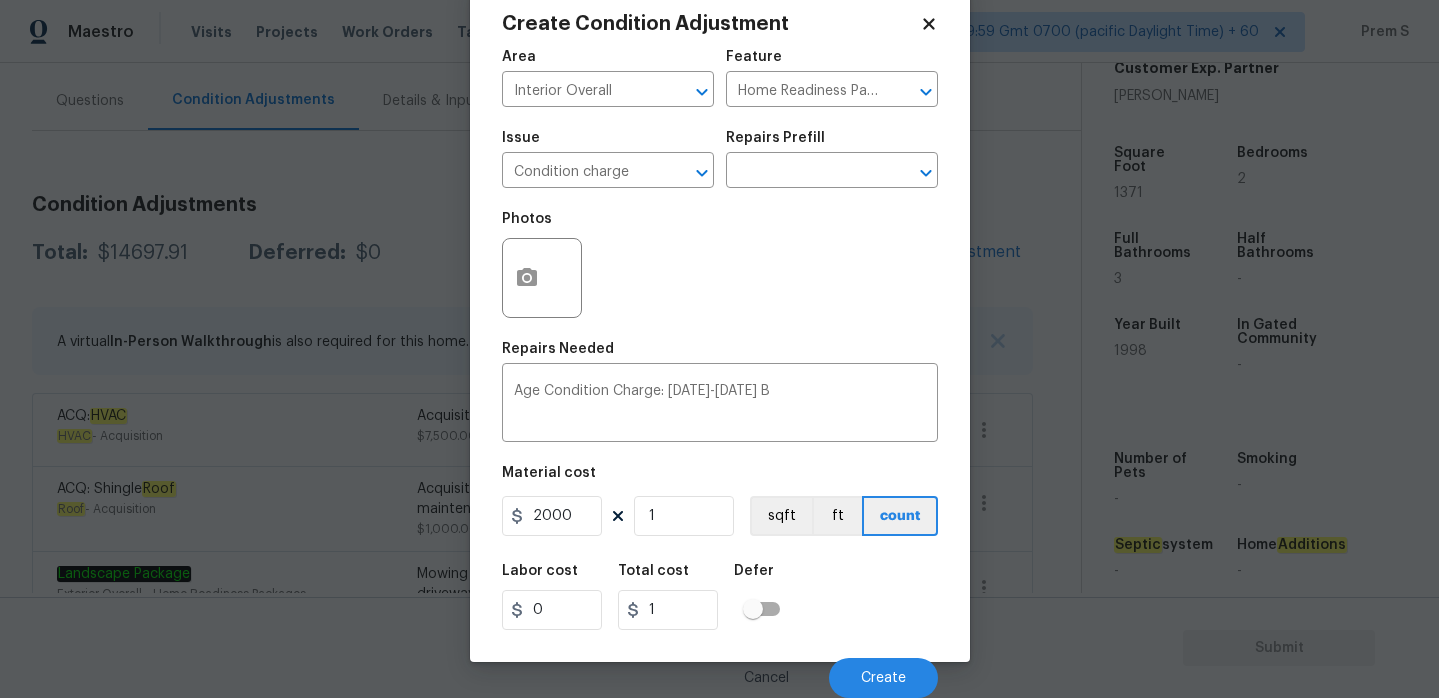
type input "2000"
click at [865, 600] on div "Labor cost 0 Total cost 2000 Defer" at bounding box center [720, 597] width 436 height 90
click at [892, 674] on span "Create" at bounding box center [883, 678] width 45 height 15
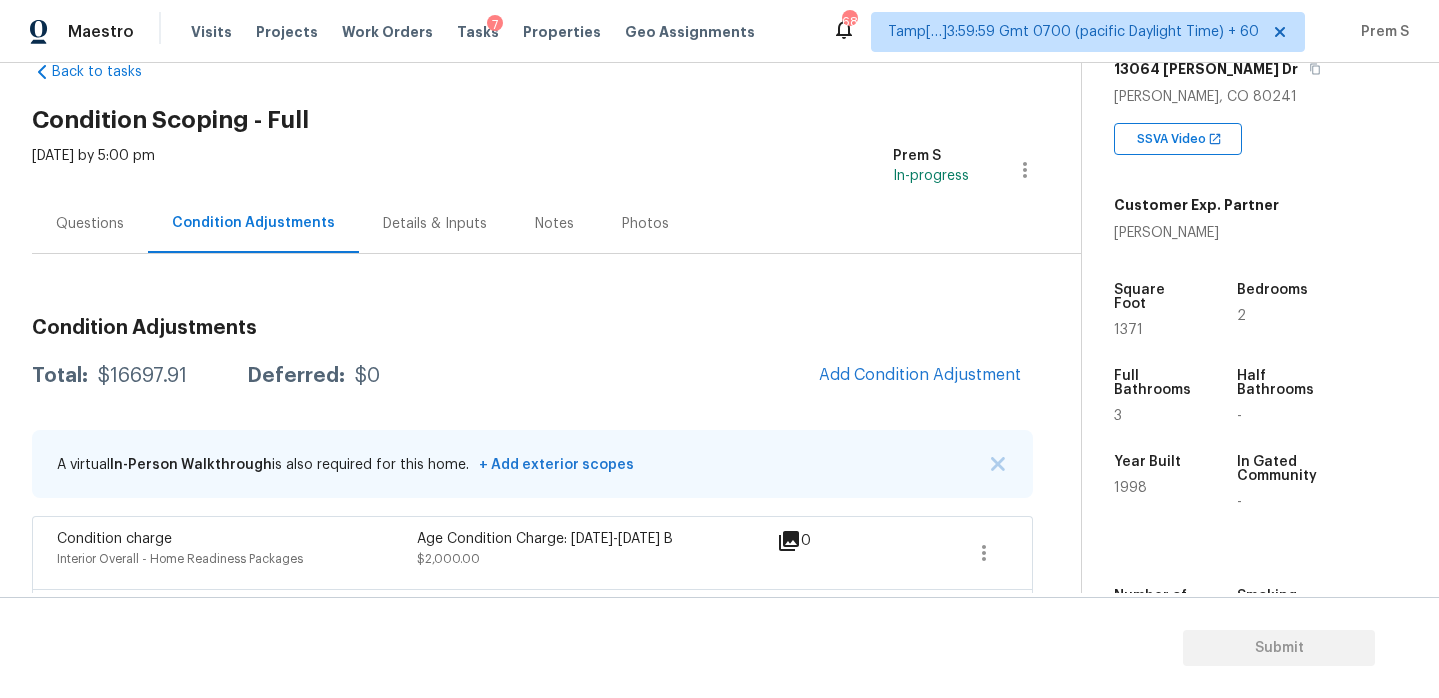
click at [96, 221] on div "Questions" at bounding box center [90, 224] width 68 height 20
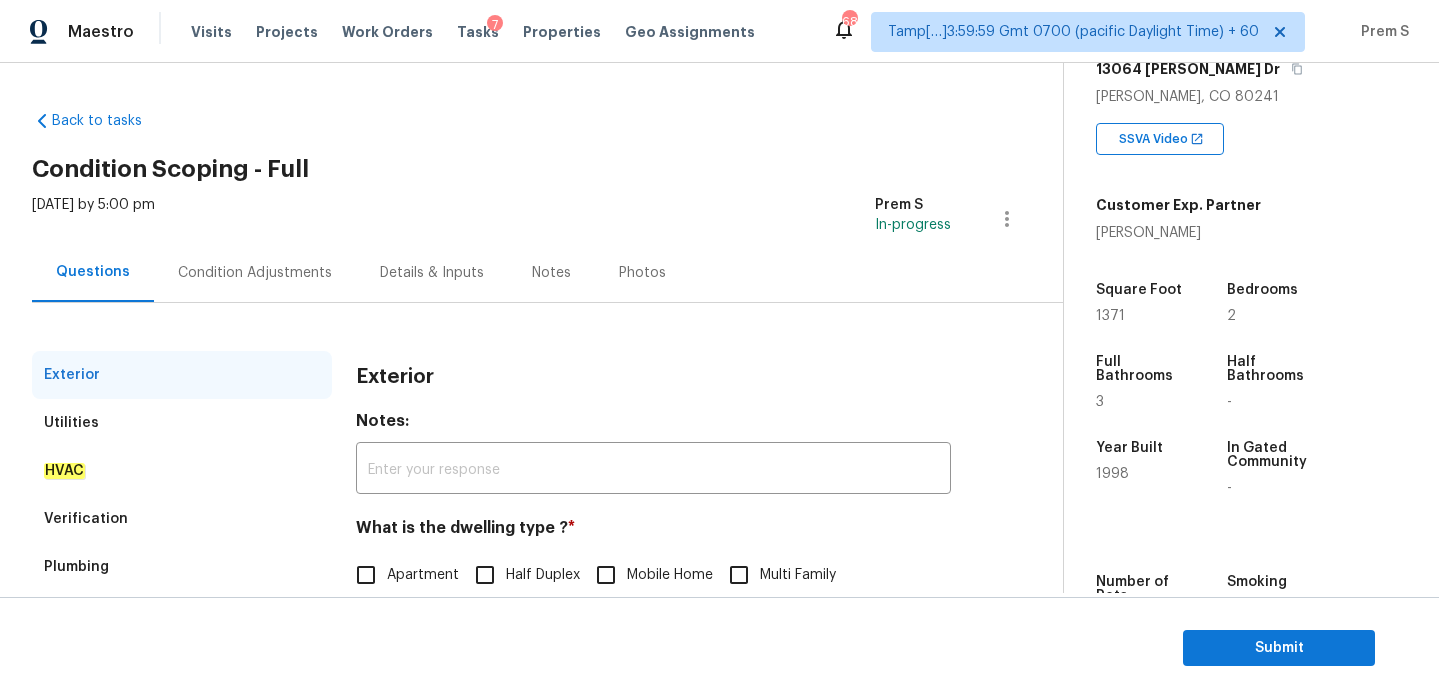
click at [297, 277] on div "Condition Adjustments" at bounding box center [255, 273] width 154 height 20
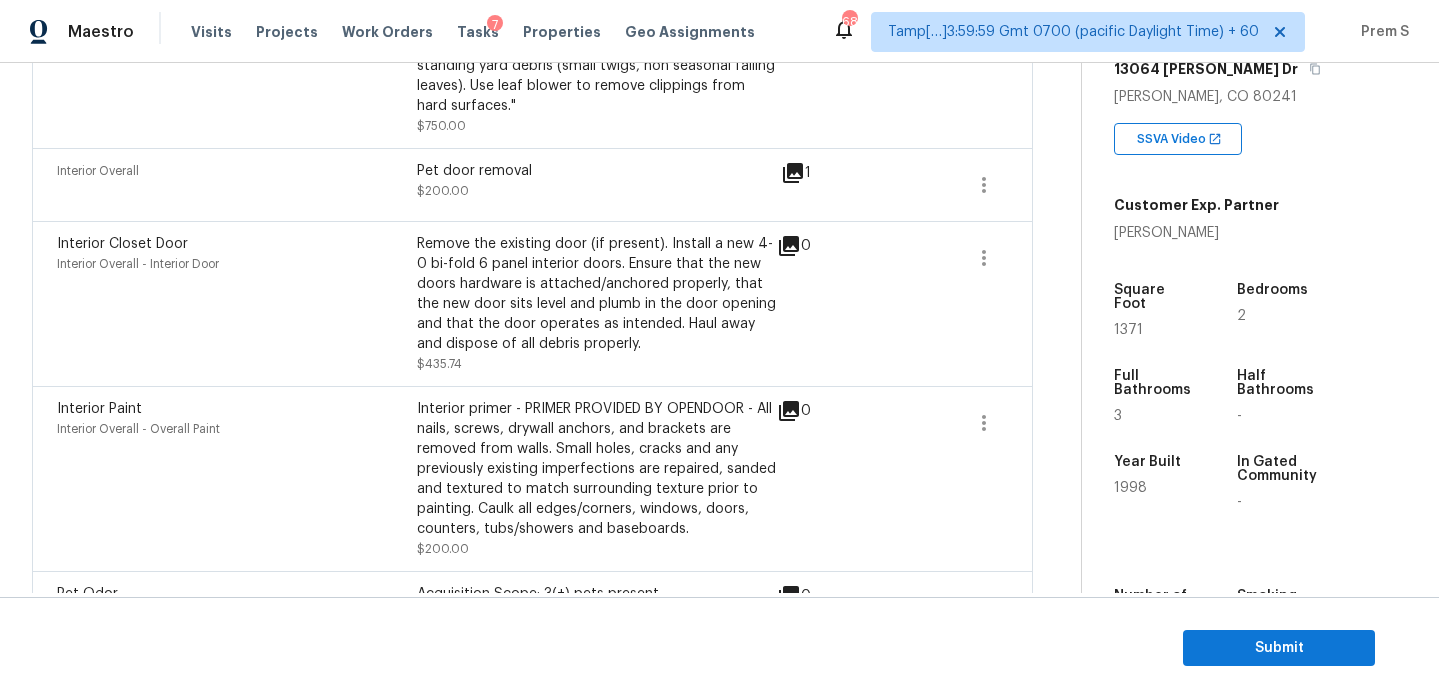
scroll to position [506, 0]
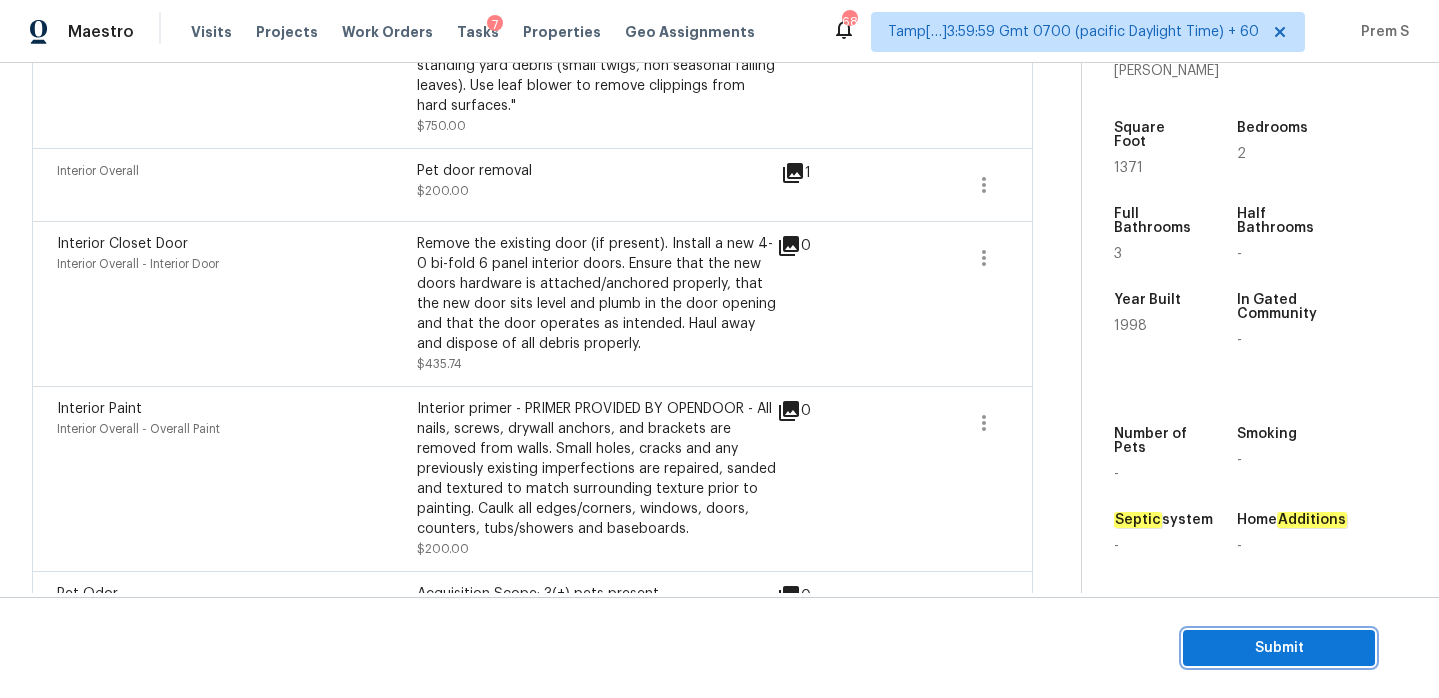
click at [1249, 650] on span "Submit" at bounding box center [1279, 648] width 160 height 25
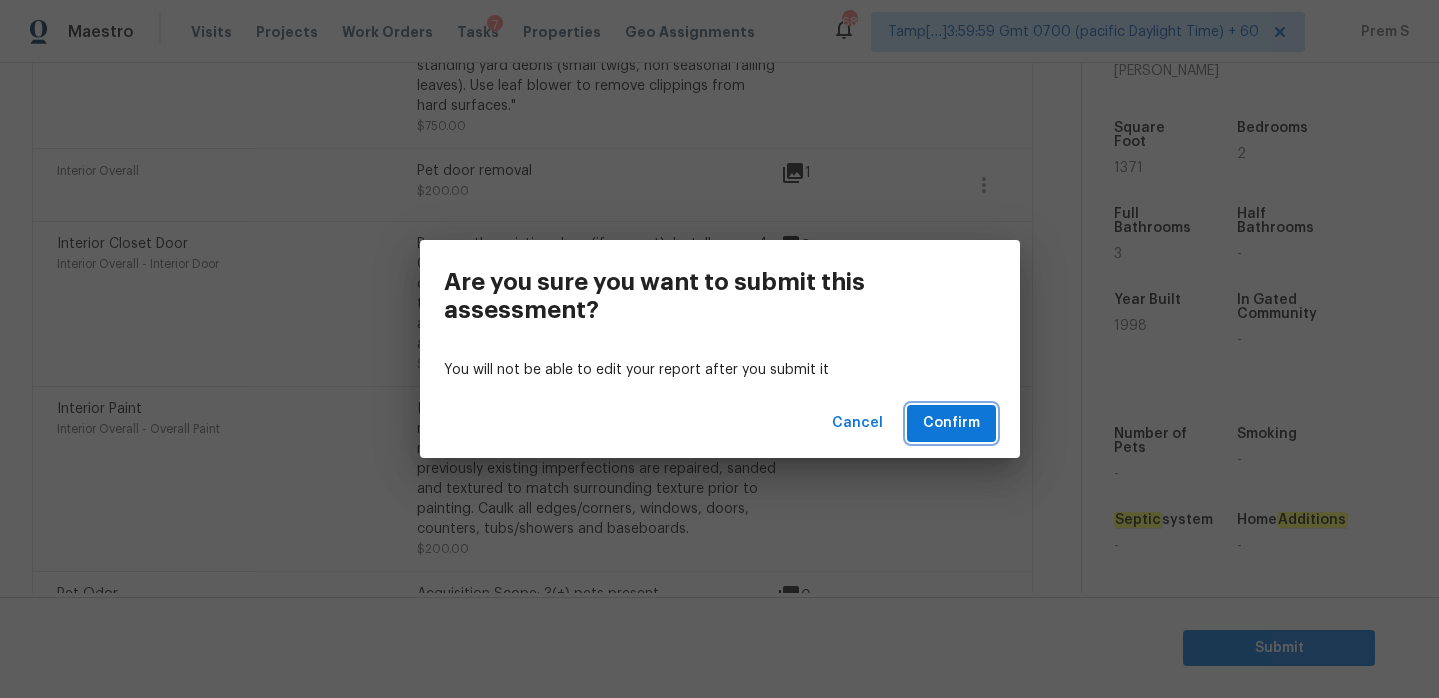
click at [971, 432] on span "Confirm" at bounding box center [951, 423] width 57 height 25
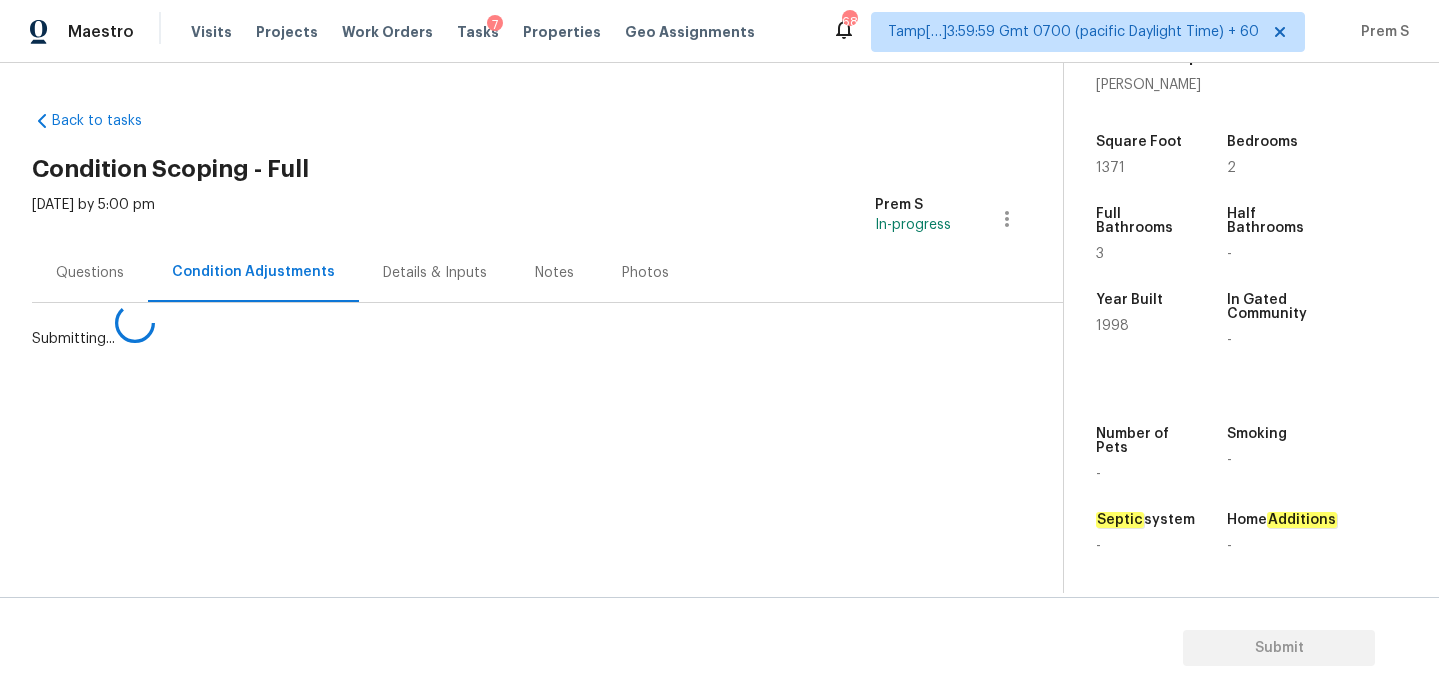
scroll to position [0, 0]
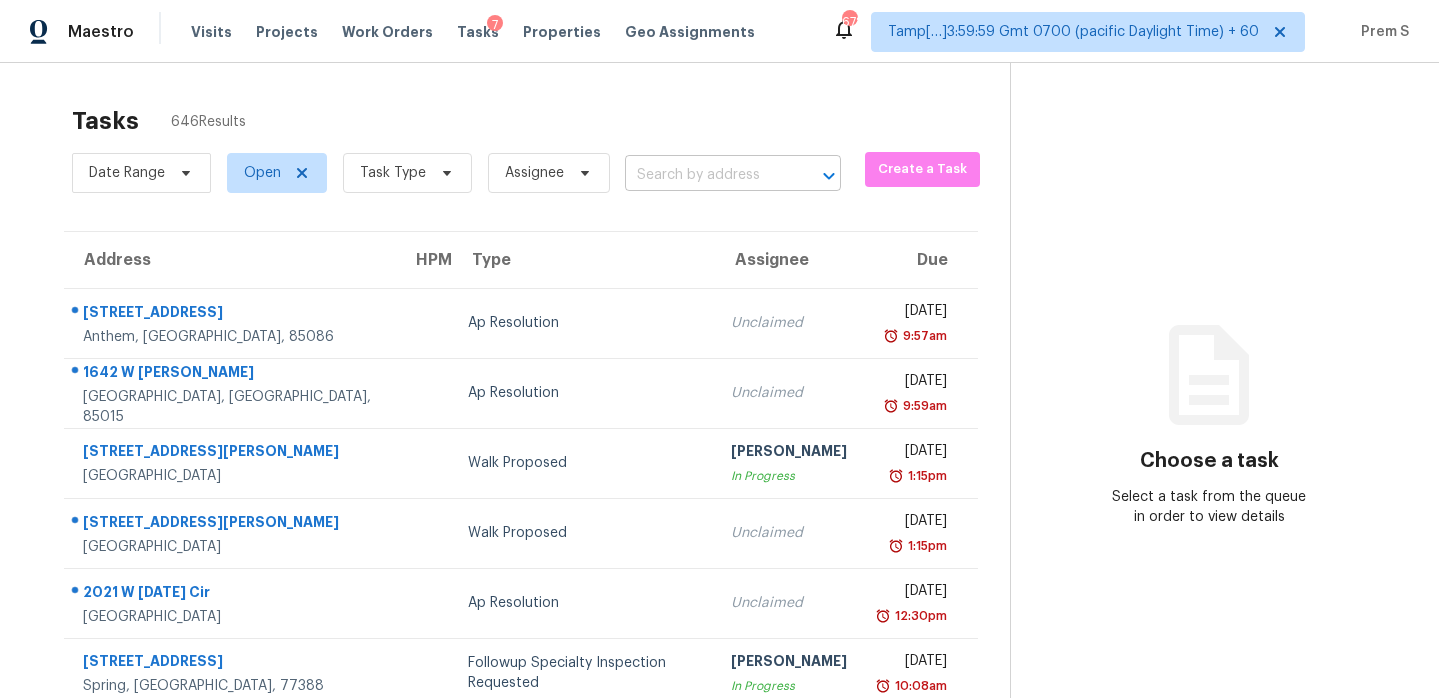
click at [744, 188] on input "text" at bounding box center [705, 175] width 160 height 31
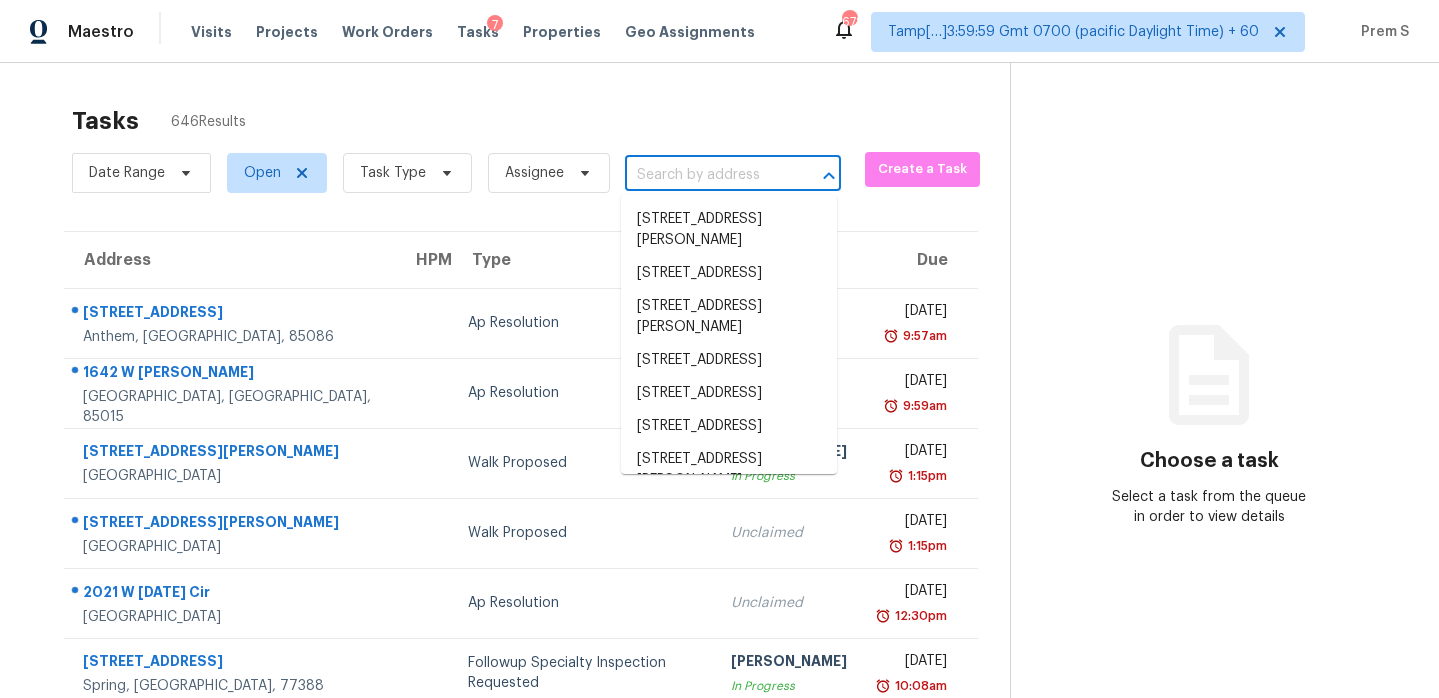
paste input "5989 Chaumont Dr San Diego, CA, 92114"
type input "5989 Chaumont Dr San Diego, CA, 92114"
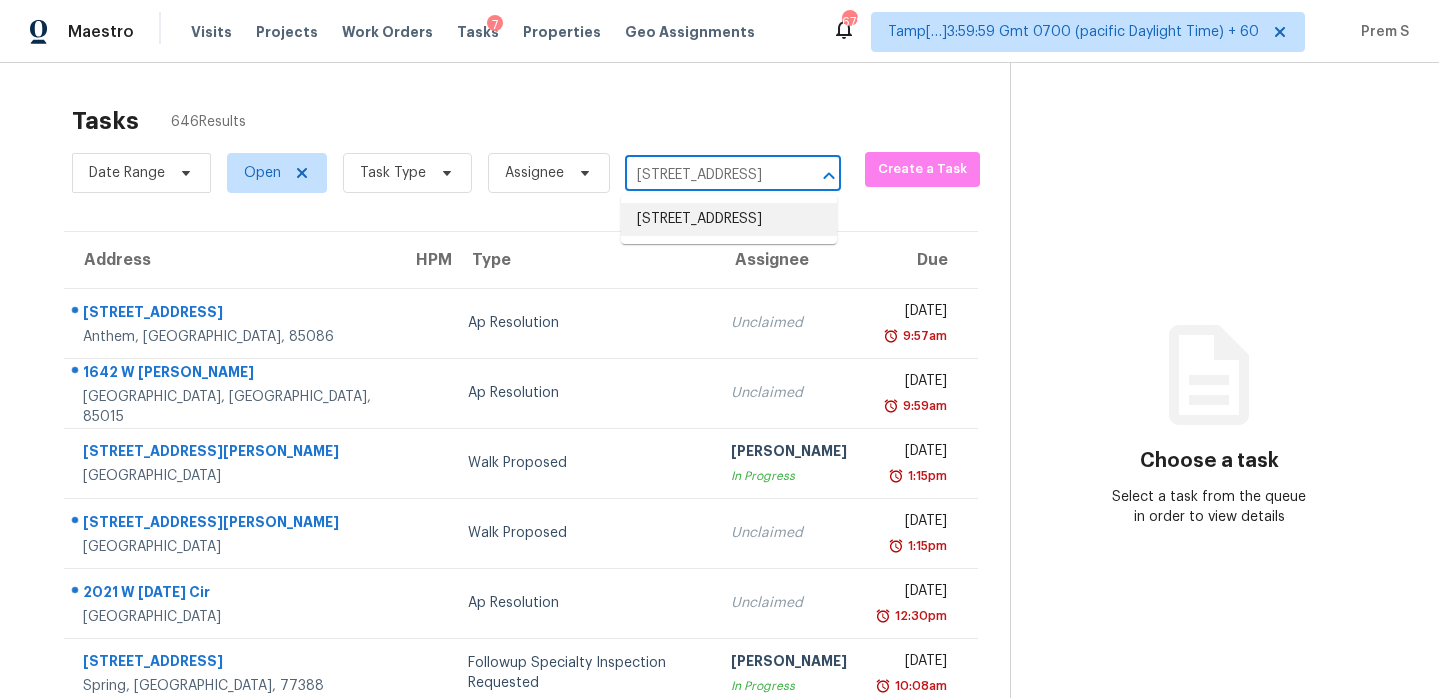
click at [737, 219] on li "5989 Chaumont Dr, San Diego, CA 92114" at bounding box center [729, 219] width 216 height 33
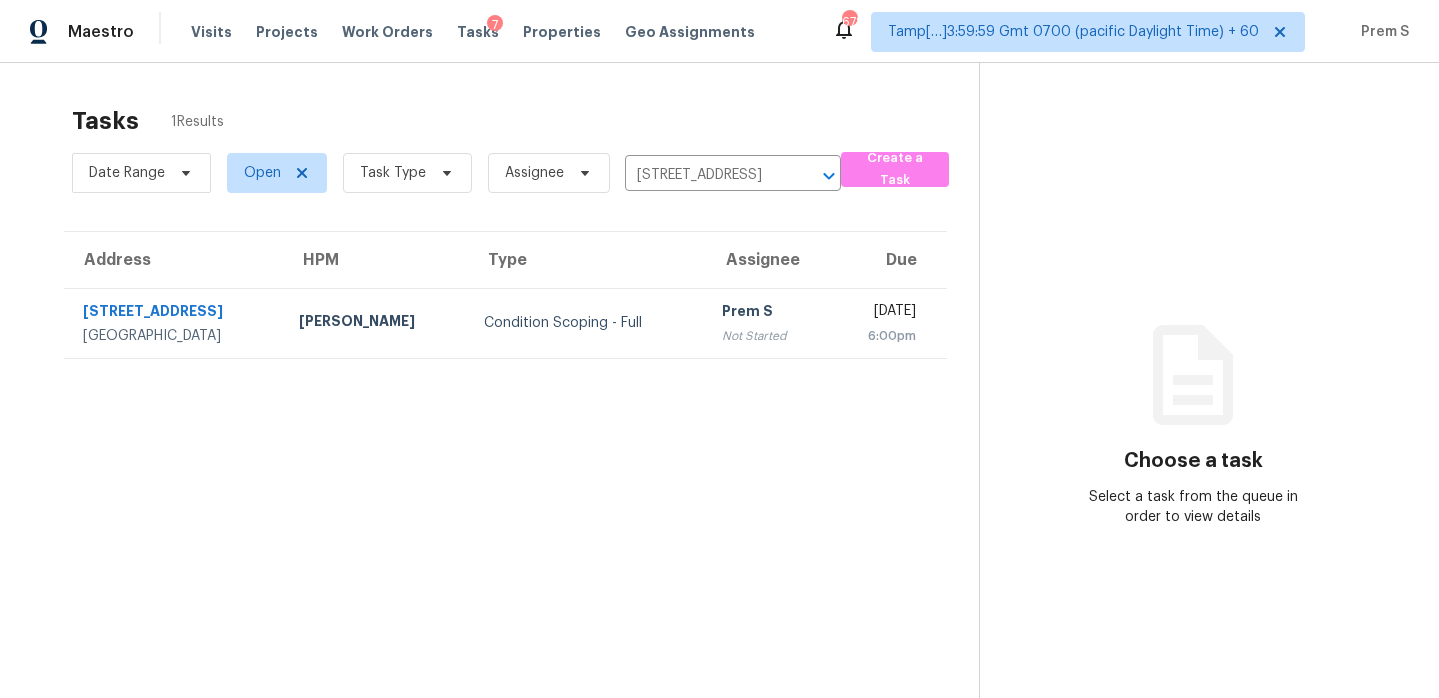
click at [722, 315] on div "Prem S" at bounding box center [766, 313] width 89 height 25
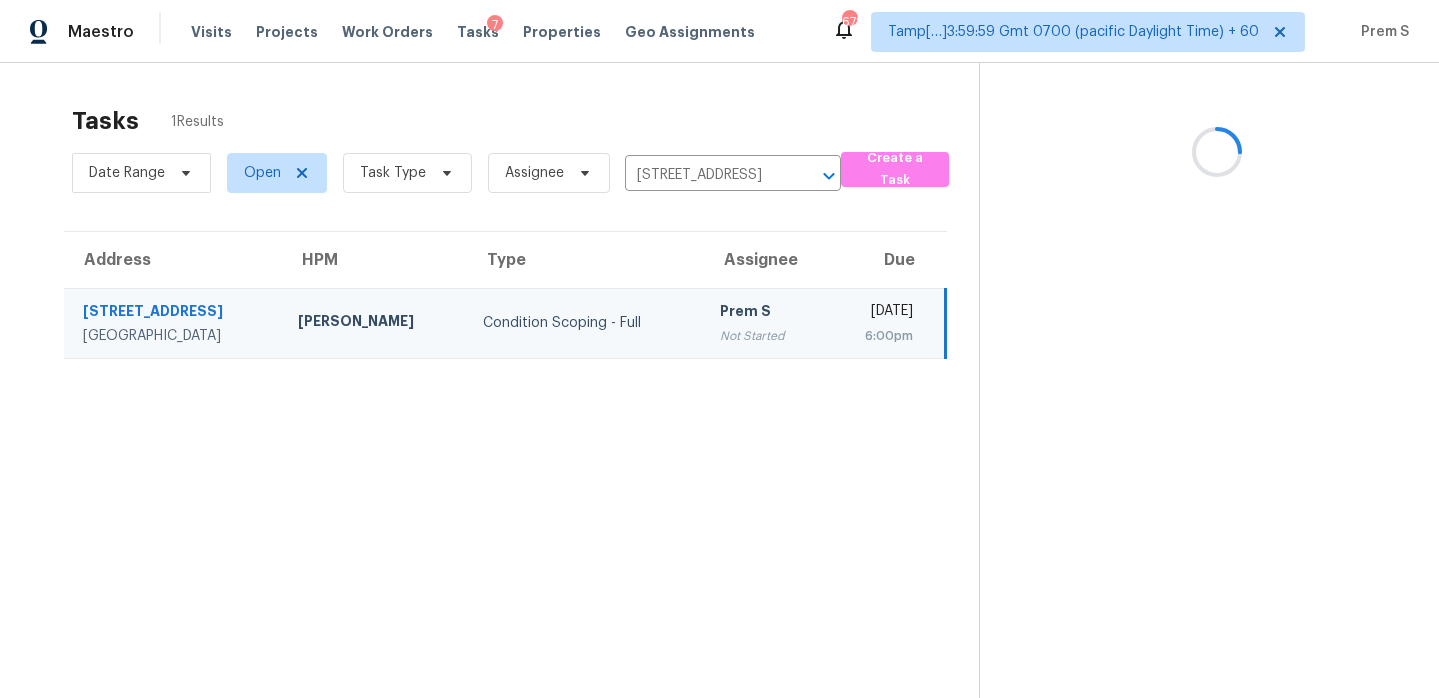
scroll to position [63, 0]
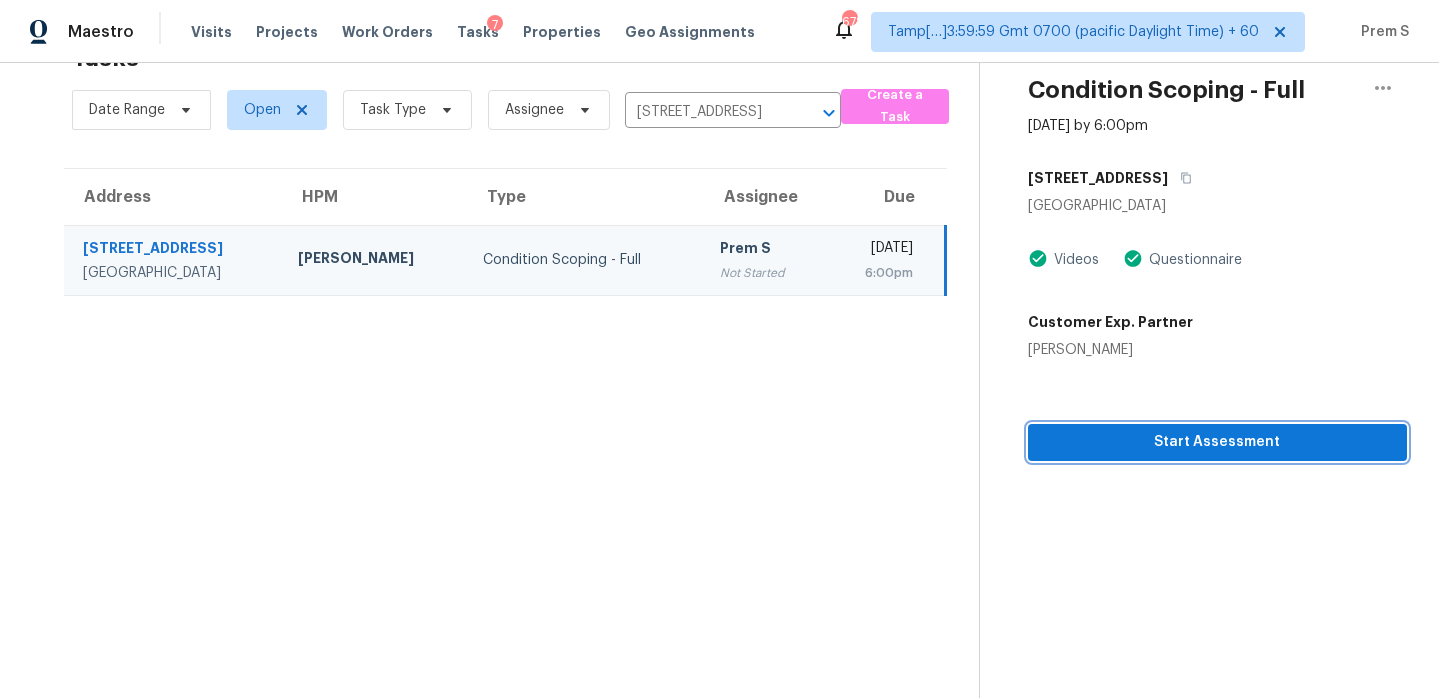
click at [1220, 437] on span "Start Assessment" at bounding box center [1217, 442] width 347 height 25
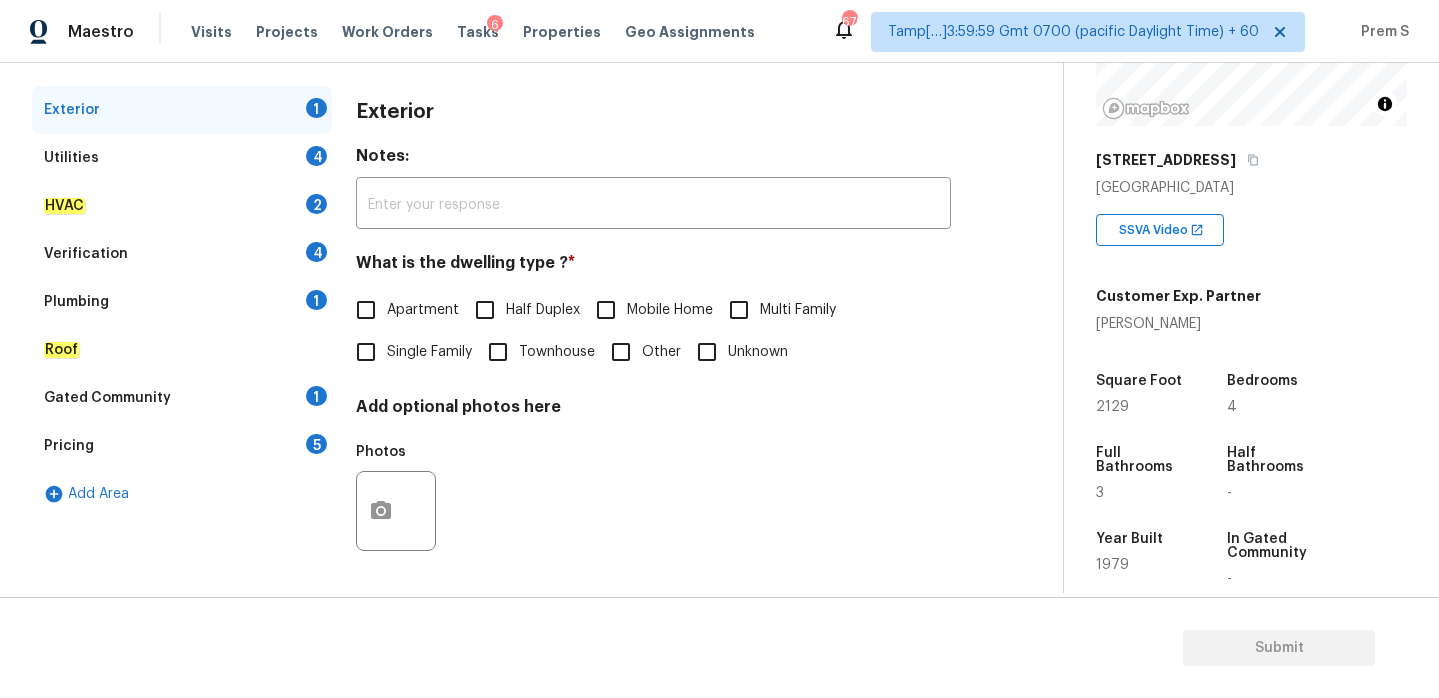
scroll to position [506, 0]
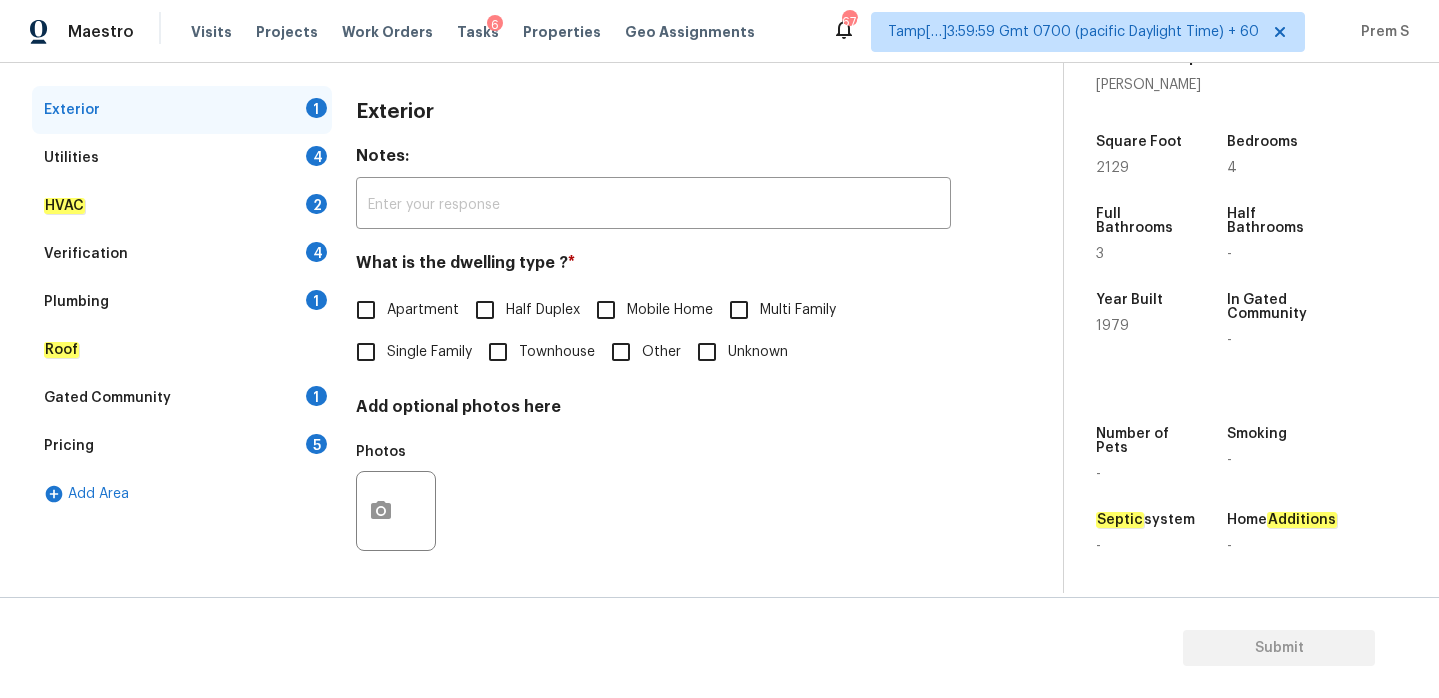
click at [1147, 497] on div "Septic system -" at bounding box center [1158, 533] width 124 height 72
click at [390, 346] on span "Single Family" at bounding box center [429, 352] width 85 height 21
click at [387, 346] on input "Single Family" at bounding box center [366, 352] width 42 height 42
checkbox input "true"
click at [299, 165] on div "Utilities 4" at bounding box center [182, 158] width 300 height 48
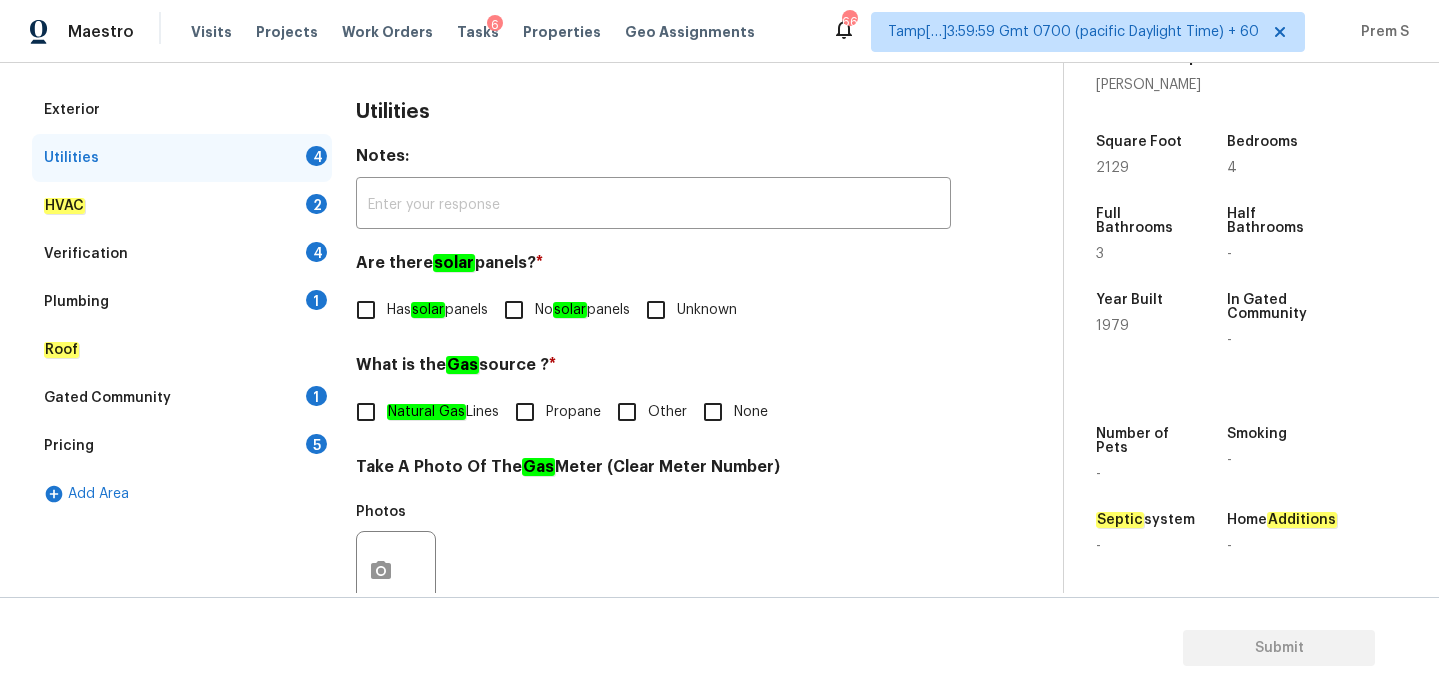
click at [535, 302] on input "No solar panels" at bounding box center [514, 310] width 42 height 42
checkbox input "true"
click at [362, 413] on input "Natural Gas Lines" at bounding box center [366, 412] width 42 height 42
checkbox input "true"
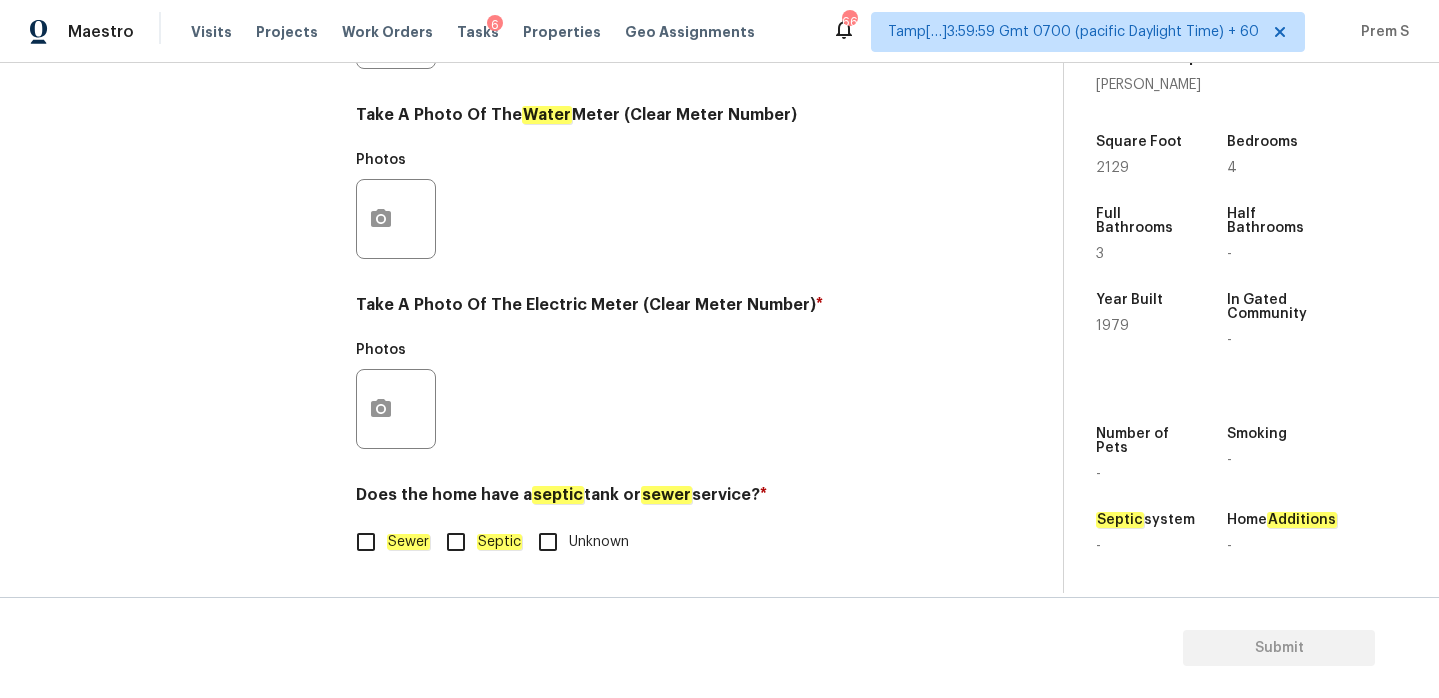
scroll to position [807, 0]
click at [394, 556] on label "Sewer" at bounding box center [387, 542] width 85 height 42
click at [387, 556] on input "Sewer" at bounding box center [366, 542] width 42 height 42
checkbox input "true"
click at [385, 419] on icon "button" at bounding box center [381, 409] width 24 height 24
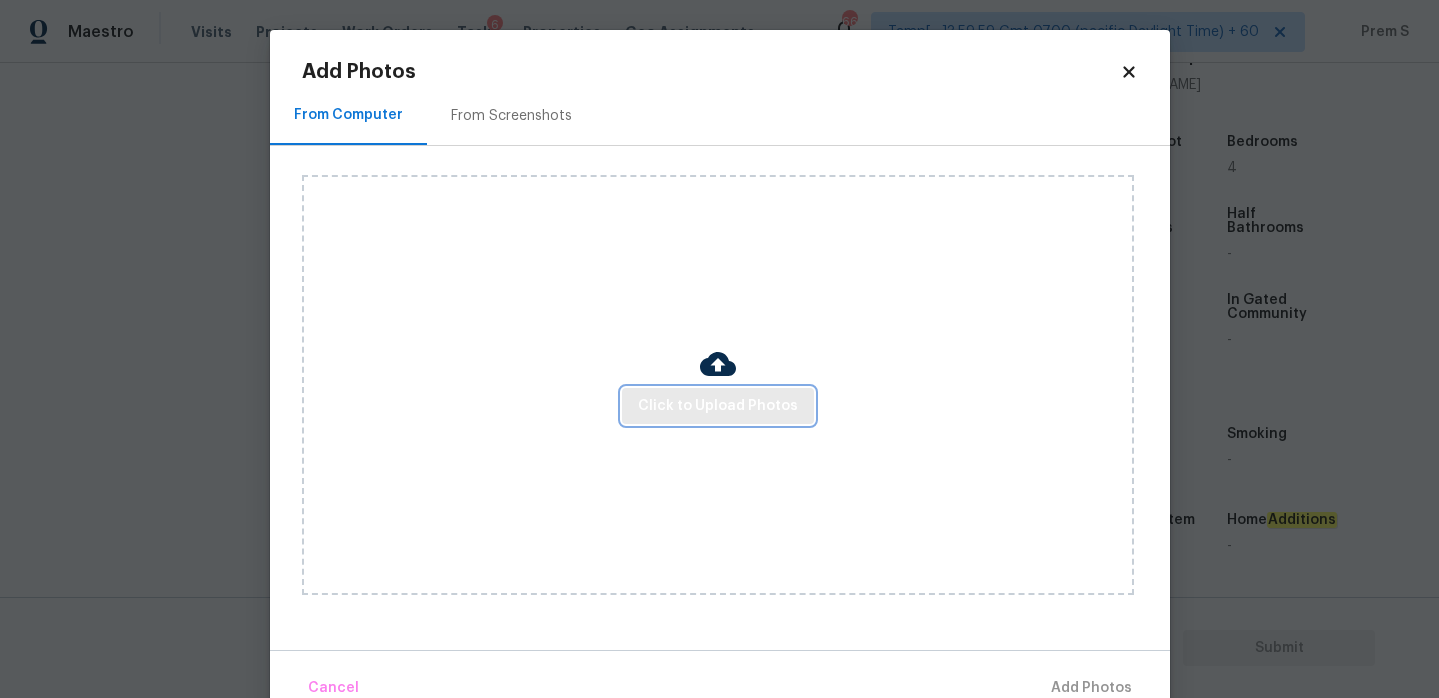
click at [768, 403] on span "Click to Upload Photos" at bounding box center [718, 406] width 160 height 25
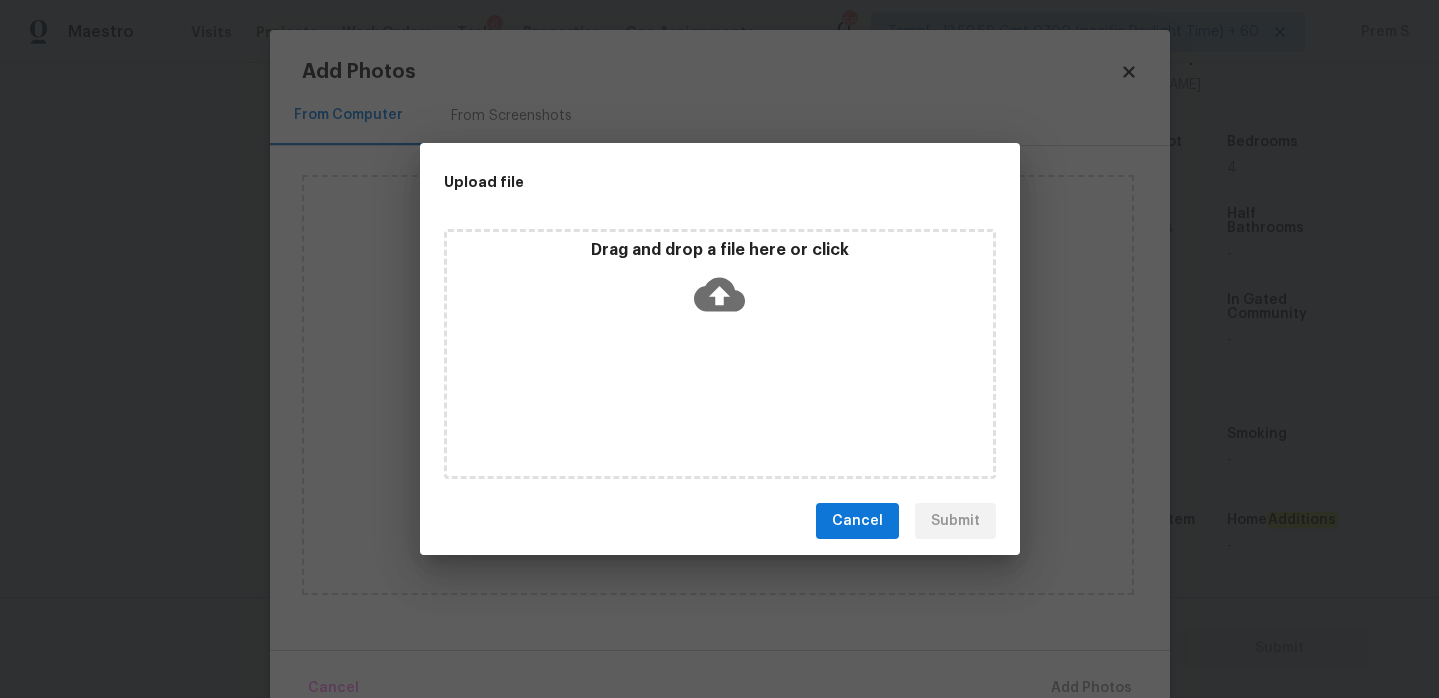
click at [727, 290] on icon at bounding box center [719, 295] width 51 height 34
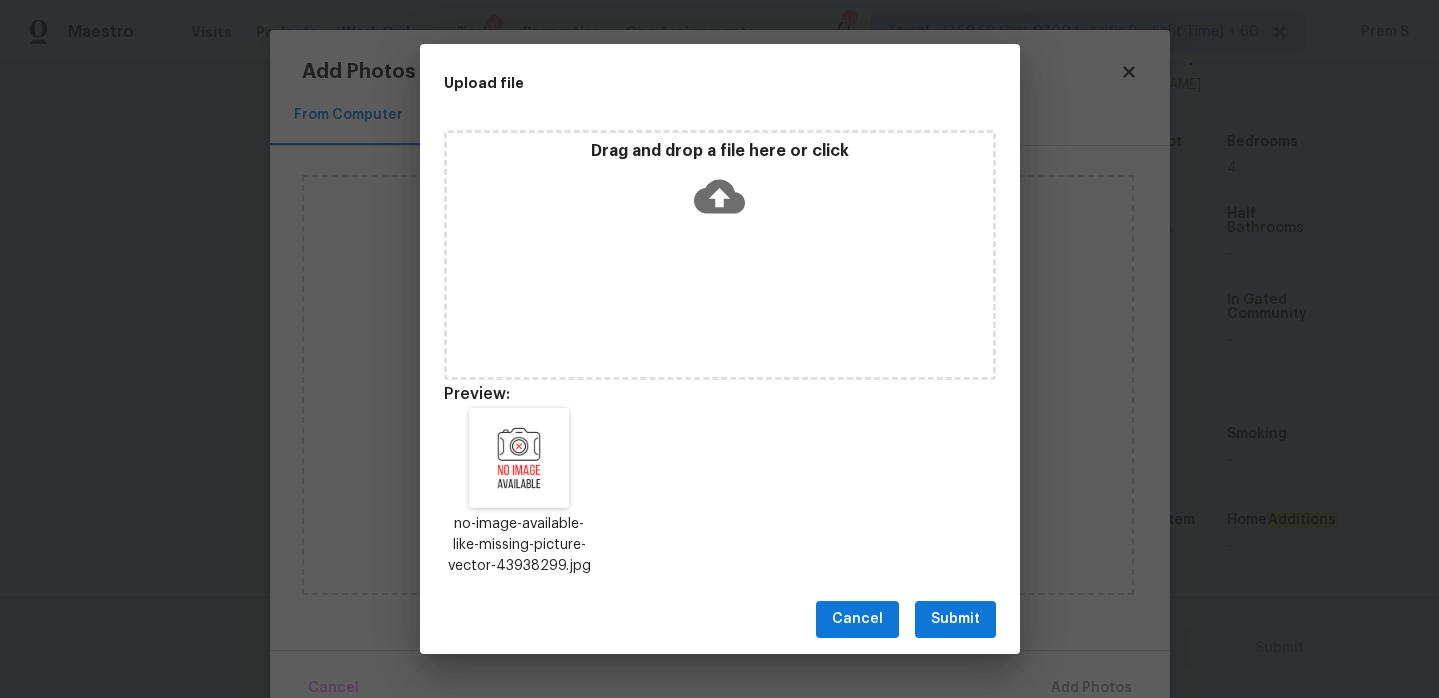
click at [977, 618] on span "Submit" at bounding box center [955, 619] width 49 height 25
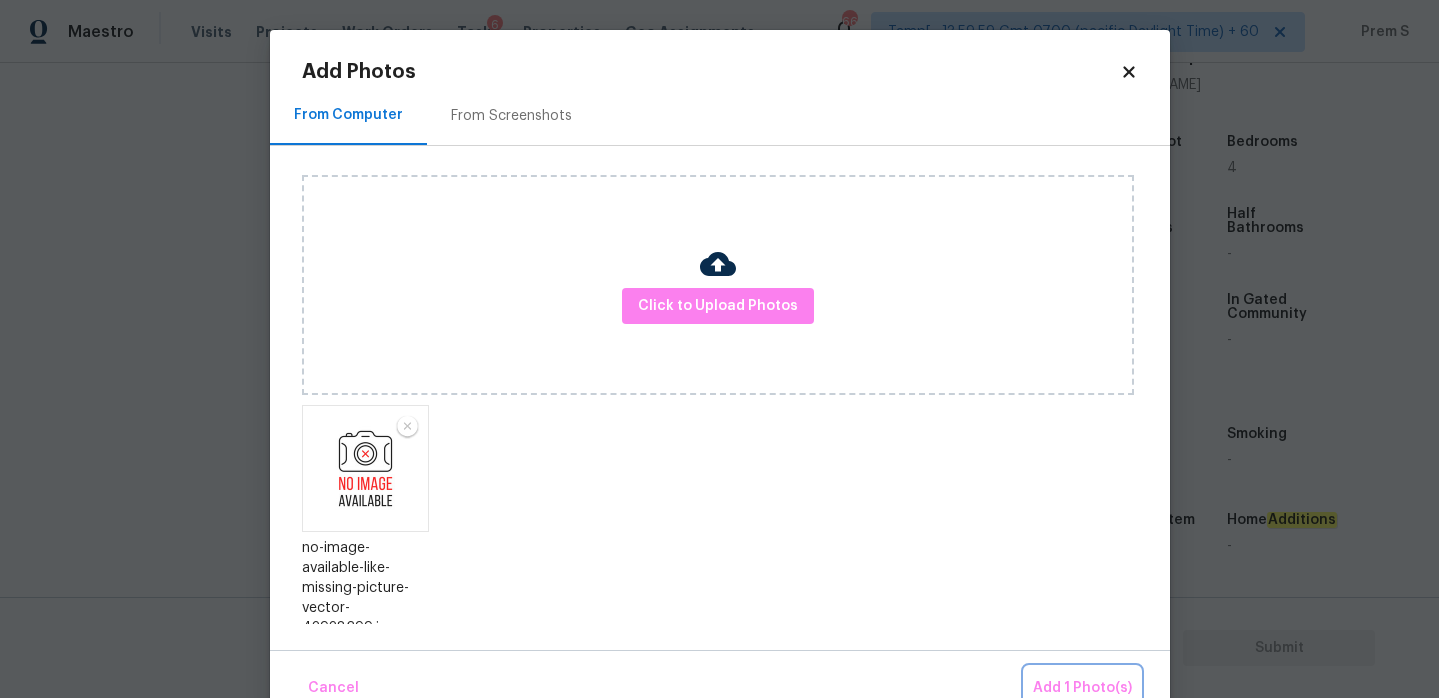
click at [1096, 687] on span "Add 1 Photo(s)" at bounding box center [1082, 688] width 99 height 25
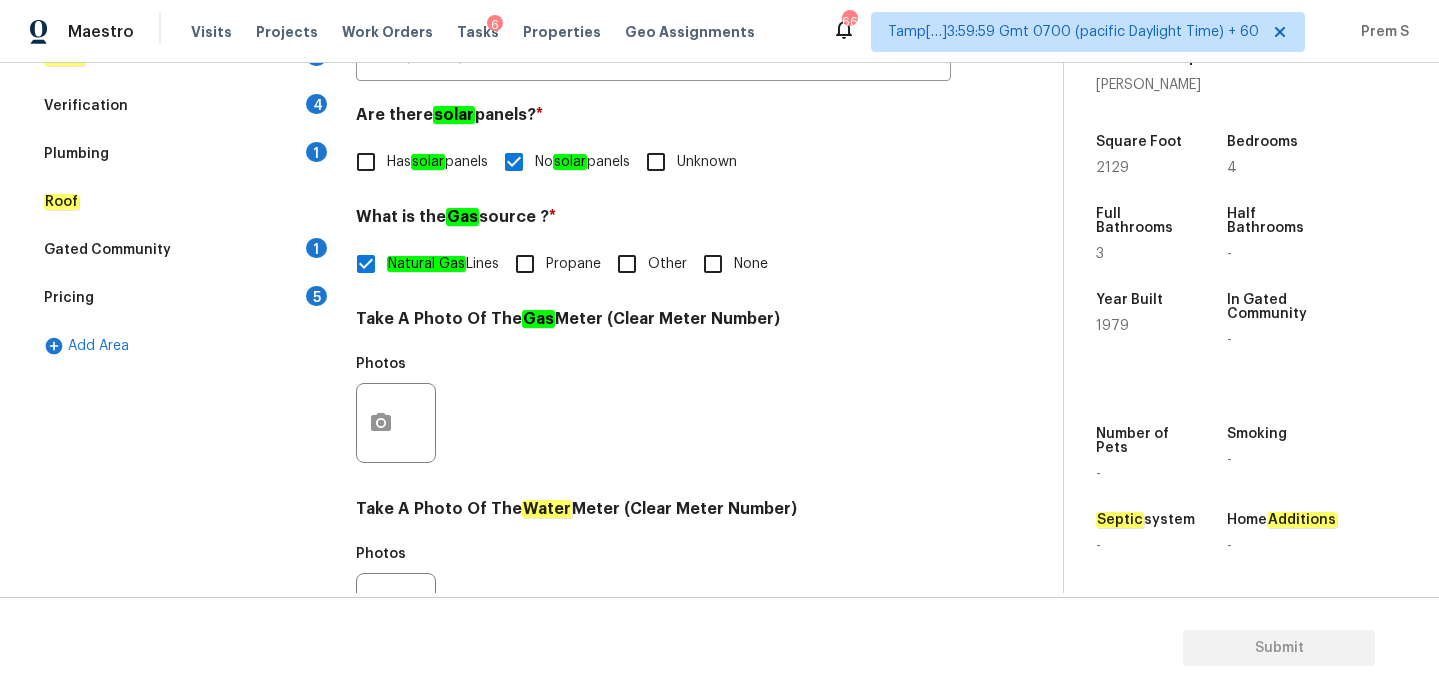
scroll to position [229, 0]
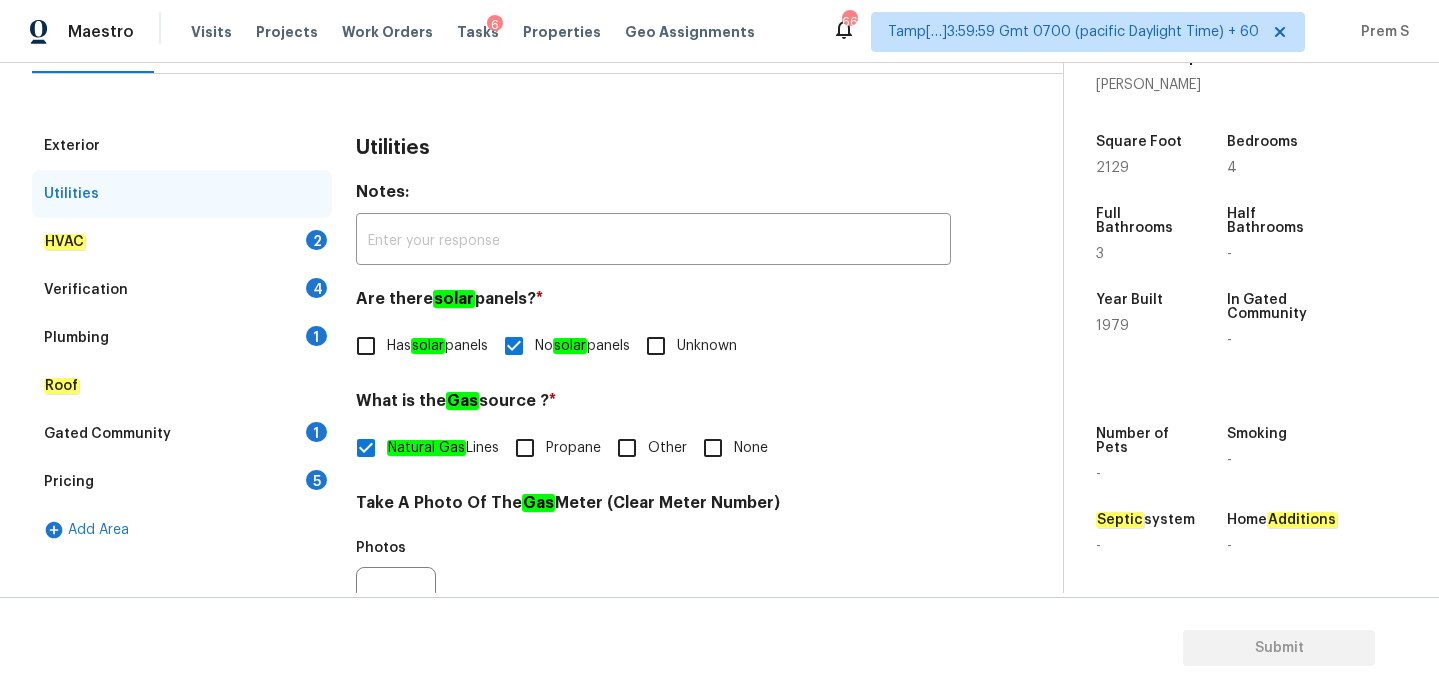
click at [309, 238] on div "2" at bounding box center [316, 240] width 21 height 20
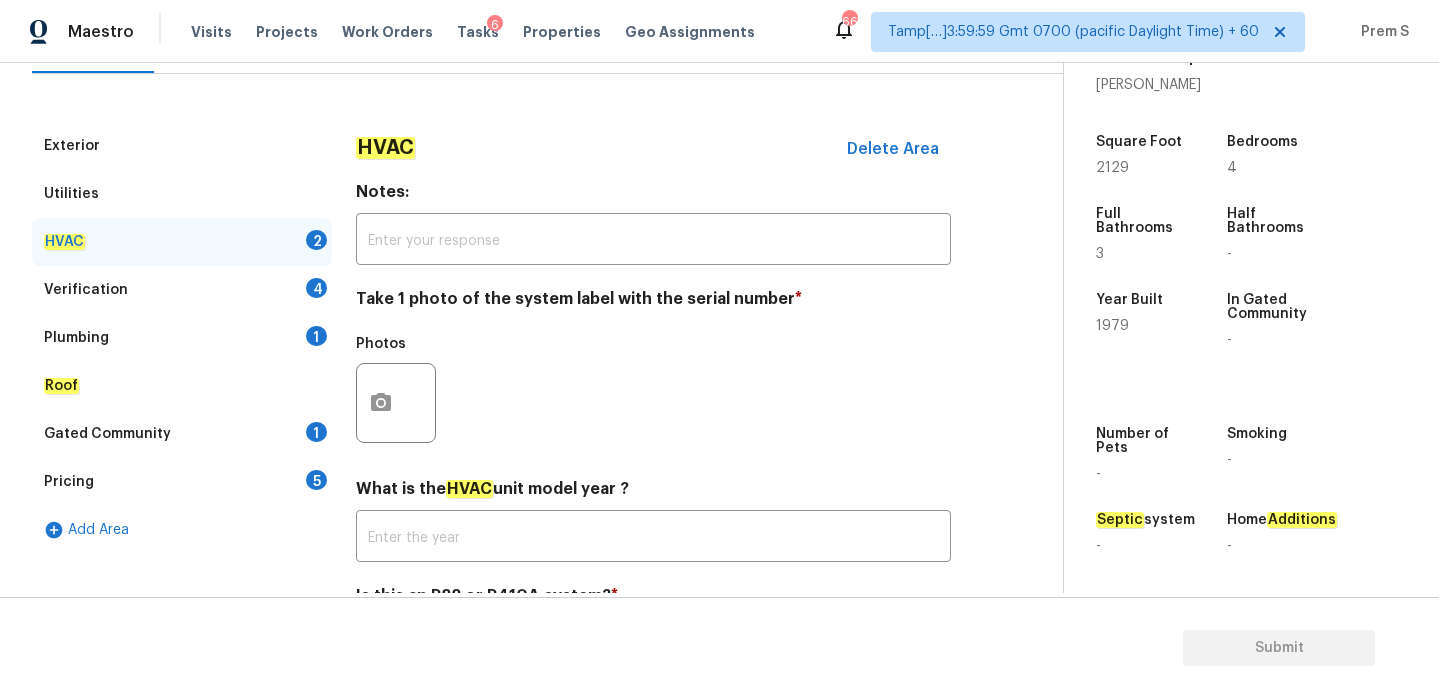
scroll to position [331, 0]
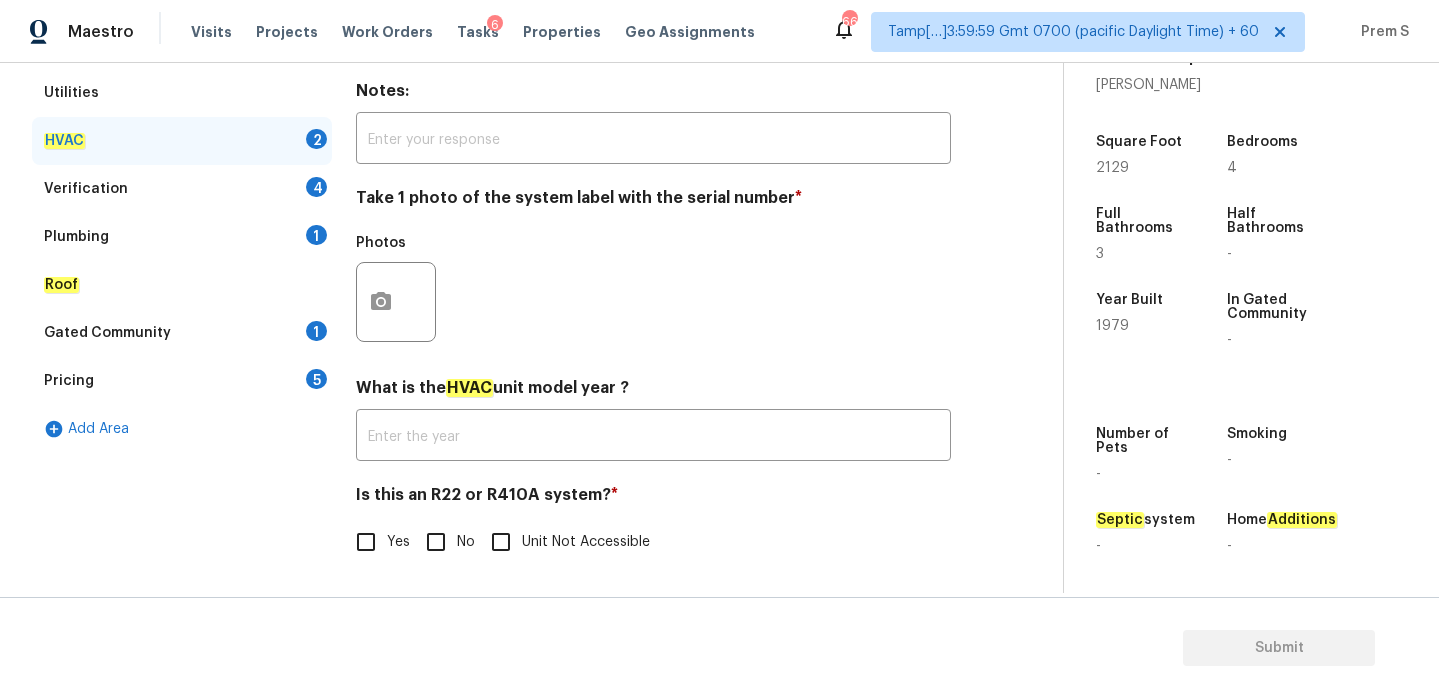
click at [449, 541] on input "No" at bounding box center [436, 542] width 42 height 42
checkbox input "true"
click at [389, 326] on button "button" at bounding box center [381, 301] width 48 height 78
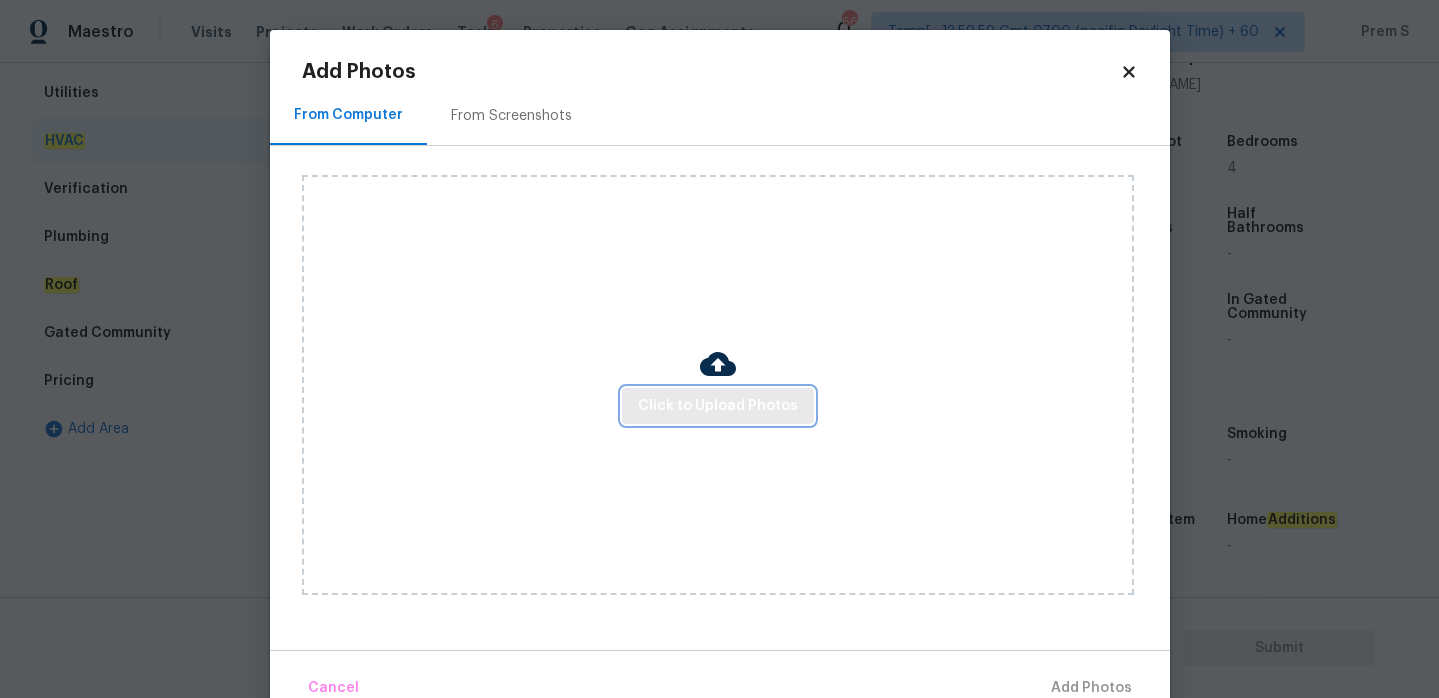
click at [704, 403] on span "Click to Upload Photos" at bounding box center [718, 406] width 160 height 25
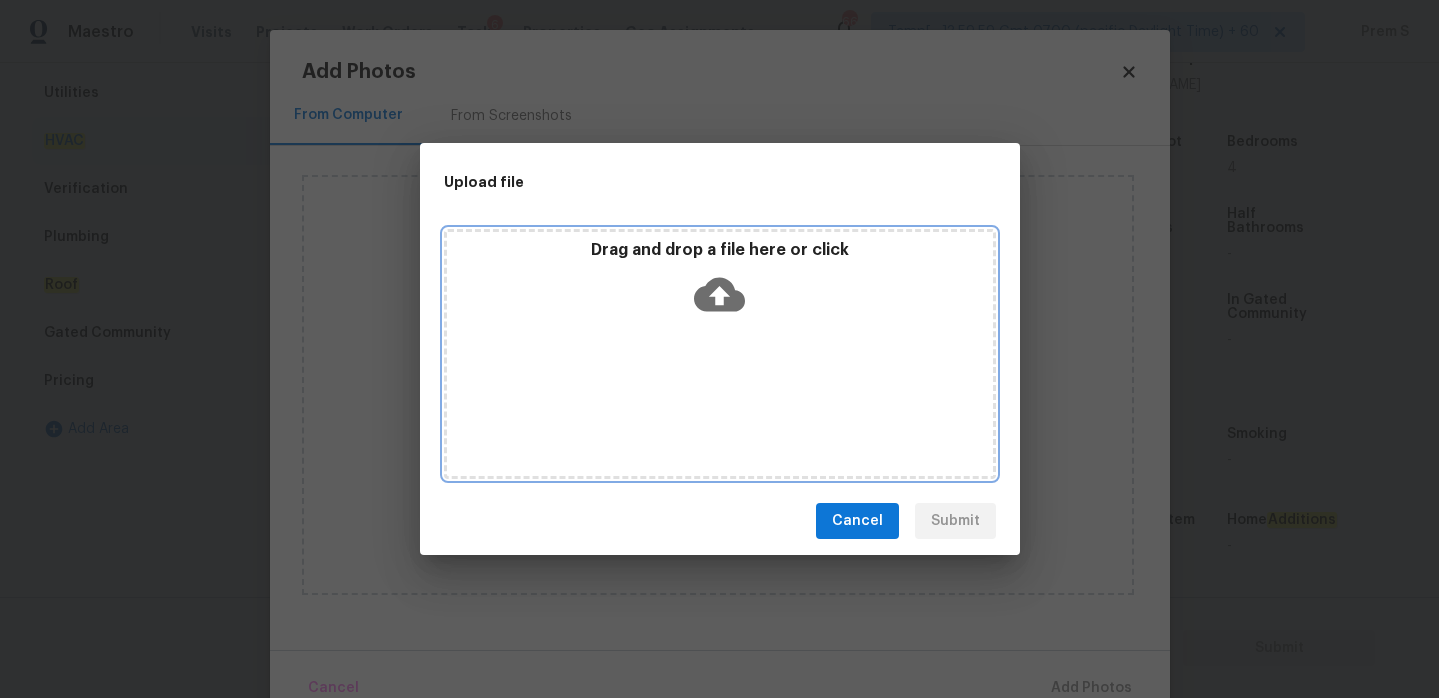
click at [727, 300] on icon at bounding box center [719, 295] width 51 height 34
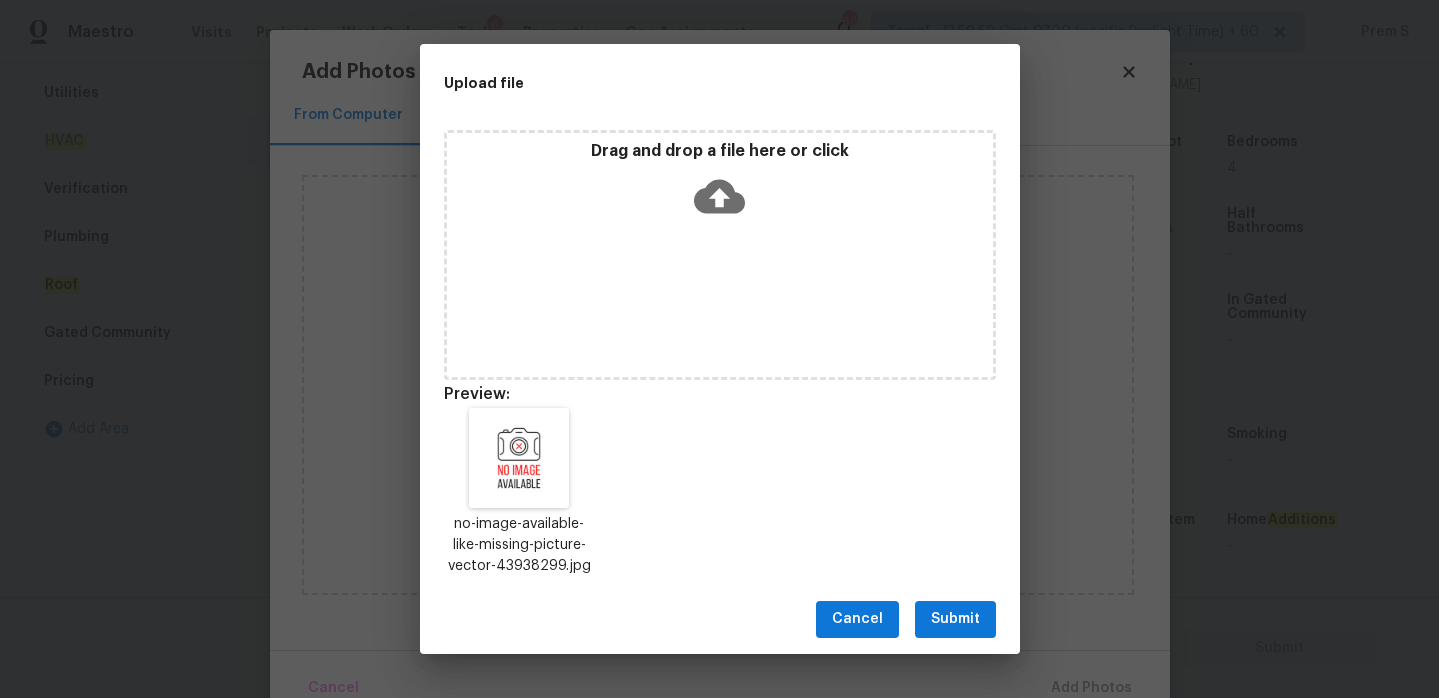
click at [953, 621] on span "Submit" at bounding box center [955, 619] width 49 height 25
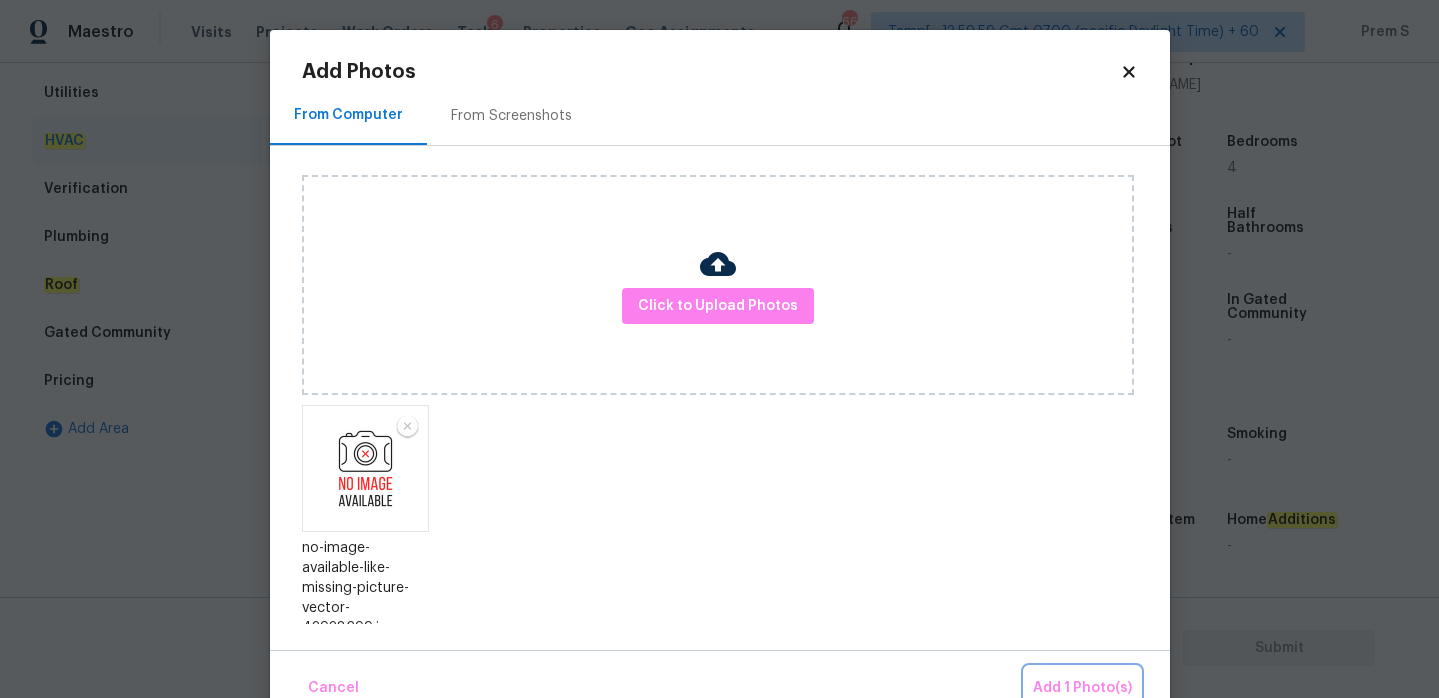
click at [1124, 691] on span "Add 1 Photo(s)" at bounding box center [1082, 688] width 99 height 25
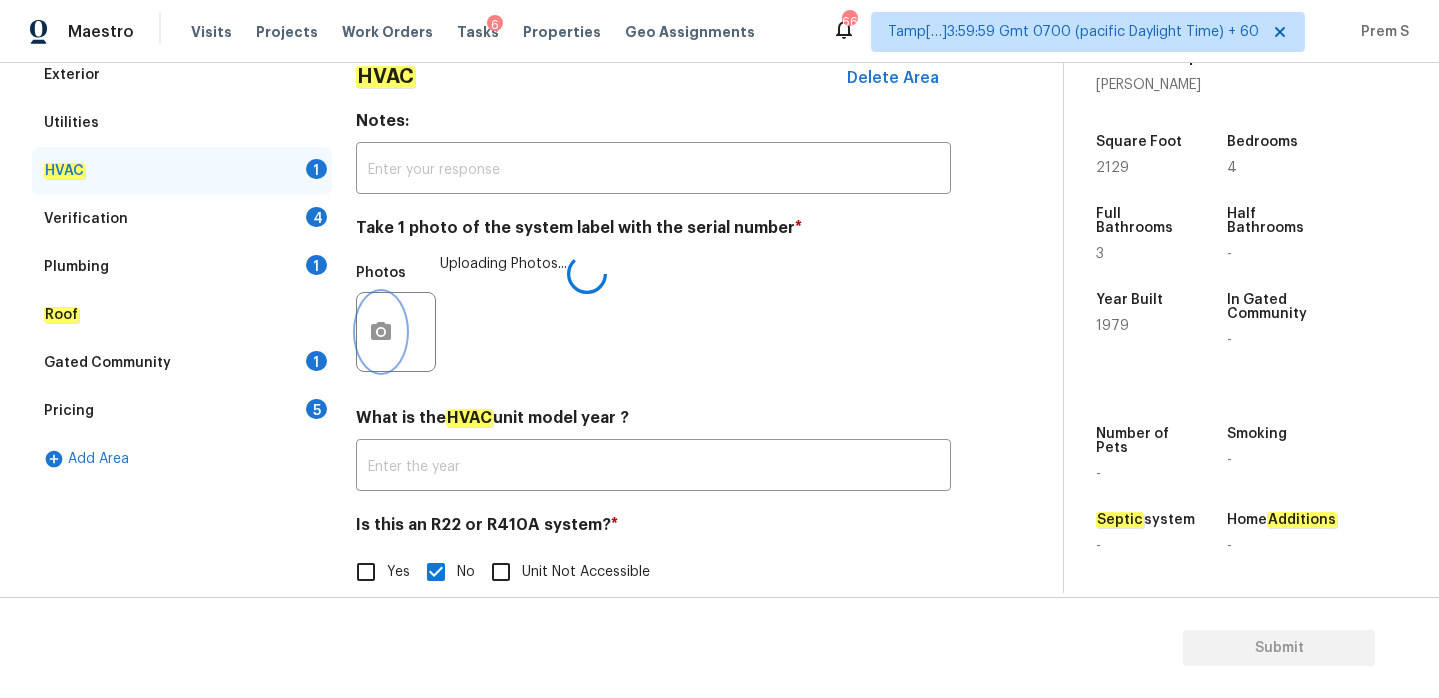
scroll to position [296, 0]
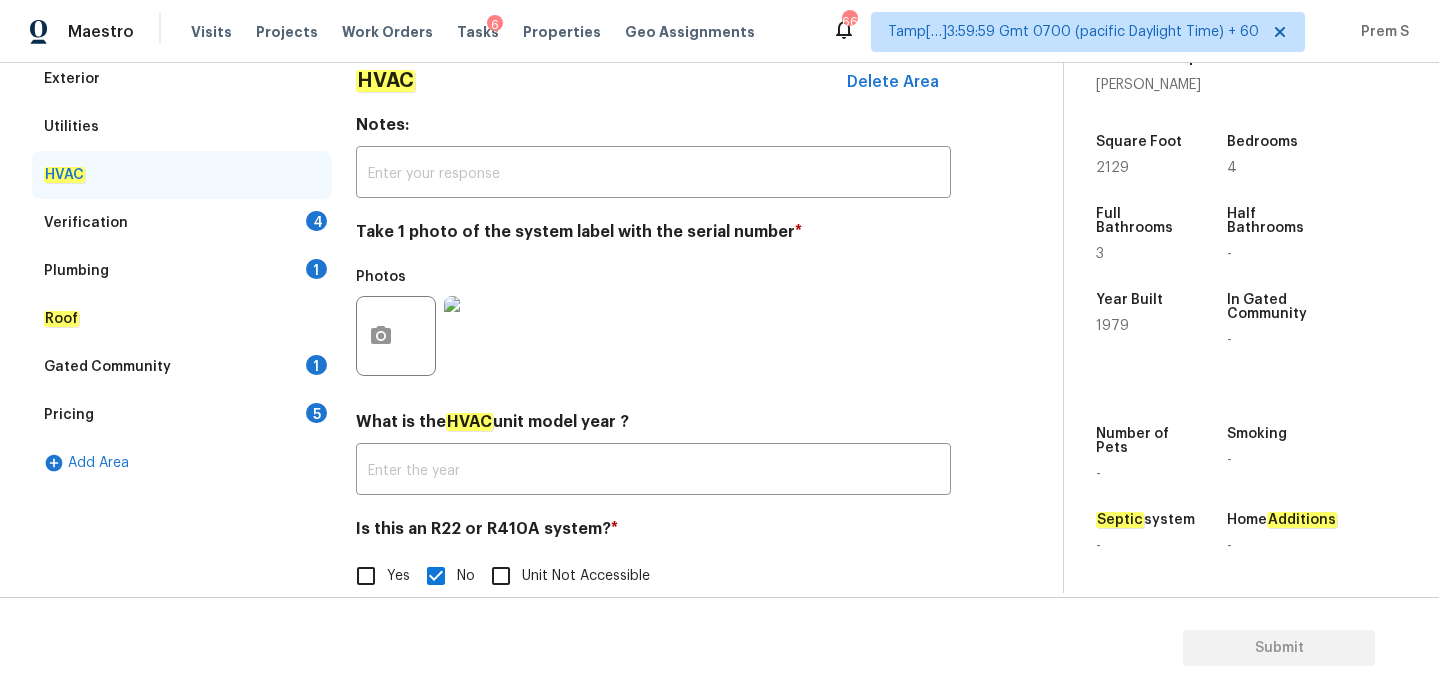
click at [290, 230] on div "Verification 4" at bounding box center [182, 223] width 300 height 48
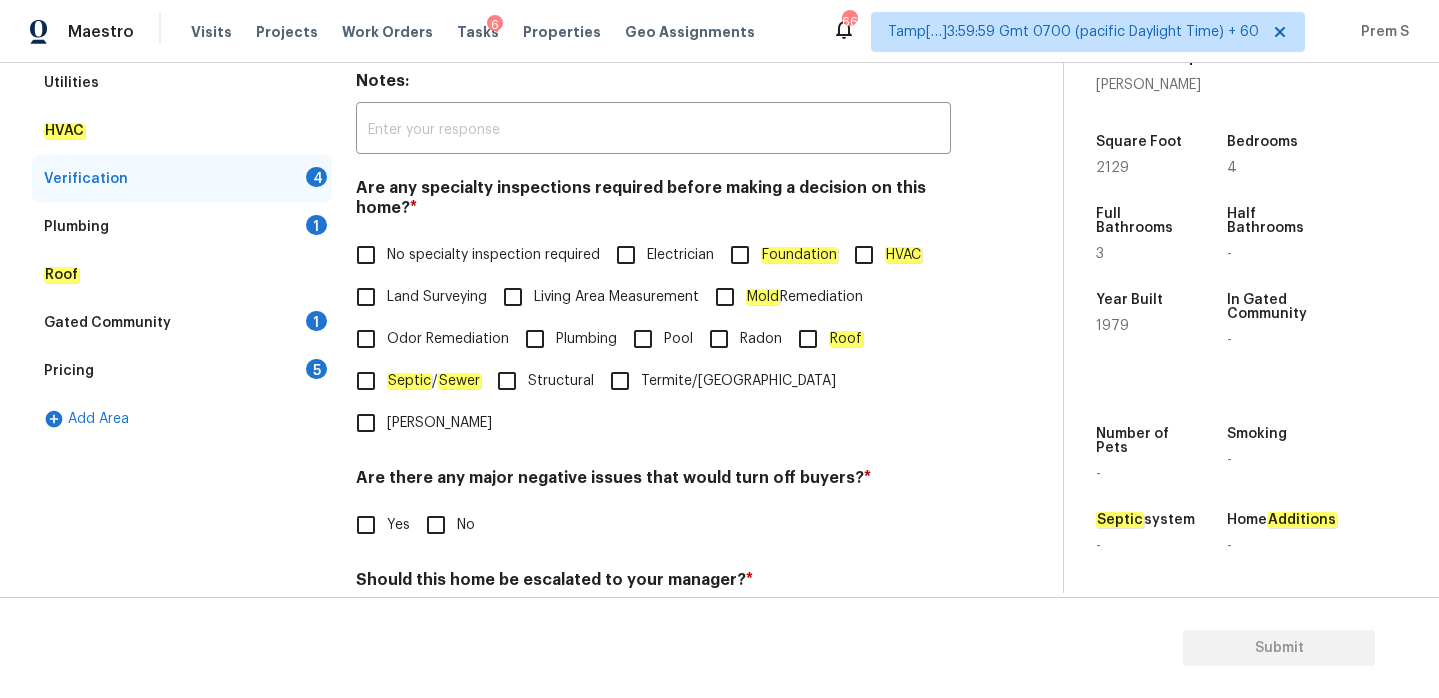
scroll to position [376, 0]
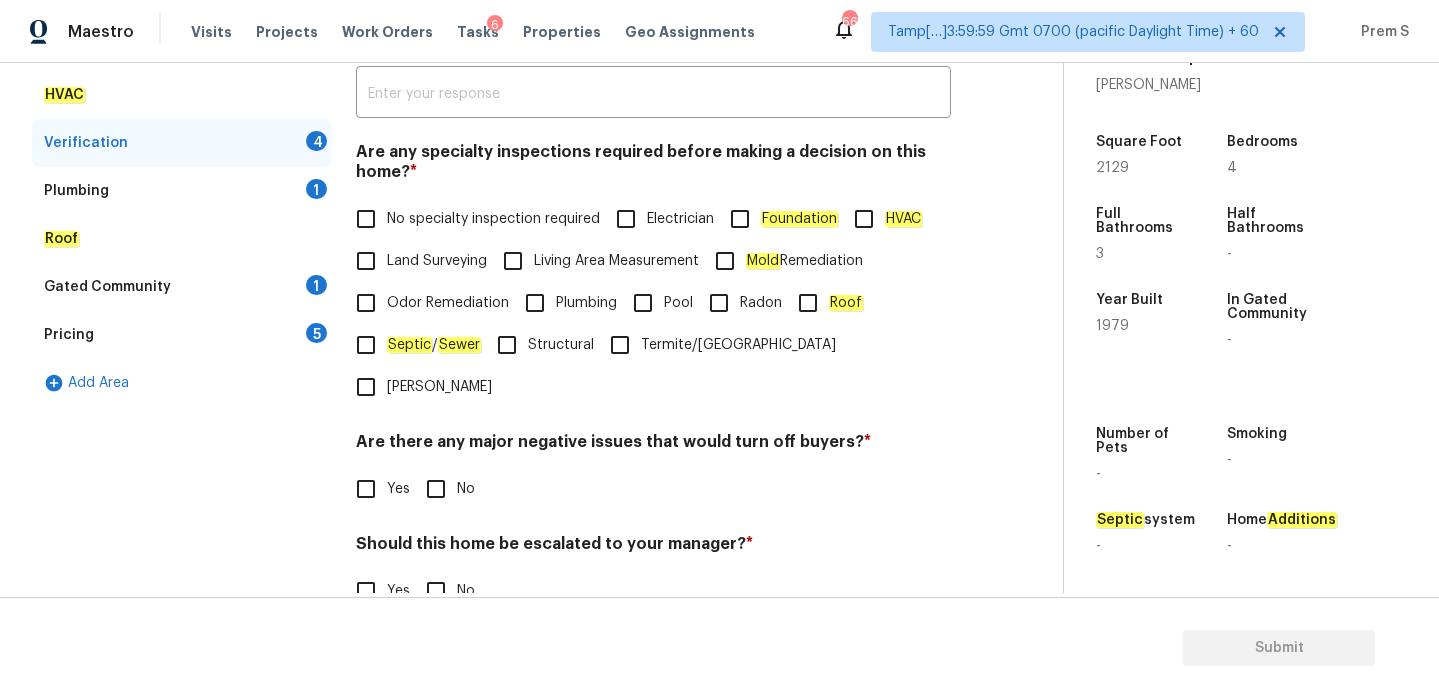
click at [429, 201] on label "No specialty inspection required" at bounding box center [472, 219] width 255 height 42
click at [387, 201] on input "No specialty inspection required" at bounding box center [366, 219] width 42 height 42
checkbox input "true"
click at [442, 432] on div "Are there any major negative issues that would turn off buyers? * Yes No" at bounding box center [653, 471] width 595 height 78
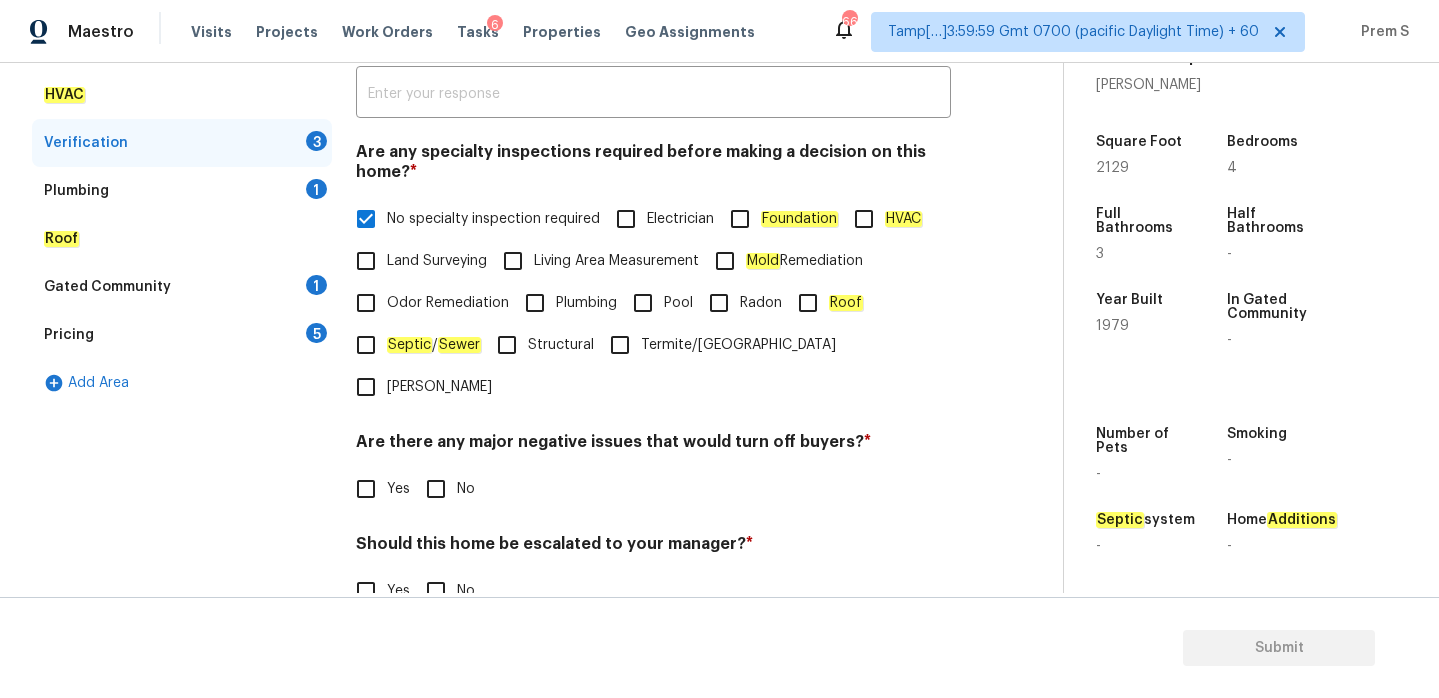
click at [441, 468] on input "No" at bounding box center [436, 489] width 42 height 42
checkbox input "true"
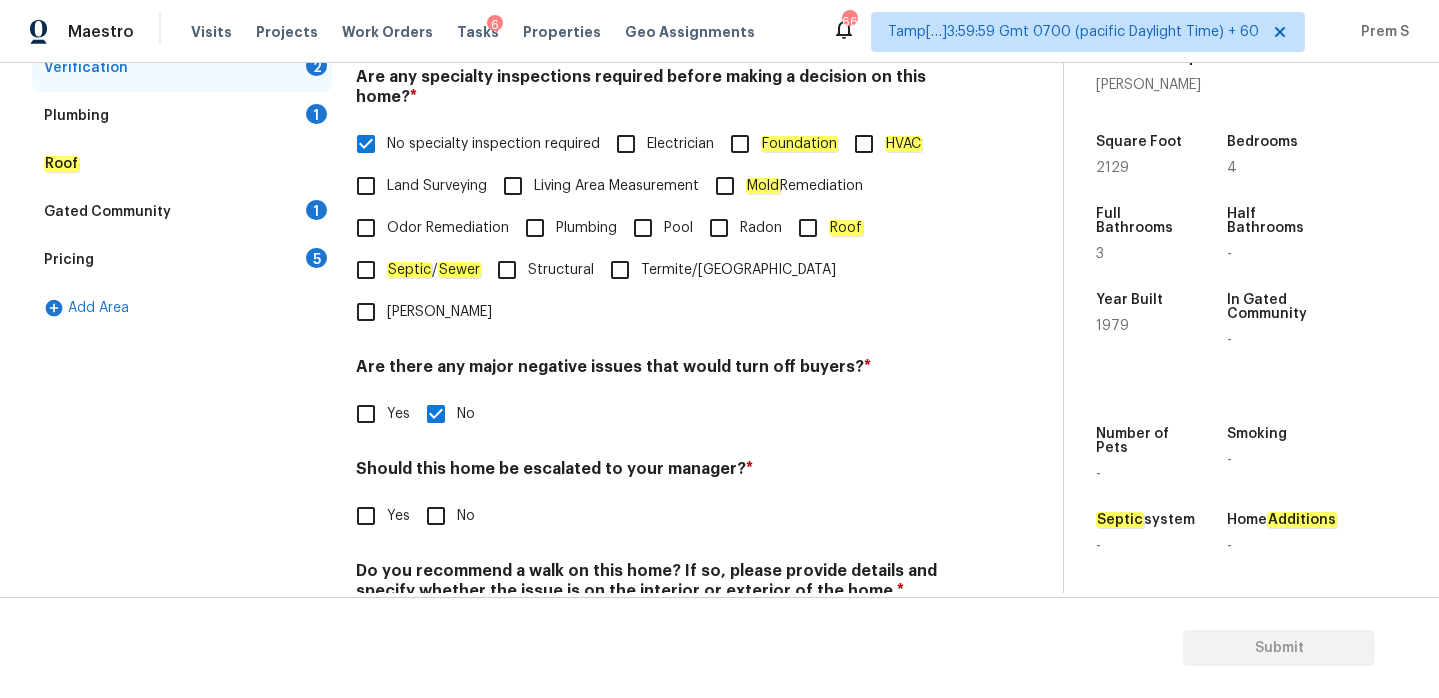
scroll to position [505, 0]
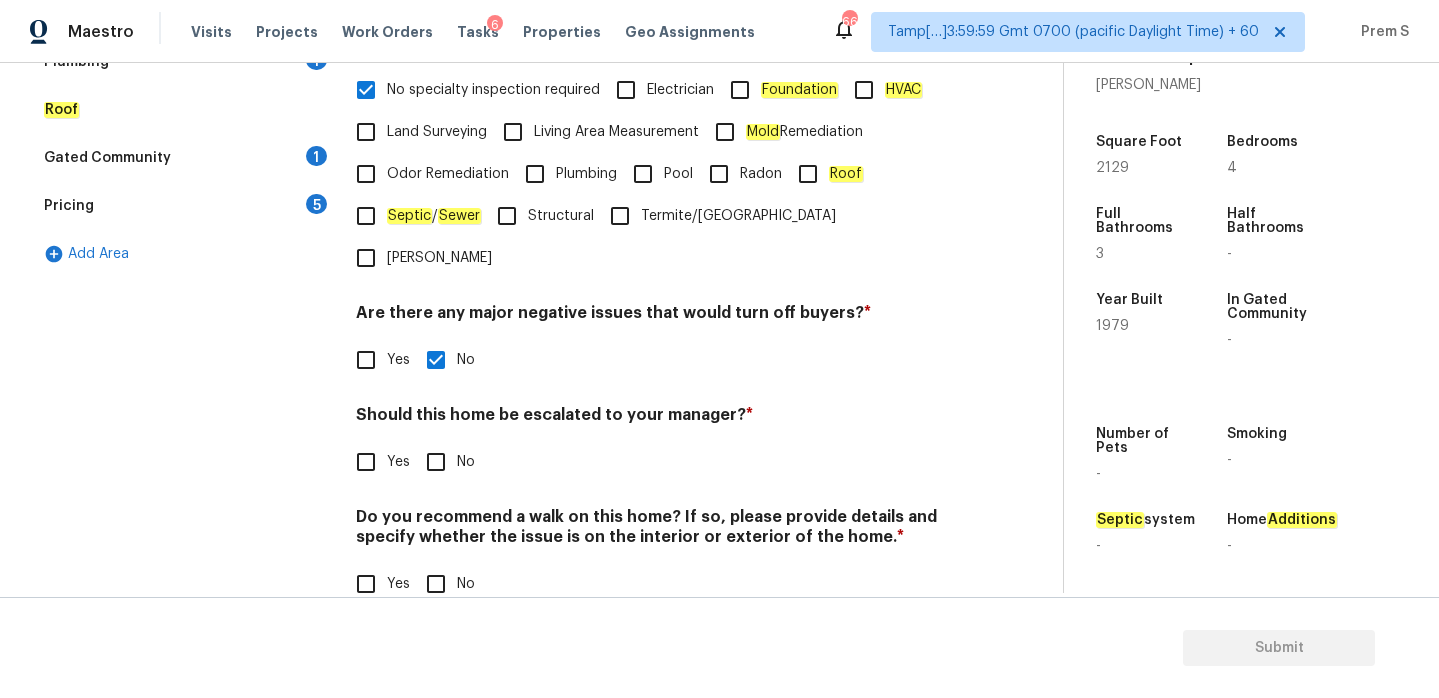
click at [376, 441] on input "Yes" at bounding box center [366, 462] width 42 height 42
checkbox input "true"
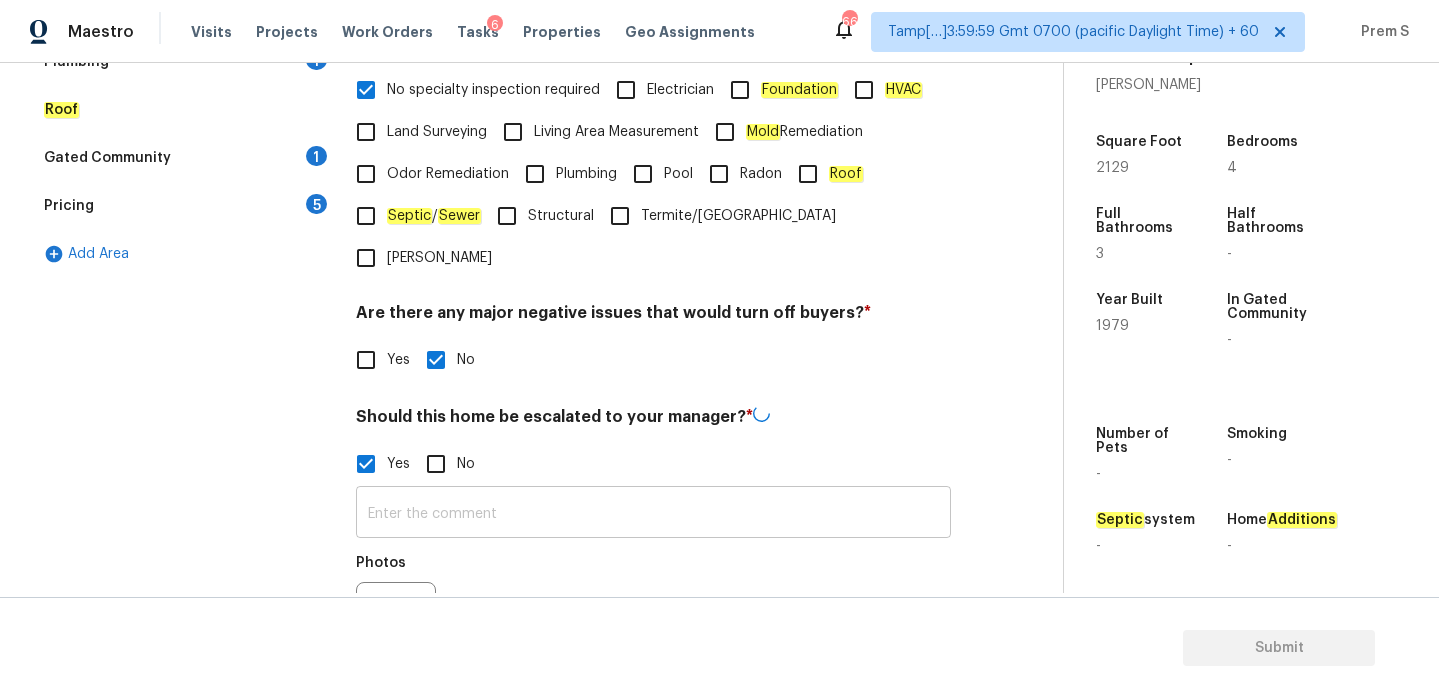
click at [447, 491] on input "text" at bounding box center [653, 514] width 595 height 47
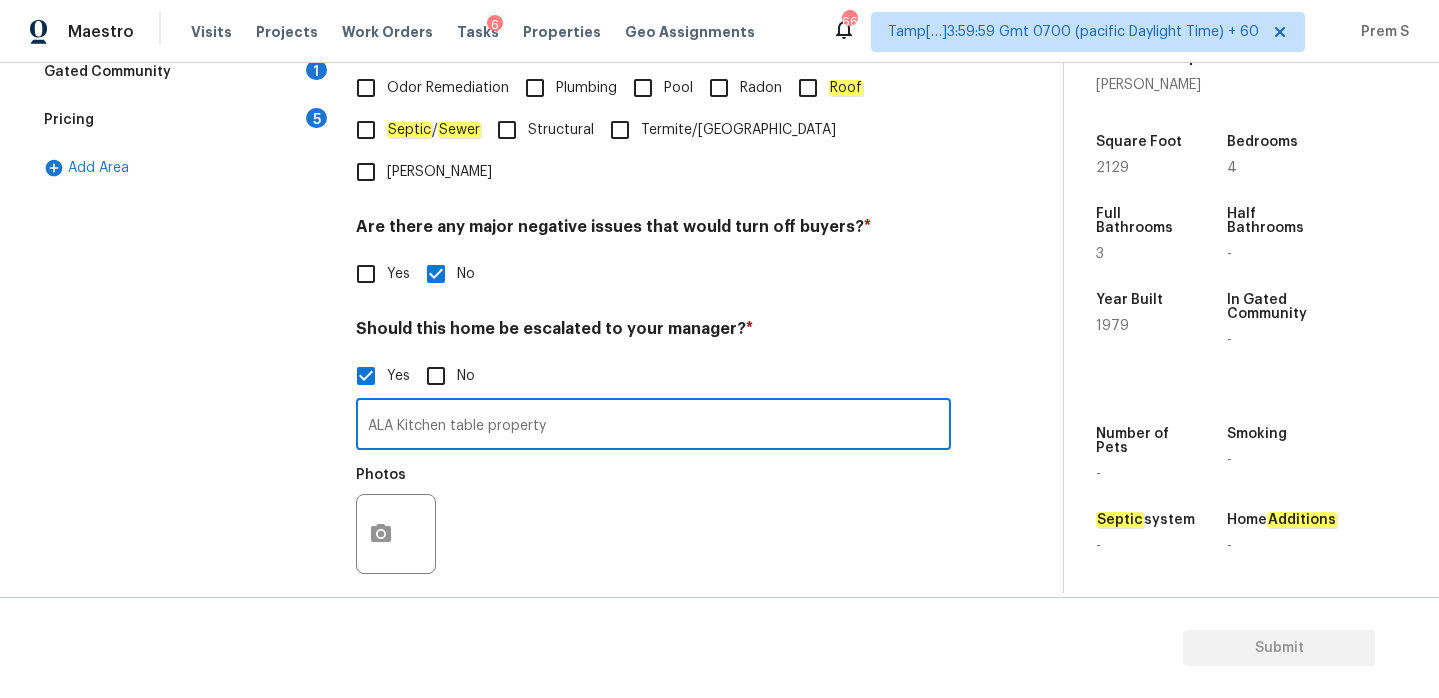
scroll to position [695, 0]
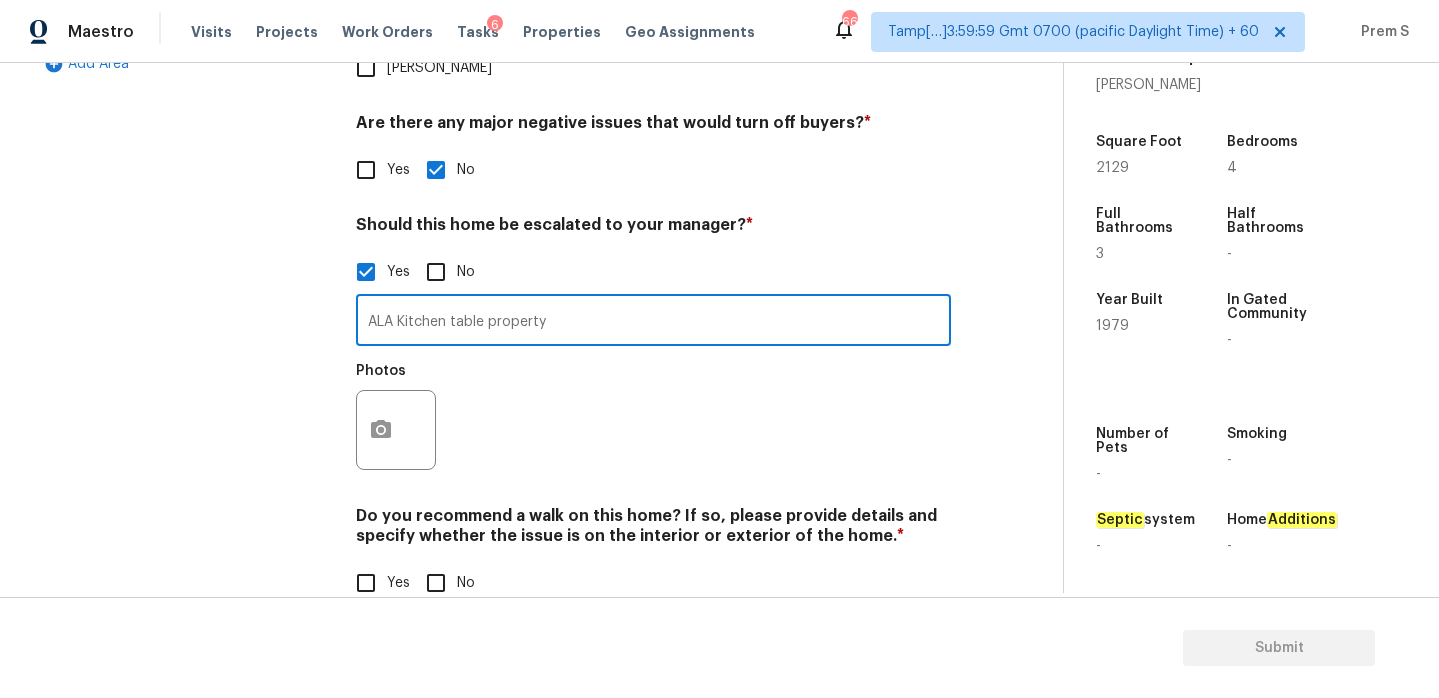
type input "ALA Kitchen table property"
click at [387, 409] on button "button" at bounding box center [381, 430] width 48 height 78
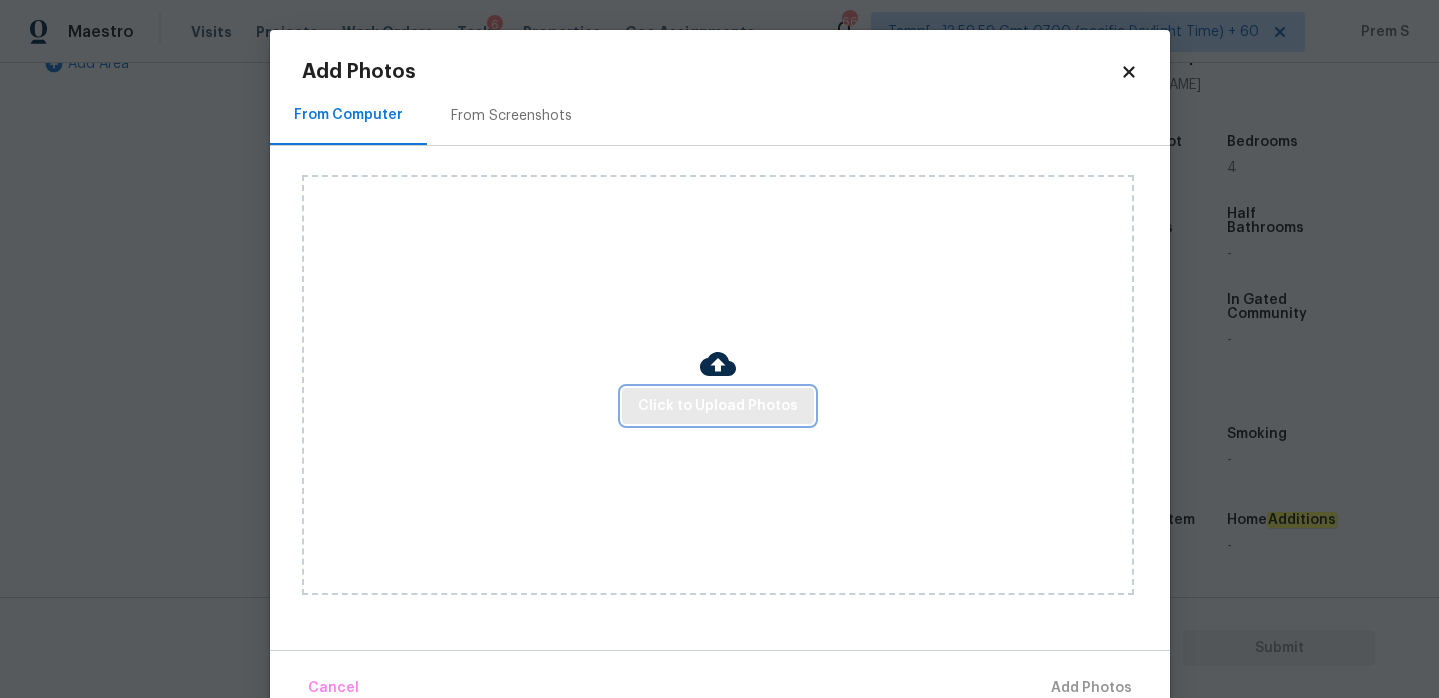
click at [667, 399] on span "Click to Upload Photos" at bounding box center [718, 406] width 160 height 25
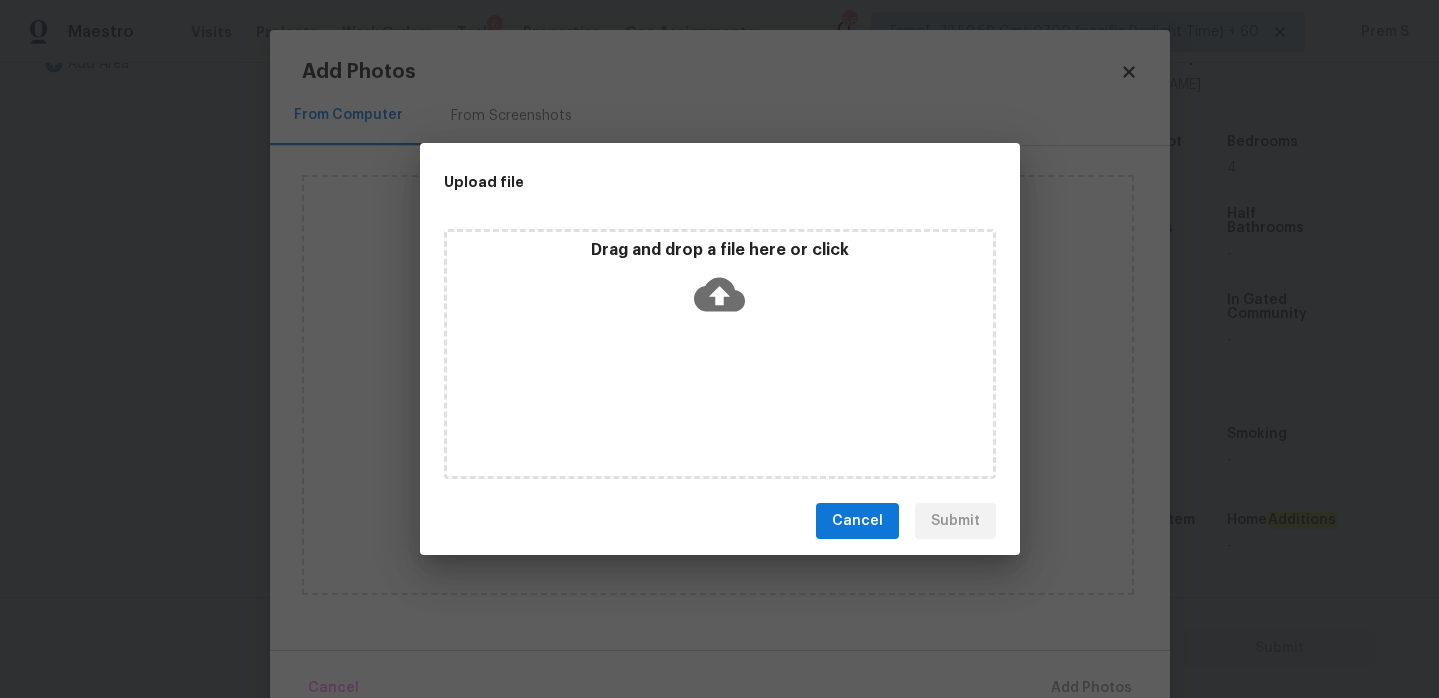
click at [727, 298] on icon at bounding box center [719, 295] width 51 height 34
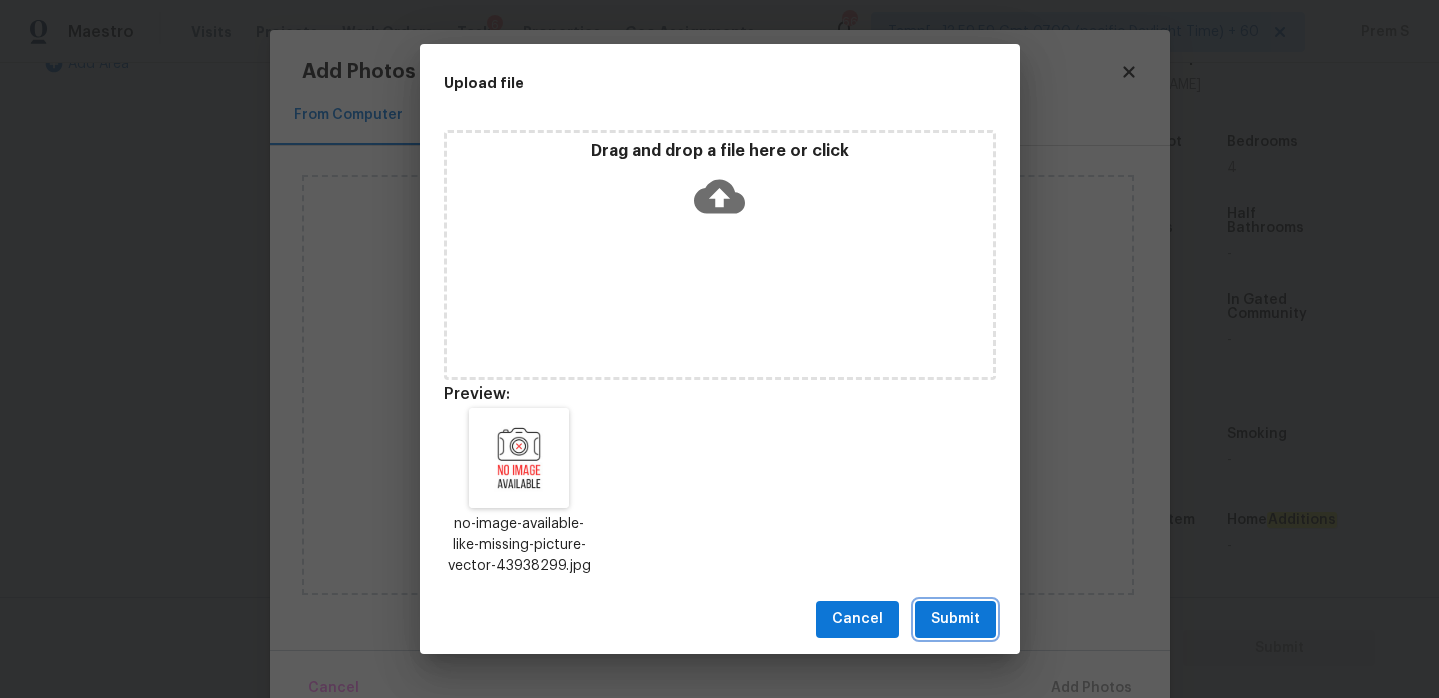
click at [942, 614] on span "Submit" at bounding box center [955, 619] width 49 height 25
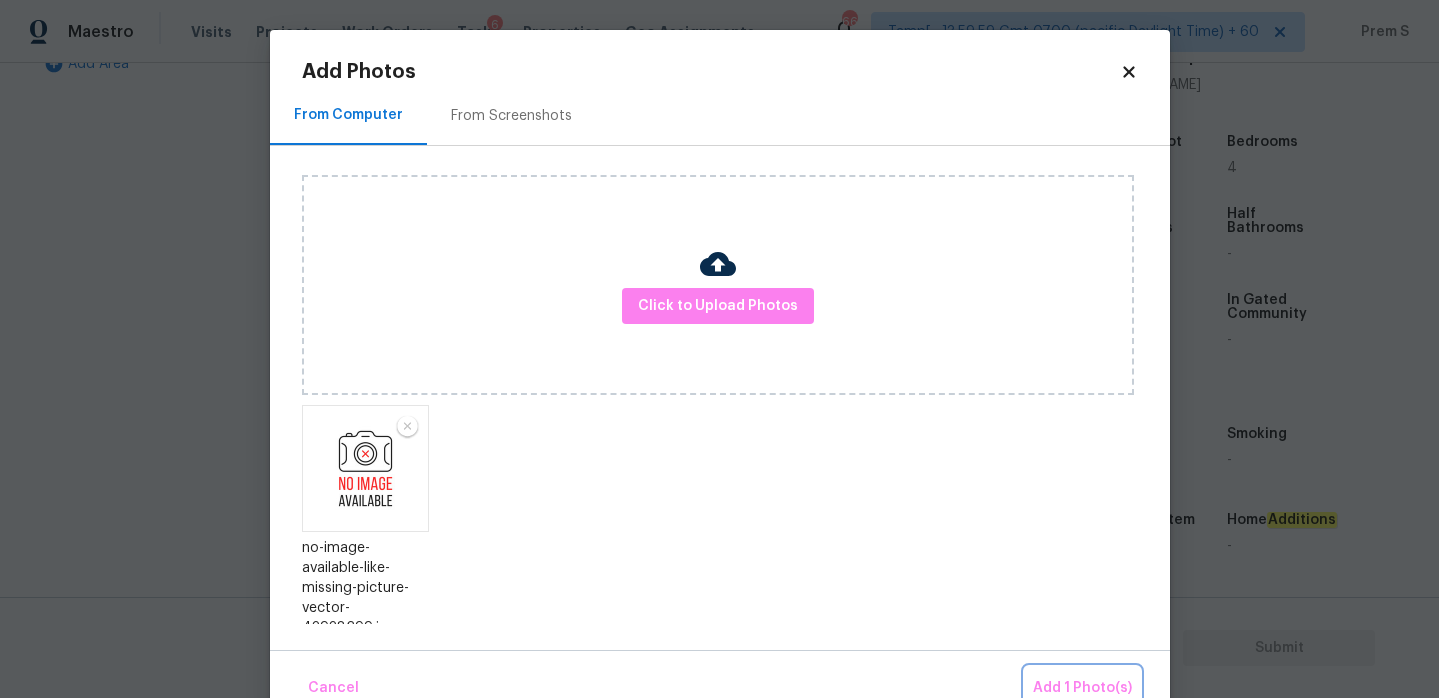
click at [1069, 668] on button "Add 1 Photo(s)" at bounding box center [1082, 688] width 115 height 43
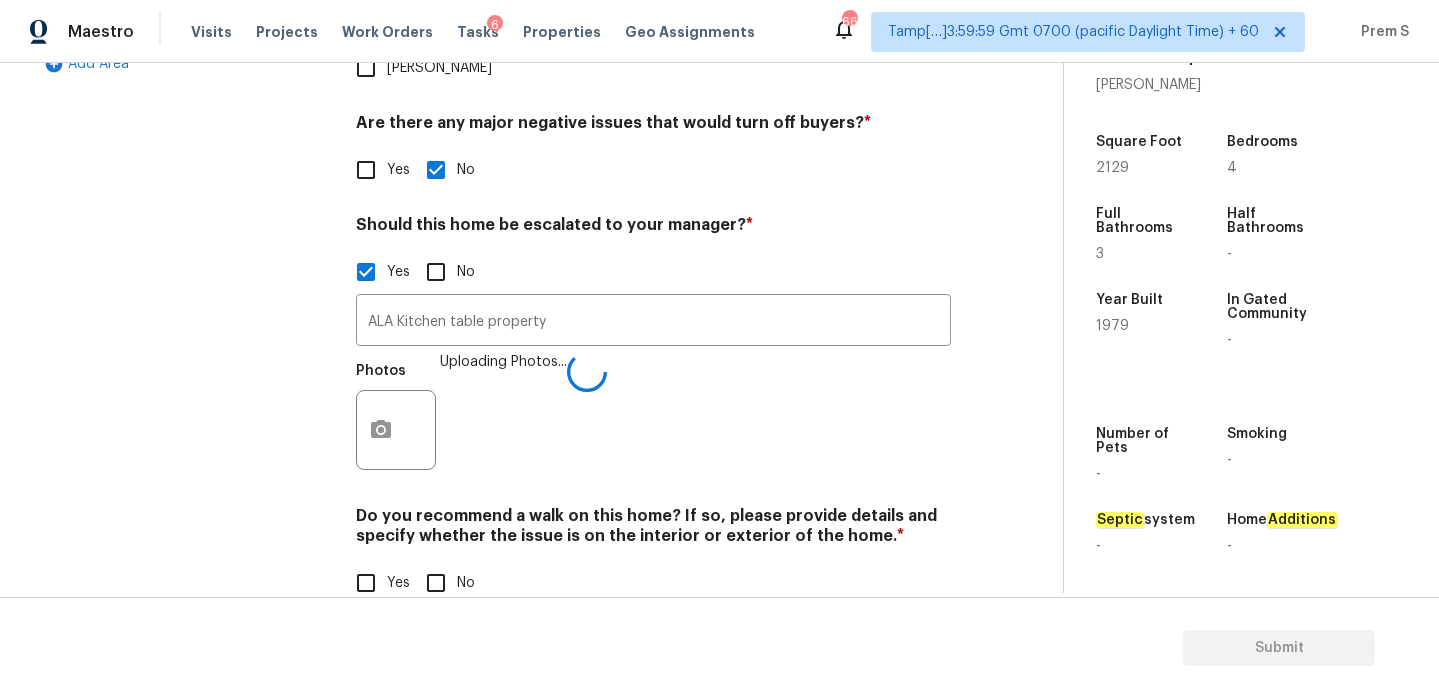
click at [452, 562] on input "No" at bounding box center [436, 583] width 42 height 42
checkbox input "true"
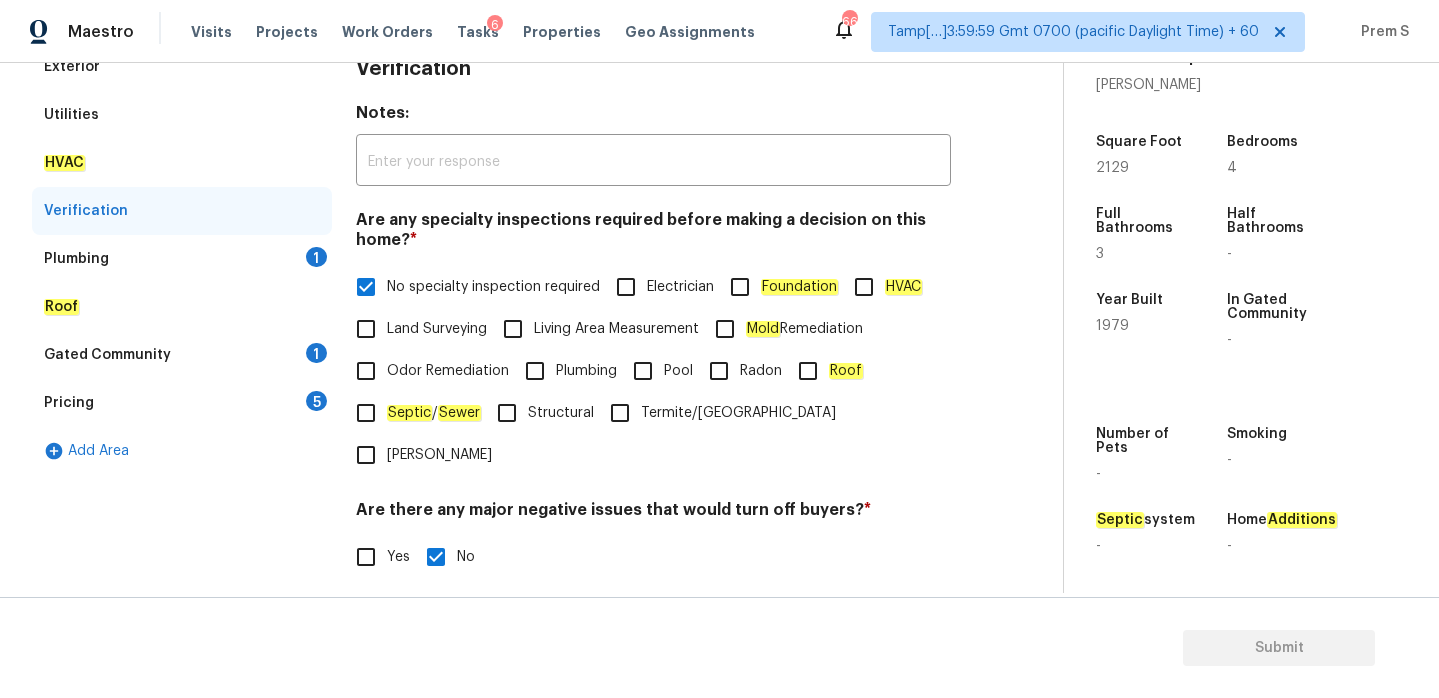
scroll to position [324, 0]
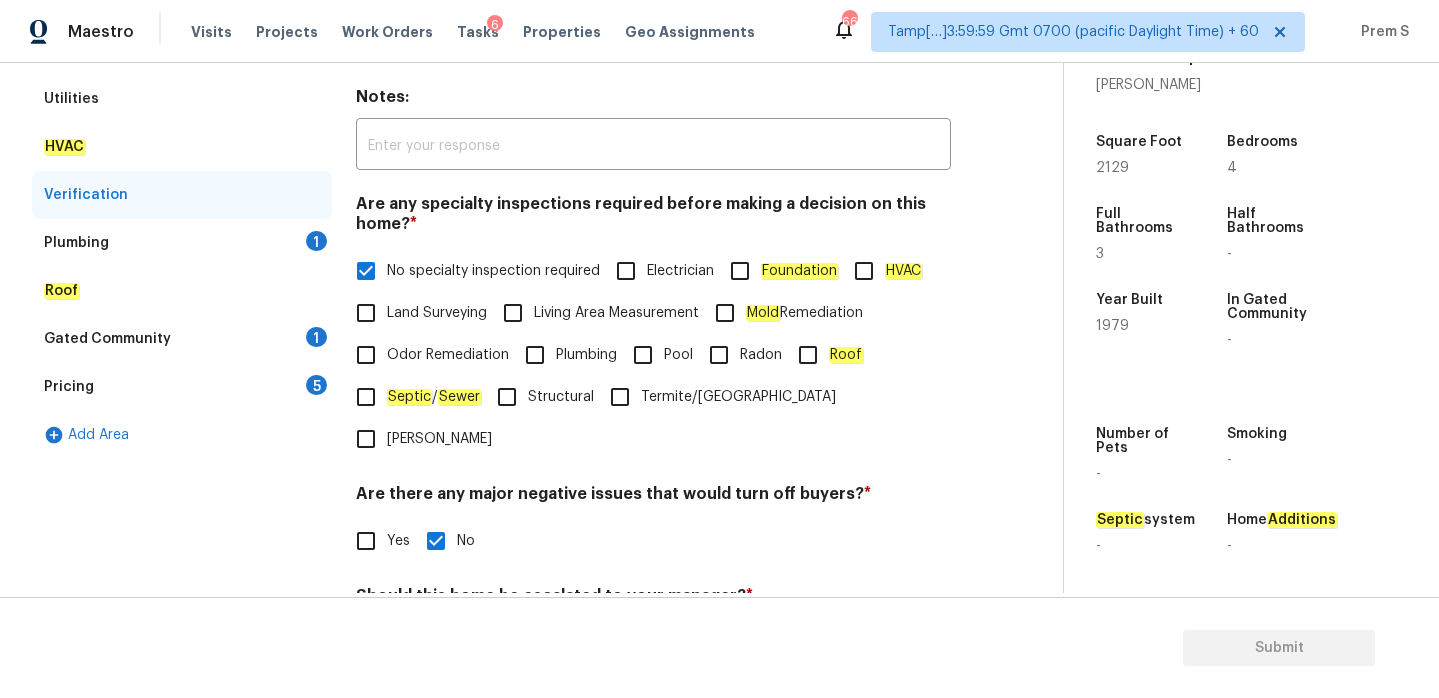
click at [301, 234] on div "Plumbing 1" at bounding box center [182, 243] width 300 height 48
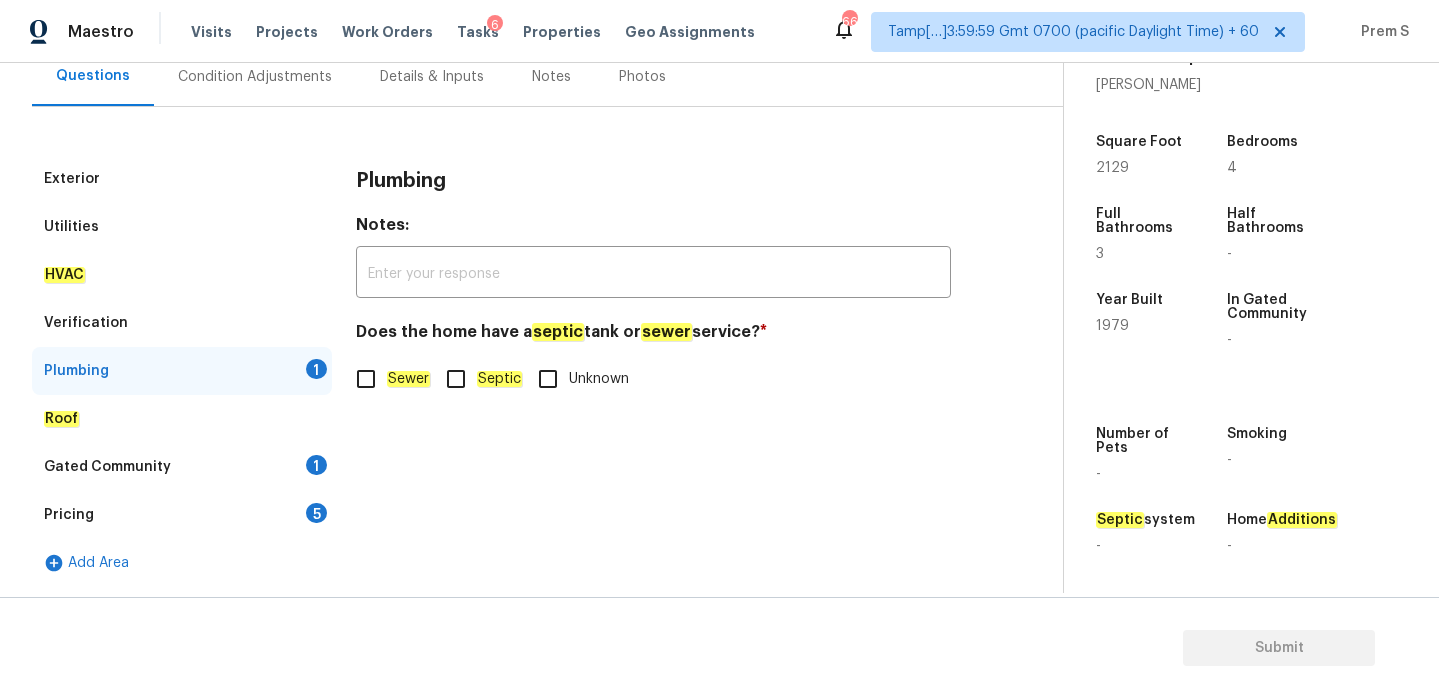
click at [389, 373] on em "Sewer" at bounding box center [408, 379] width 43 height 16
click at [387, 373] on input "Sewer" at bounding box center [366, 379] width 42 height 42
checkbox input "true"
click at [316, 458] on div "1" at bounding box center [316, 465] width 21 height 20
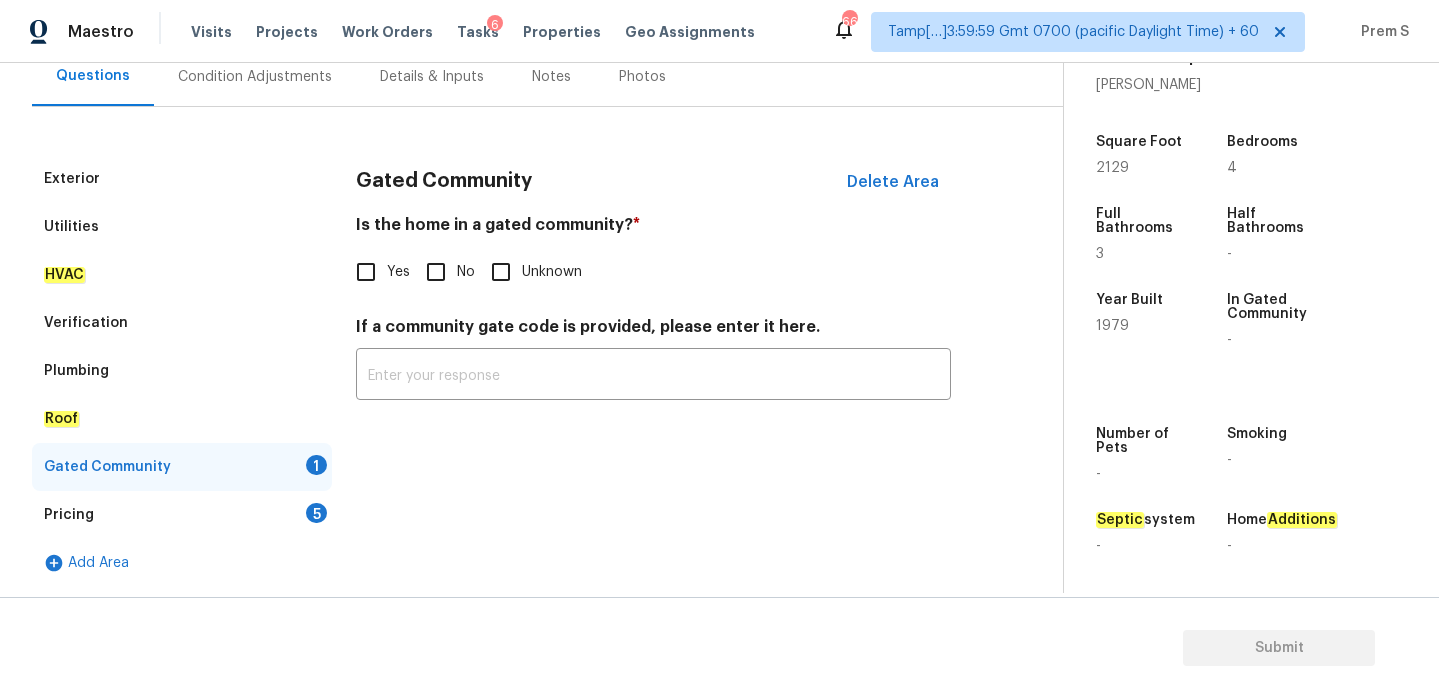
click at [442, 276] on input "No" at bounding box center [436, 272] width 42 height 42
checkbox input "true"
click at [276, 524] on div "Pricing 5" at bounding box center [182, 515] width 300 height 48
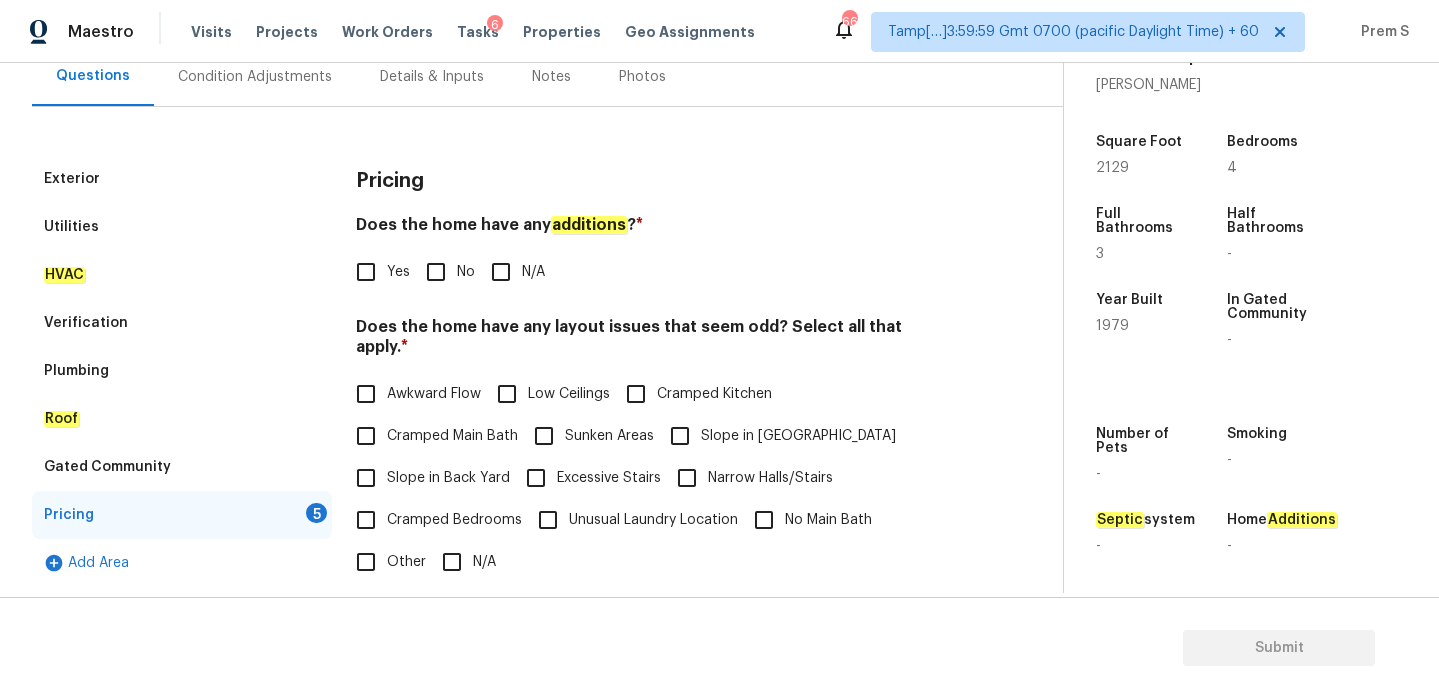
click at [446, 274] on input "No" at bounding box center [436, 272] width 42 height 42
checkbox input "true"
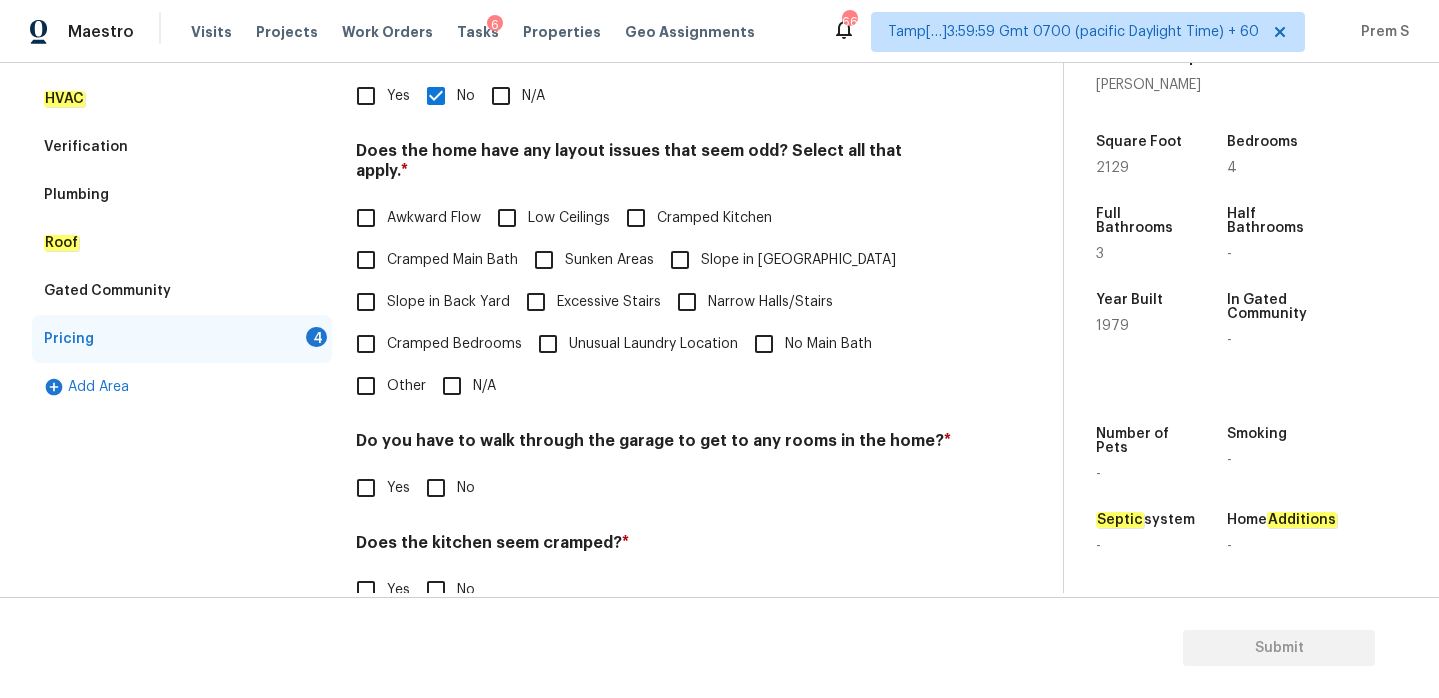
click at [464, 365] on input "N/A" at bounding box center [452, 386] width 42 height 42
checkbox input "true"
click at [439, 486] on input "No" at bounding box center [436, 488] width 42 height 42
checkbox input "true"
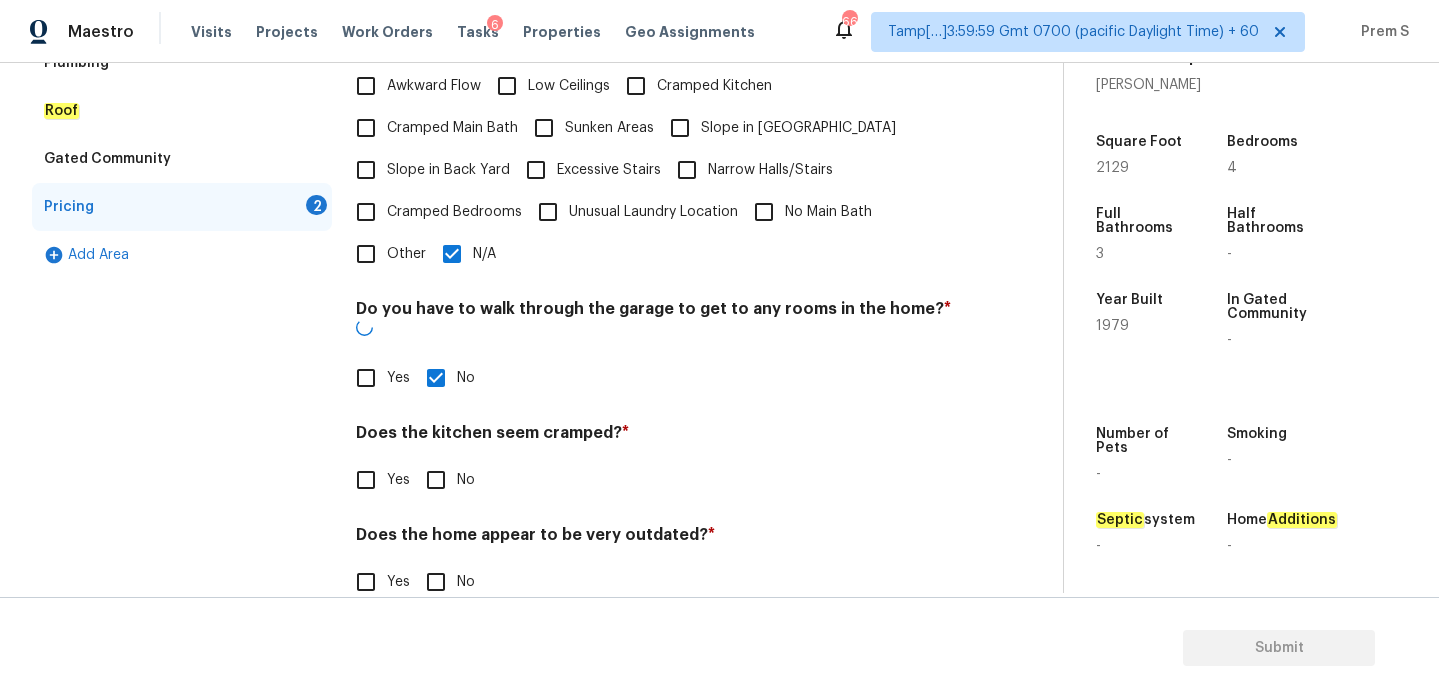
scroll to position [502, 0]
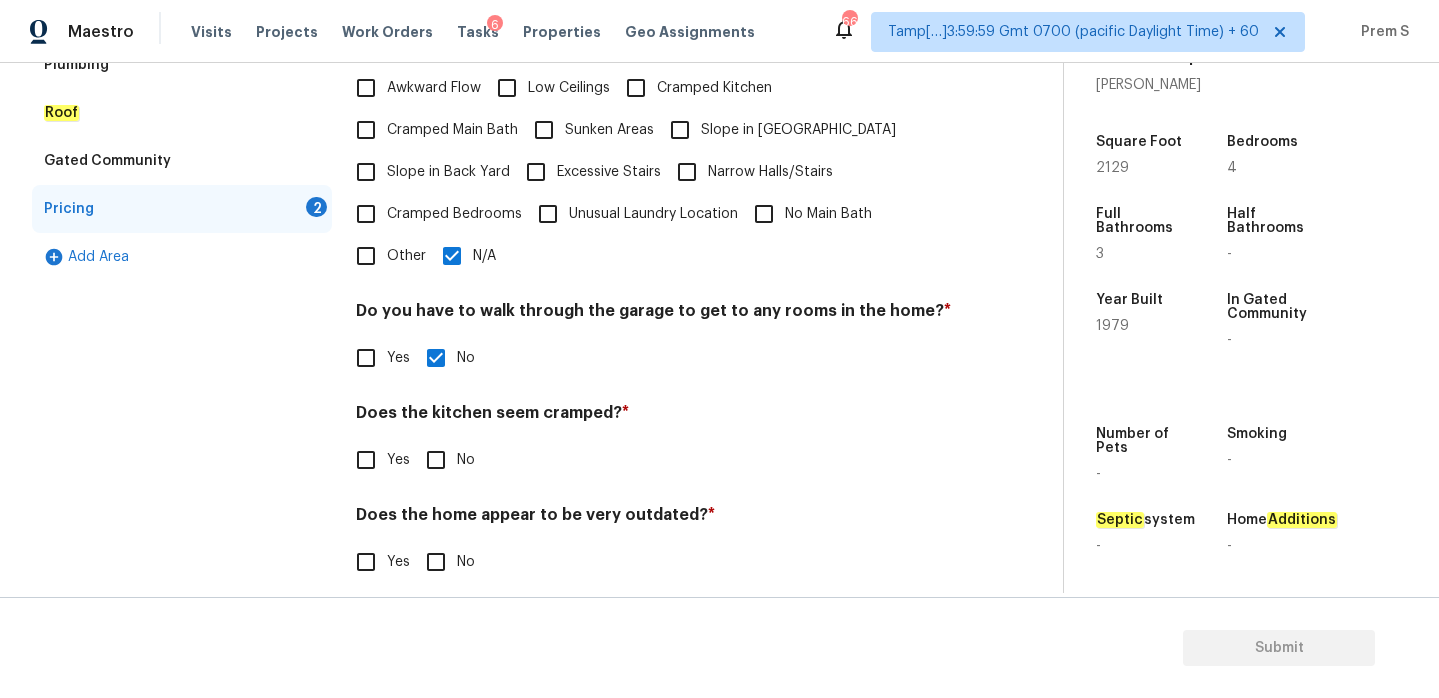
click at [440, 447] on input "No" at bounding box center [436, 460] width 42 height 42
checkbox input "true"
click at [447, 543] on input "No" at bounding box center [436, 564] width 42 height 42
checkbox input "true"
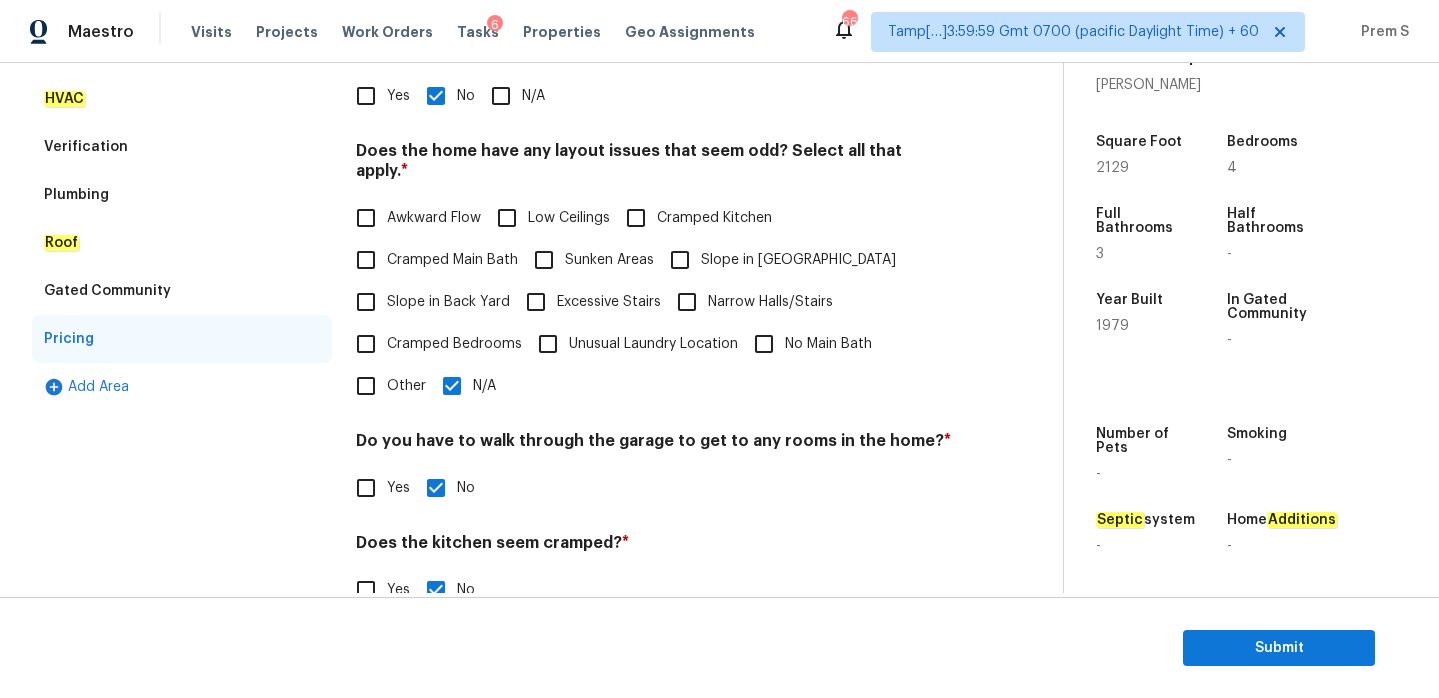
scroll to position [102, 0]
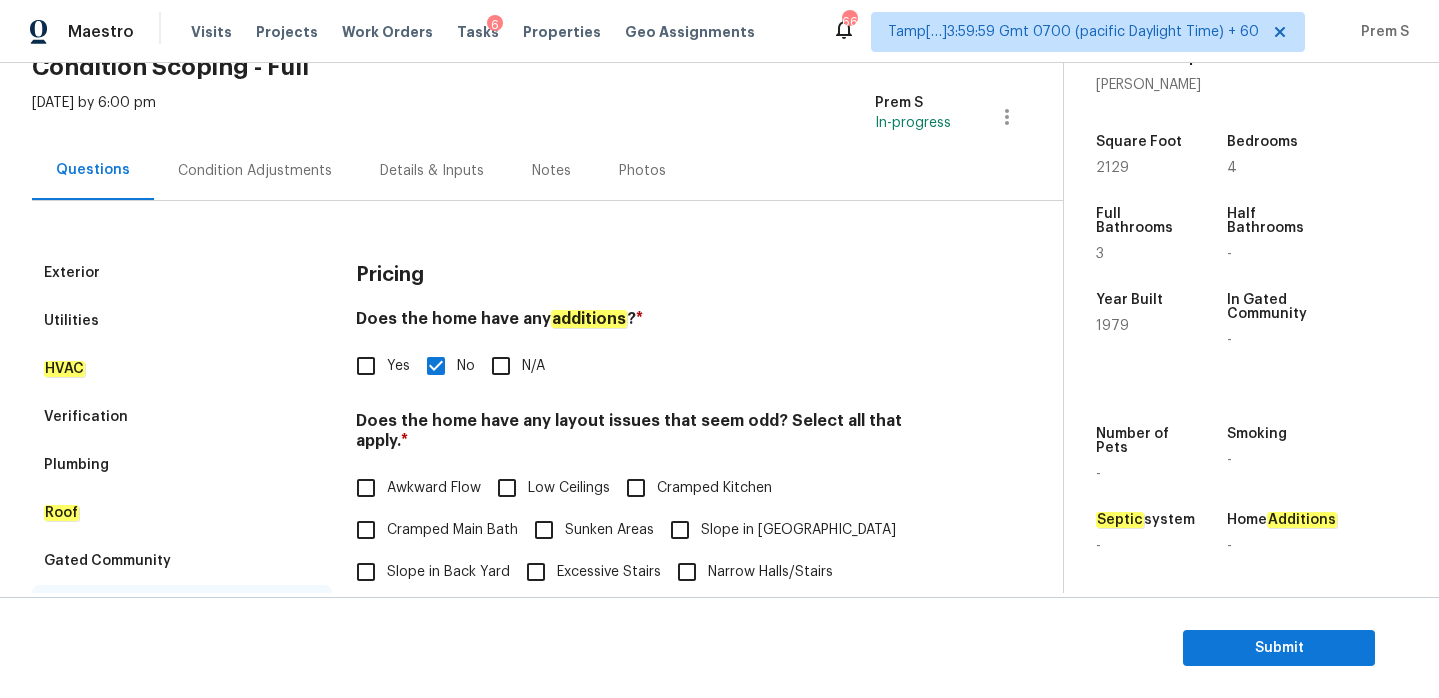
click at [296, 168] on div "Condition Adjustments" at bounding box center [255, 171] width 154 height 20
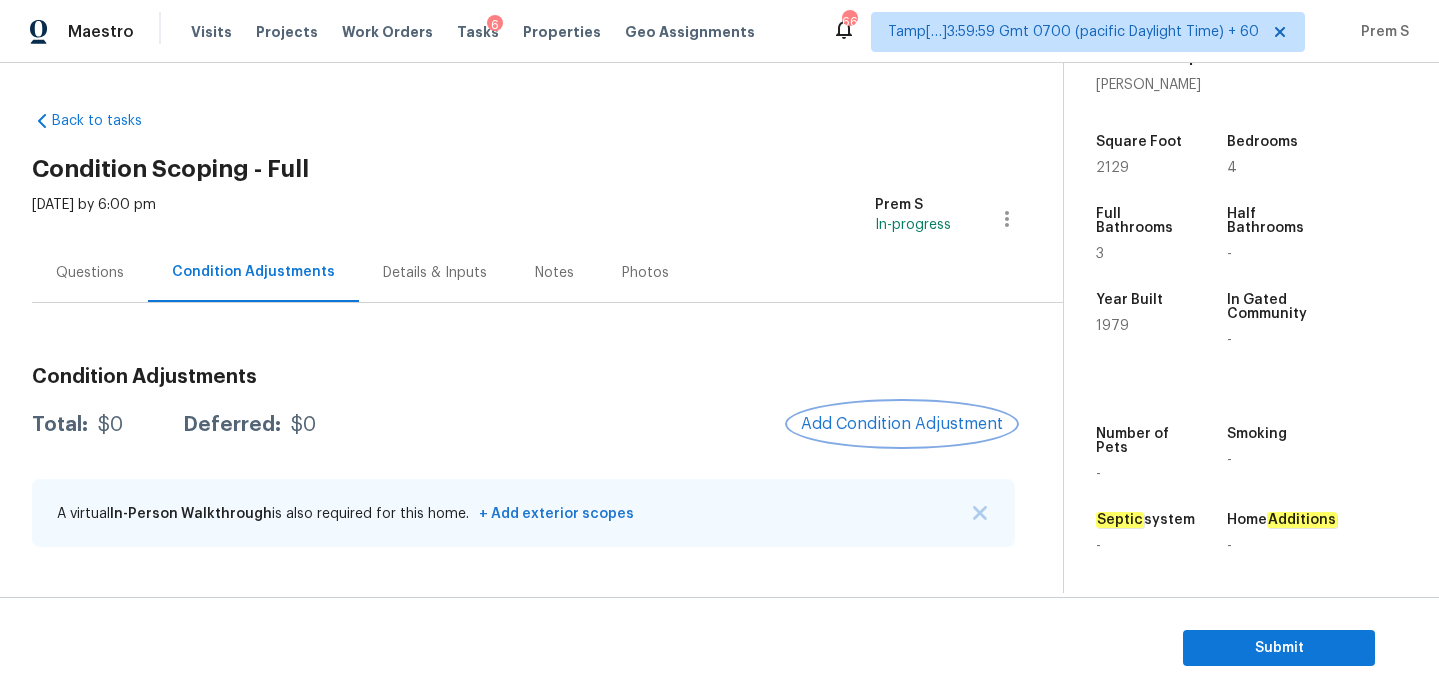
click at [901, 425] on span "Add Condition Adjustment" at bounding box center [902, 424] width 202 height 18
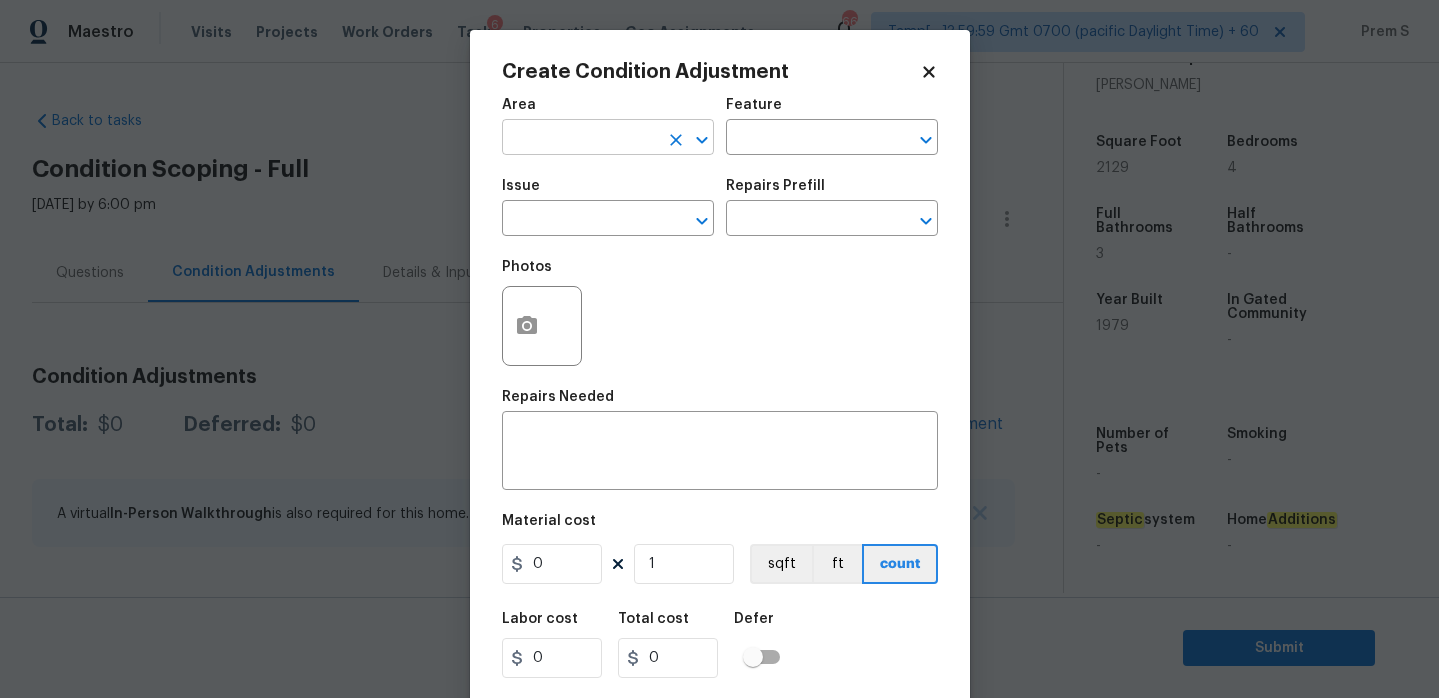
click at [618, 143] on input "text" at bounding box center [580, 139] width 156 height 31
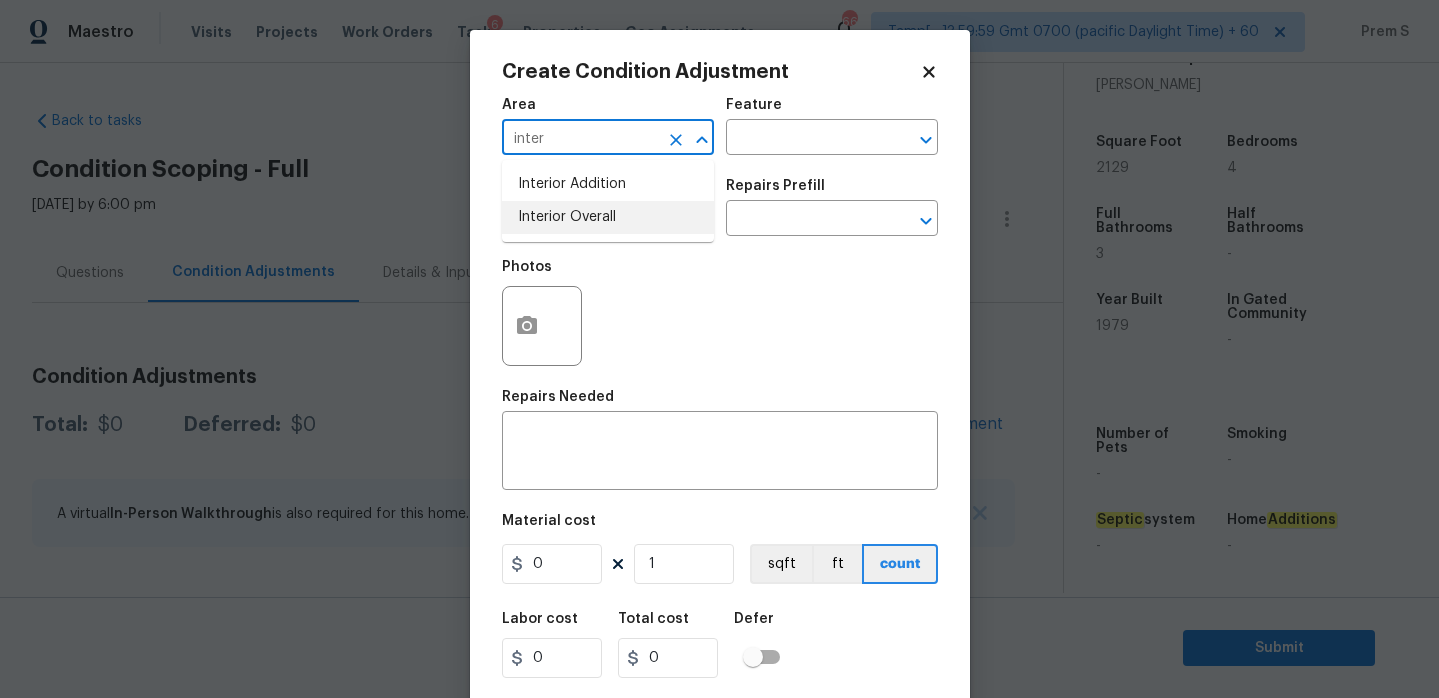
click at [628, 225] on li "Interior Overall" at bounding box center [608, 217] width 212 height 33
type input "Interior Overall"
click at [628, 225] on input "text" at bounding box center [580, 220] width 156 height 31
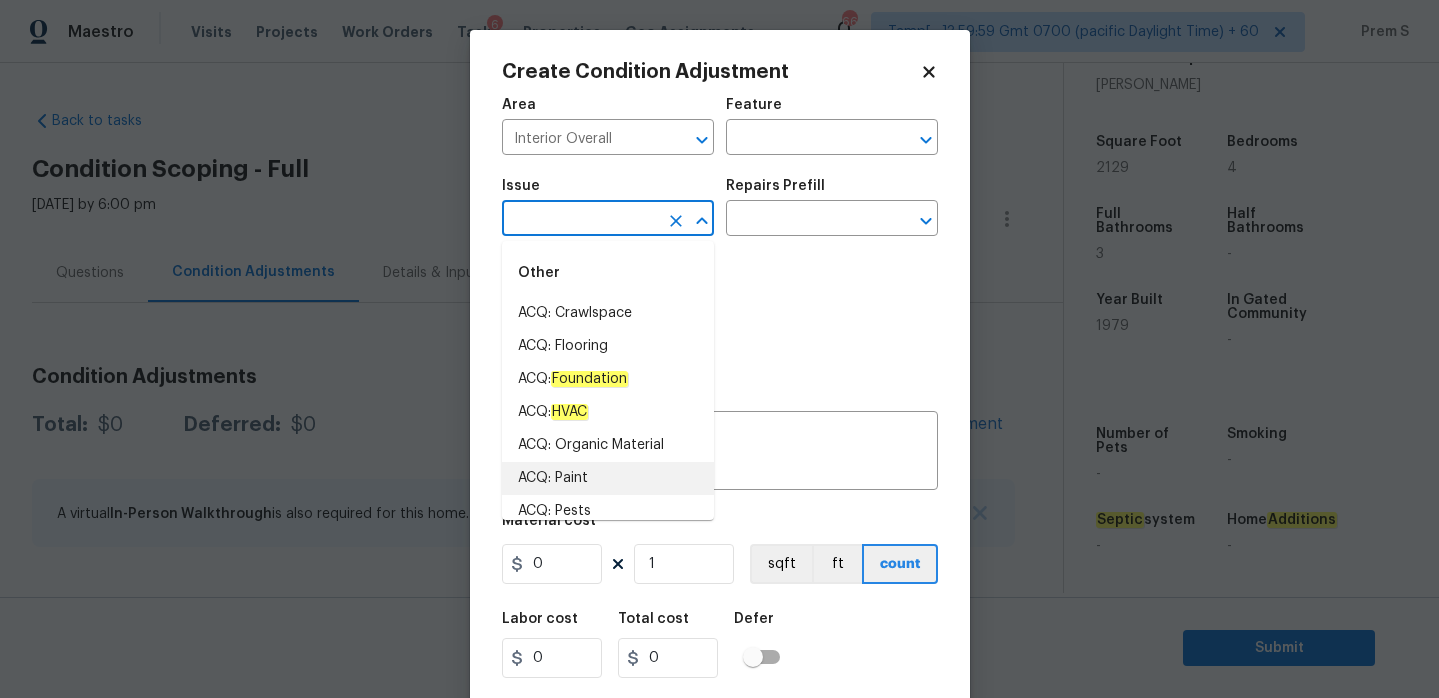
click at [568, 478] on li "ACQ: Paint" at bounding box center [608, 478] width 212 height 33
type input "ACQ: Paint"
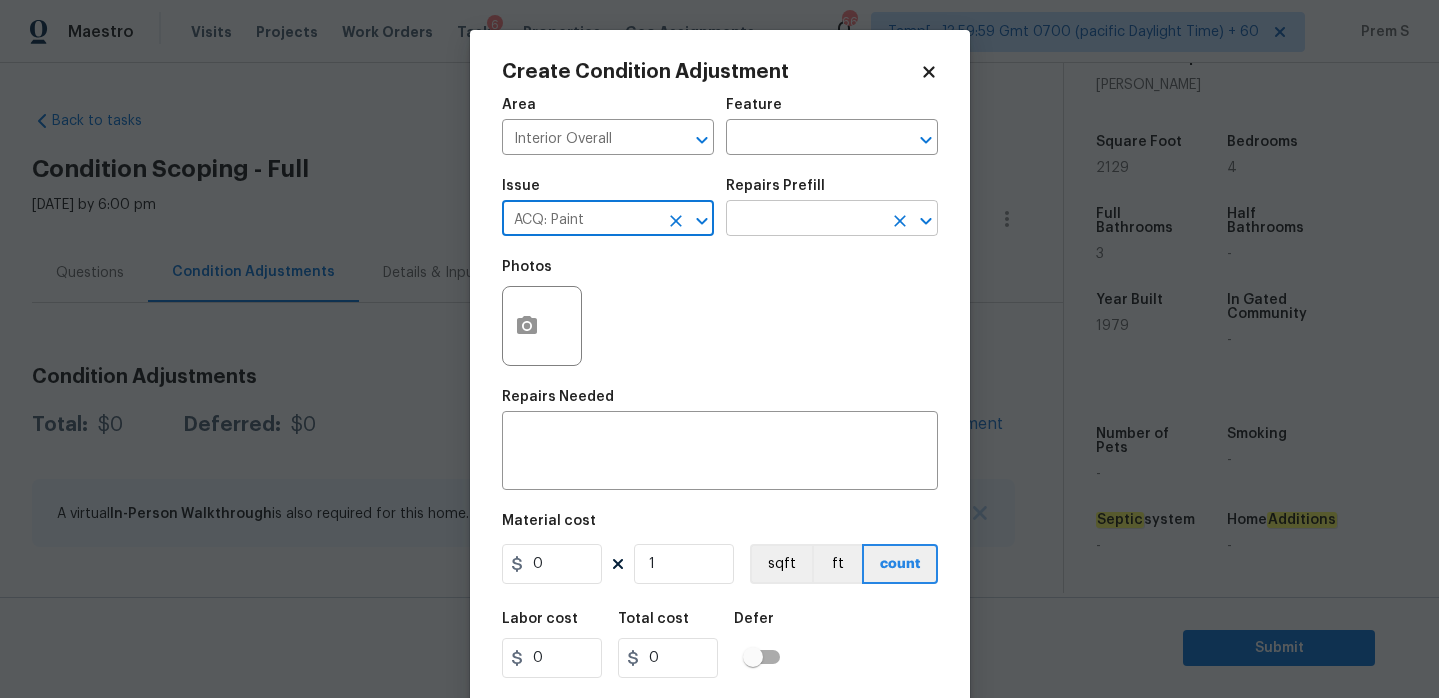
click at [817, 226] on input "text" at bounding box center [804, 220] width 156 height 31
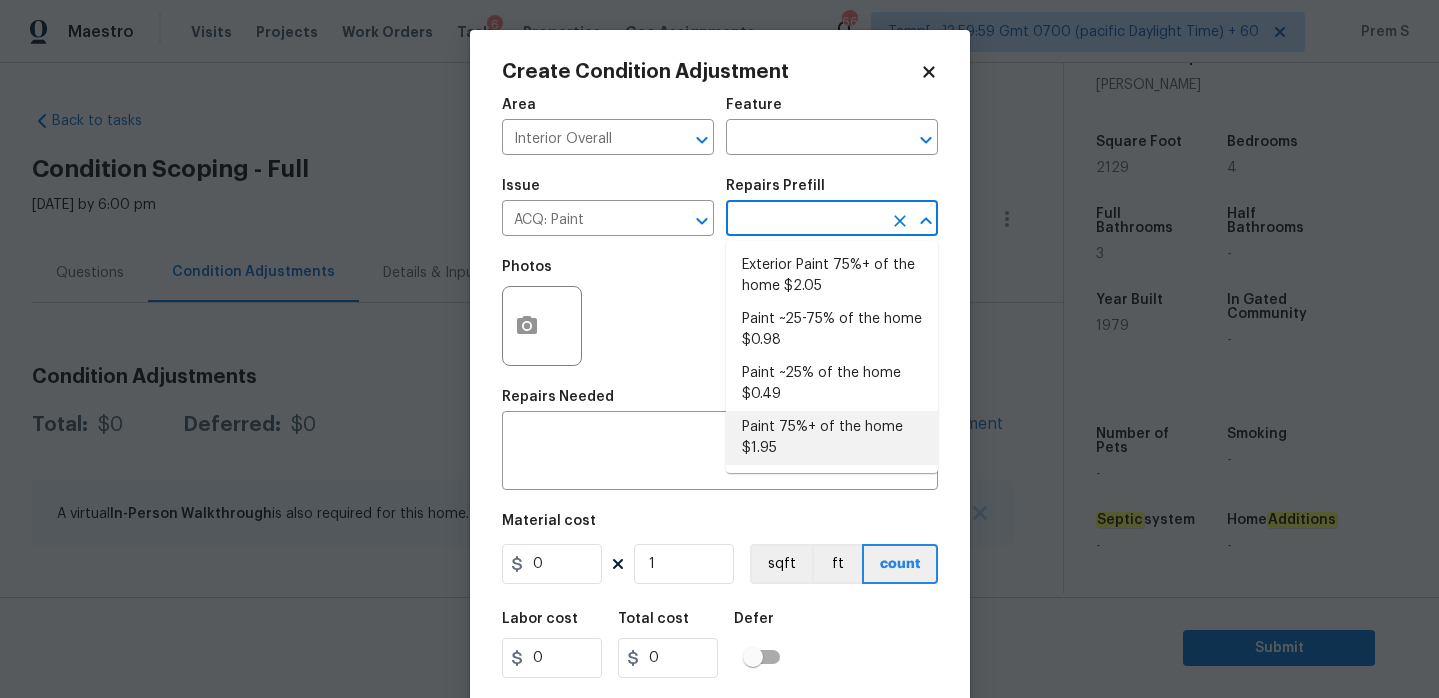
click at [801, 426] on li "Paint 75%+ of the home $1.95" at bounding box center [832, 438] width 212 height 54
type input "Acquisition"
type textarea "Acquisition Scope: 75%+ of the home will likely require interior paint"
type input "1.95"
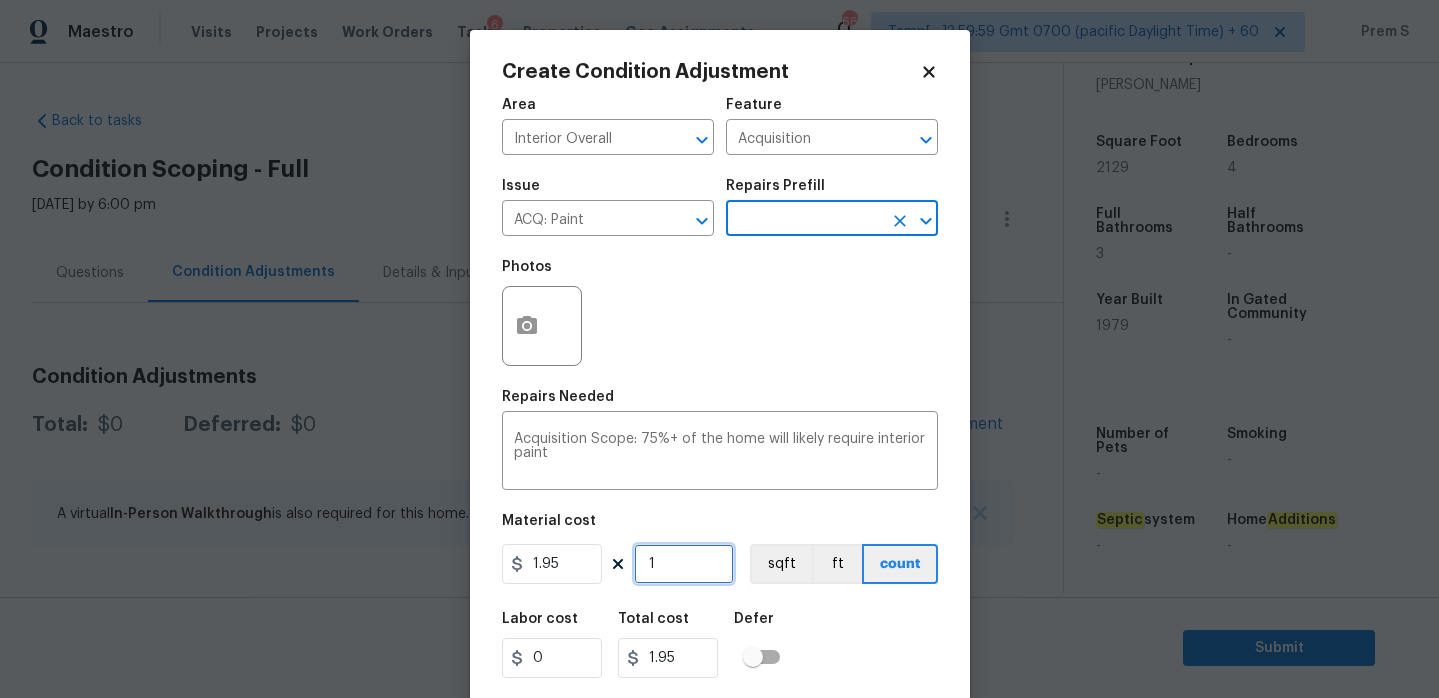
click at [682, 563] on input "1" at bounding box center [684, 564] width 100 height 40
type input "2"
type input "3.9"
type input "21"
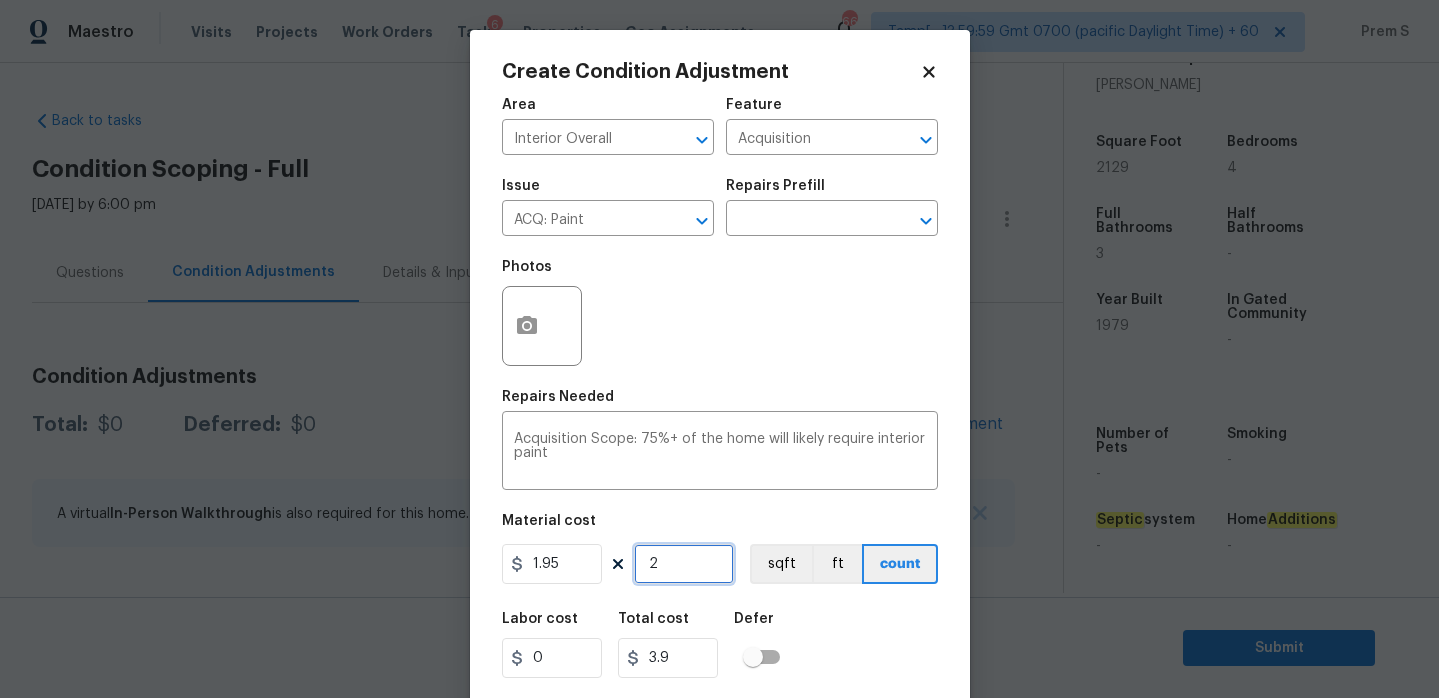
type input "40.95"
type input "212"
type input "413.4"
type input "2129"
type input "4151.55"
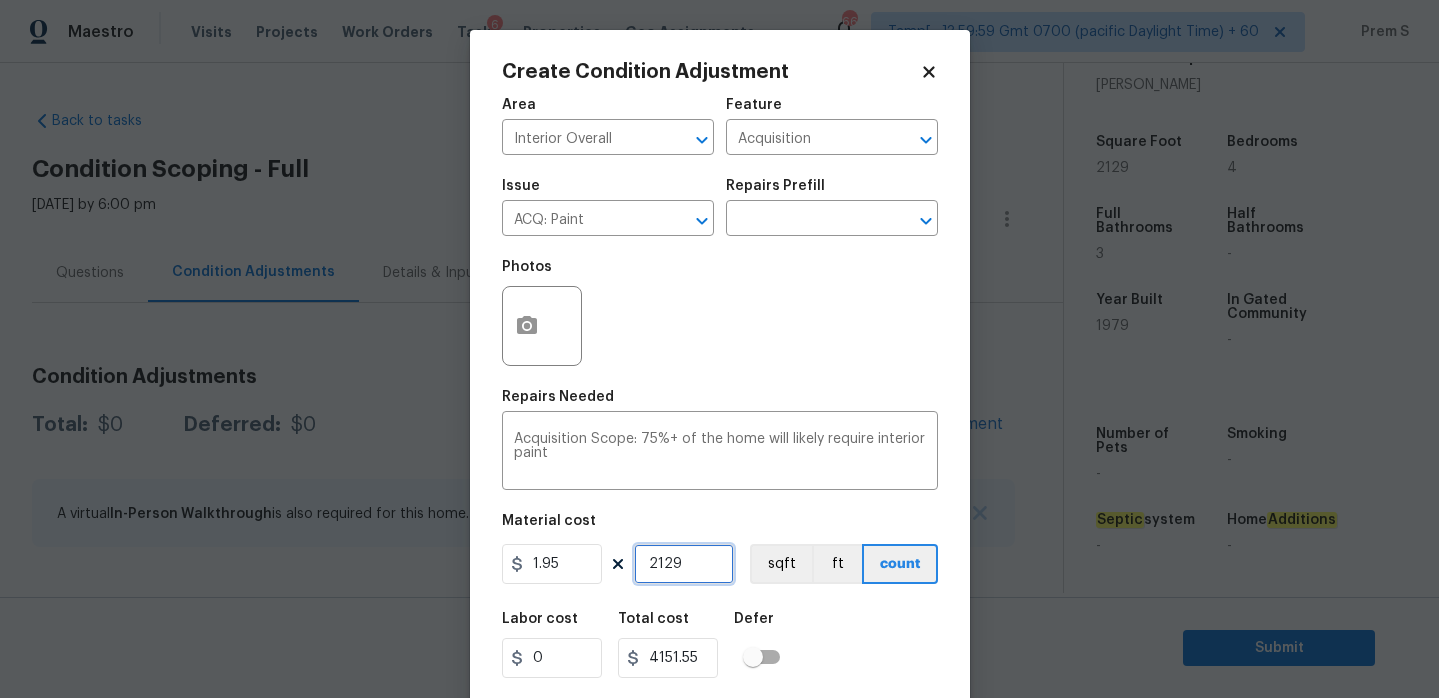
type input "2129"
click at [532, 334] on icon "button" at bounding box center [527, 325] width 20 height 18
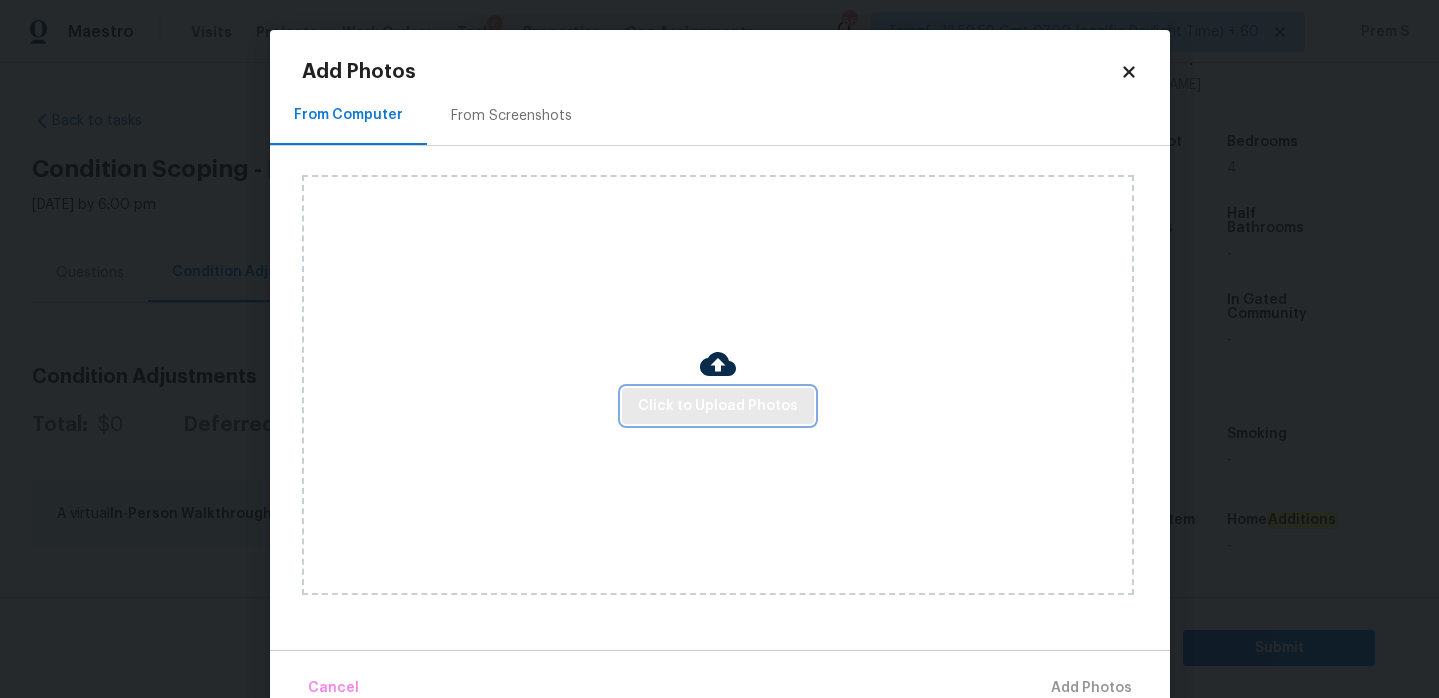
click at [747, 395] on span "Click to Upload Photos" at bounding box center [718, 406] width 160 height 25
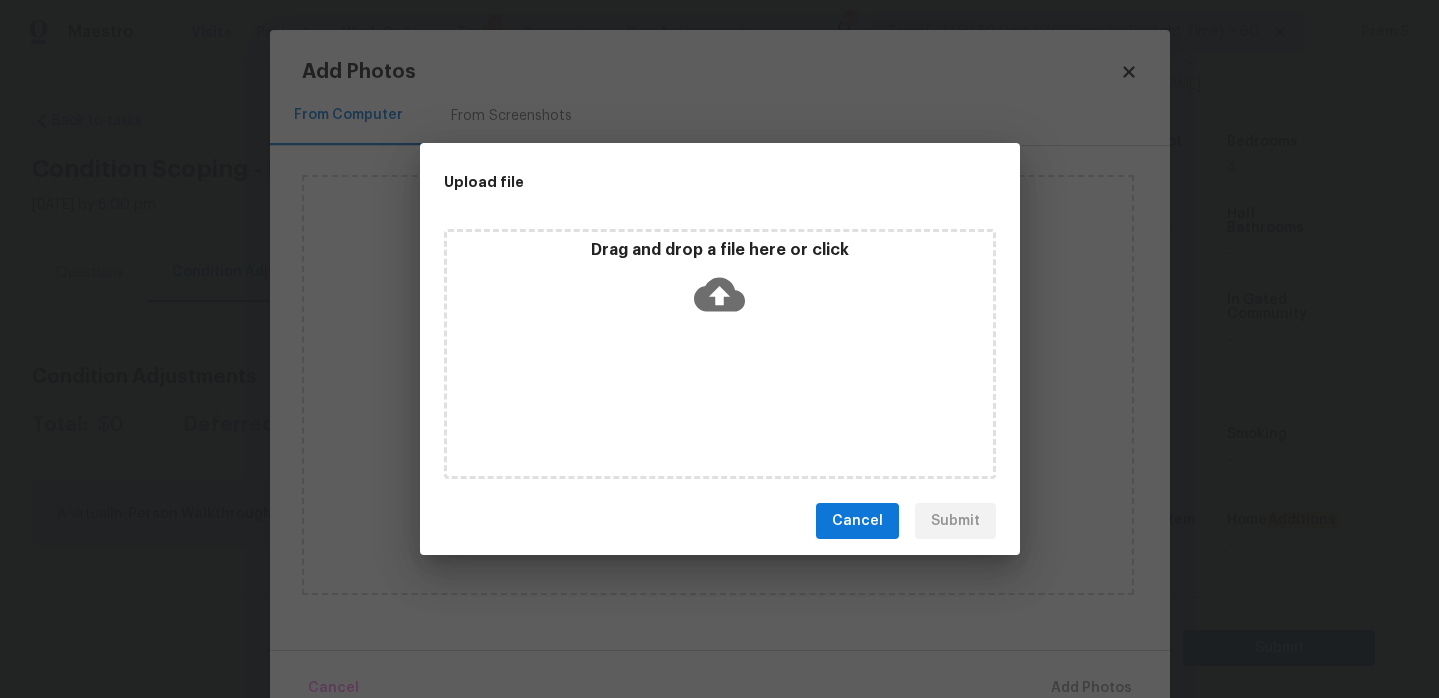
click at [722, 305] on icon at bounding box center [719, 295] width 51 height 34
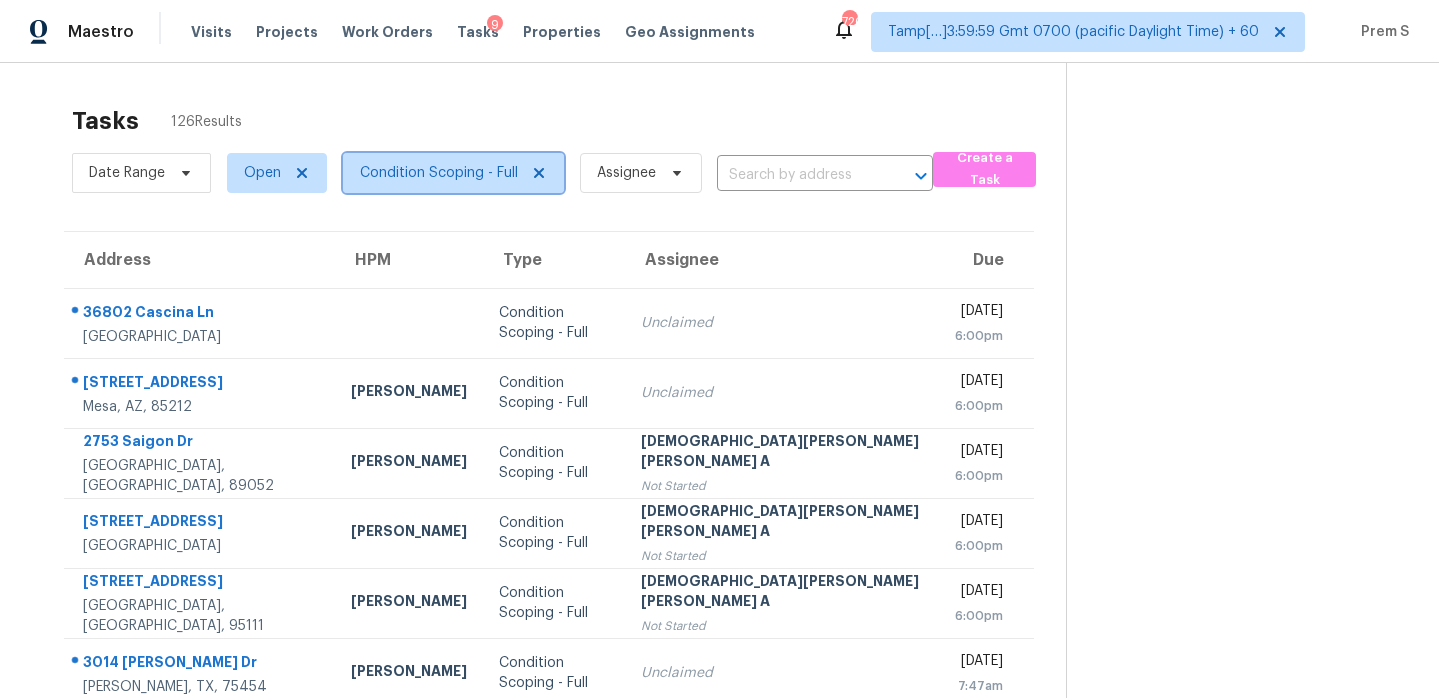
click at [486, 174] on span "Condition Scoping - Full" at bounding box center [439, 173] width 158 height 20
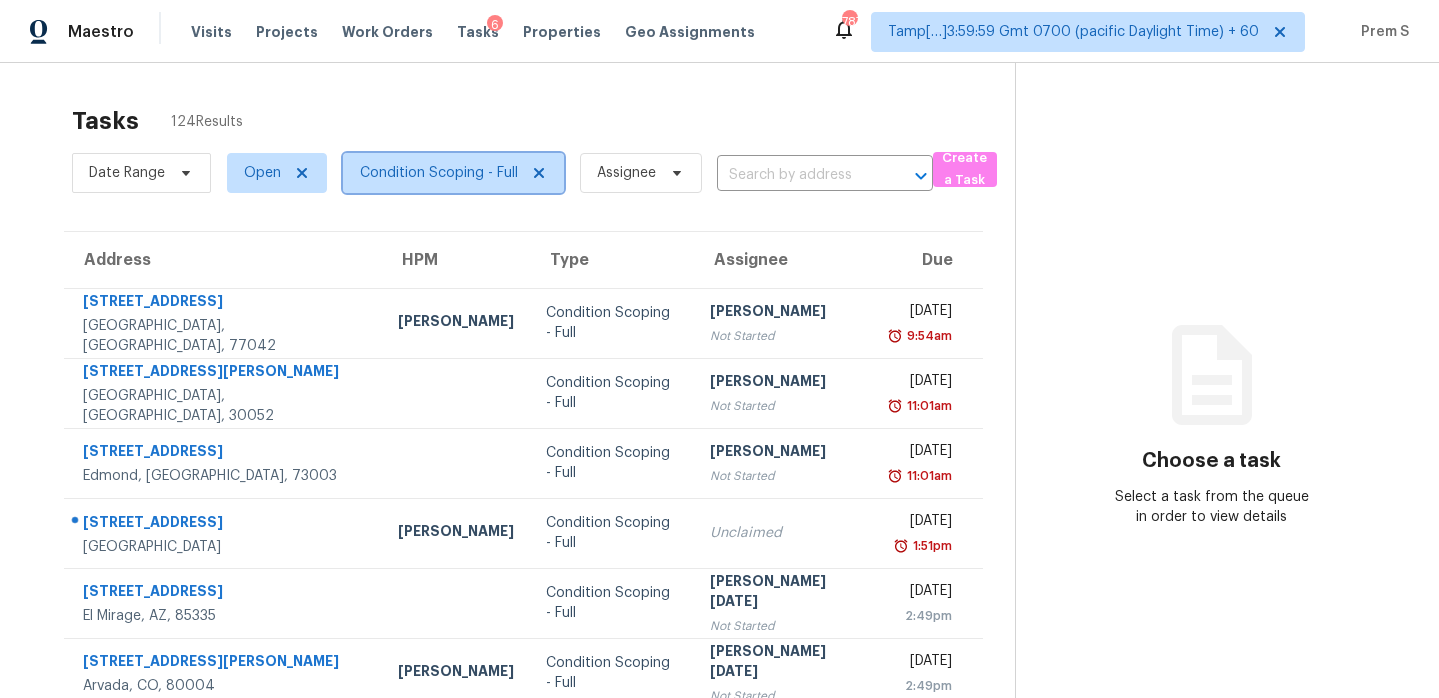
click at [462, 166] on span "Condition Scoping - Full" at bounding box center [439, 173] width 158 height 20
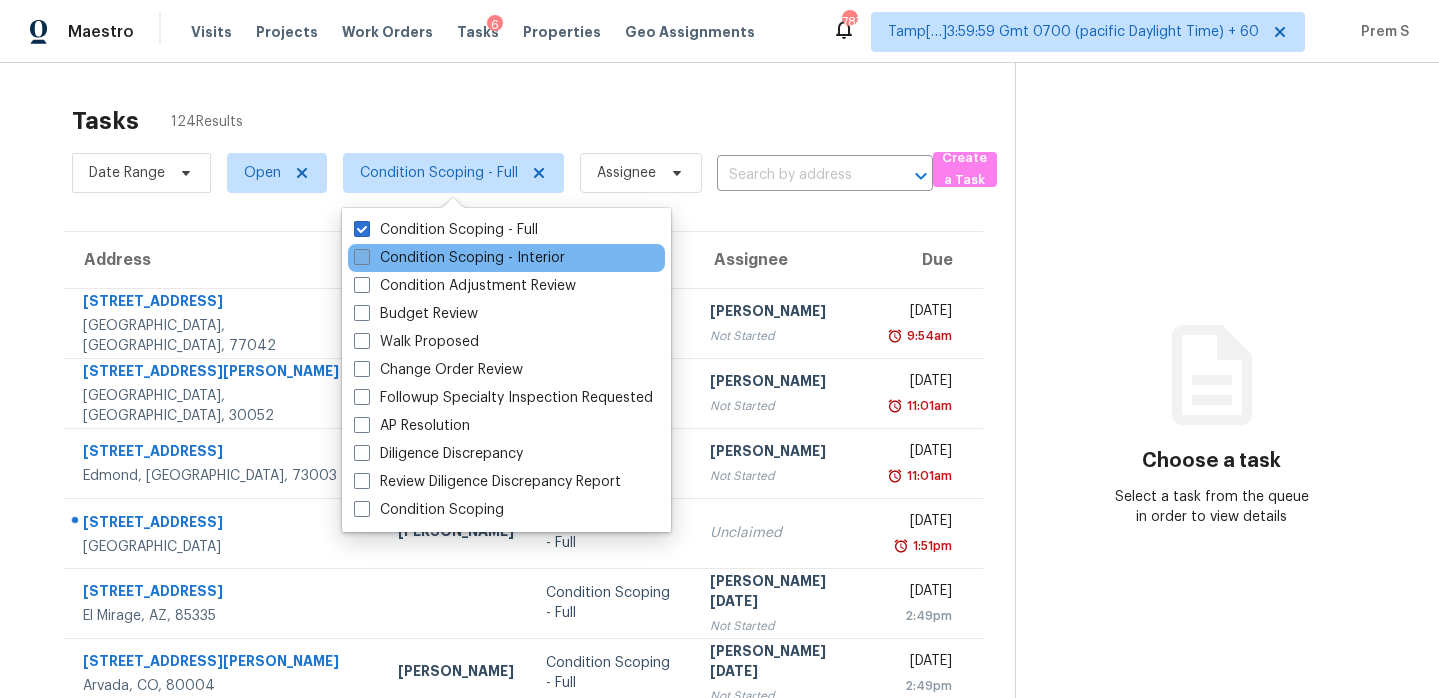
click at [436, 256] on label "Condition Scoping - Interior" at bounding box center [459, 258] width 211 height 20
click at [367, 256] on input "Condition Scoping - Interior" at bounding box center [360, 254] width 13 height 13
checkbox input "true"
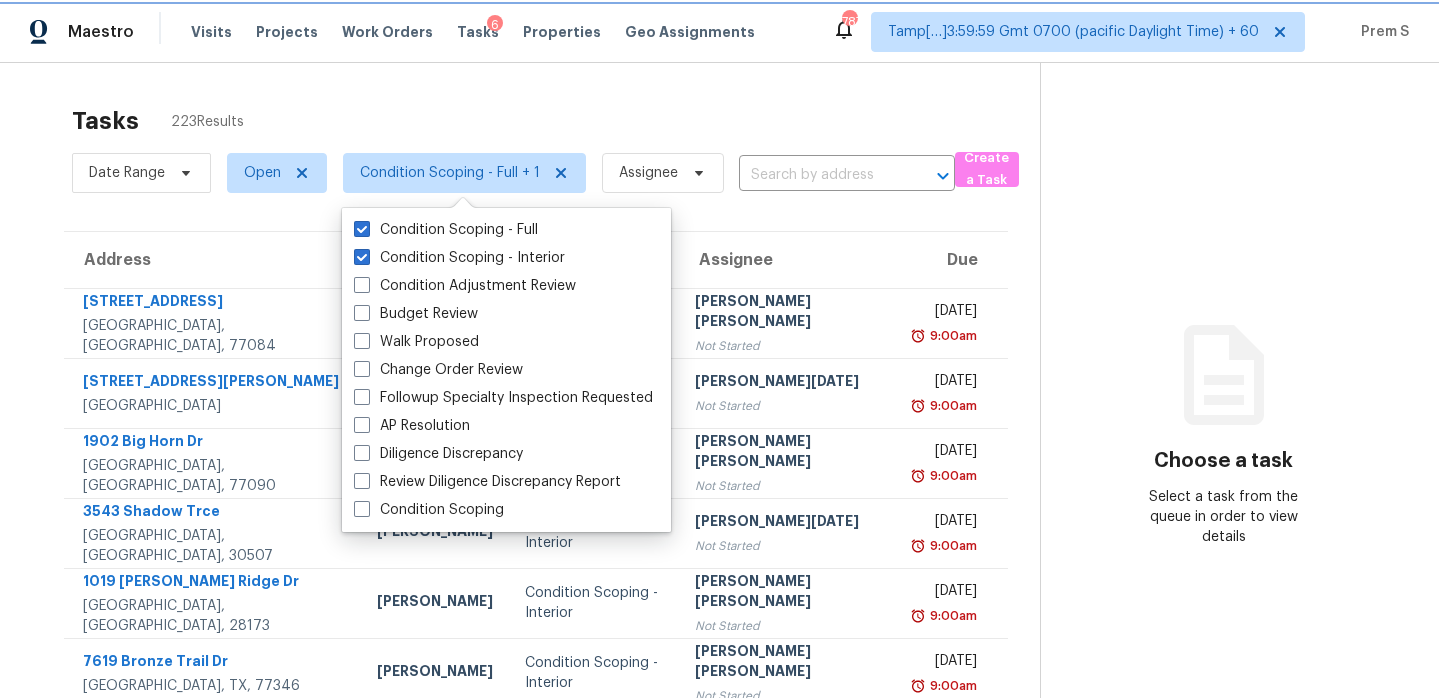
click at [477, 180] on span "Condition Scoping - Full + 1" at bounding box center [450, 173] width 180 height 20
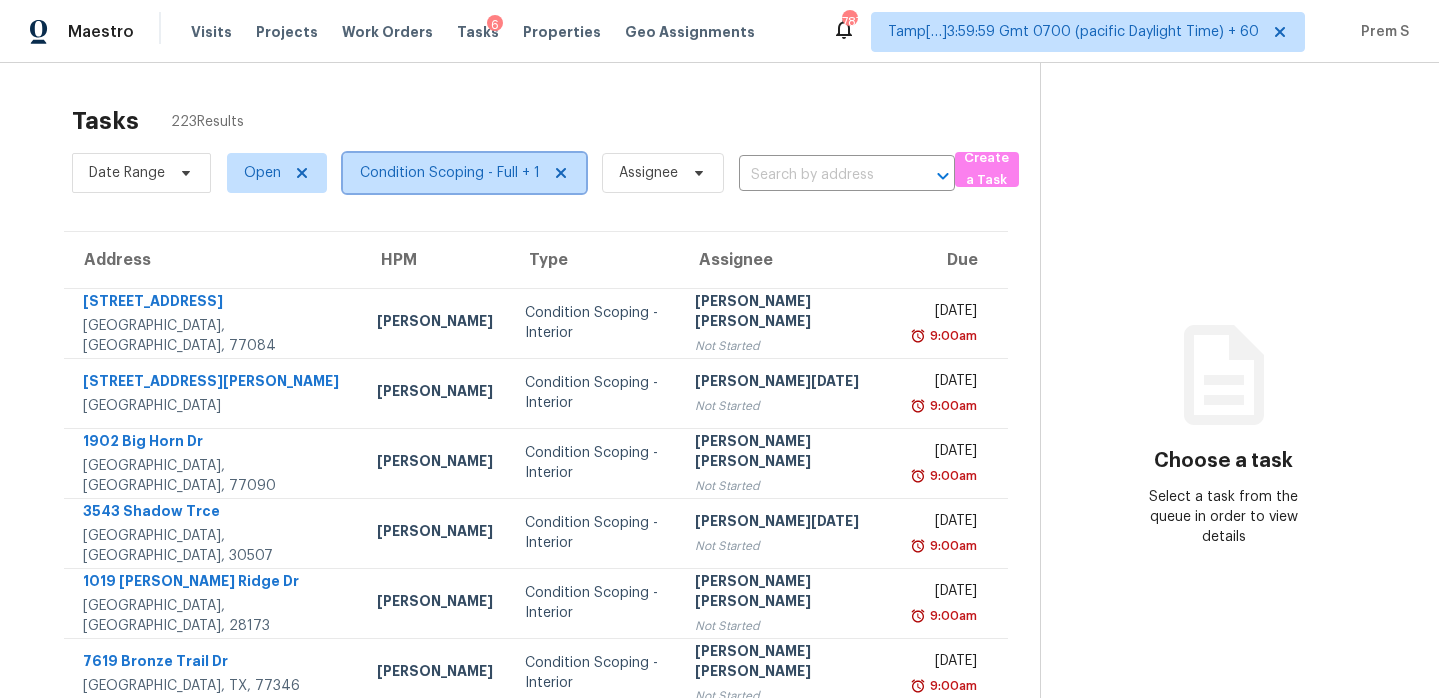
click at [497, 179] on span "Condition Scoping - Full + 1" at bounding box center [450, 173] width 180 height 20
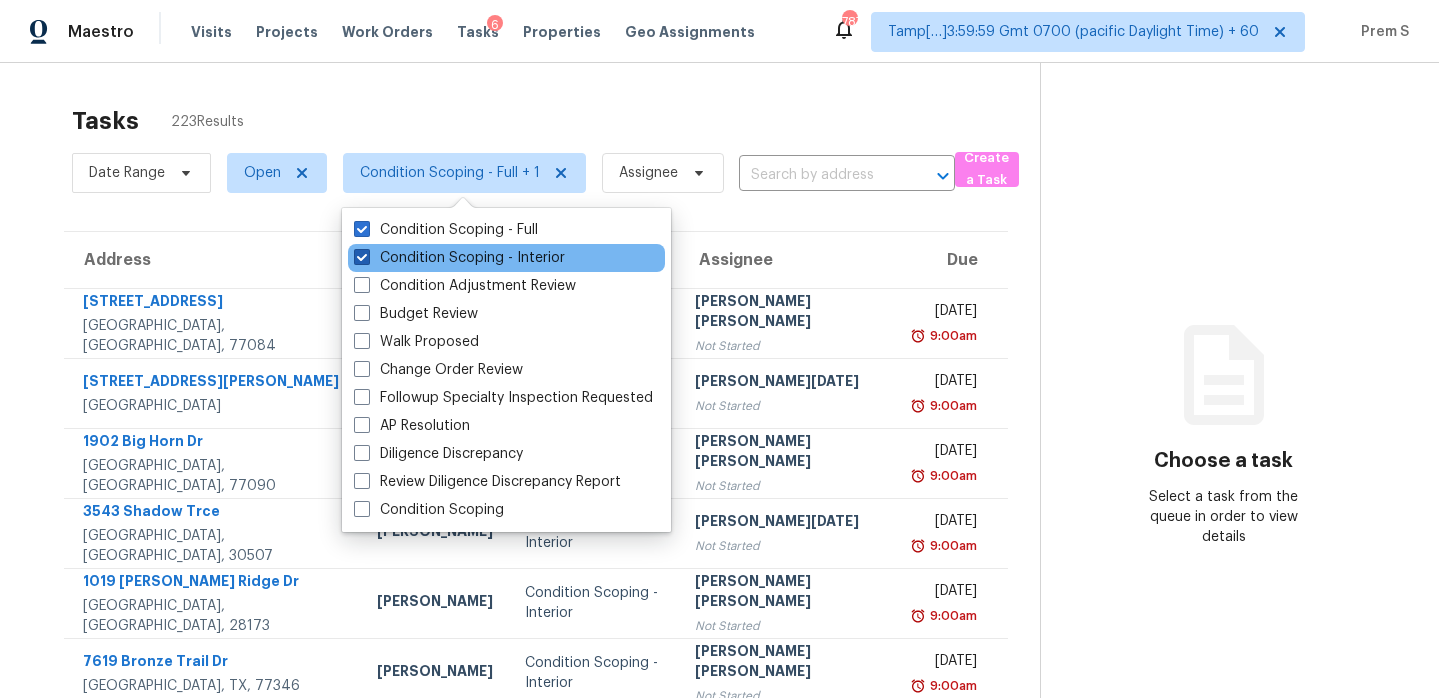
click at [501, 257] on label "Condition Scoping - Interior" at bounding box center [459, 258] width 211 height 20
click at [367, 257] on input "Condition Scoping - Interior" at bounding box center [360, 254] width 13 height 13
checkbox input "false"
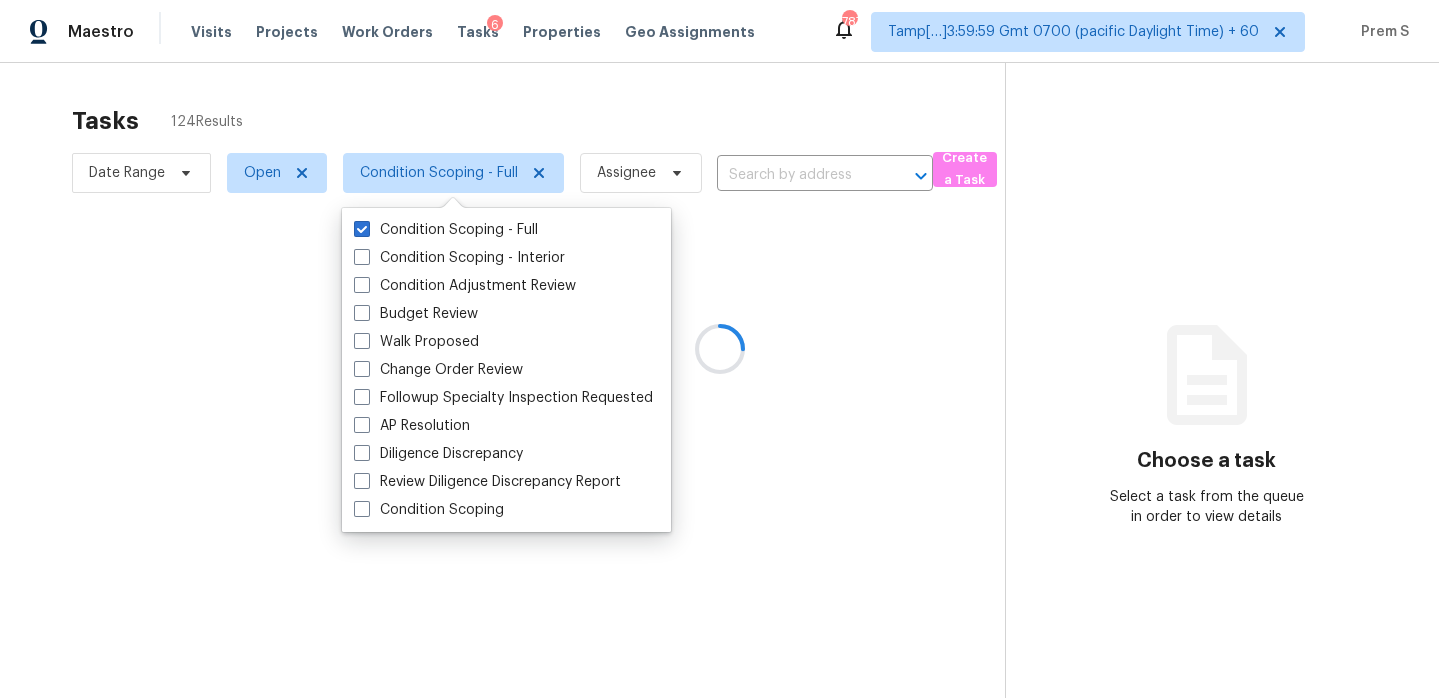
click at [670, 182] on div at bounding box center [719, 349] width 1439 height 698
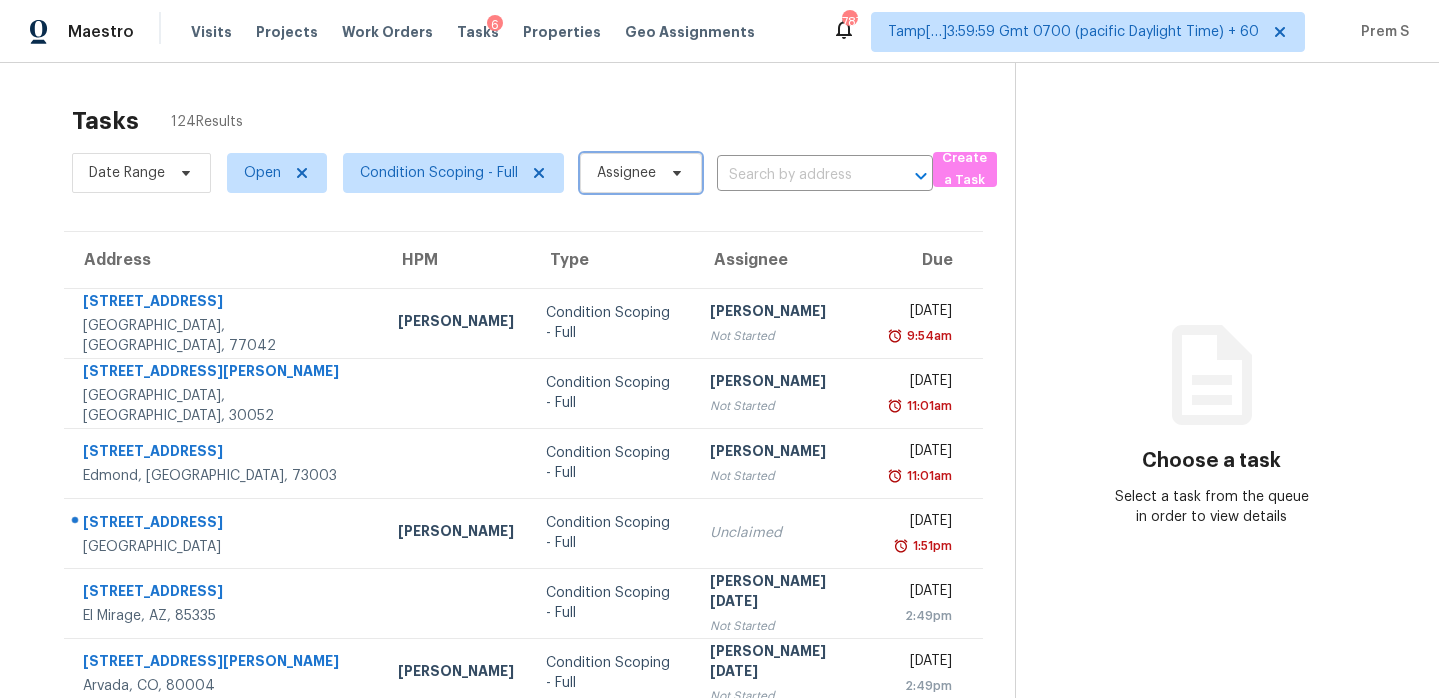
click at [669, 176] on icon at bounding box center [677, 173] width 16 height 16
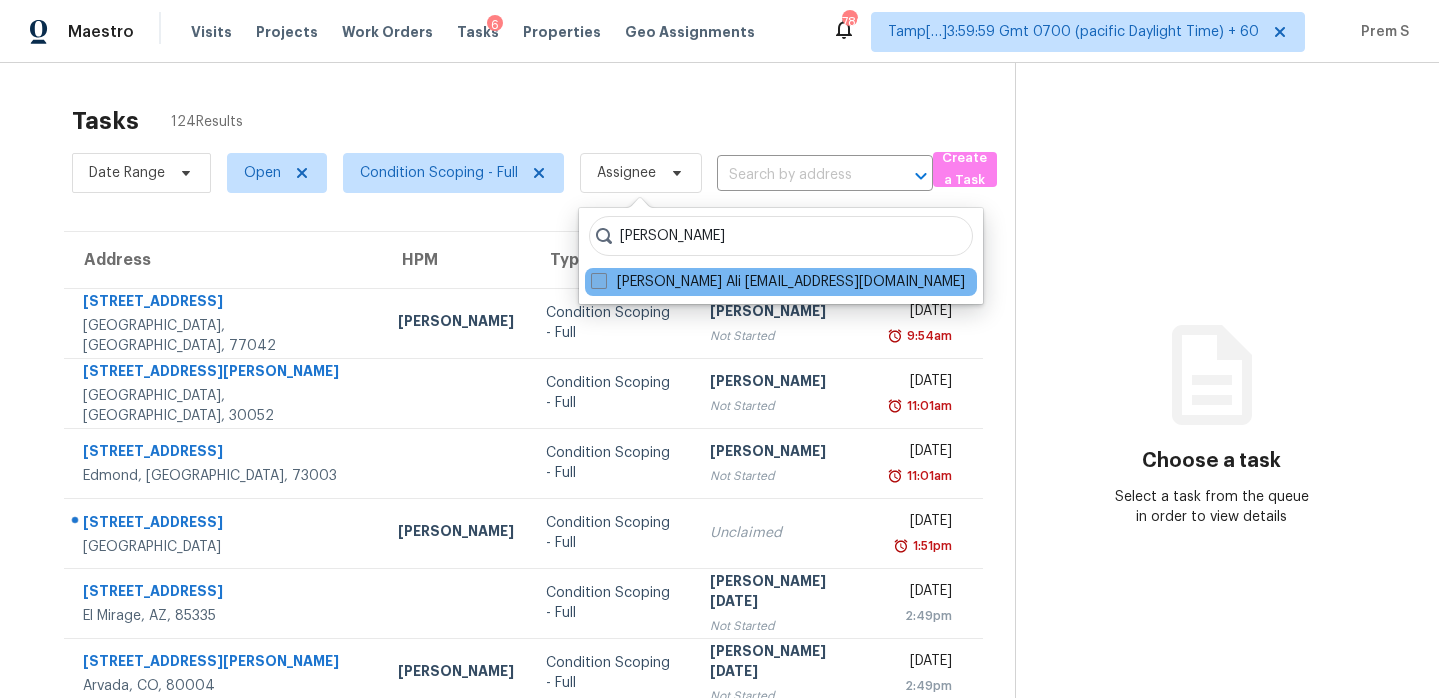
type input "[PERSON_NAME]"
click at [696, 279] on label "Mohammed Moshin Ali mohammed.moshinali@opendoor.com" at bounding box center [778, 282] width 374 height 20
click at [604, 279] on input "Mohammed Moshin Ali mohammed.moshinali@opendoor.com" at bounding box center [597, 278] width 13 height 13
checkbox input "true"
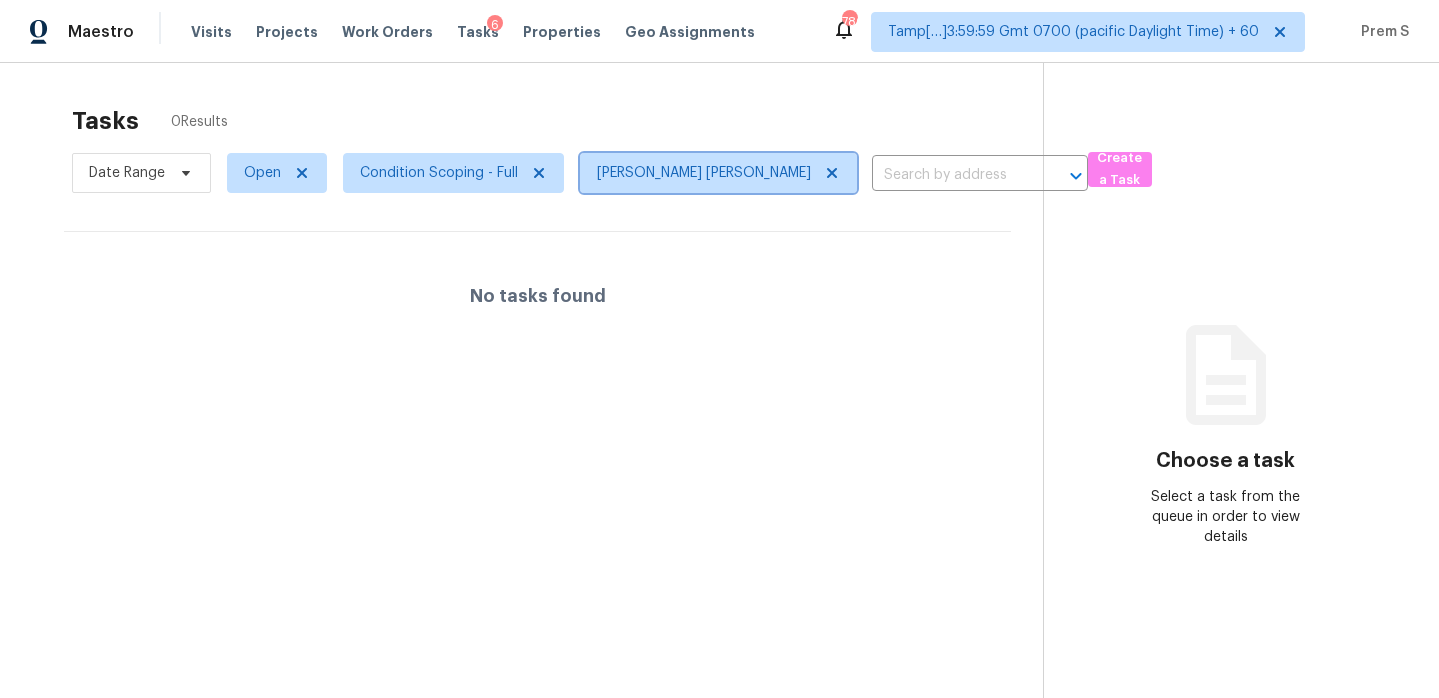
click at [827, 172] on icon at bounding box center [832, 173] width 10 height 10
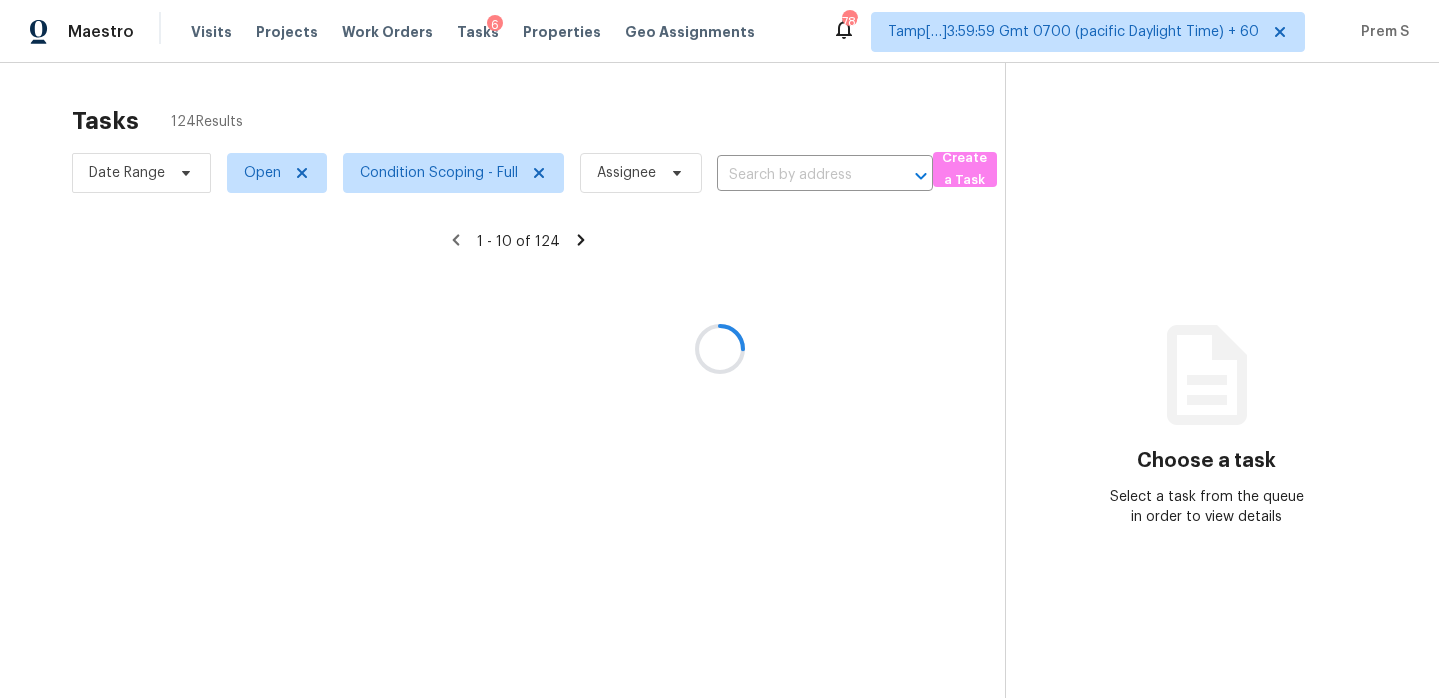
click at [617, 176] on div at bounding box center [719, 349] width 1439 height 698
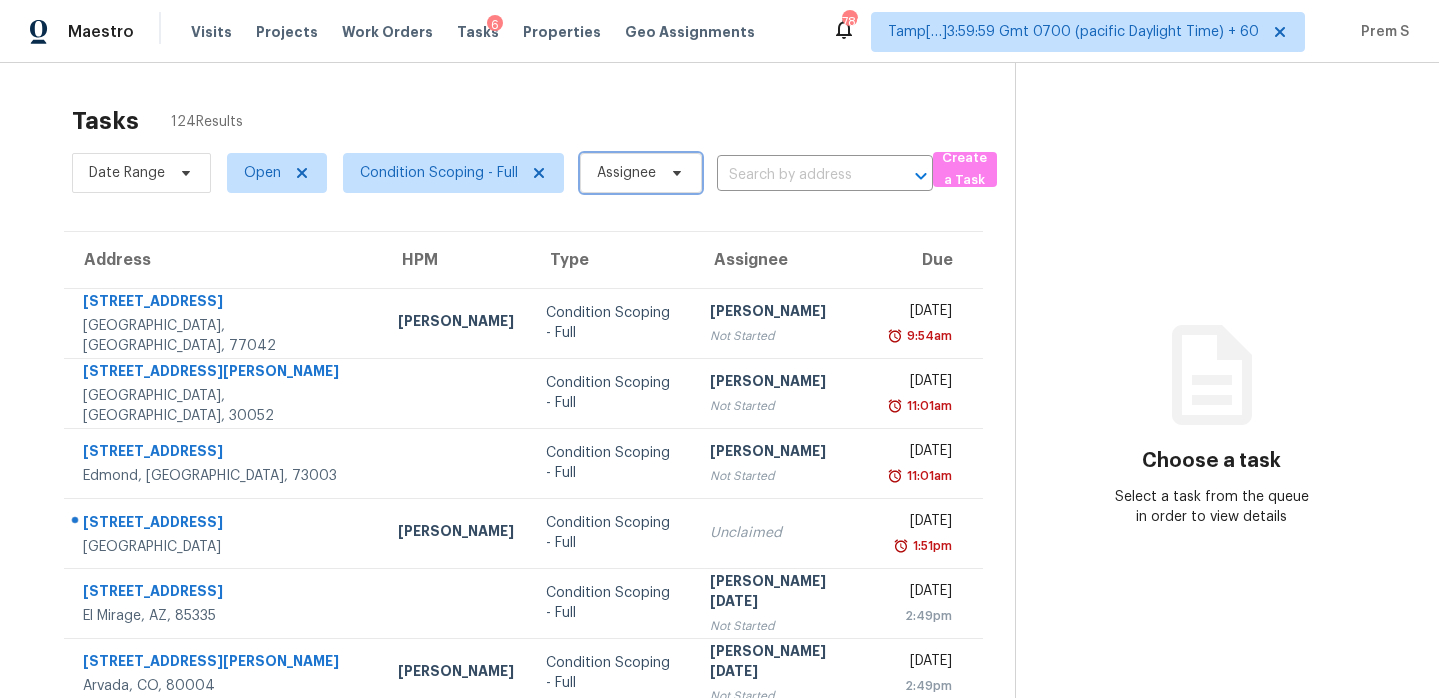
click at [643, 184] on span "Assignee" at bounding box center [641, 173] width 122 height 40
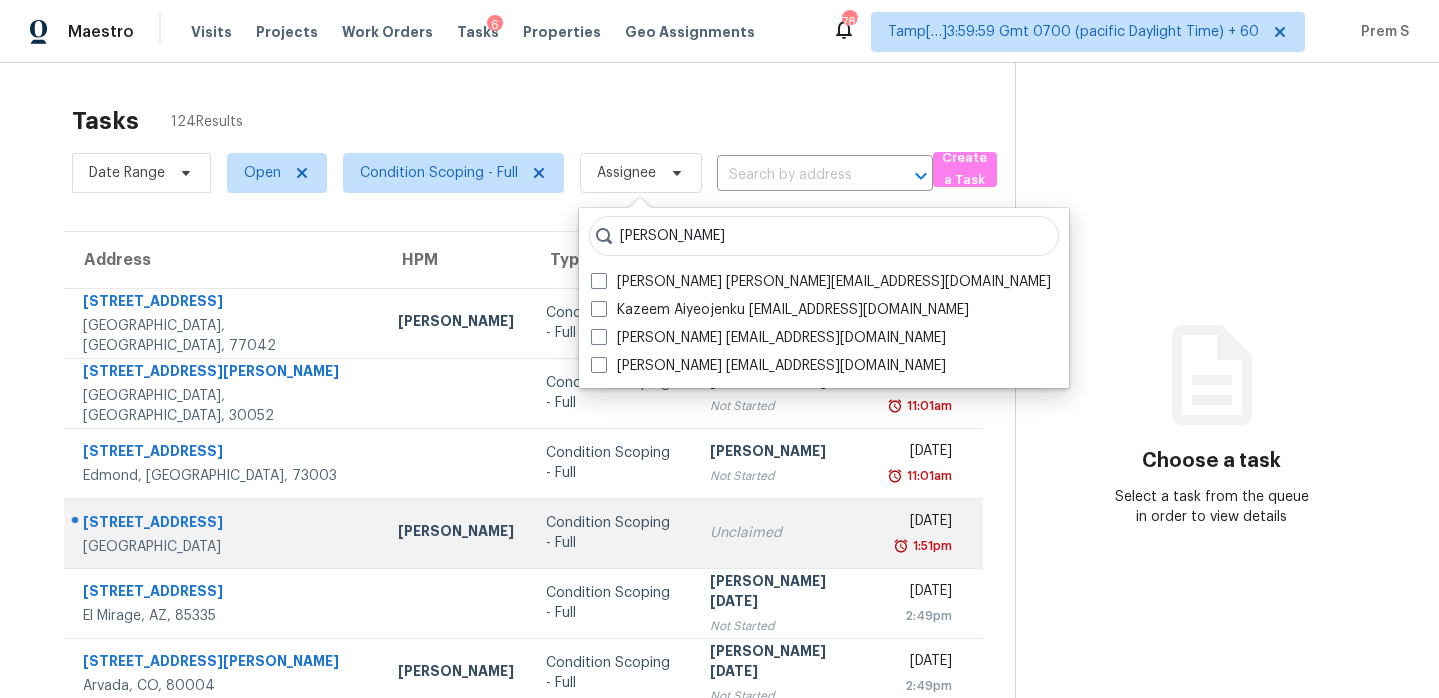
type input "Azeem"
click at [530, 506] on td "Condition Scoping - Full" at bounding box center [612, 533] width 164 height 70
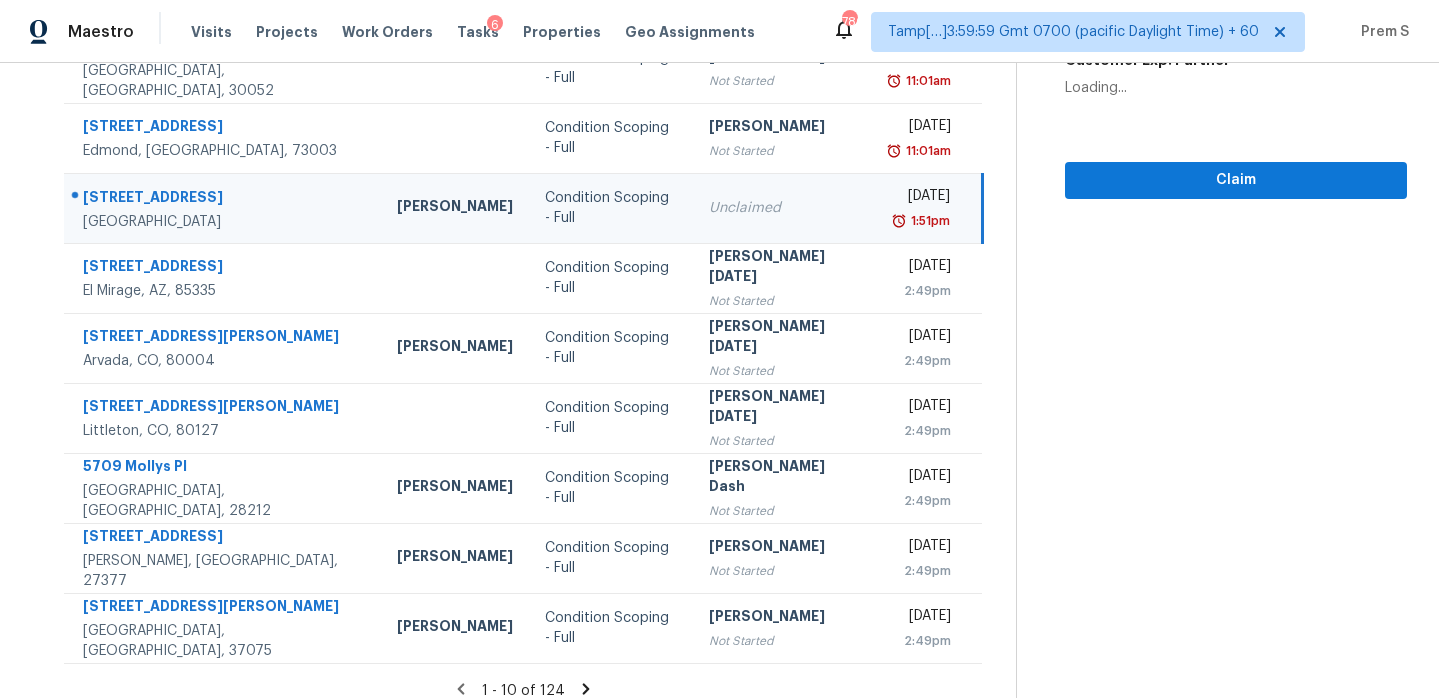
scroll to position [343, 0]
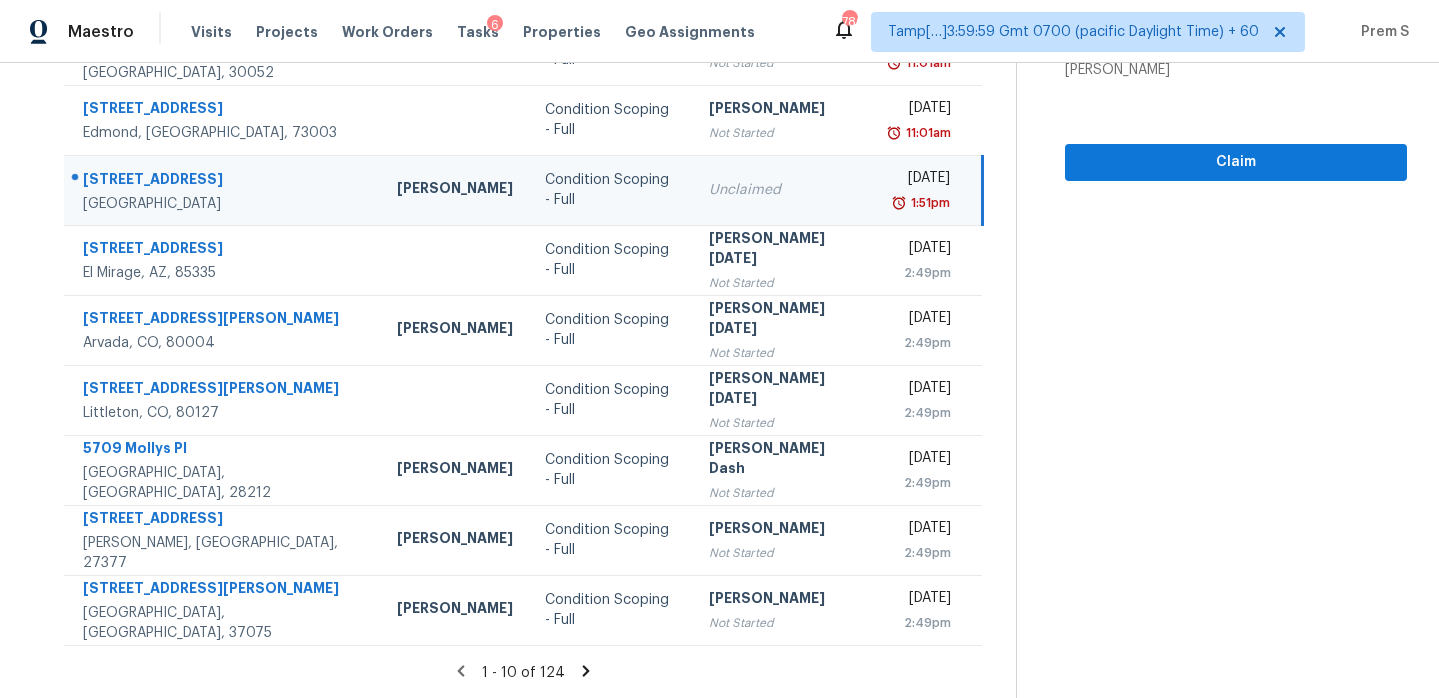
click at [579, 665] on icon at bounding box center [586, 671] width 18 height 18
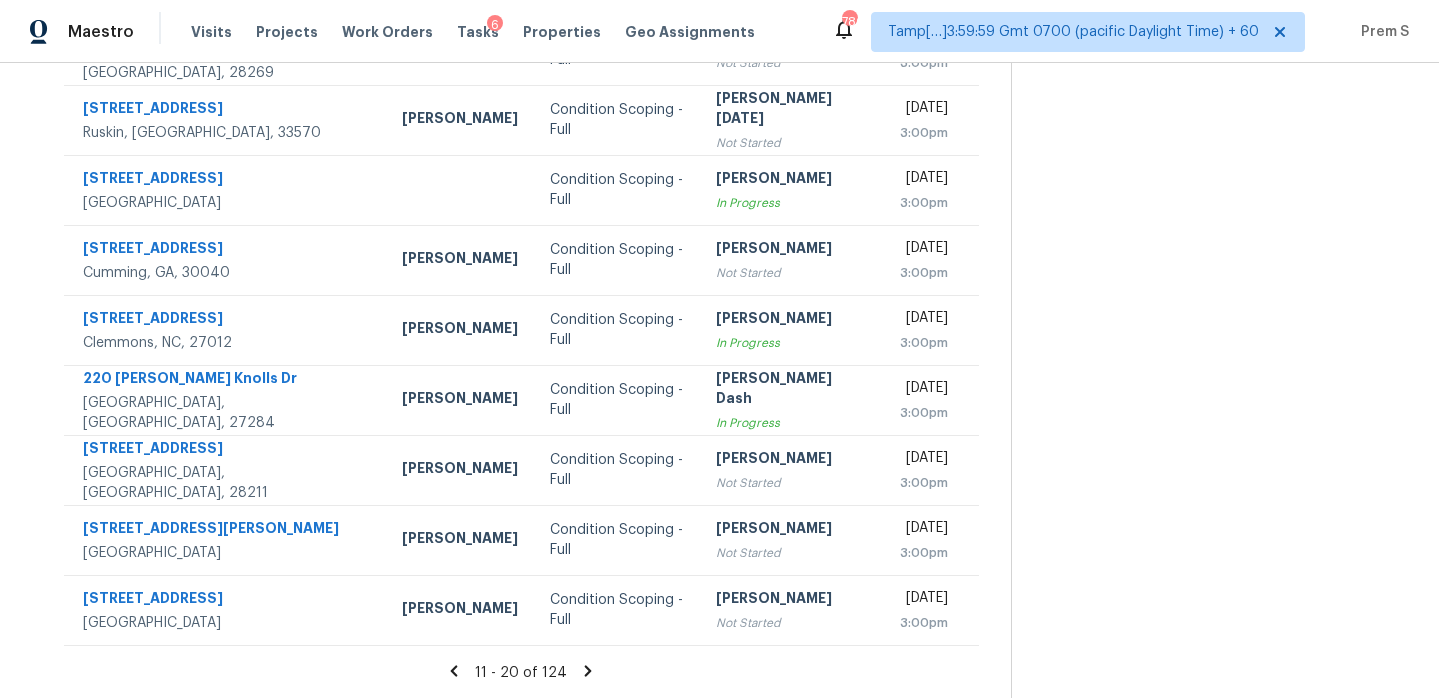
click at [580, 675] on icon at bounding box center [588, 671] width 18 height 18
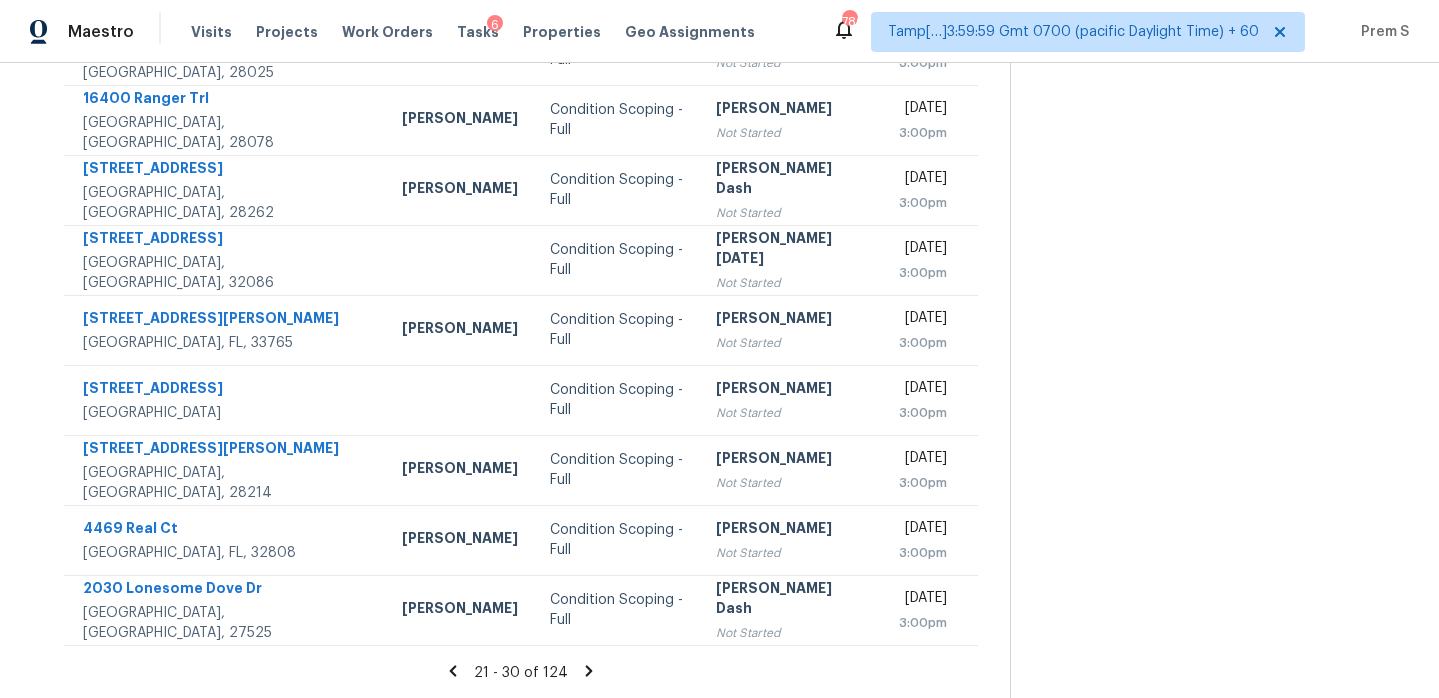
click at [586, 672] on icon at bounding box center [589, 670] width 7 height 11
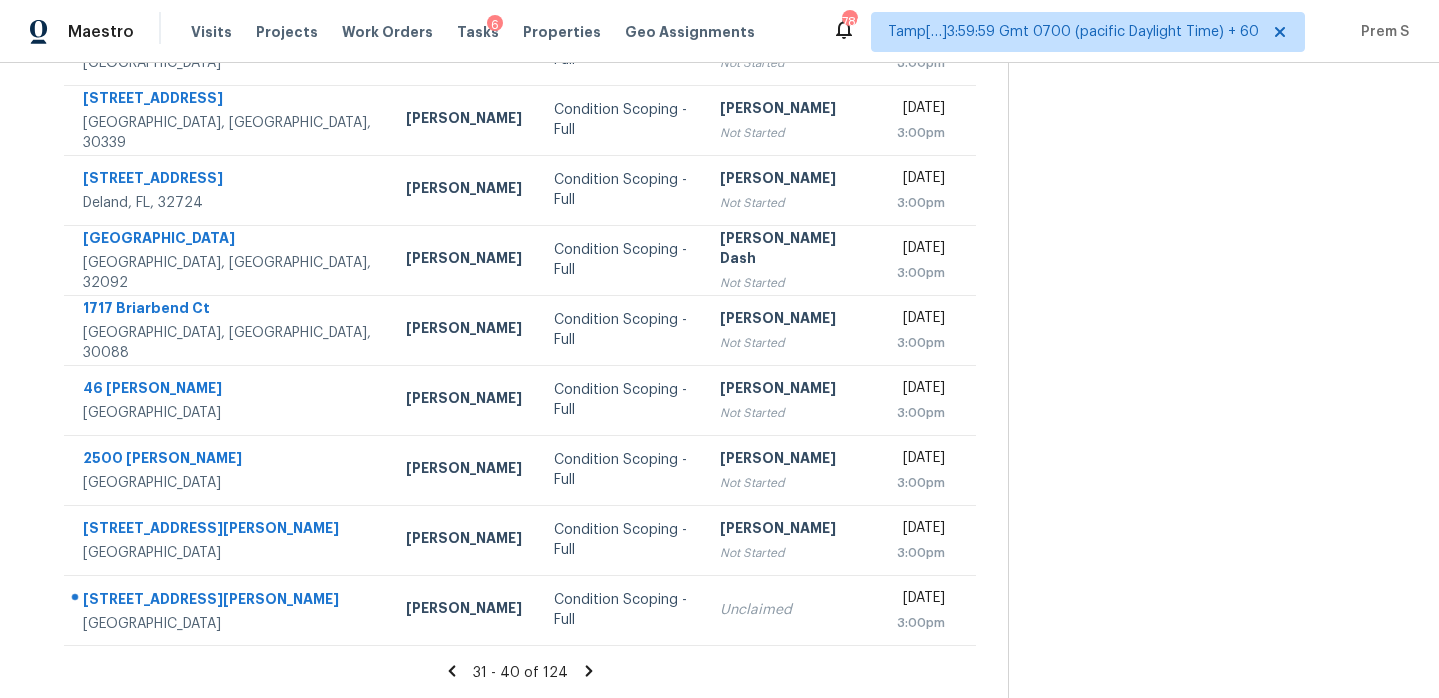
click at [585, 676] on icon at bounding box center [589, 671] width 18 height 18
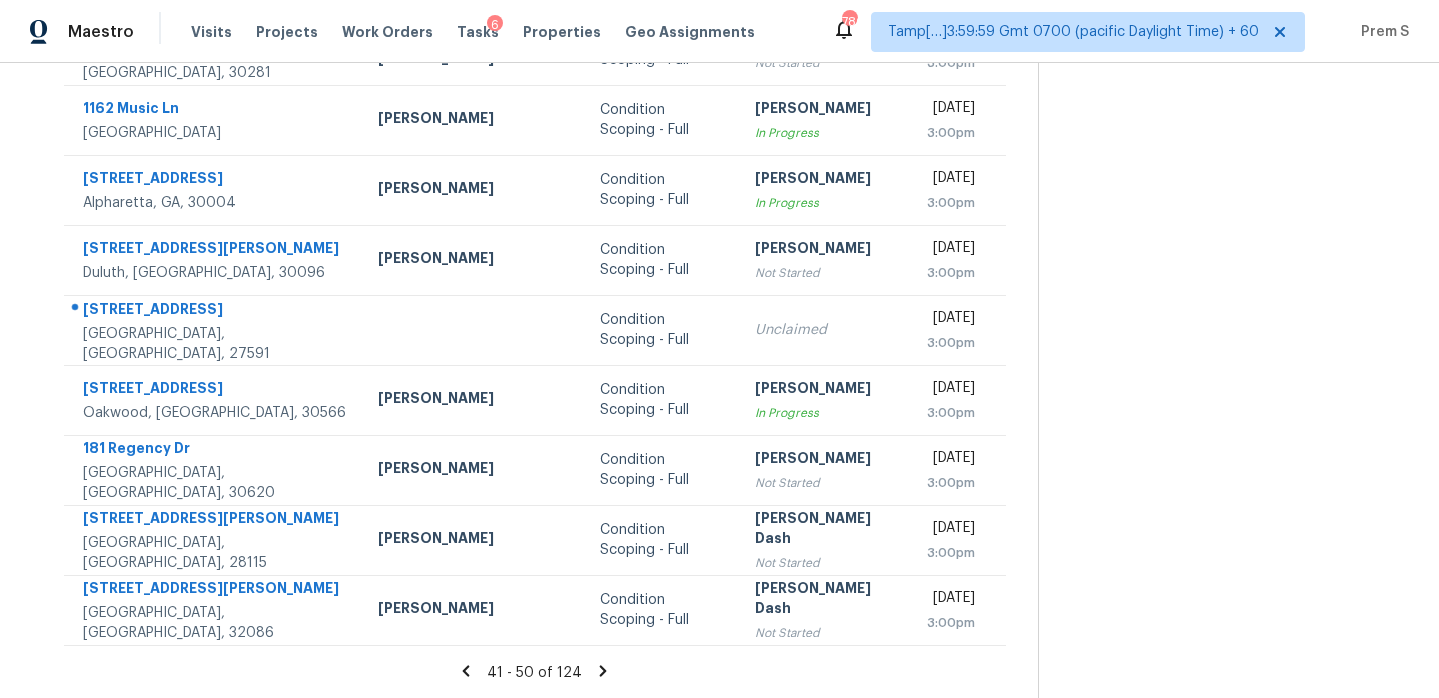
click at [600, 674] on icon at bounding box center [603, 670] width 7 height 11
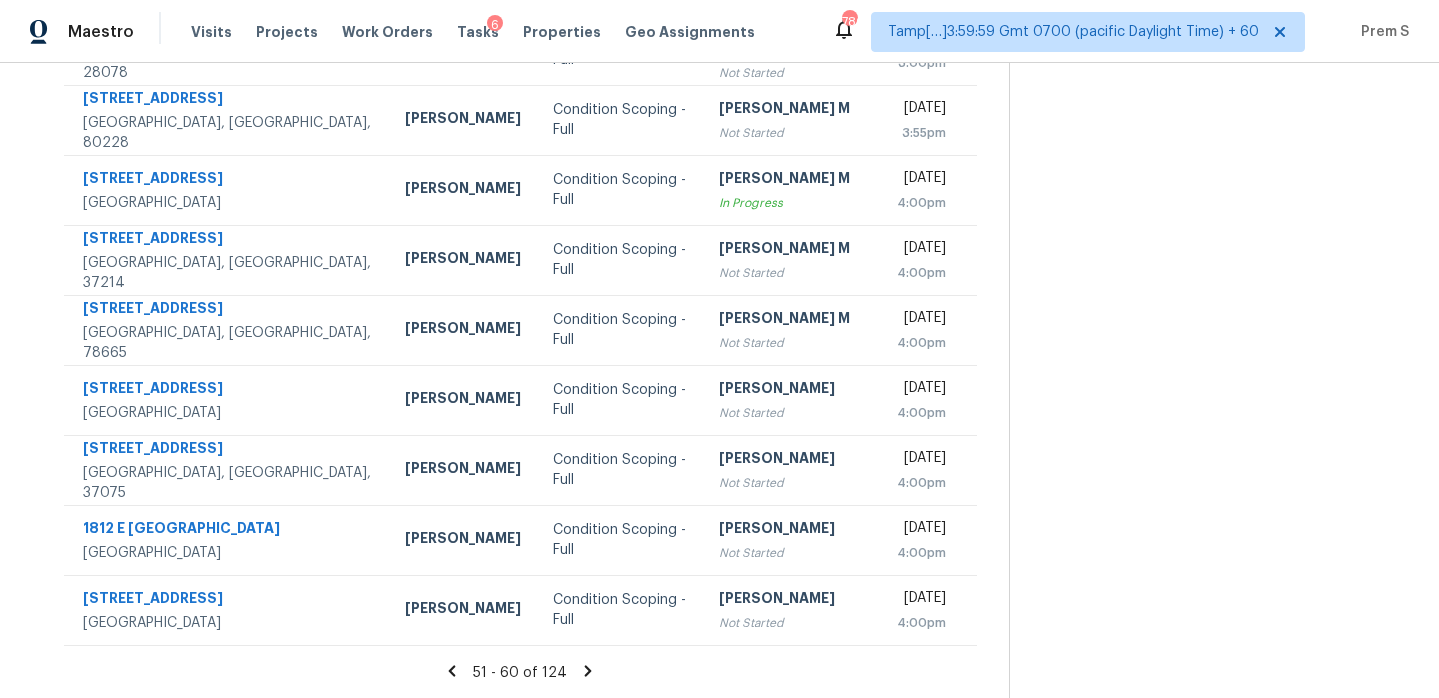
click at [581, 670] on icon at bounding box center [588, 671] width 18 height 18
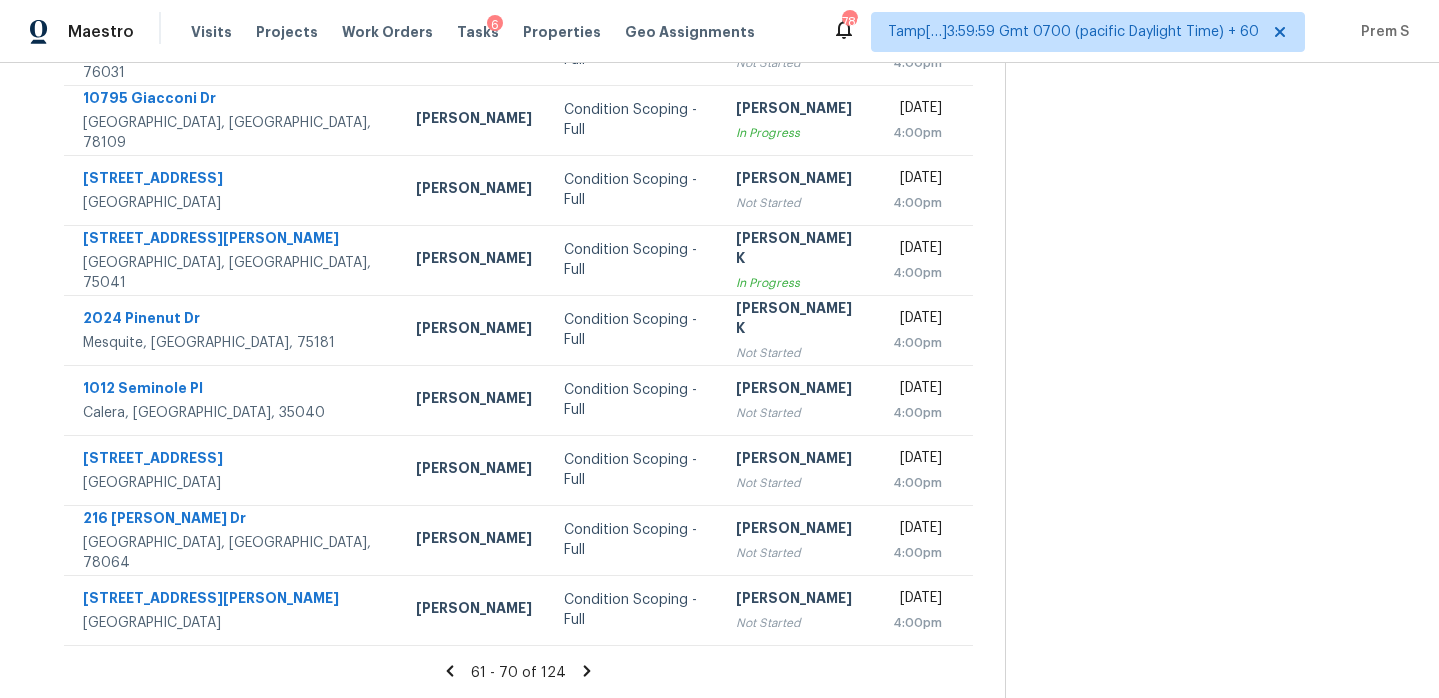
click at [586, 675] on icon at bounding box center [587, 671] width 18 height 18
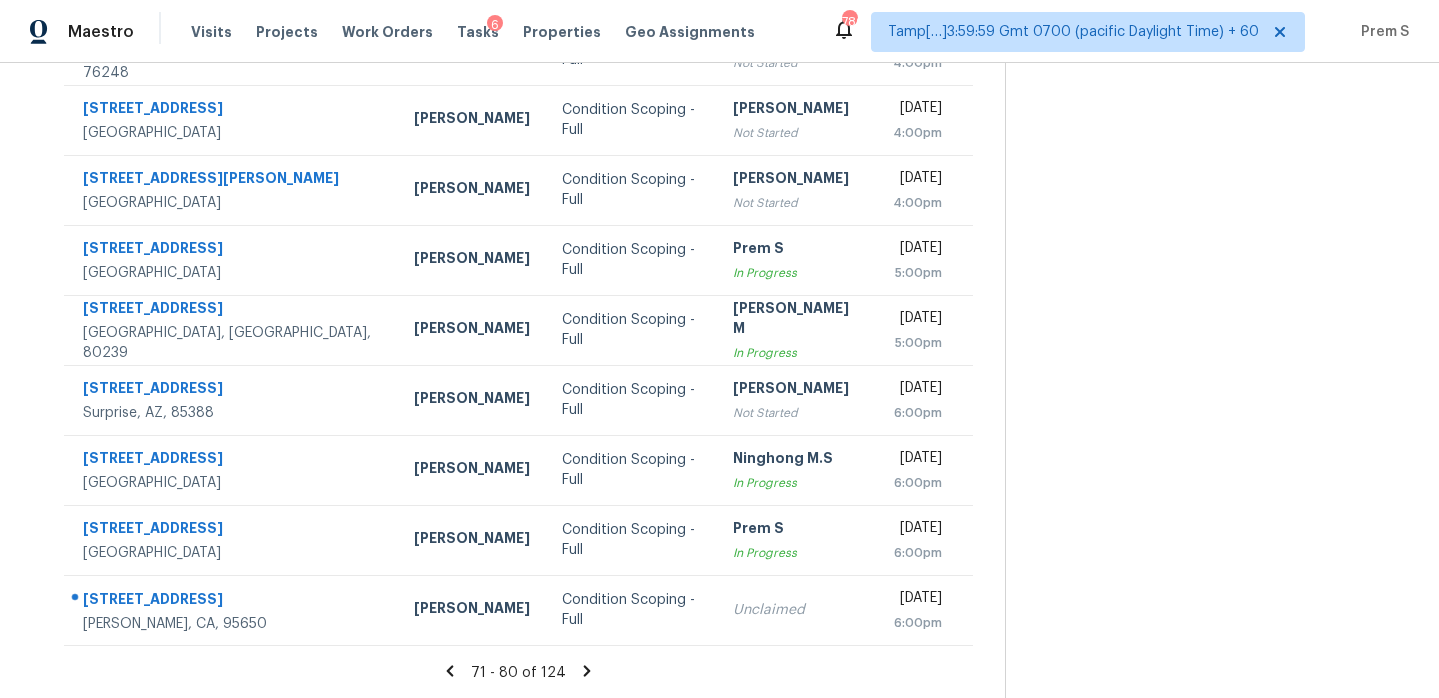
click at [585, 670] on icon at bounding box center [587, 670] width 7 height 11
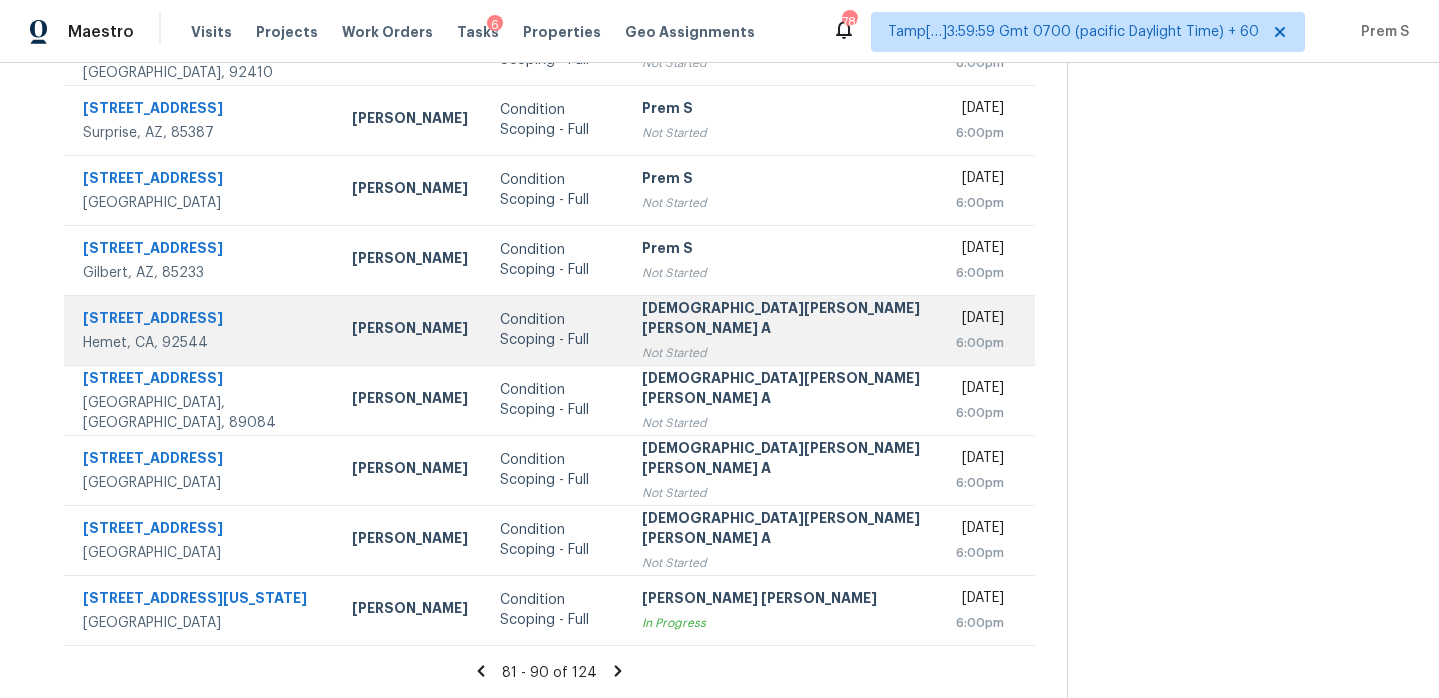
click at [748, 341] on div "Mohamed Azeem Mohsin A" at bounding box center [783, 320] width 282 height 45
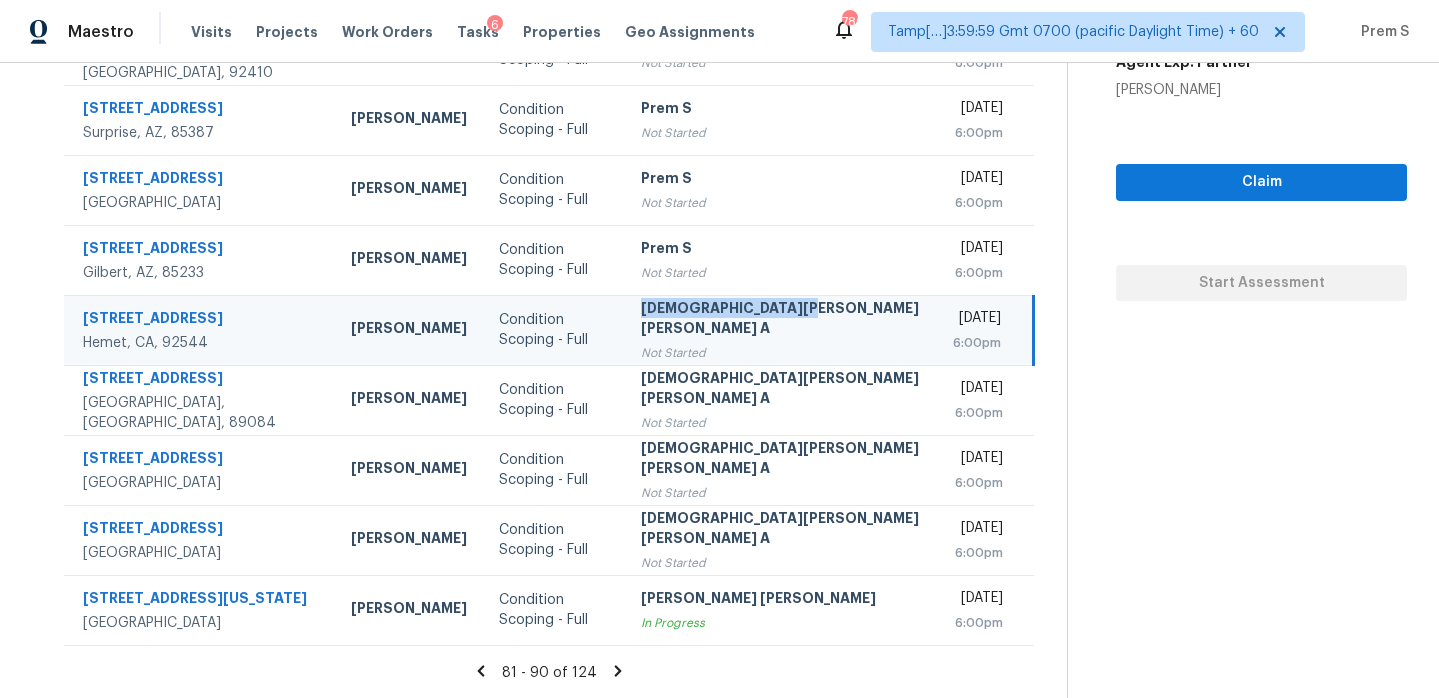
drag, startPoint x: 794, startPoint y: 309, endPoint x: 615, endPoint y: 306, distance: 179.0
click at [625, 306] on td "Mohamed Azeem Mohsin A Not Started" at bounding box center [781, 330] width 313 height 70
copy div "Mohamed Azeem Mohsin"
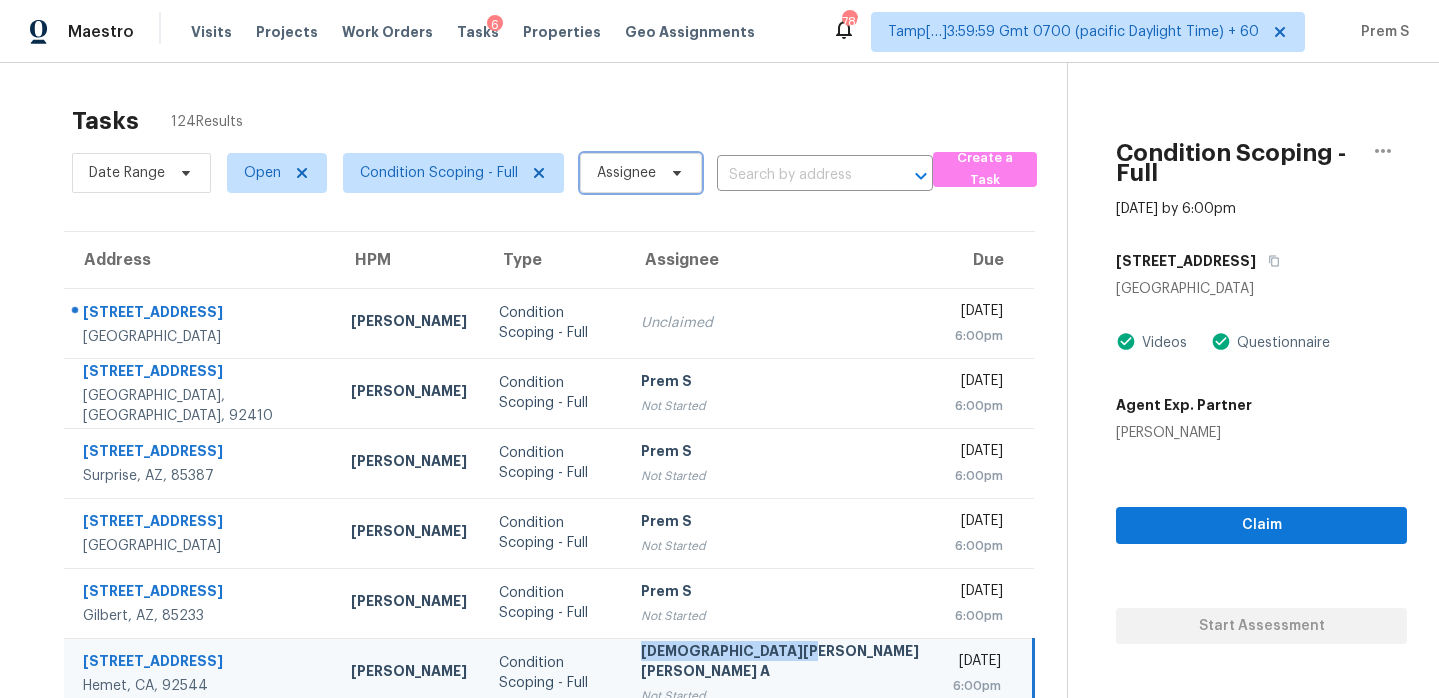
click at [649, 180] on span "Assignee" at bounding box center [626, 173] width 59 height 20
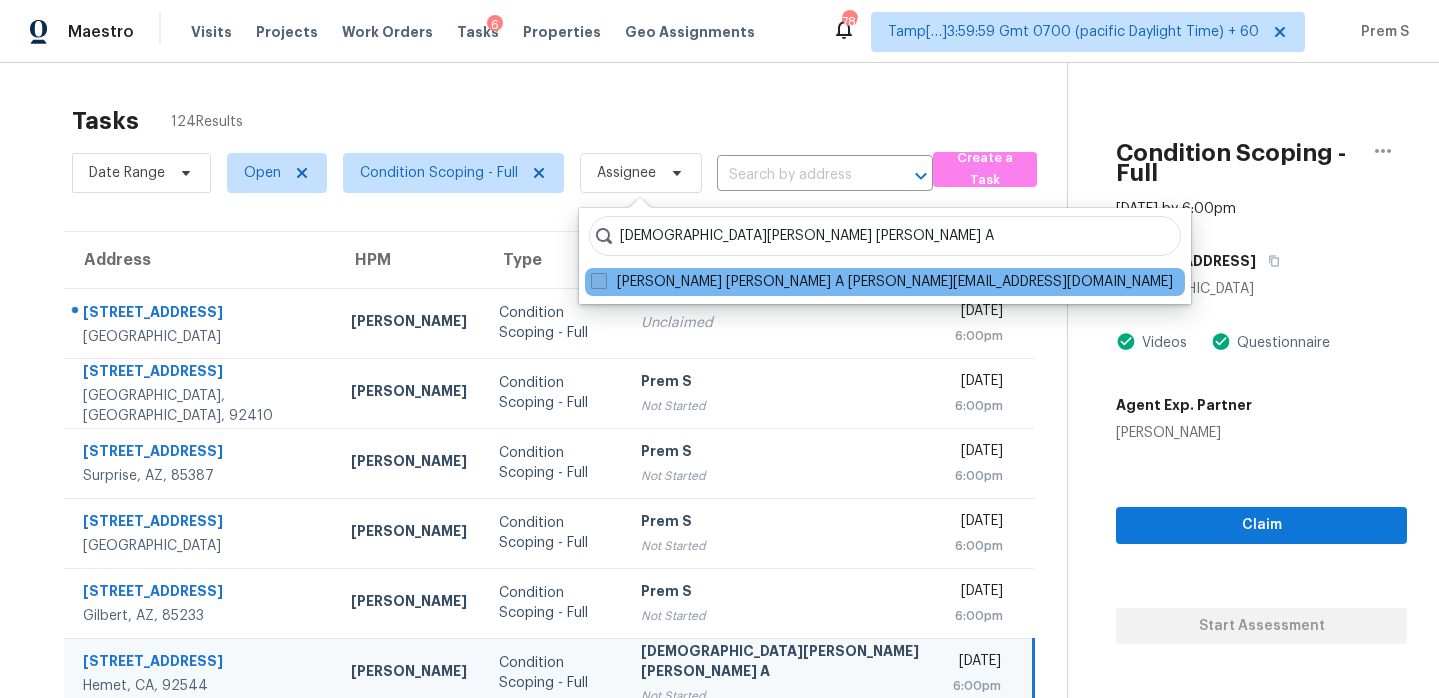
type input "Mohamed Azeem Mohsin A"
click at [711, 284] on label "Mohamed Azeem Mohsin A mohamedazeem.mohsina@opendoor.com" at bounding box center [882, 282] width 582 height 20
click at [604, 284] on input "Mohamed Azeem Mohsin A mohamedazeem.mohsina@opendoor.com" at bounding box center [597, 278] width 13 height 13
checkbox input "true"
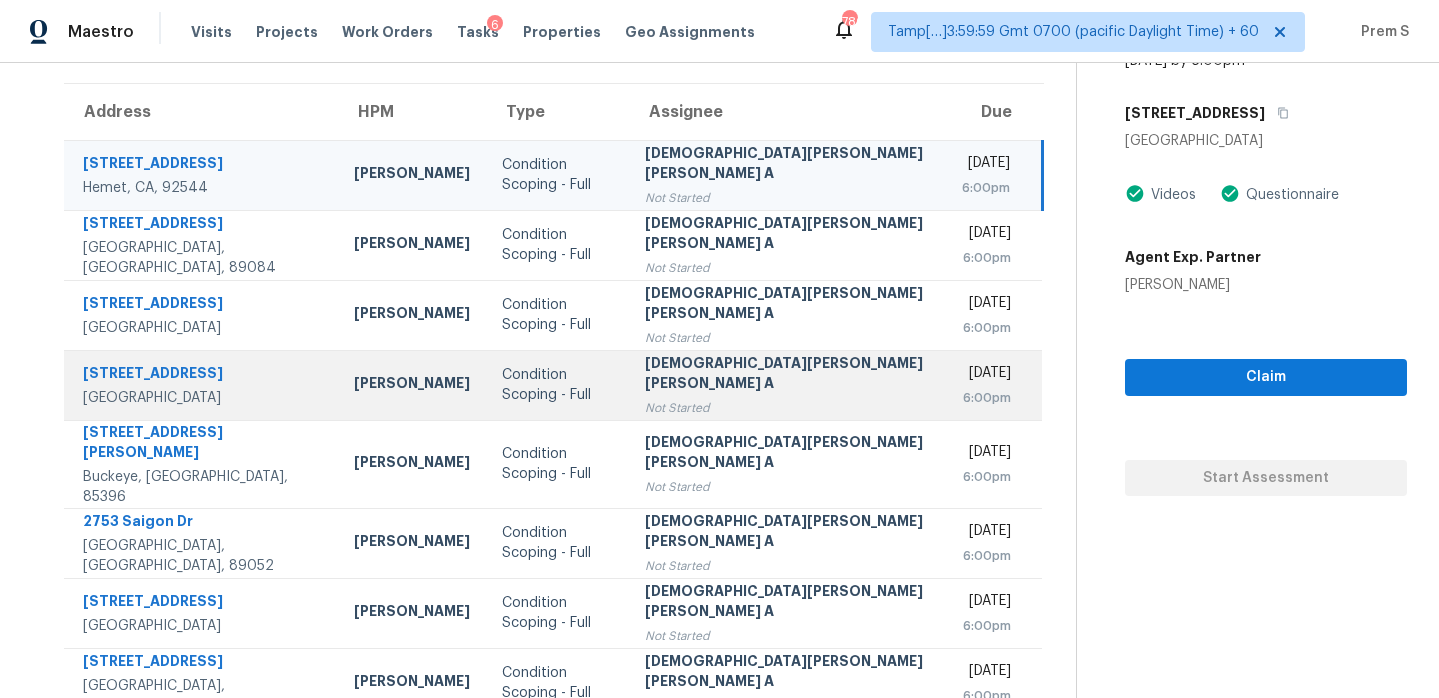
scroll to position [149, 0]
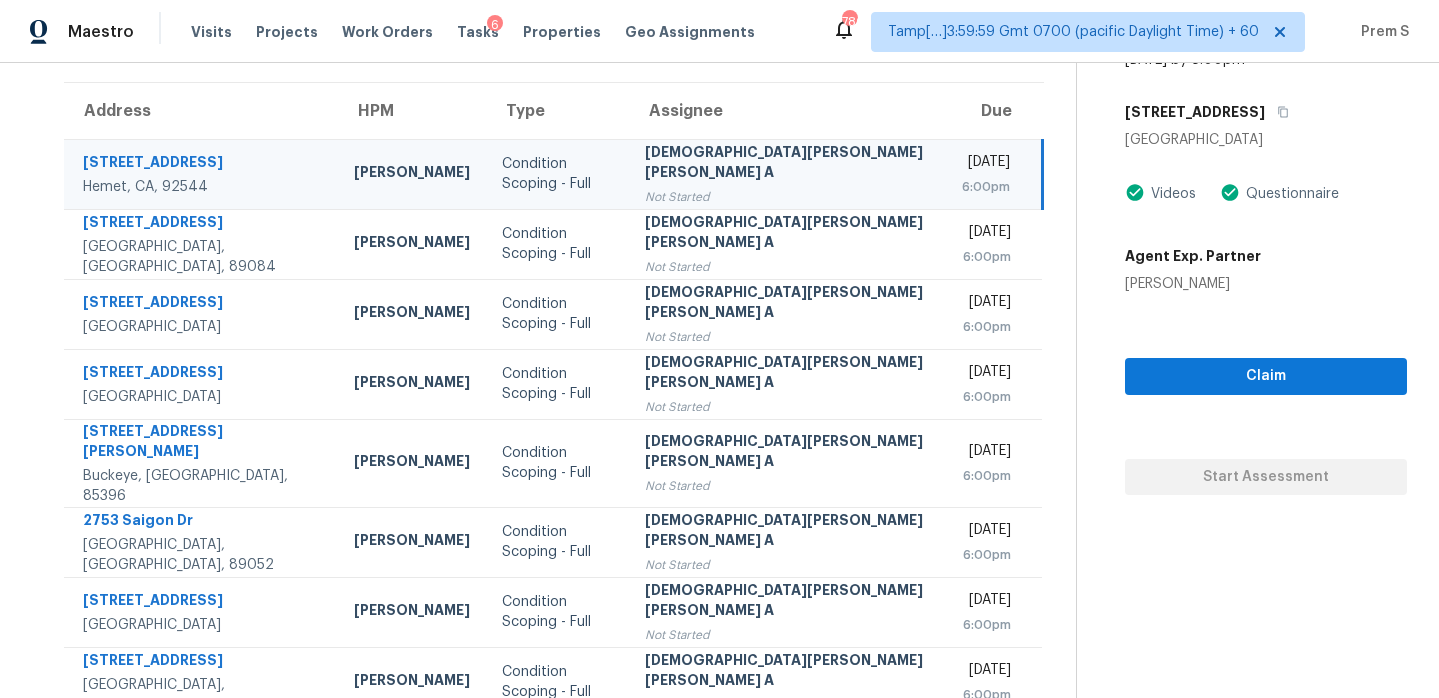
click at [946, 178] on td "Mon, Aug 11th 2025 6:00pm" at bounding box center [994, 174] width 97 height 70
click at [1277, 111] on icon "button" at bounding box center [1283, 112] width 12 height 12
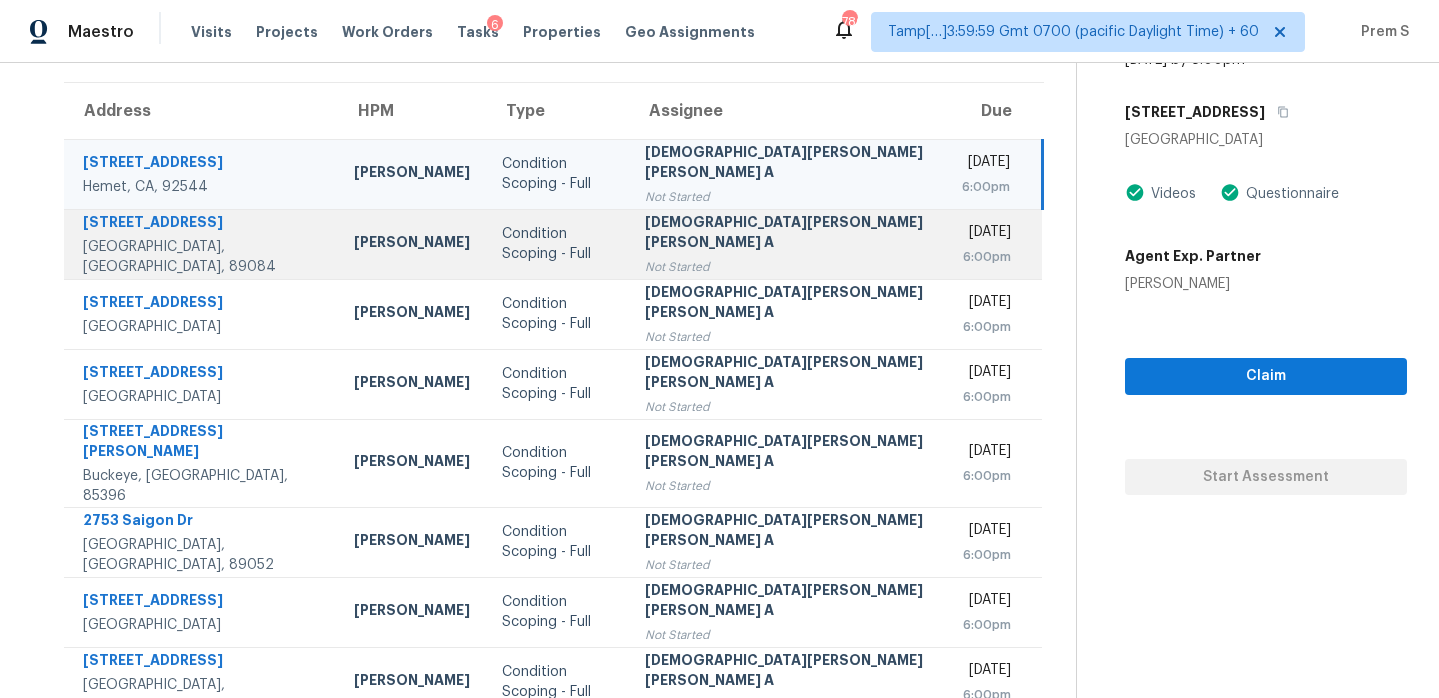
click at [740, 259] on div "Not Started" at bounding box center [787, 267] width 284 height 20
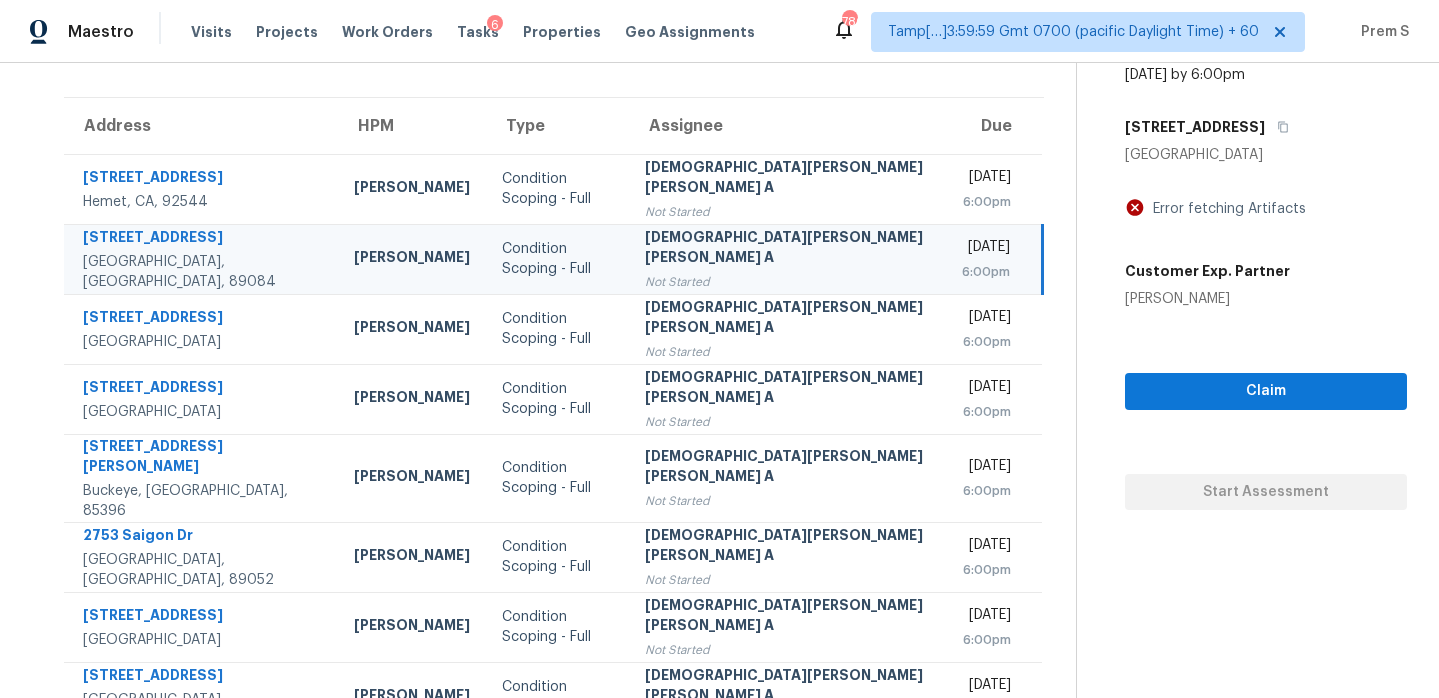
scroll to position [131, 0]
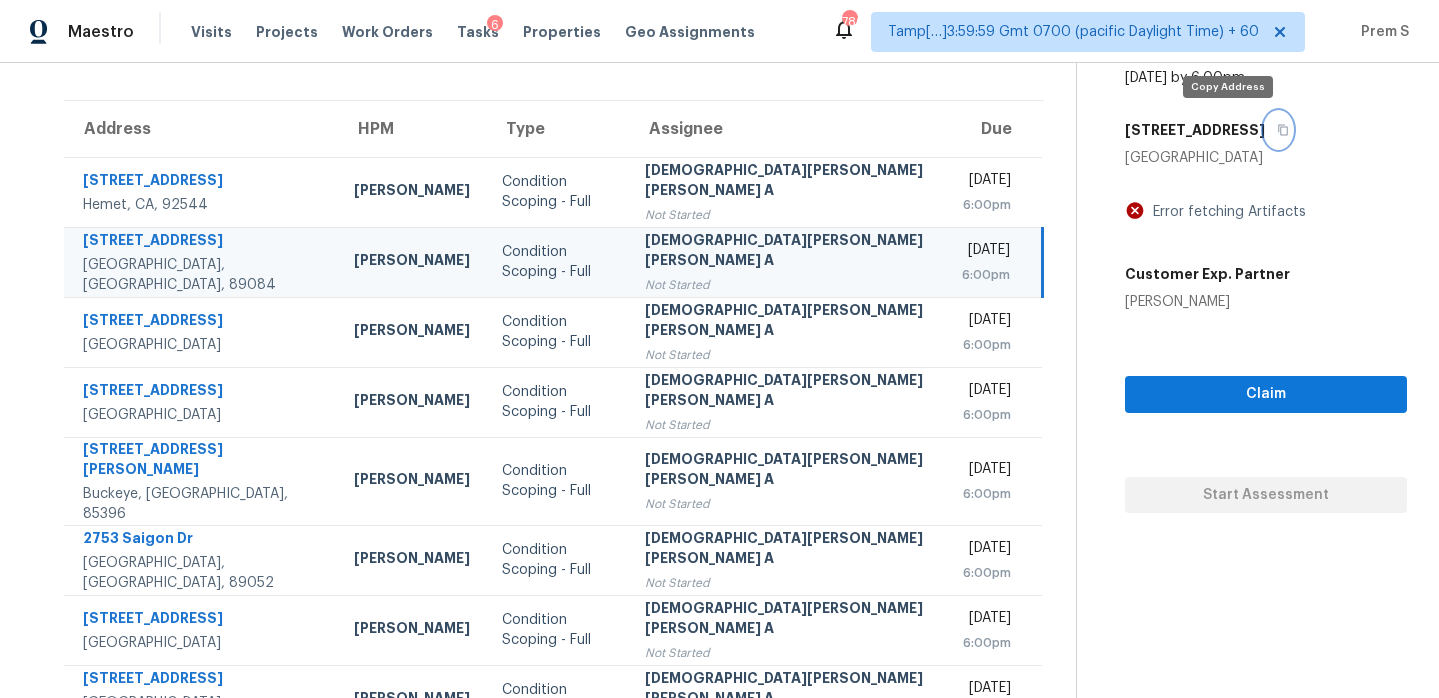
click at [1277, 130] on icon "button" at bounding box center [1283, 130] width 12 height 12
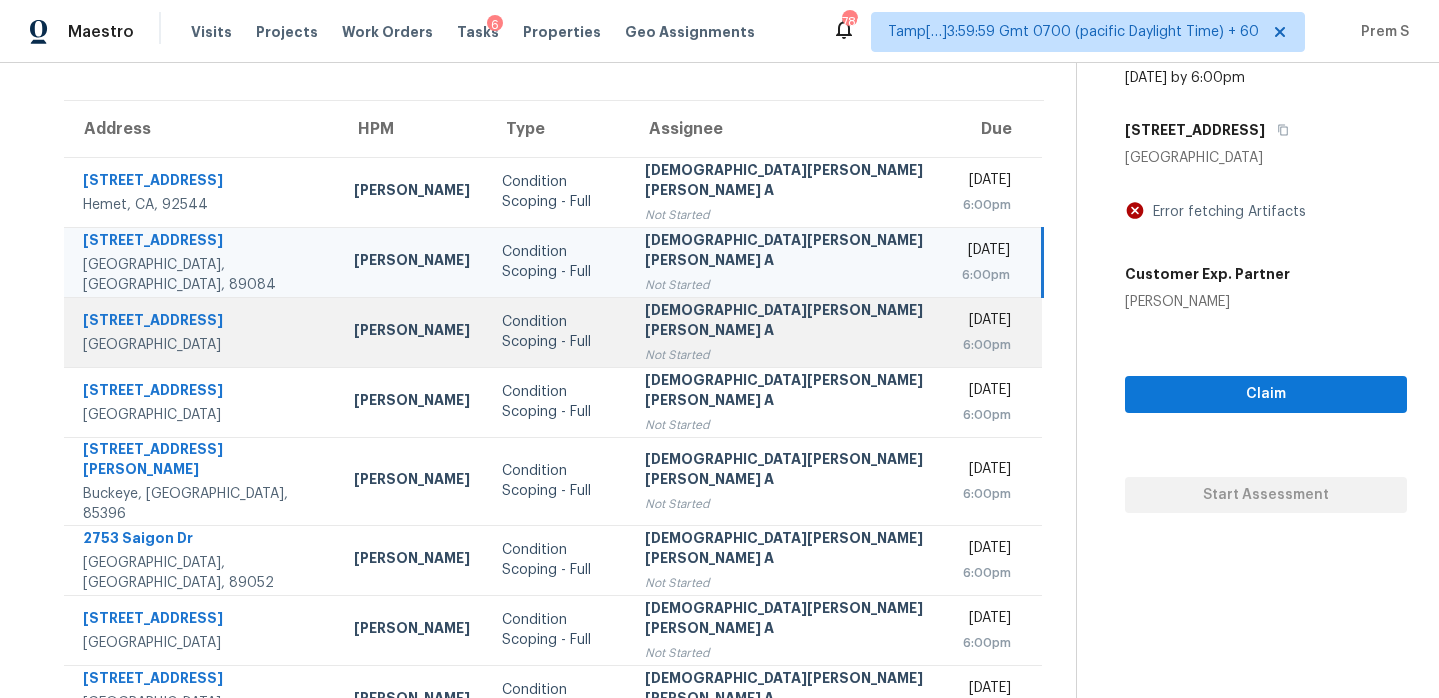
click at [824, 332] on td "Mohamed Azeem Mohsin A Not Started" at bounding box center [787, 332] width 316 height 70
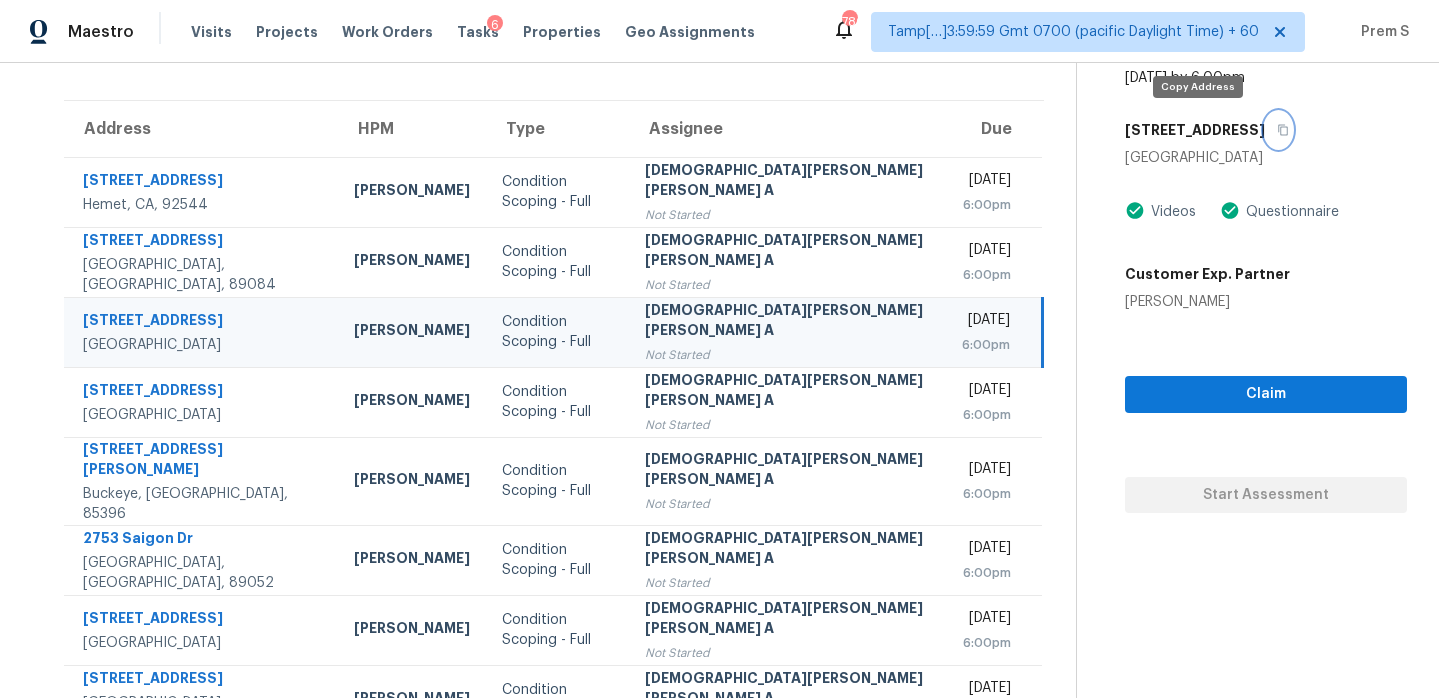
click at [1277, 132] on icon "button" at bounding box center [1283, 130] width 12 height 12
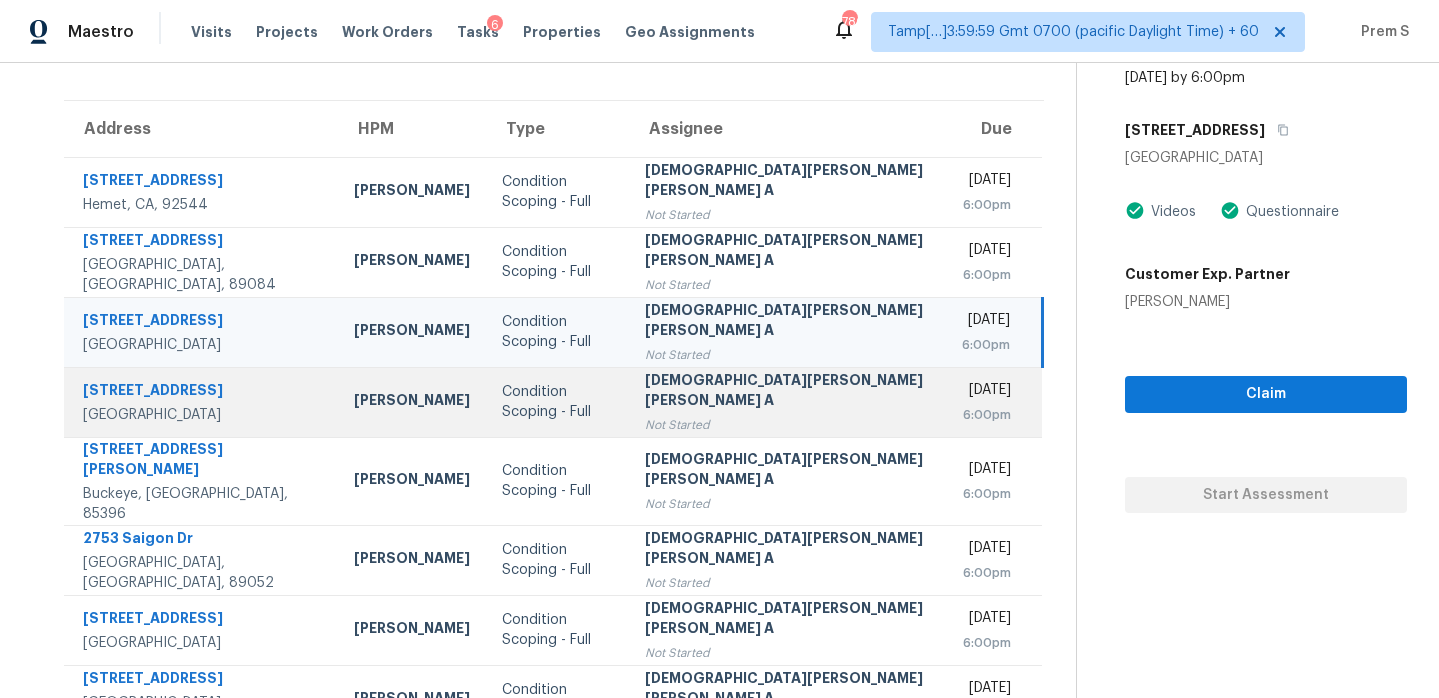
click at [763, 429] on div "Not Started" at bounding box center [787, 425] width 284 height 20
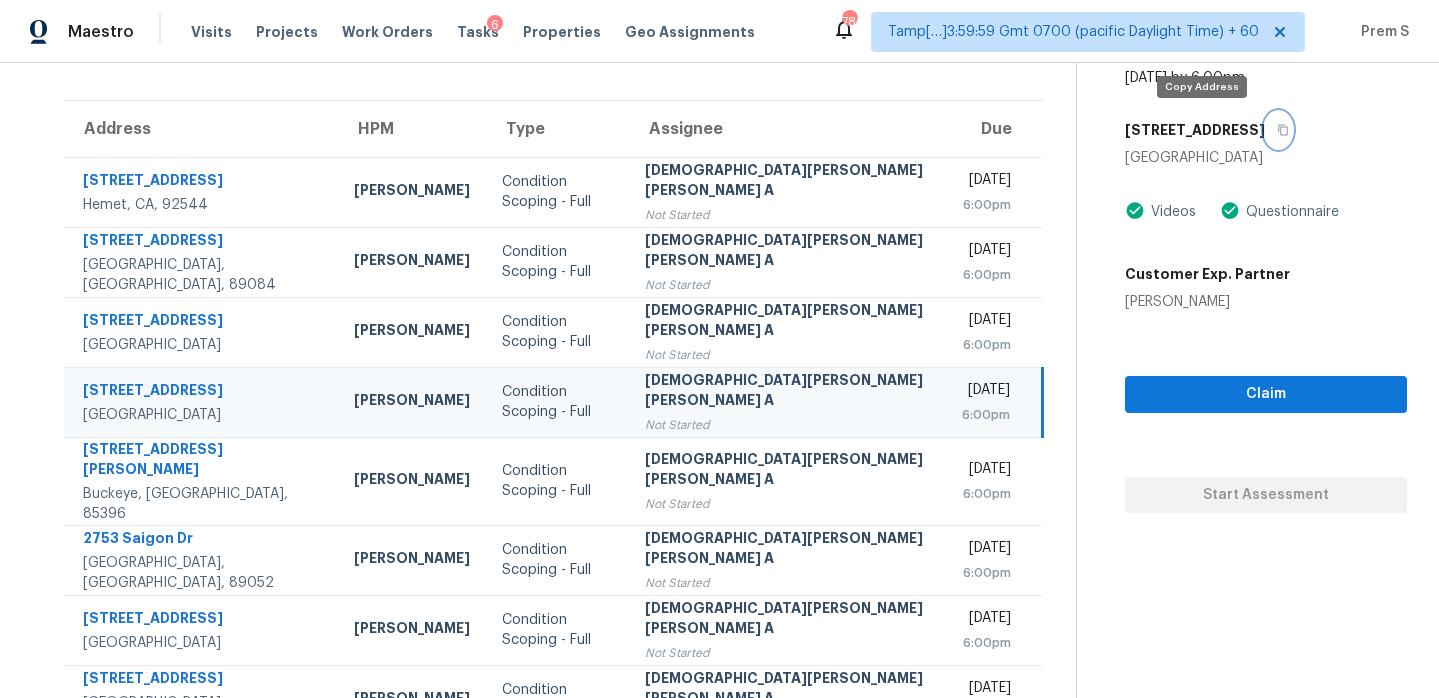
click at [1277, 129] on icon "button" at bounding box center [1283, 130] width 12 height 12
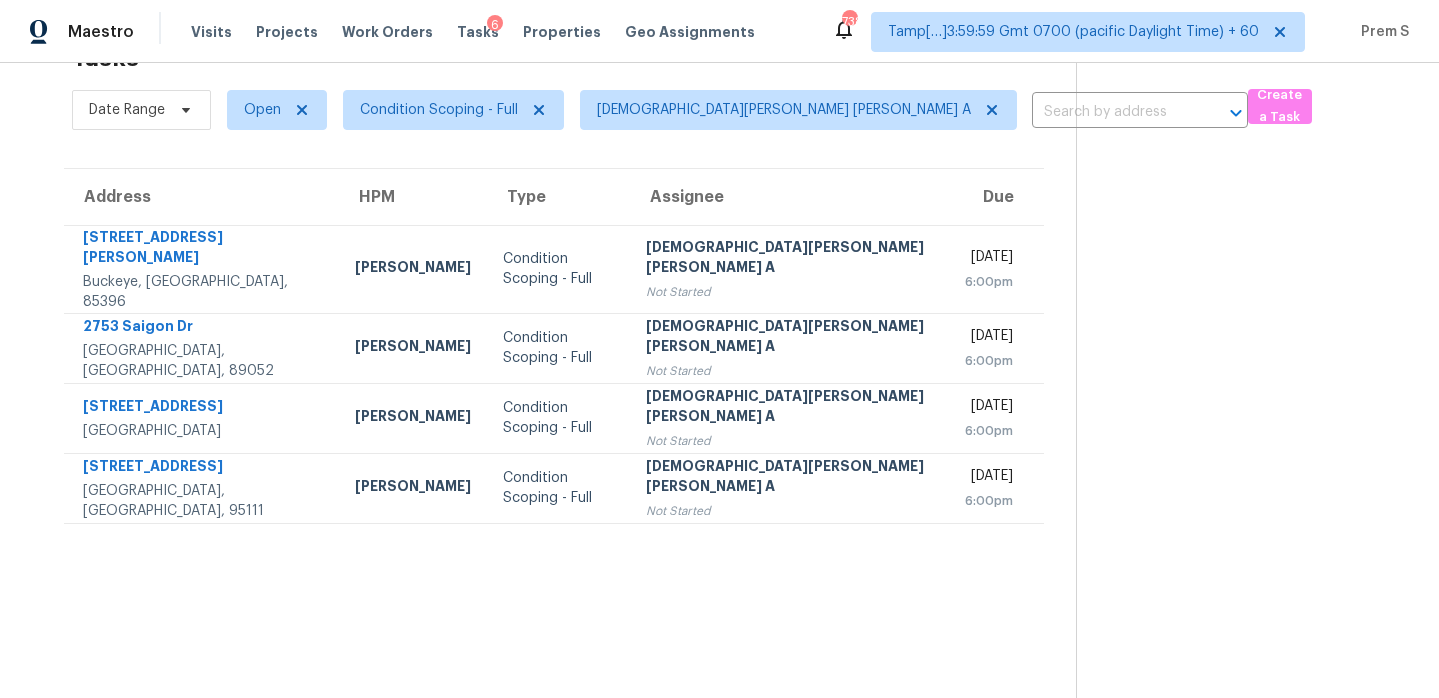
scroll to position [63, 0]
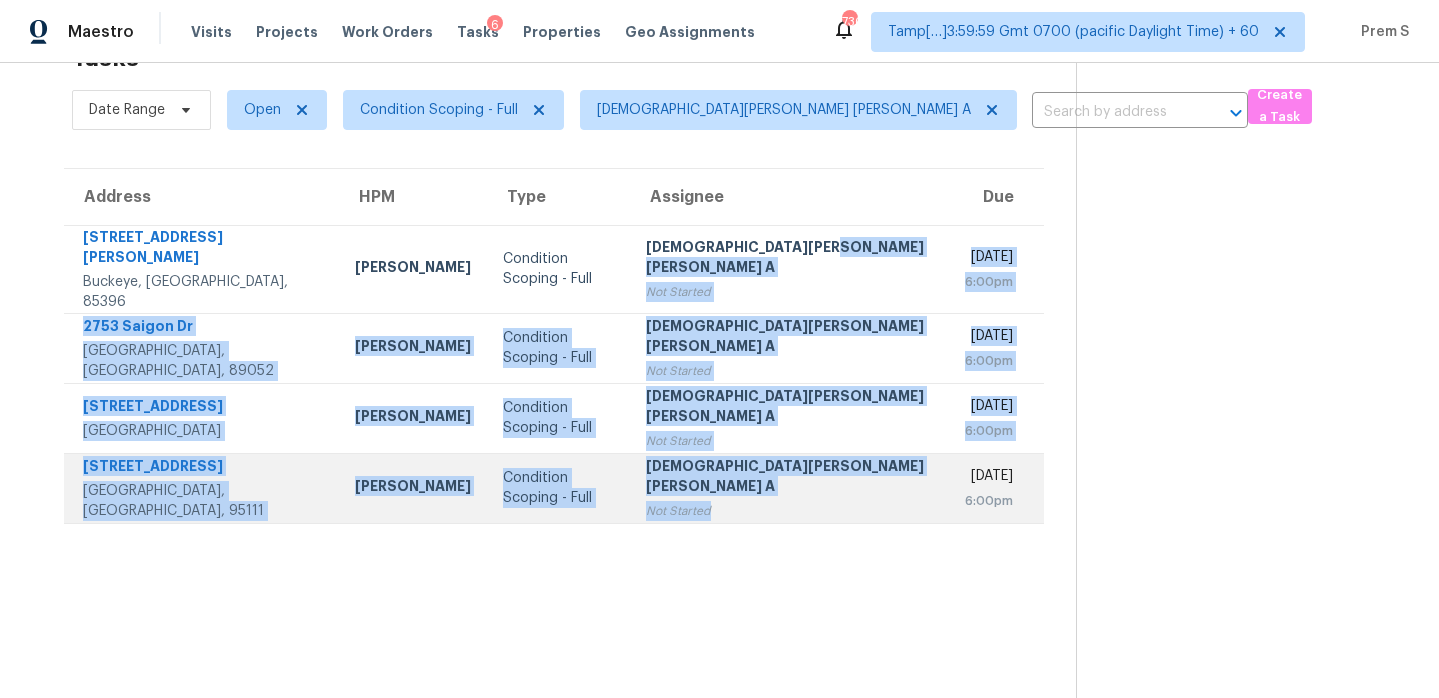
drag, startPoint x: 808, startPoint y: 255, endPoint x: 807, endPoint y: 479, distance: 224.0
click at [808, 479] on tbody "20872 W Thomas Rd Buckeye, AZ, 85396 Nick Pulliam Condition Scoping - Full Moha…" at bounding box center [554, 374] width 980 height 298
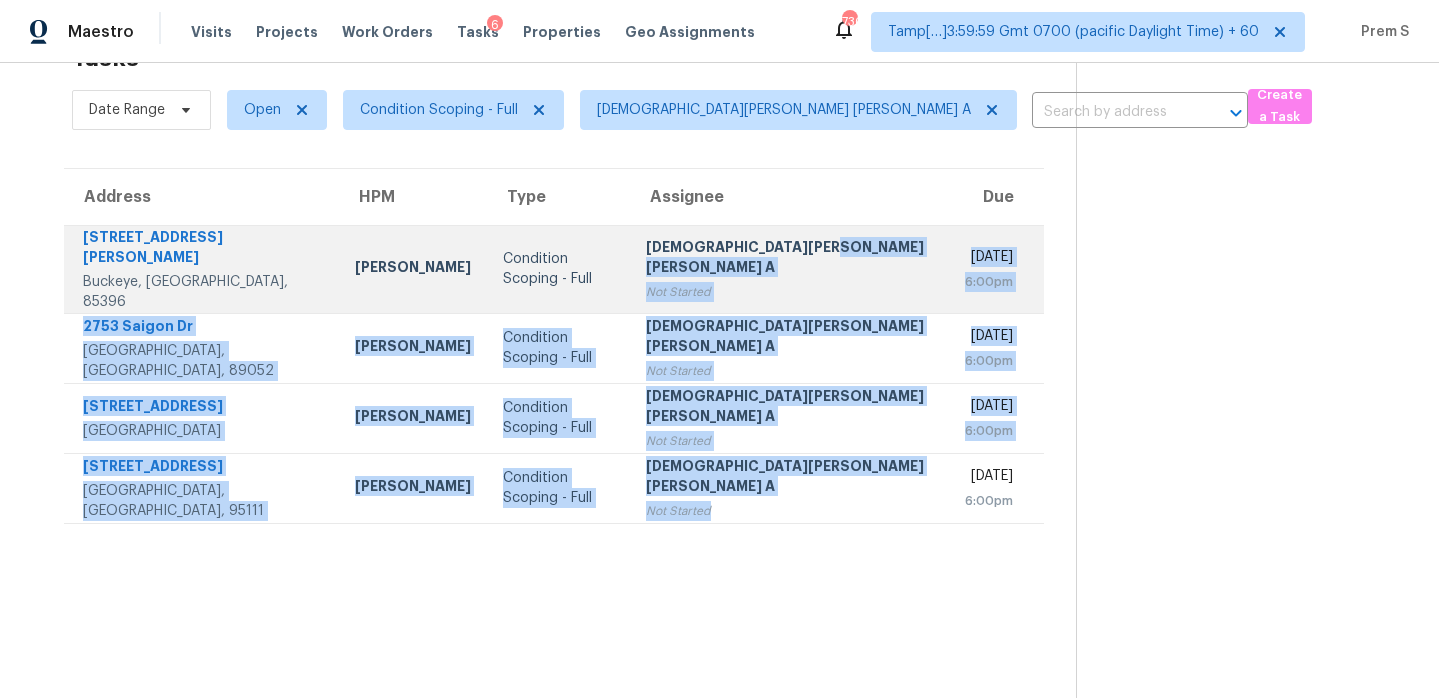
click at [949, 281] on td "Mon, Aug 11th 2025 6:00pm" at bounding box center [996, 269] width 95 height 88
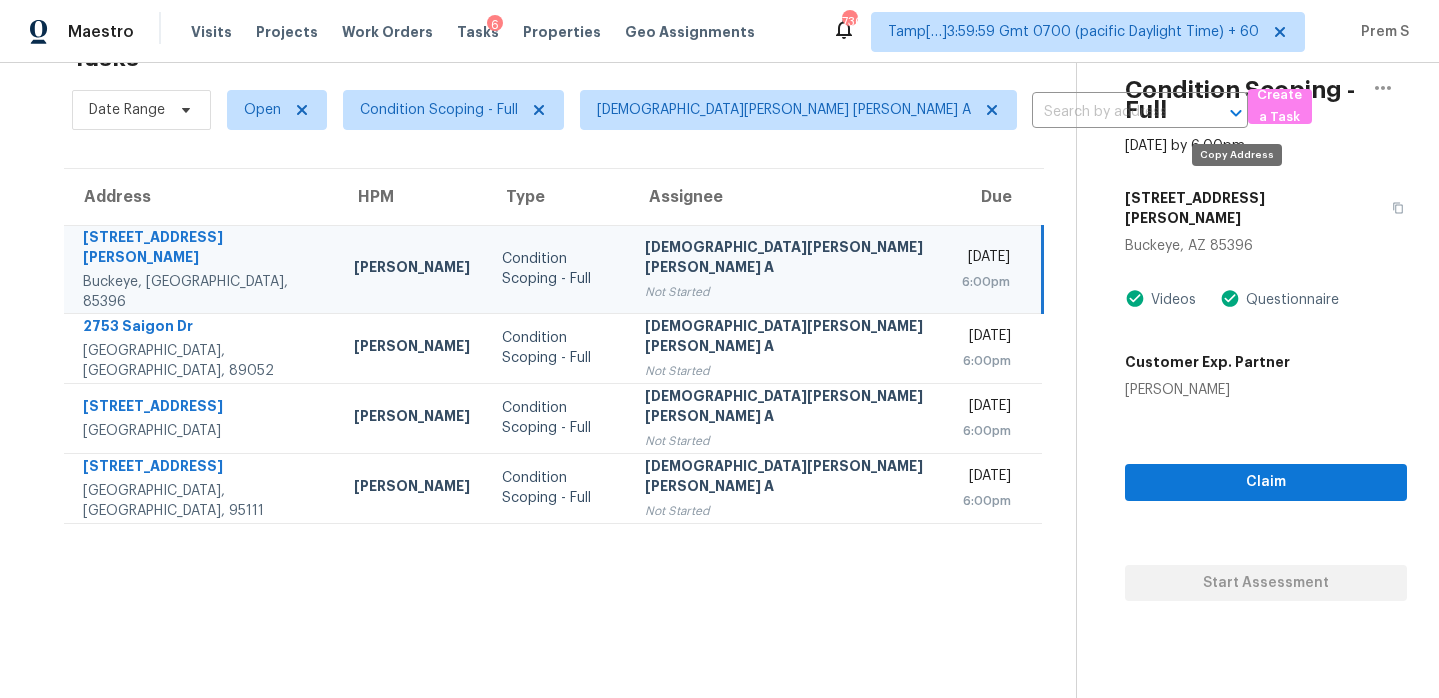
scroll to position [166, 0]
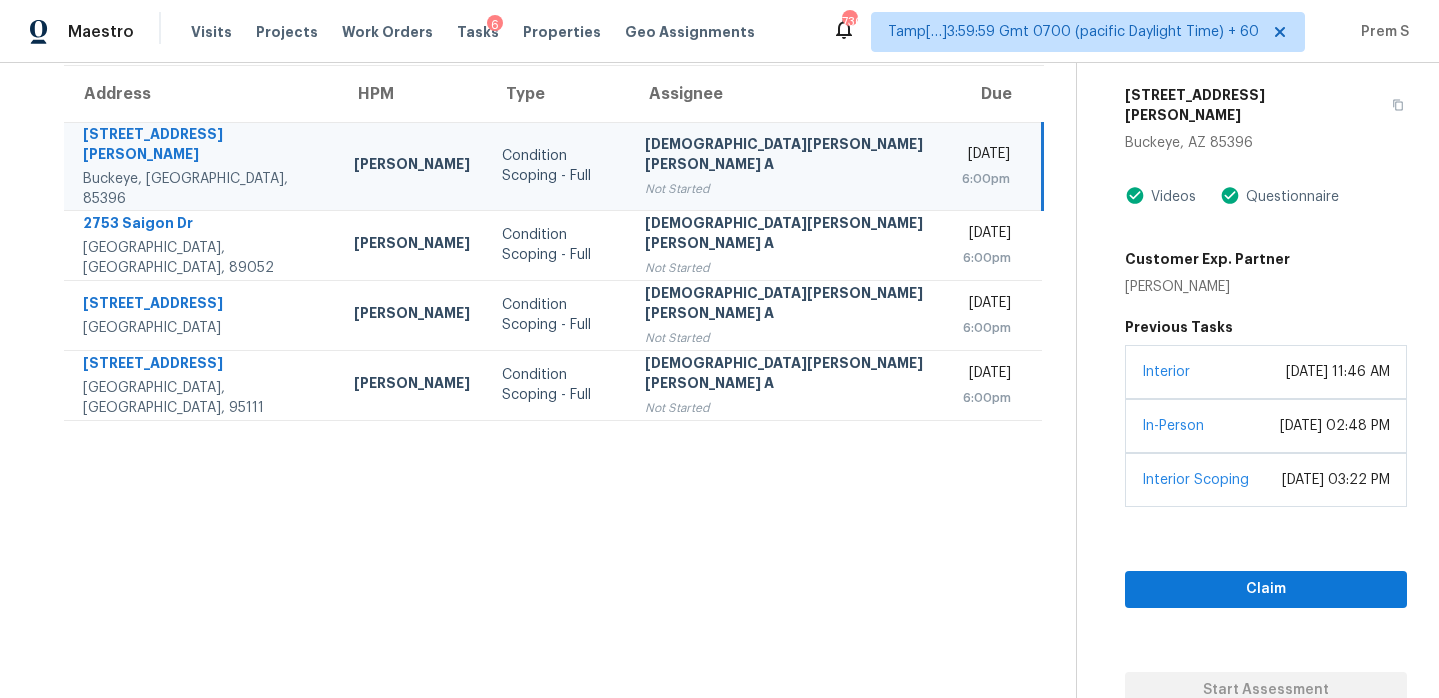
click at [1235, 196] on div "Videos Questionnaire Customer Exp. Partner Jess Young" at bounding box center [1266, 241] width 282 height 112
click at [962, 171] on div "6:00pm" at bounding box center [986, 179] width 48 height 20
click at [1380, 102] on button "button" at bounding box center [1393, 105] width 27 height 56
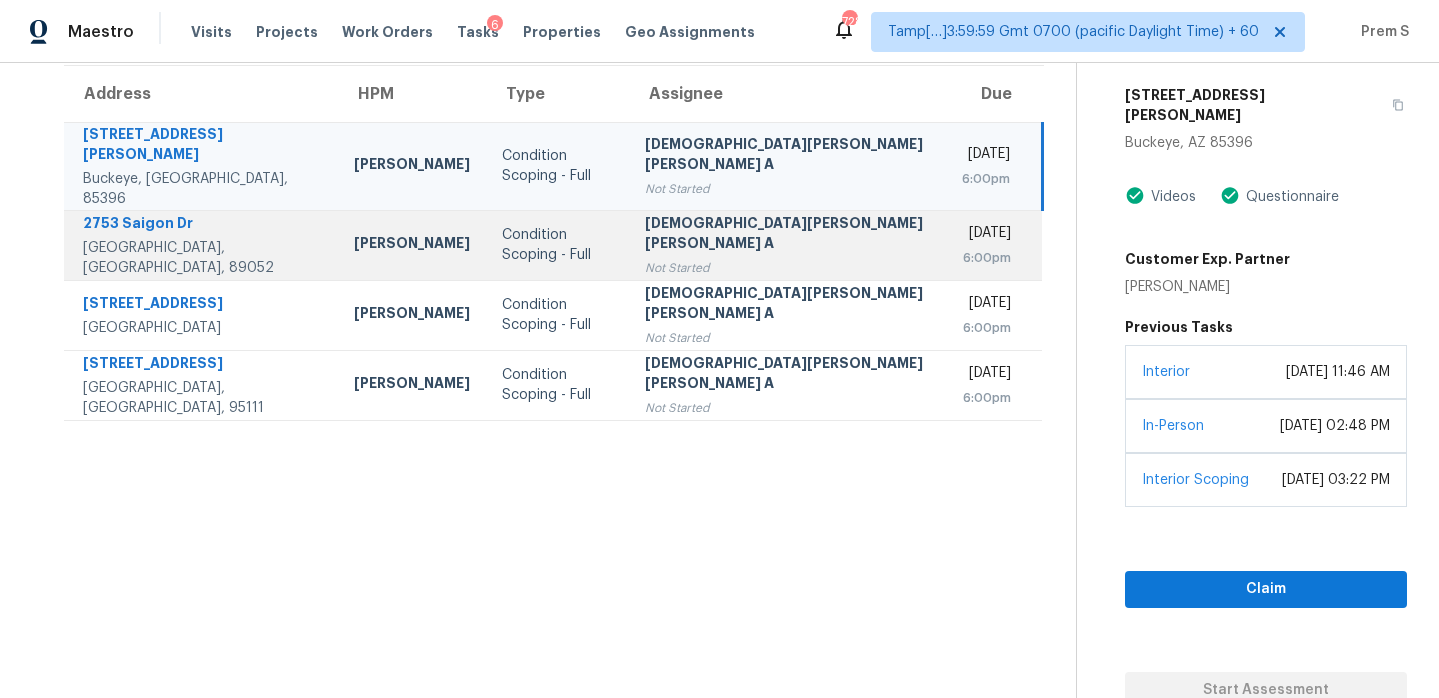
click at [962, 227] on div "Mon, Aug 11th 2025" at bounding box center [987, 235] width 50 height 25
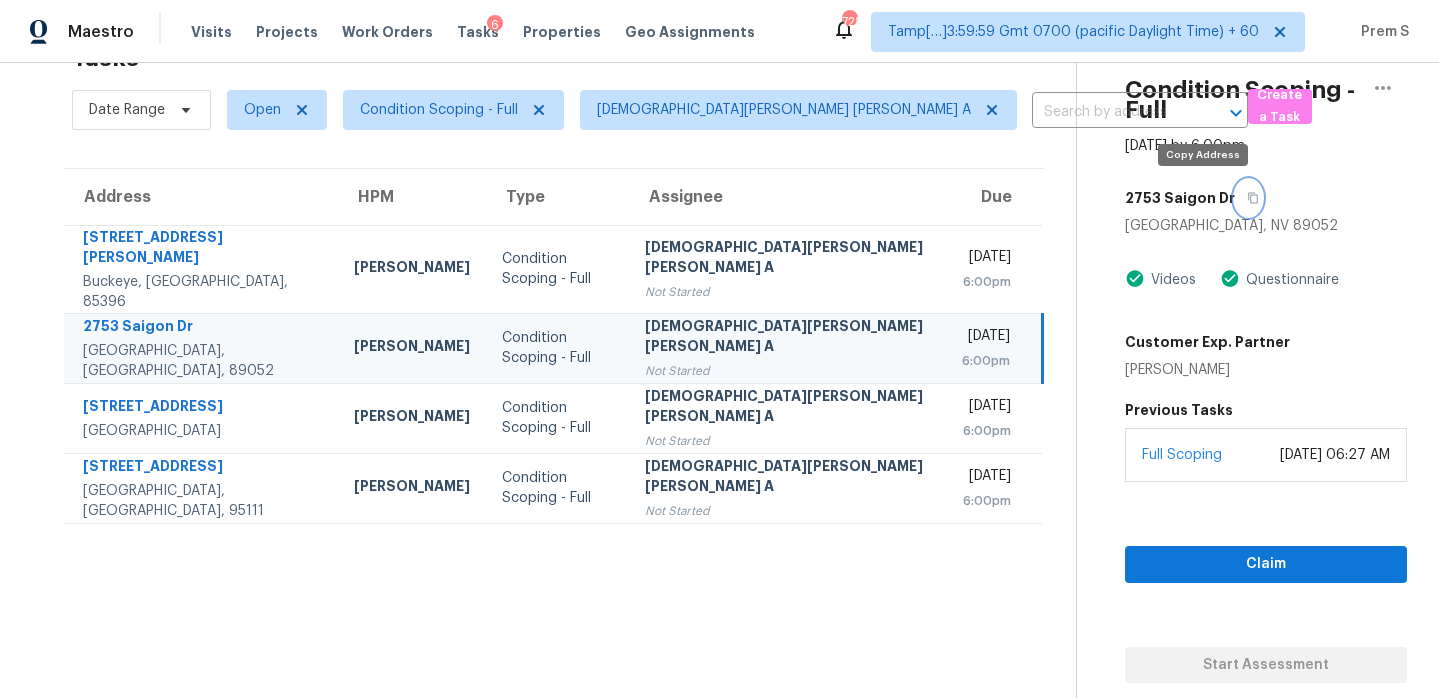
click at [1247, 194] on icon "button" at bounding box center [1253, 198] width 12 height 12
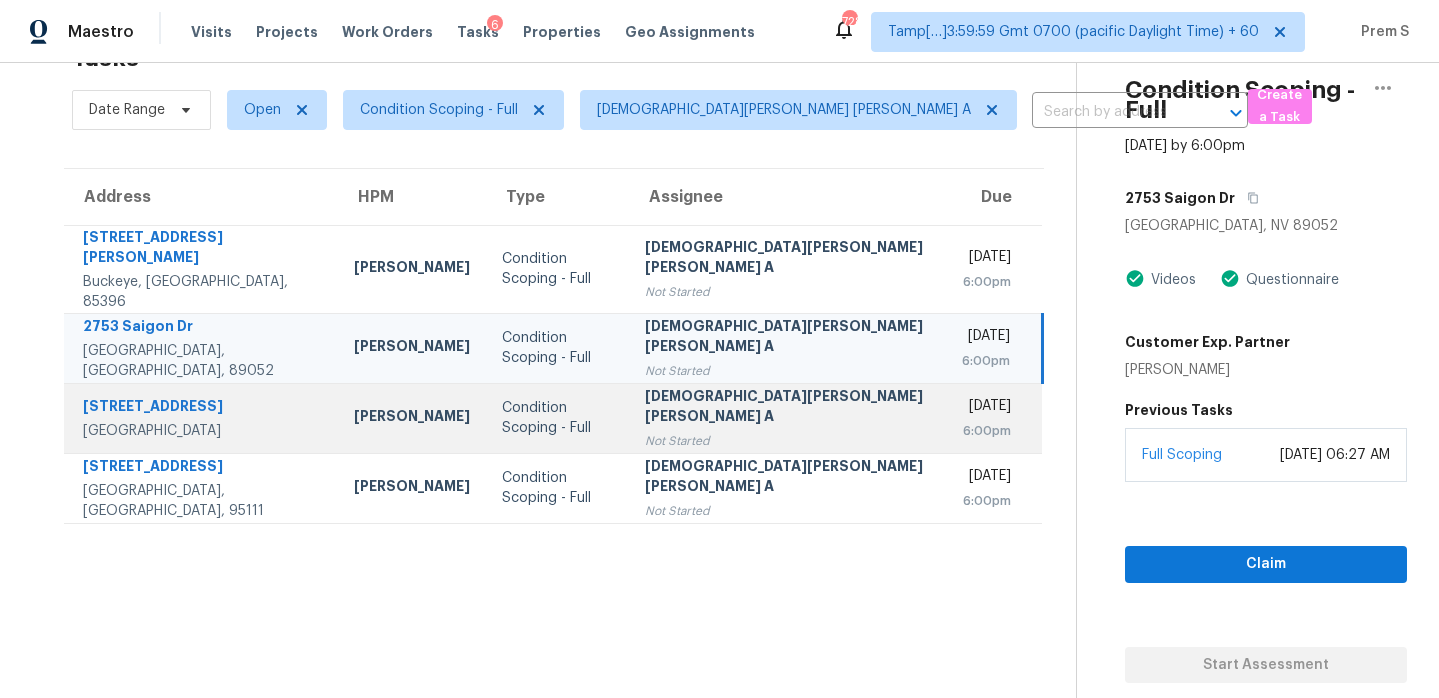
click at [962, 421] on div "6:00pm" at bounding box center [987, 431] width 50 height 20
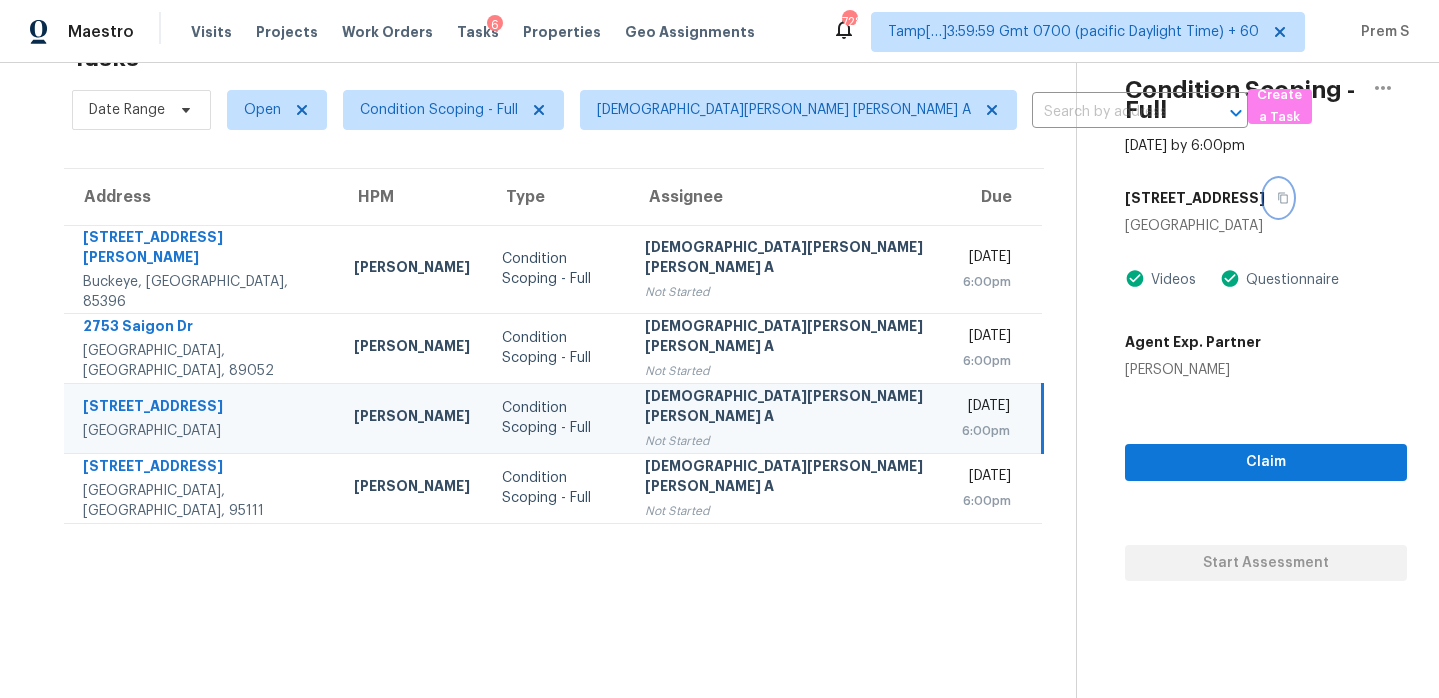
click at [1278, 197] on icon "button" at bounding box center [1283, 198] width 10 height 11
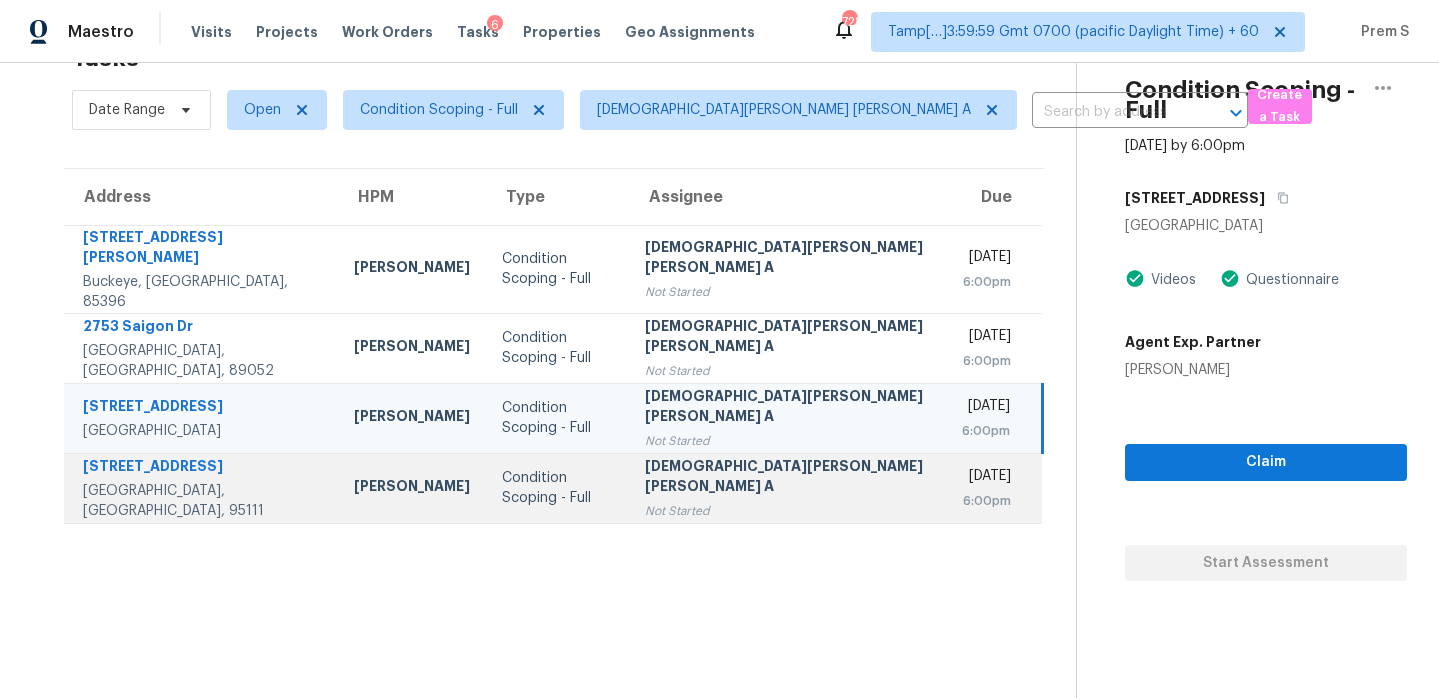
click at [962, 491] on div "6:00pm" at bounding box center [987, 501] width 50 height 20
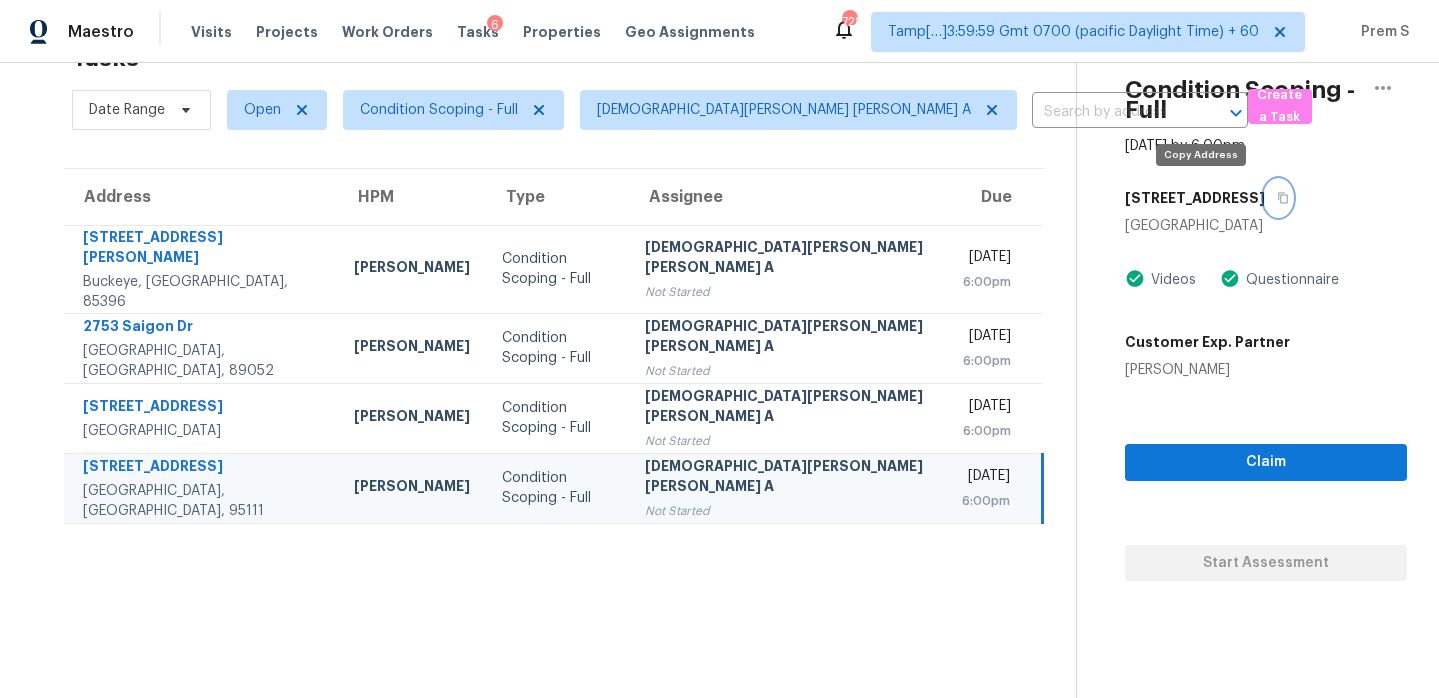
click at [1265, 201] on button "button" at bounding box center [1278, 198] width 27 height 36
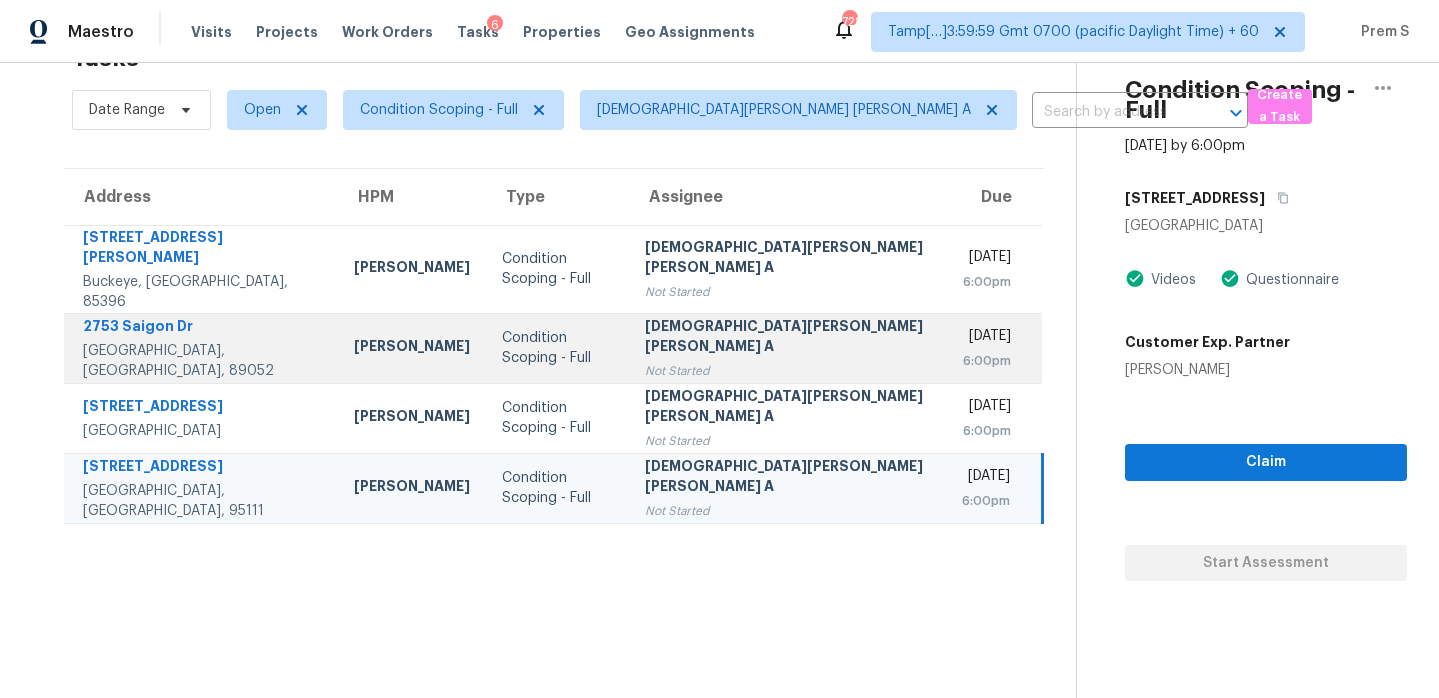
click at [962, 351] on div "6:00pm" at bounding box center [987, 361] width 50 height 20
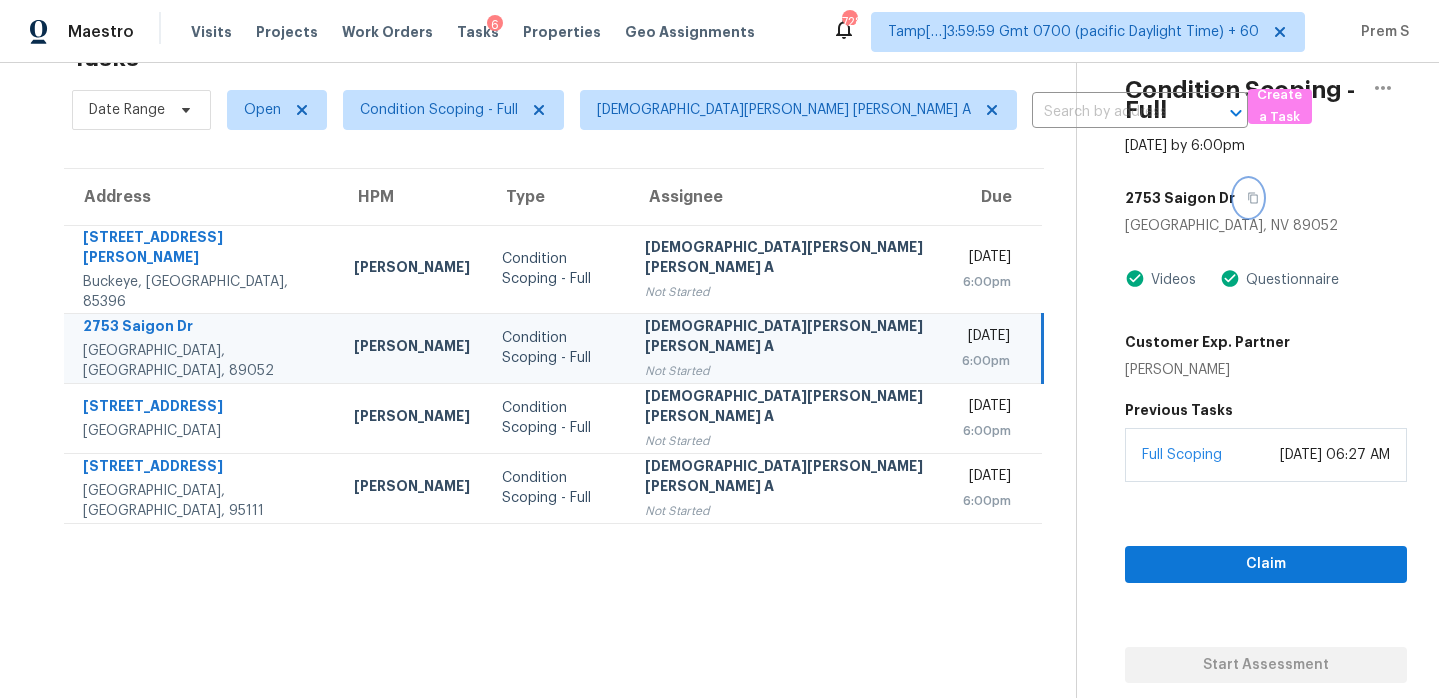
click at [1248, 198] on icon "button" at bounding box center [1253, 198] width 10 height 11
click at [1175, 564] on span "Claim" at bounding box center [1266, 564] width 250 height 25
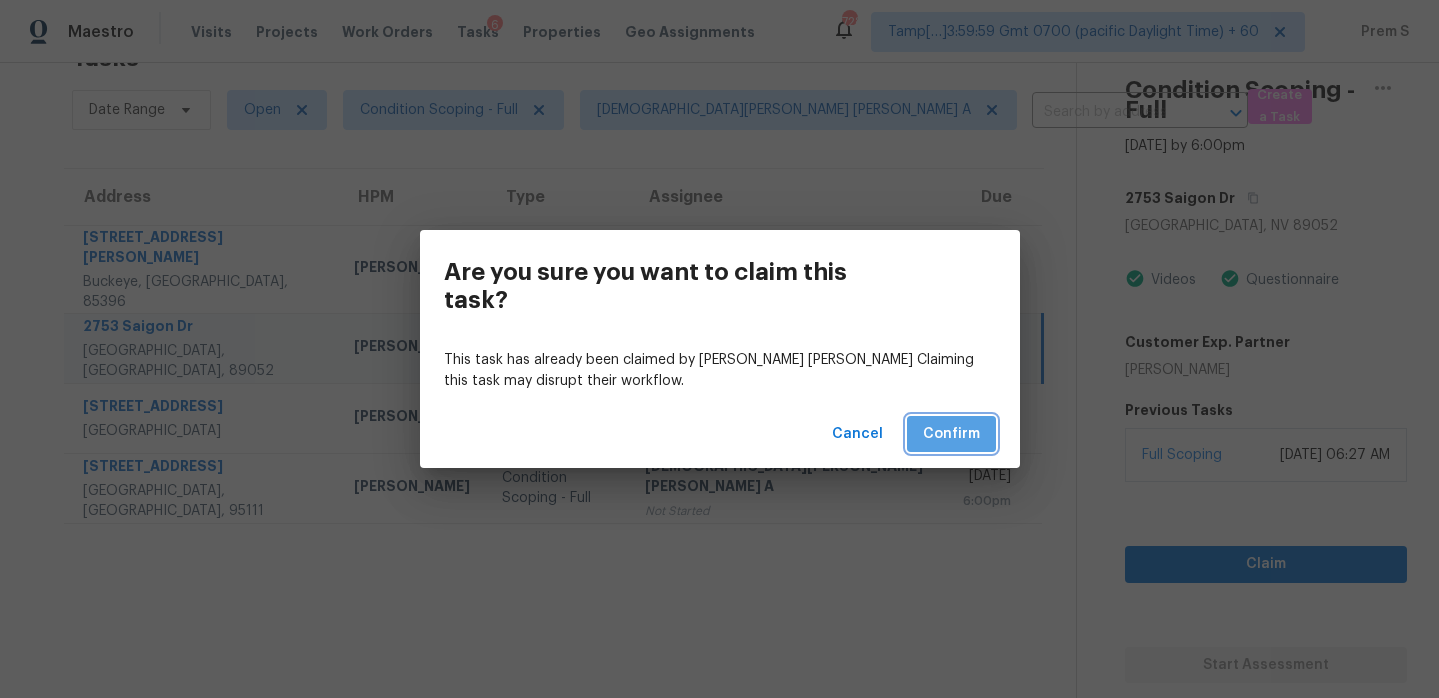
click at [959, 444] on span "Confirm" at bounding box center [951, 434] width 57 height 25
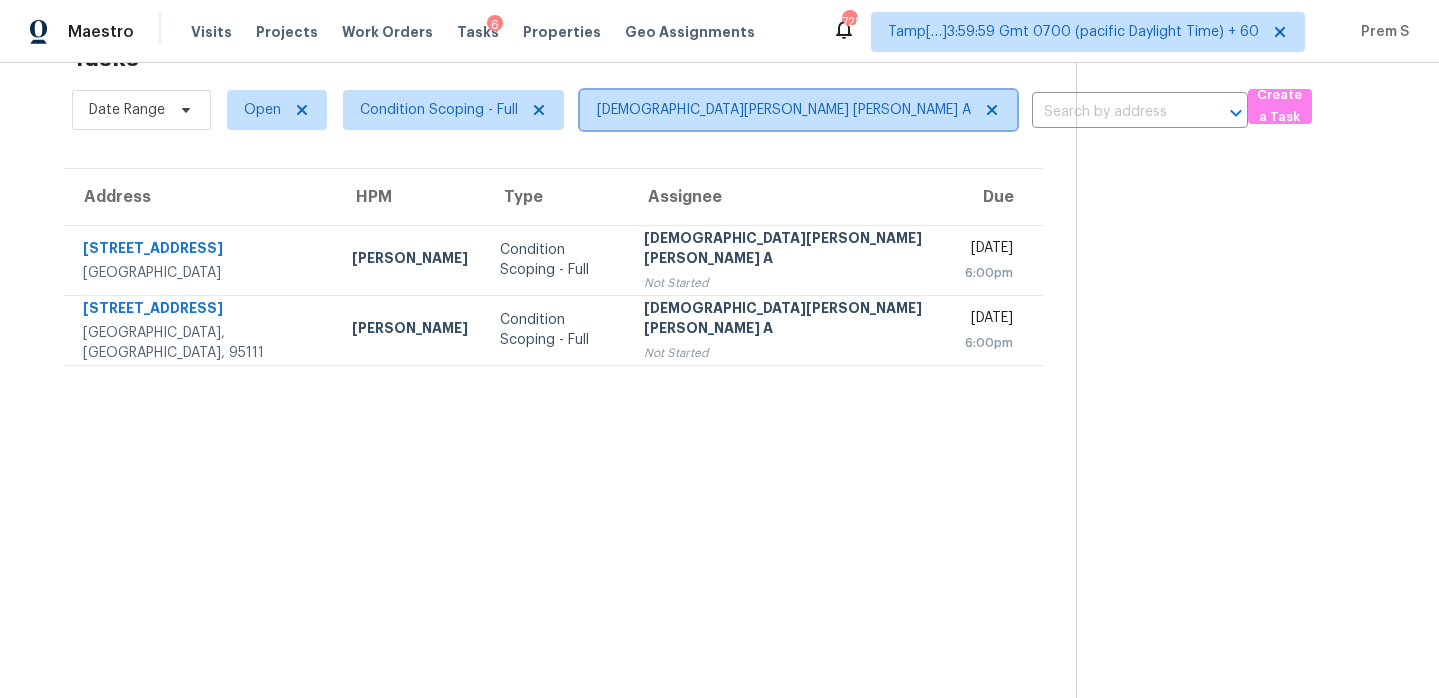
click at [984, 104] on icon at bounding box center [992, 110] width 16 height 16
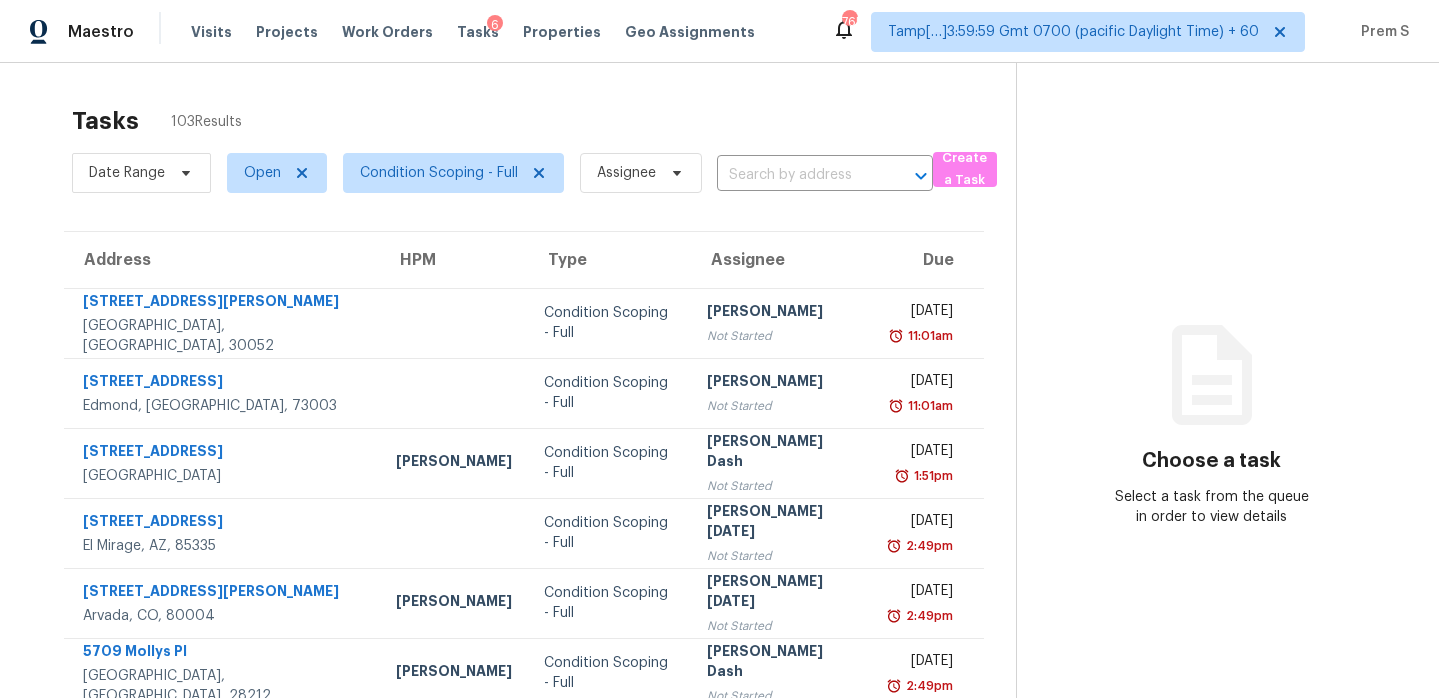
scroll to position [343, 0]
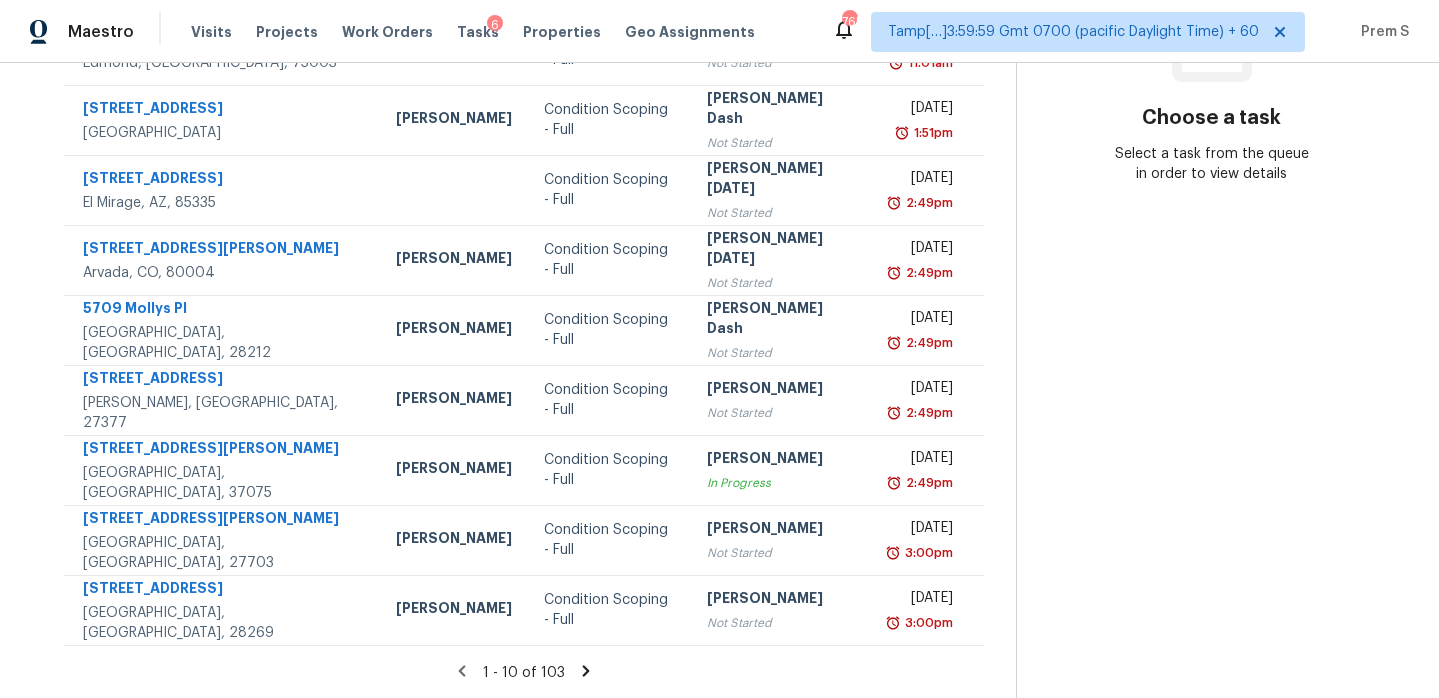
click at [582, 665] on icon at bounding box center [585, 670] width 7 height 11
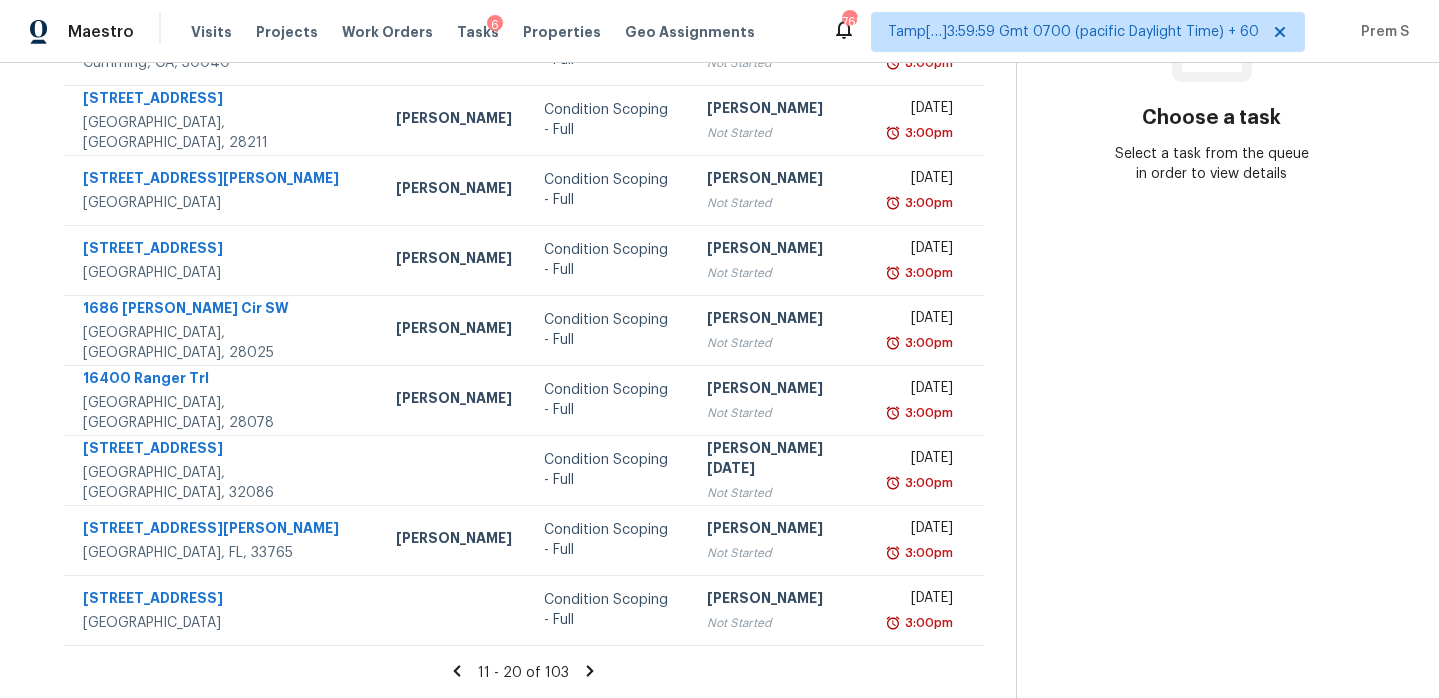
click at [581, 665] on icon at bounding box center [590, 671] width 18 height 18
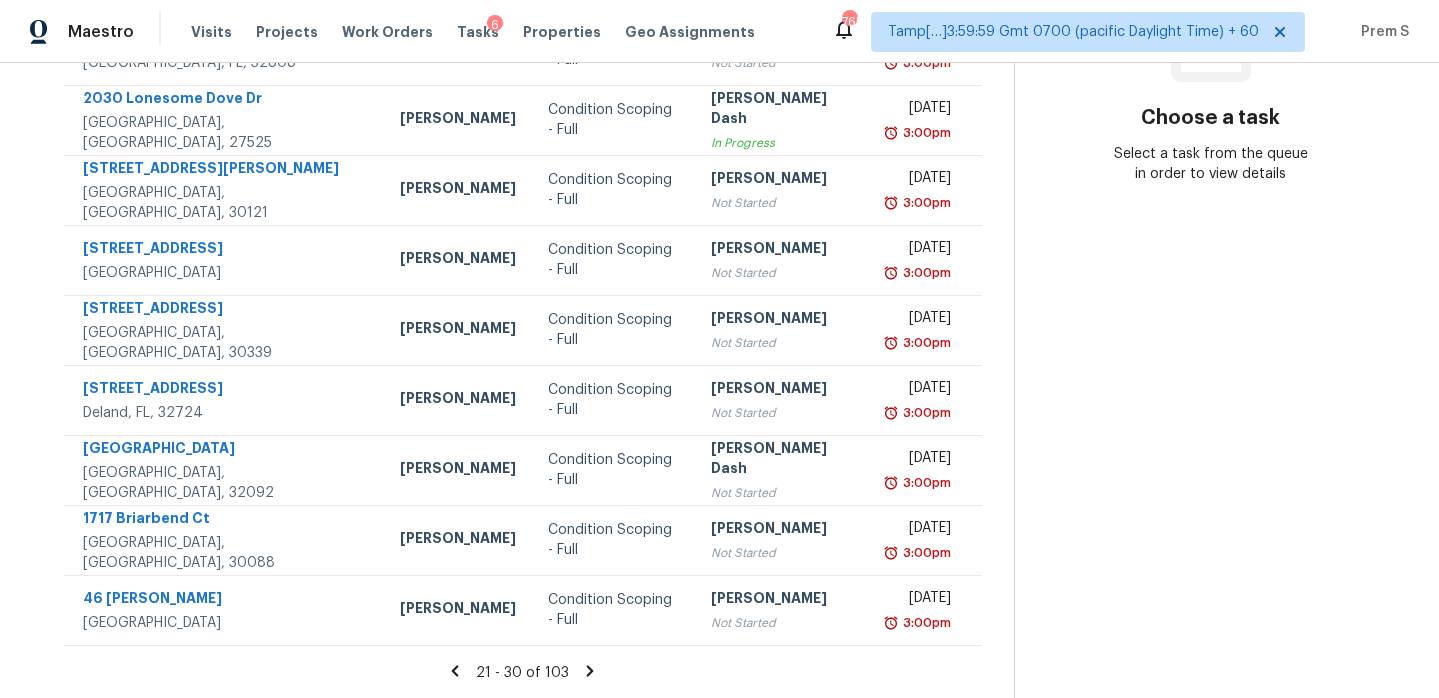
click at [581, 665] on icon at bounding box center [590, 671] width 18 height 18
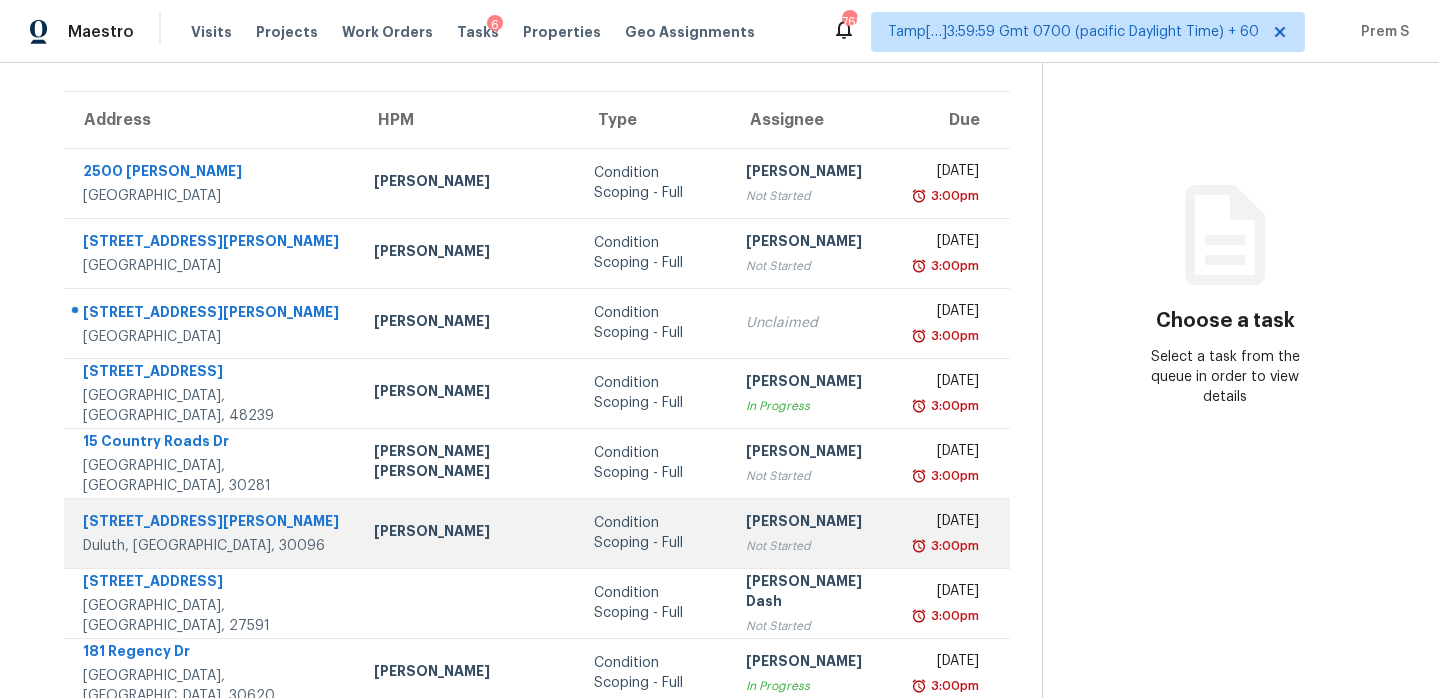
scroll to position [139, 0]
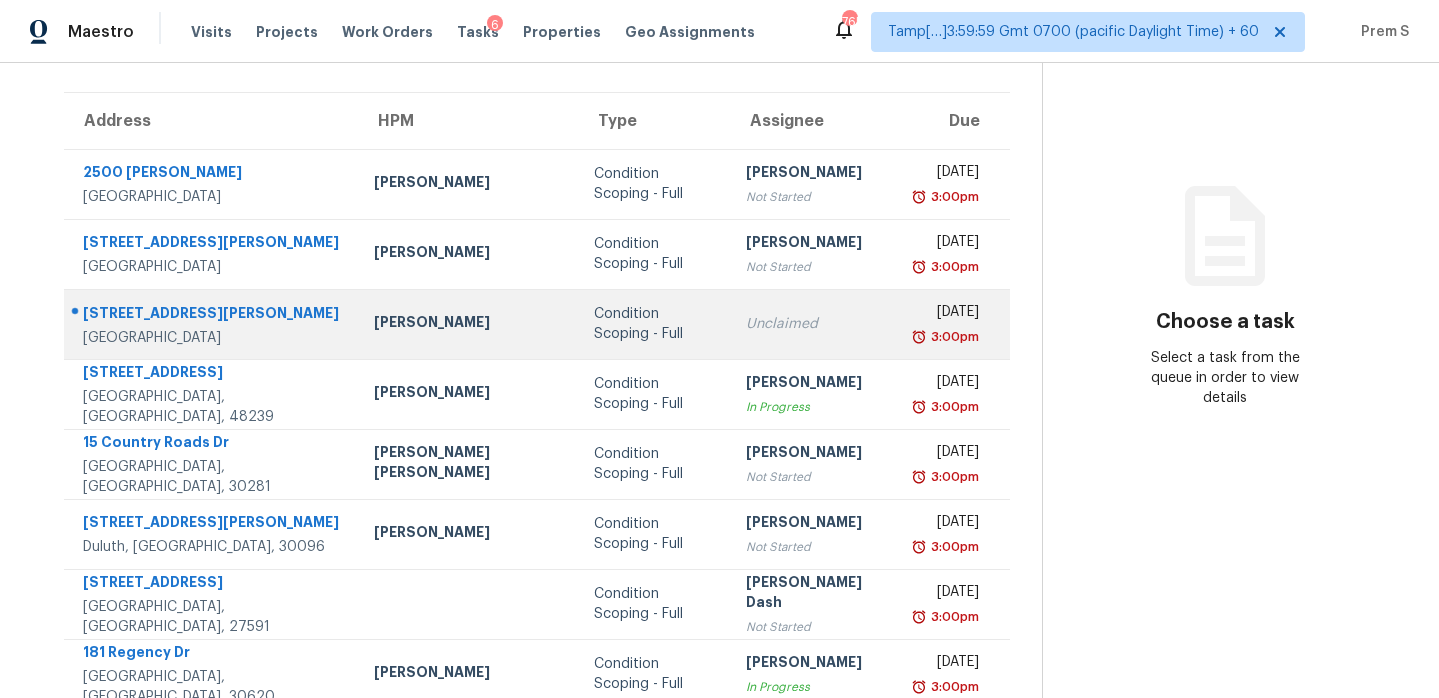
click at [755, 322] on div "Unclaimed" at bounding box center [815, 324] width 139 height 20
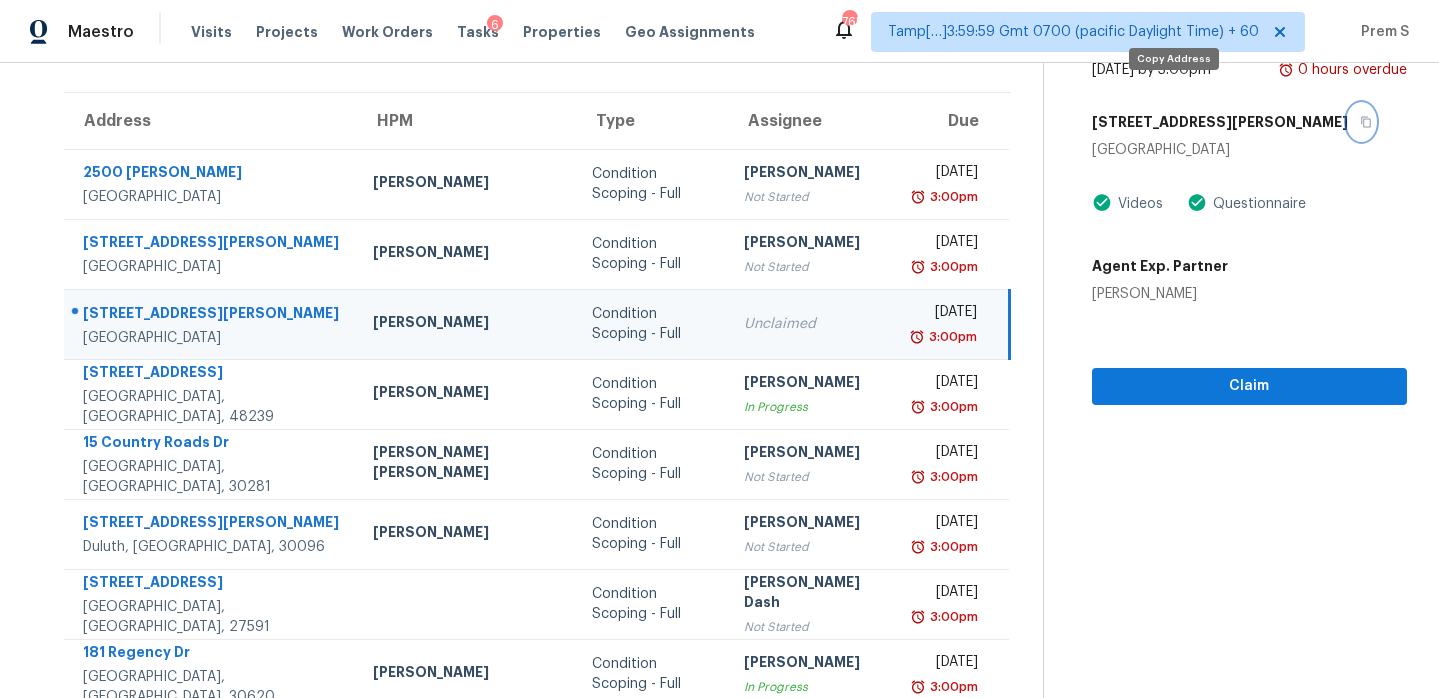
click at [1360, 116] on icon "button" at bounding box center [1366, 122] width 12 height 12
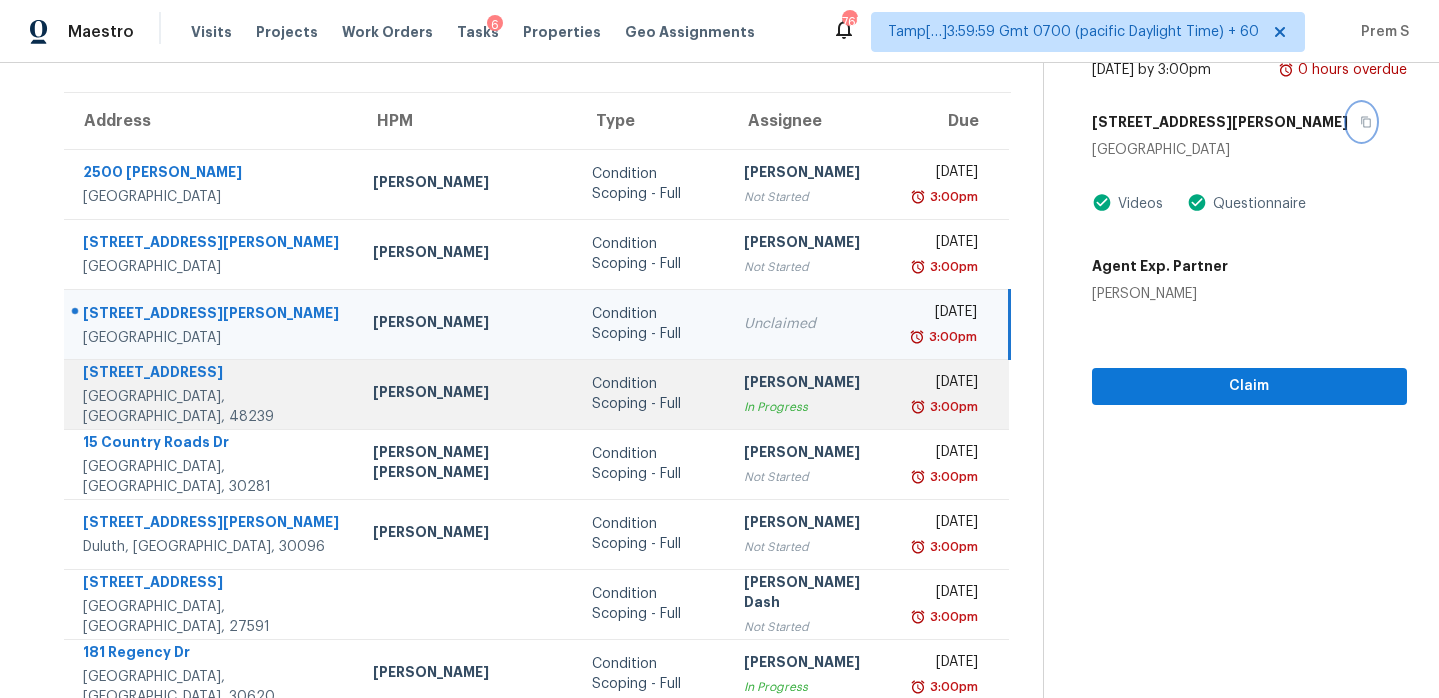
scroll to position [343, 0]
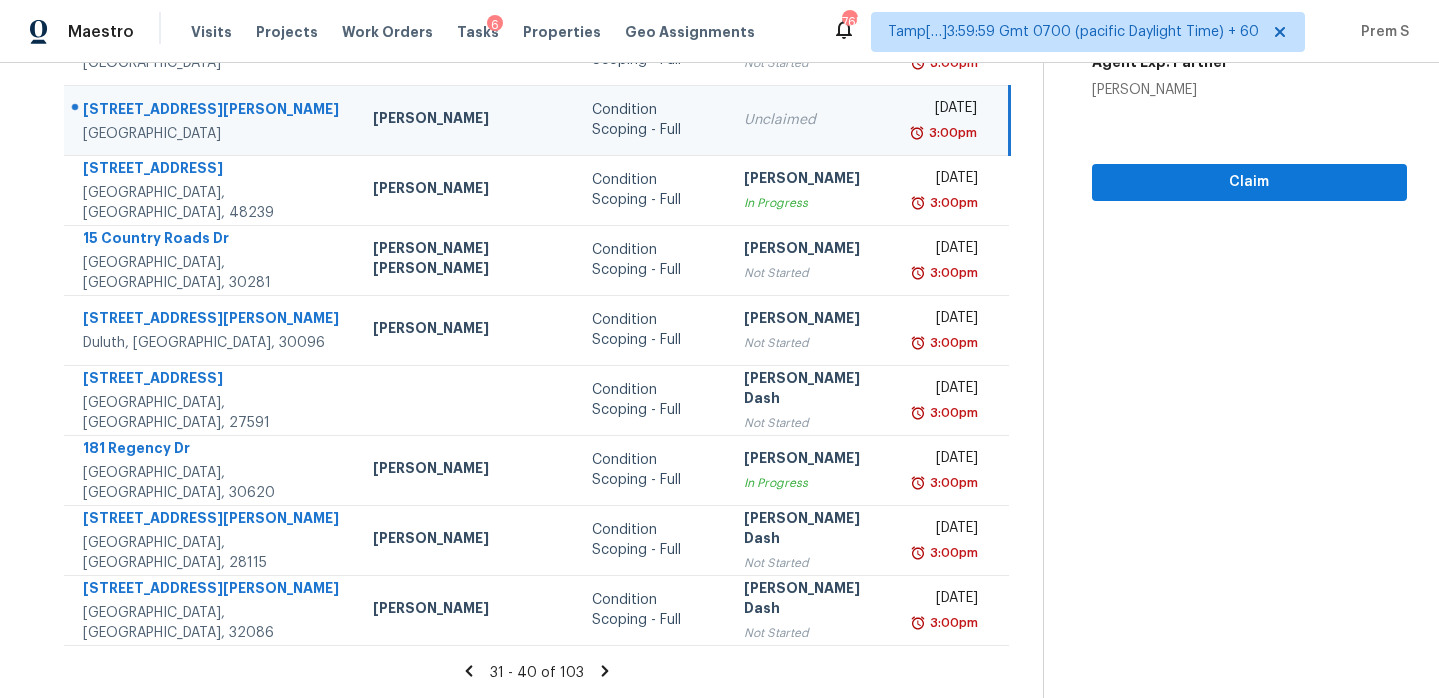
click at [602, 673] on icon at bounding box center [605, 670] width 7 height 11
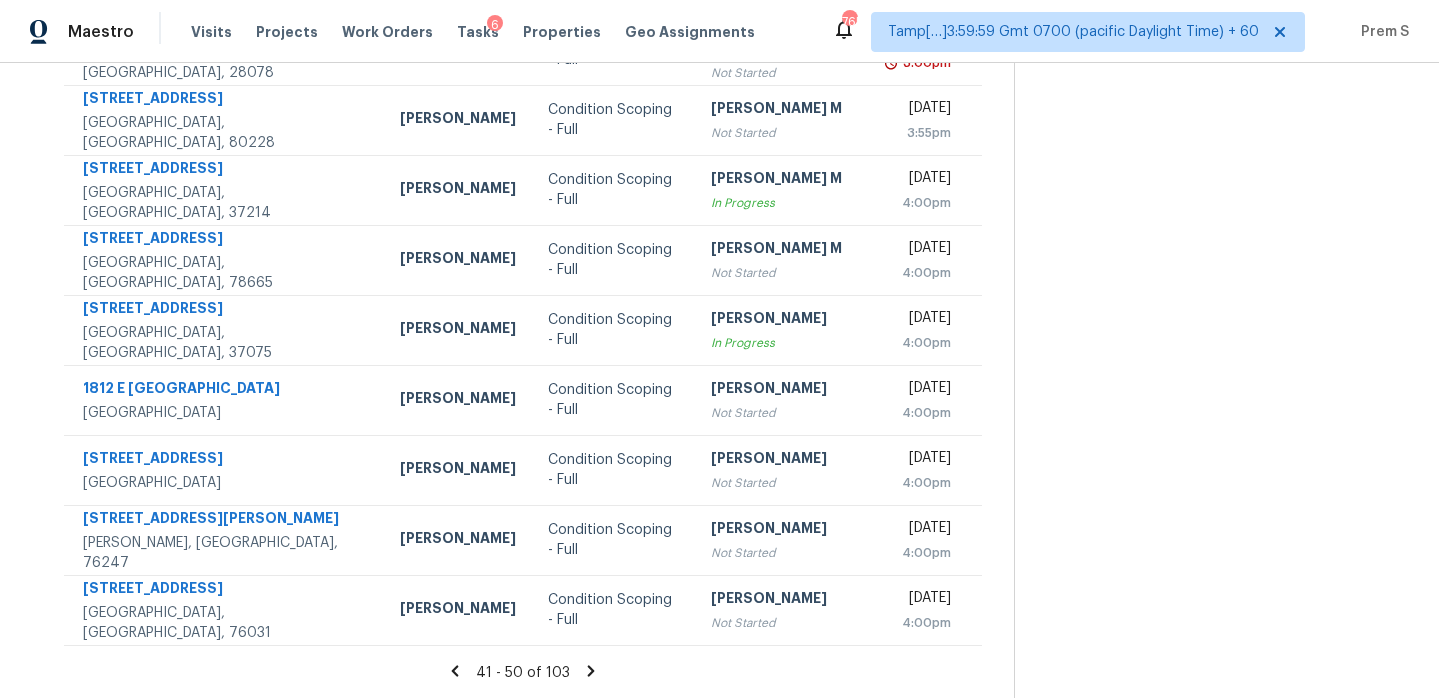
click at [587, 673] on icon at bounding box center [590, 670] width 7 height 11
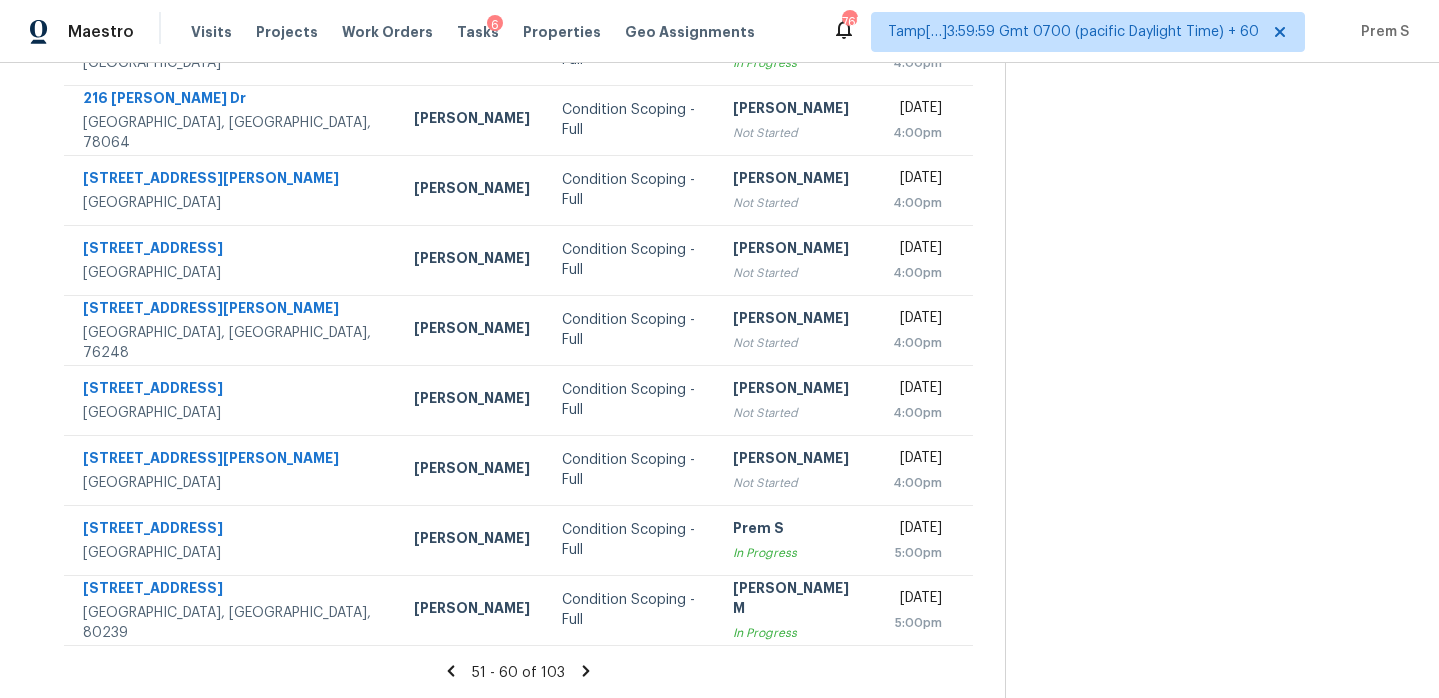
click at [576, 669] on div "51 - 60 of 103" at bounding box center [518, 672] width 973 height 21
click at [595, 668] on icon at bounding box center [586, 671] width 18 height 18
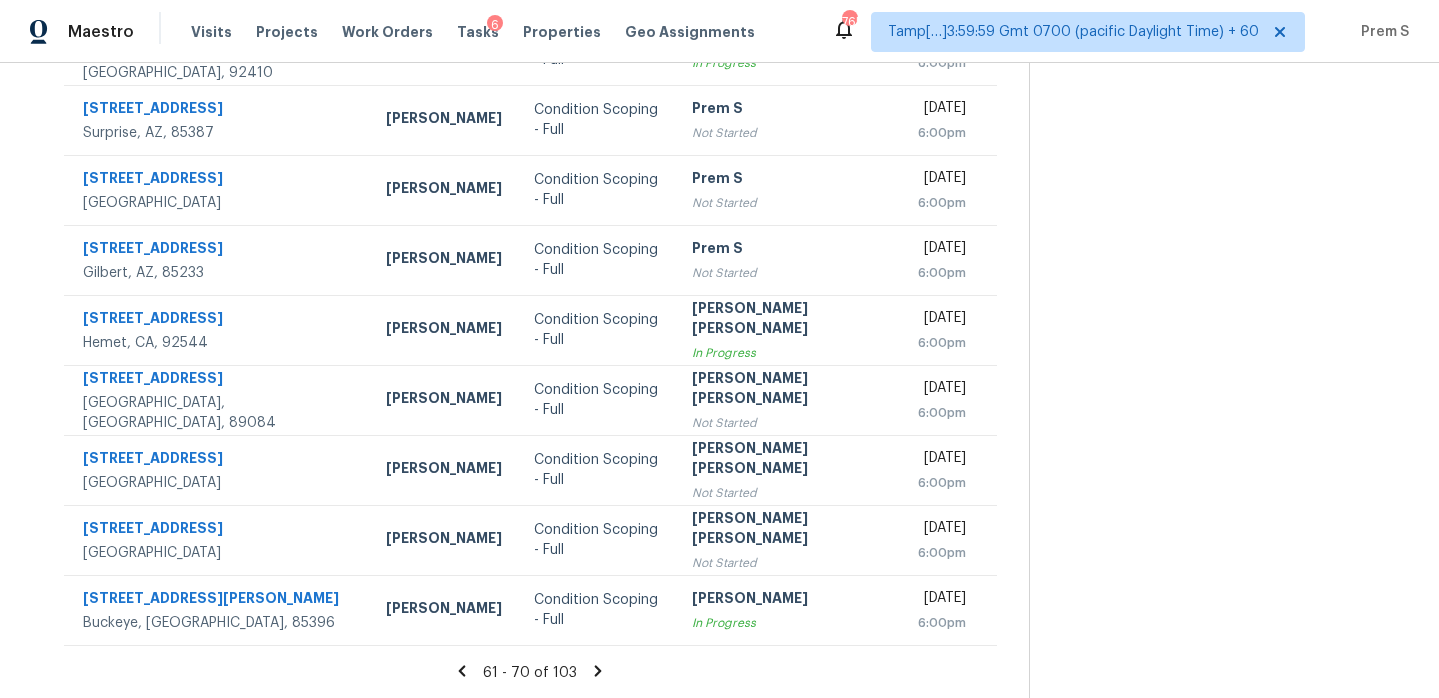
click at [589, 672] on icon at bounding box center [598, 671] width 18 height 18
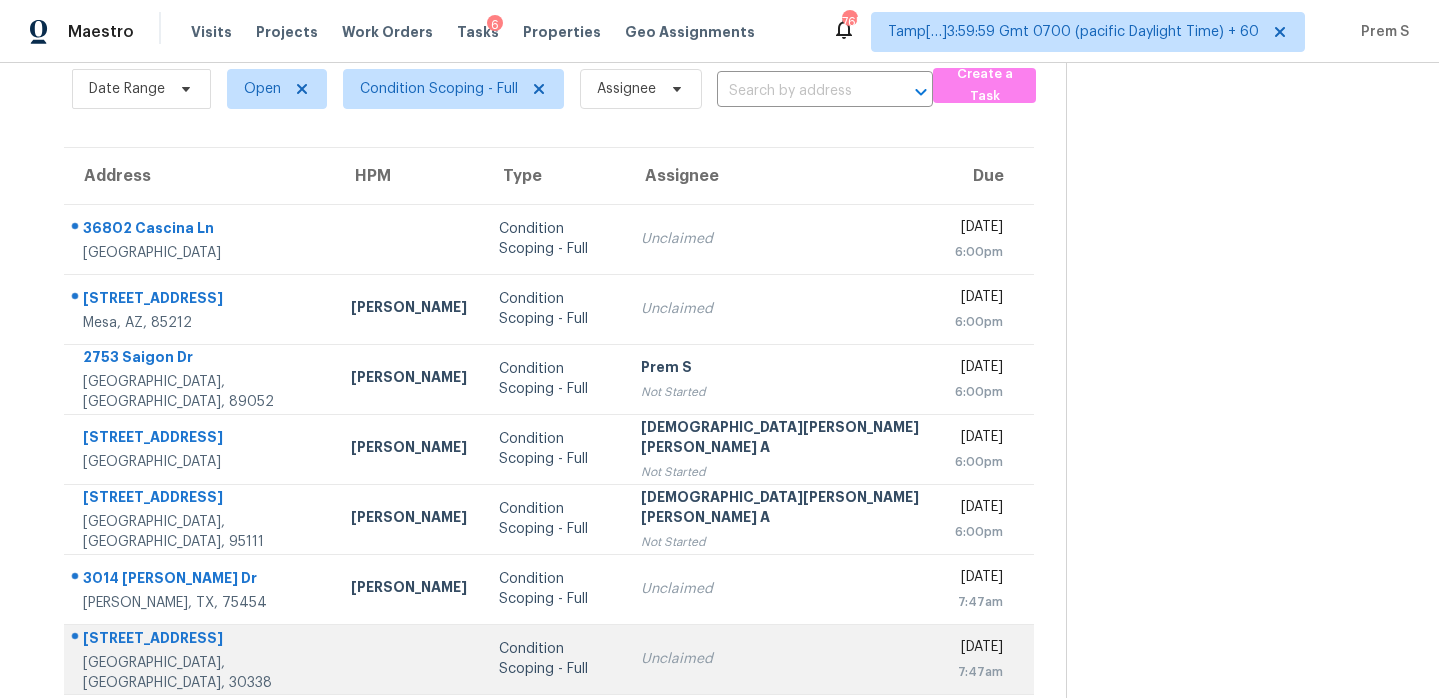
scroll to position [73, 0]
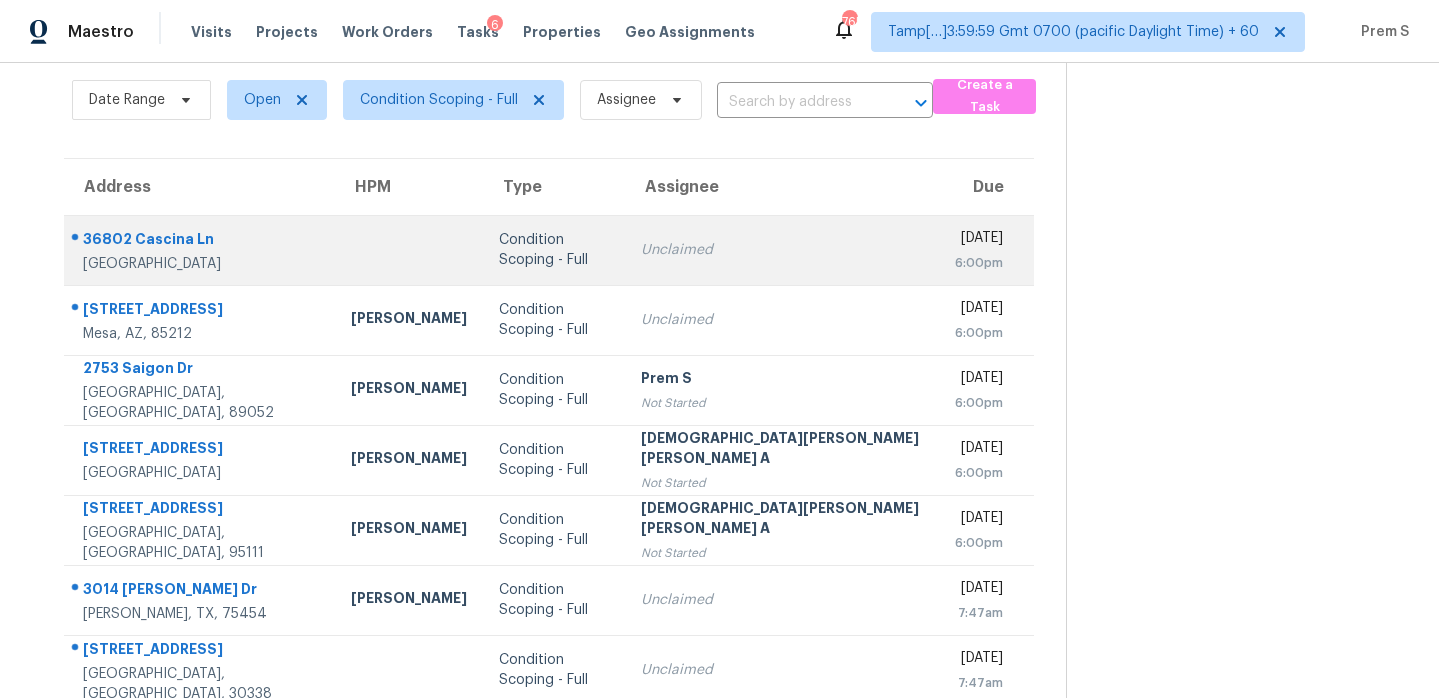
click at [742, 245] on div "Unclaimed" at bounding box center [782, 250] width 282 height 20
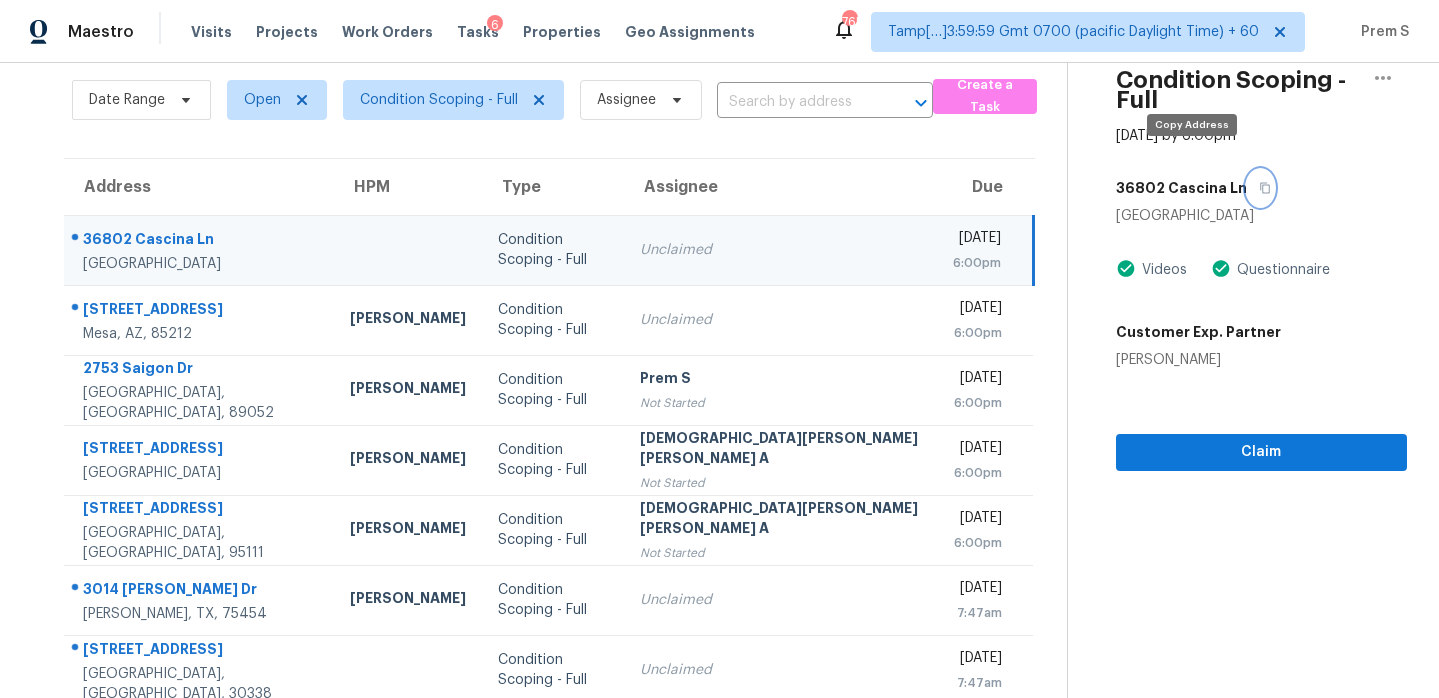
click at [1247, 170] on button "button" at bounding box center [1260, 188] width 27 height 36
click at [762, 249] on div "Unclaimed" at bounding box center [780, 250] width 281 height 20
click at [1247, 175] on button "button" at bounding box center [1260, 188] width 27 height 36
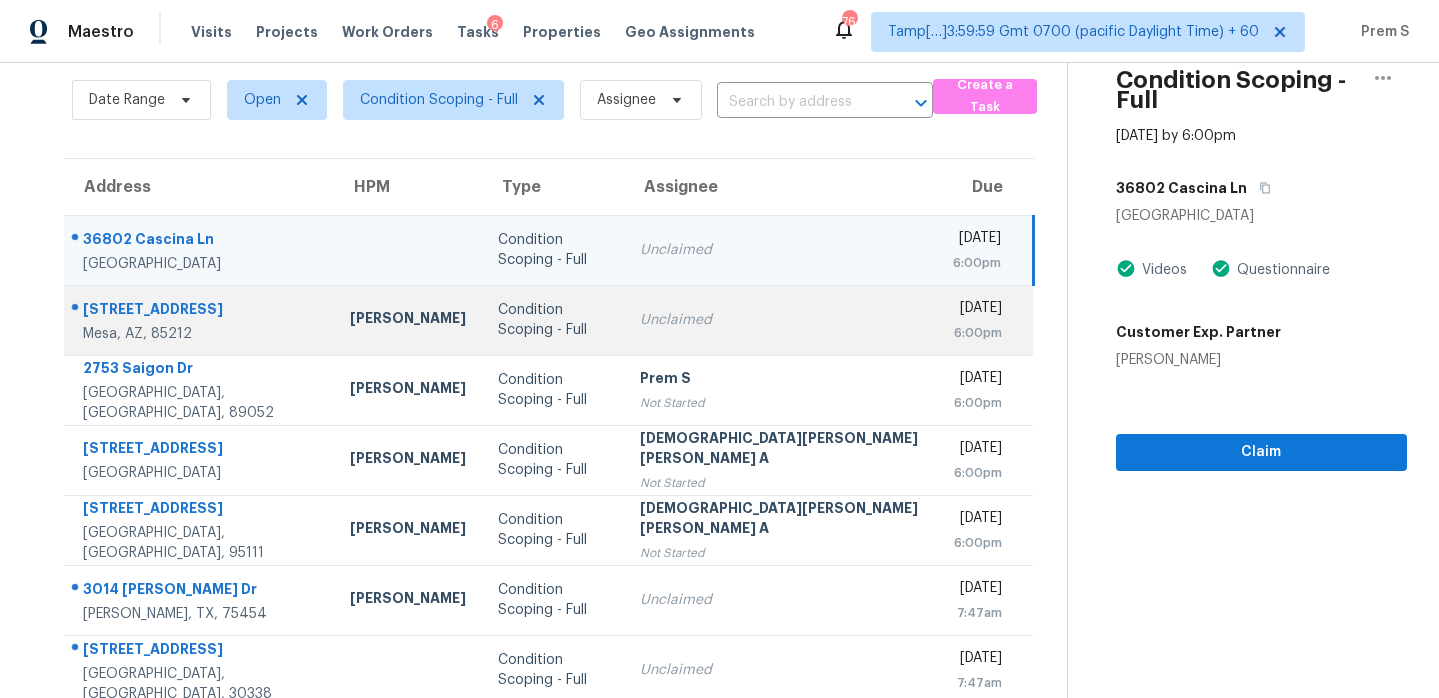
click at [737, 332] on td "Unclaimed" at bounding box center [780, 320] width 313 height 70
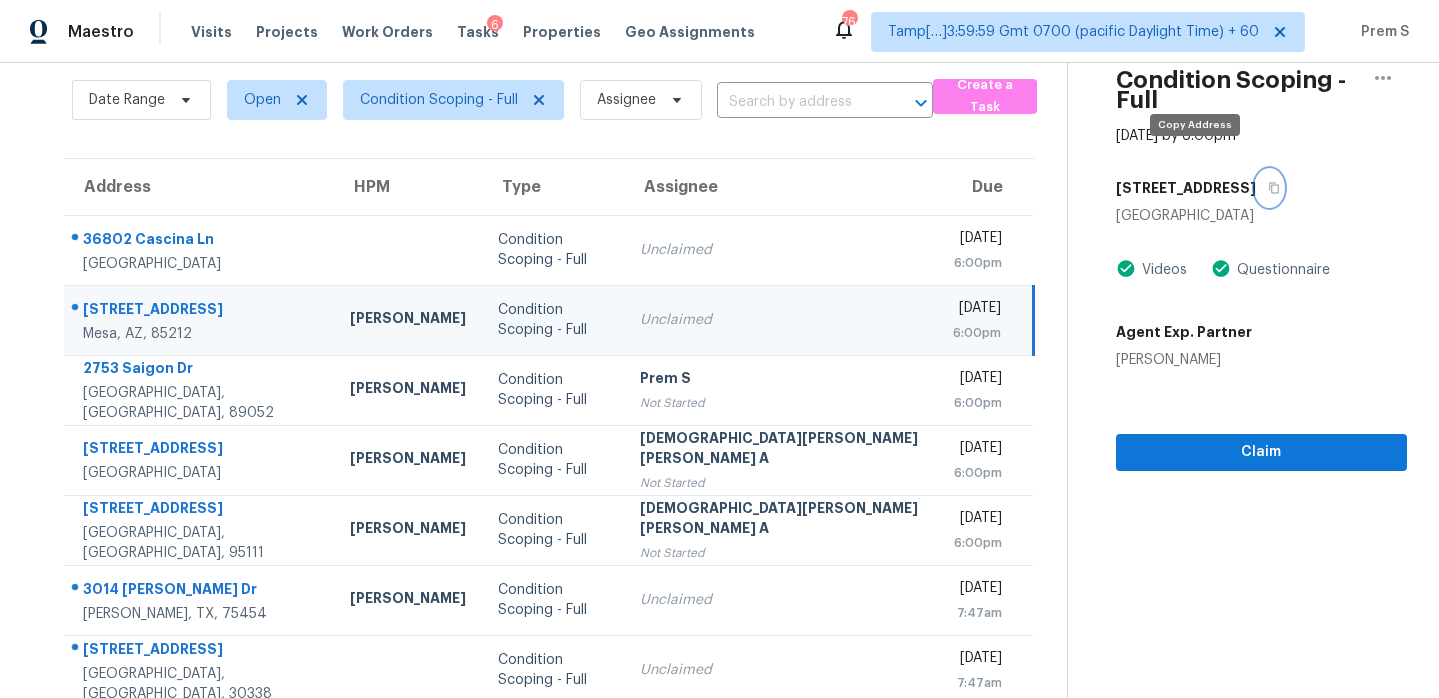
click at [1268, 182] on icon "button" at bounding box center [1274, 188] width 12 height 12
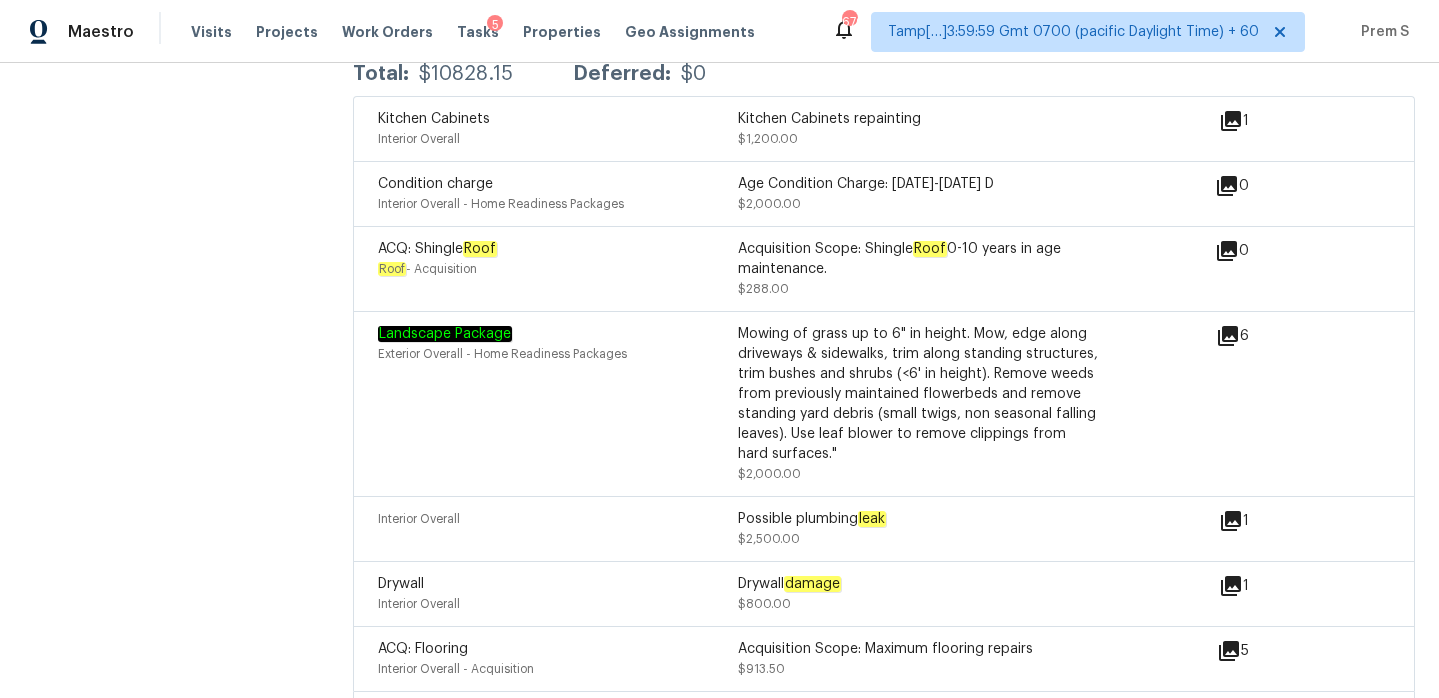
scroll to position [2548, 0]
